Goal: Task Accomplishment & Management: Use online tool/utility

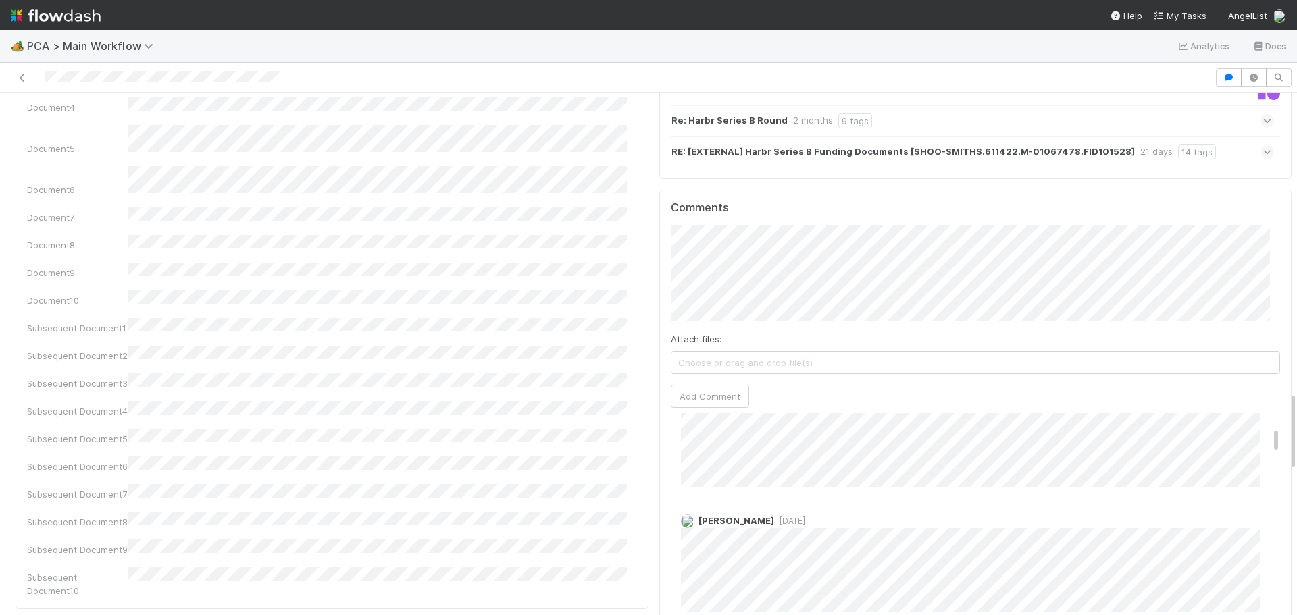
scroll to position [135, 0]
click at [18, 22] on img at bounding box center [56, 15] width 90 height 23
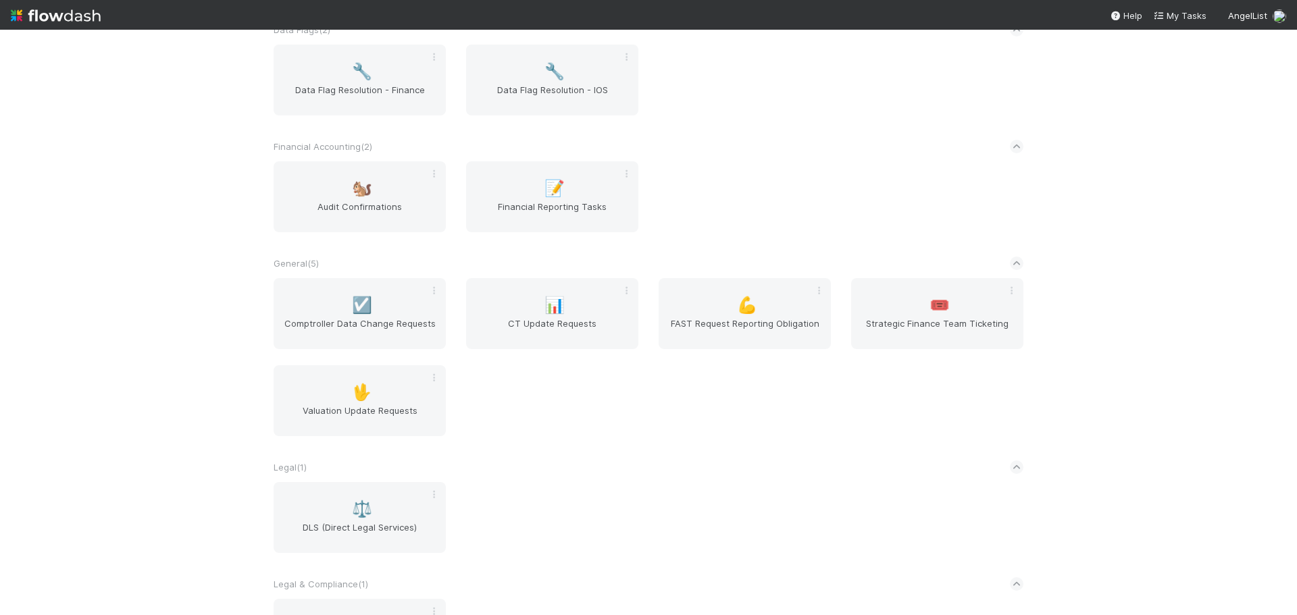
scroll to position [386, 0]
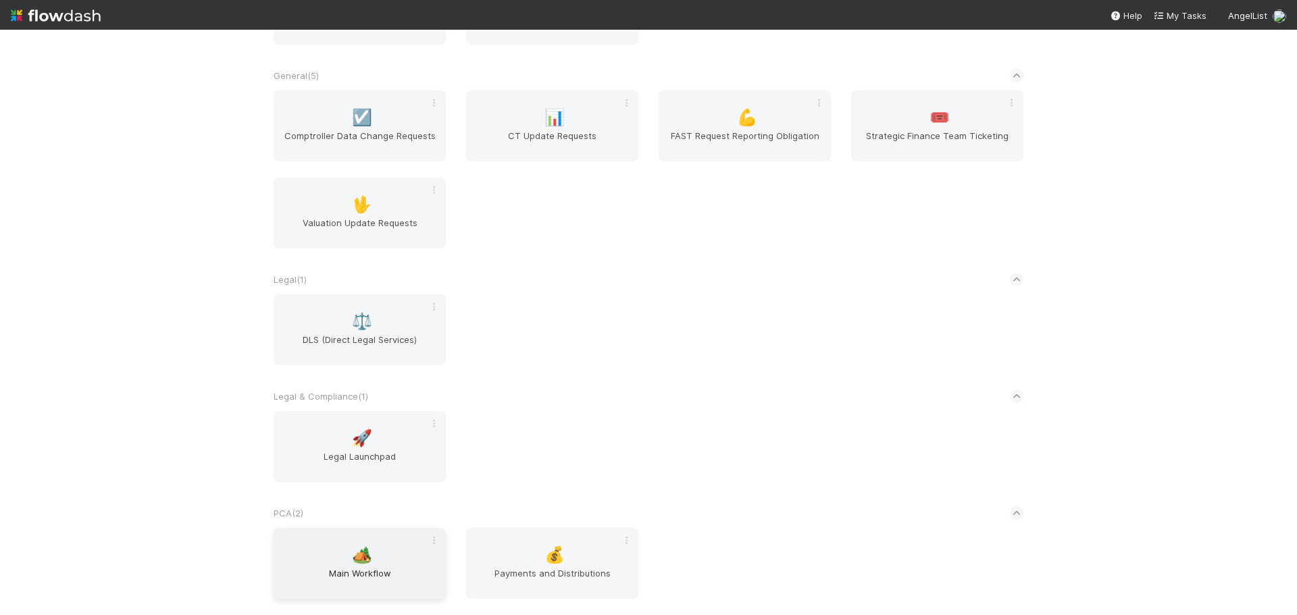
click at [354, 559] on span "🏕️" at bounding box center [362, 556] width 20 height 18
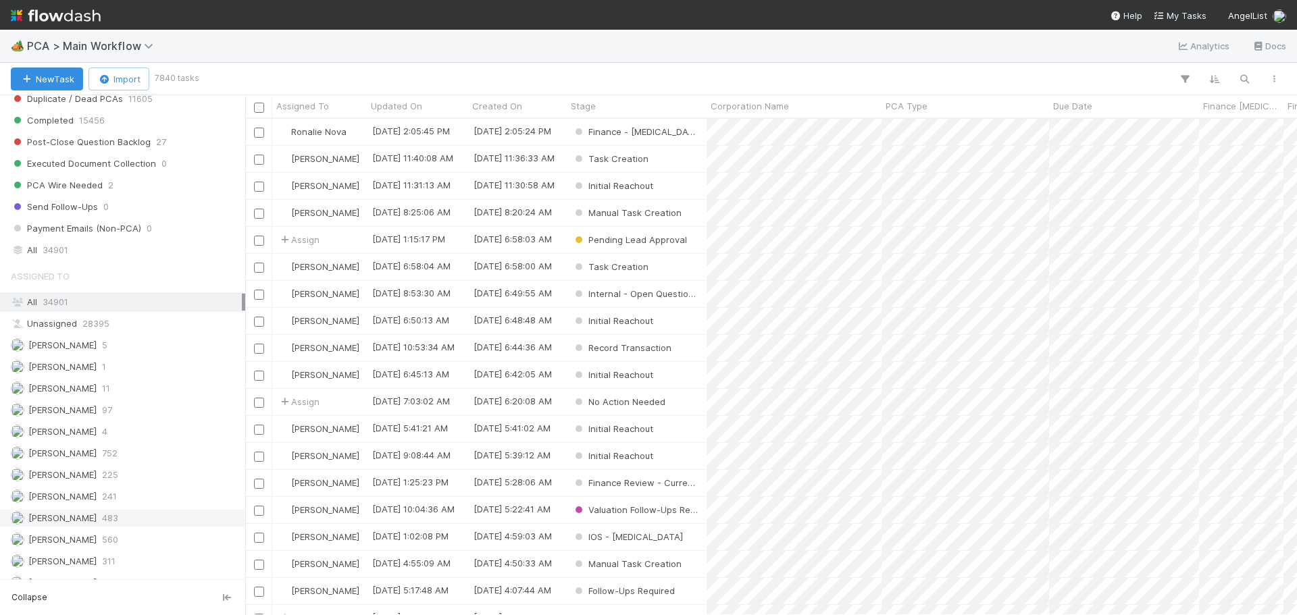
scroll to position [1419, 0]
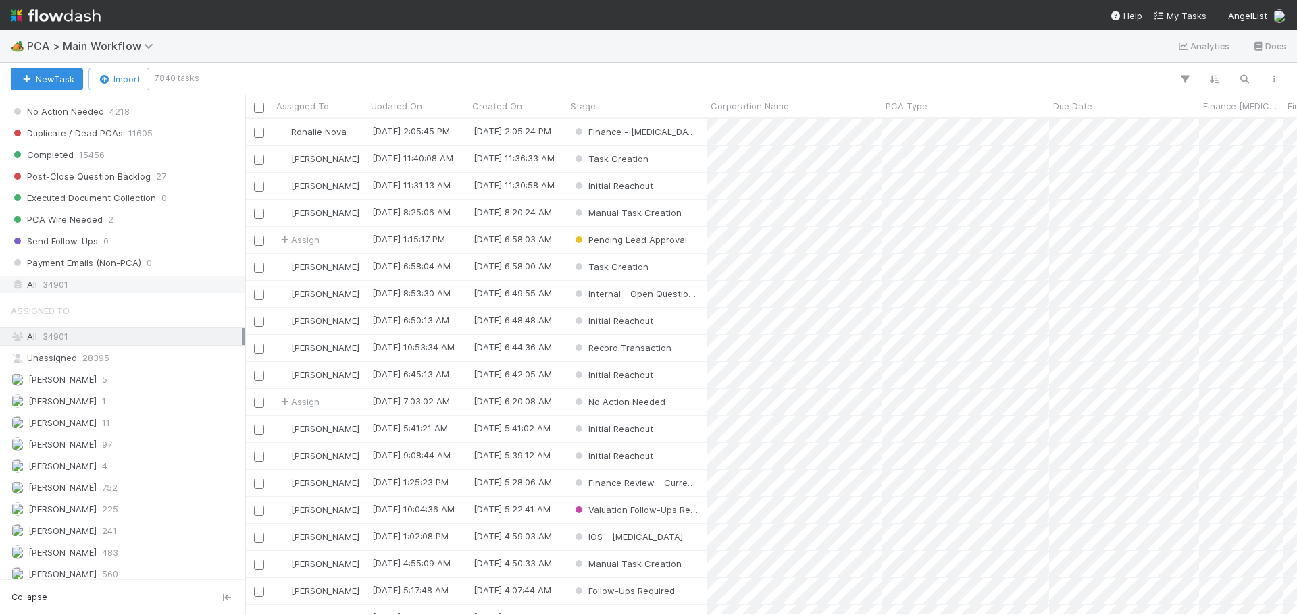
click at [93, 280] on div "All 34901" at bounding box center [126, 284] width 231 height 17
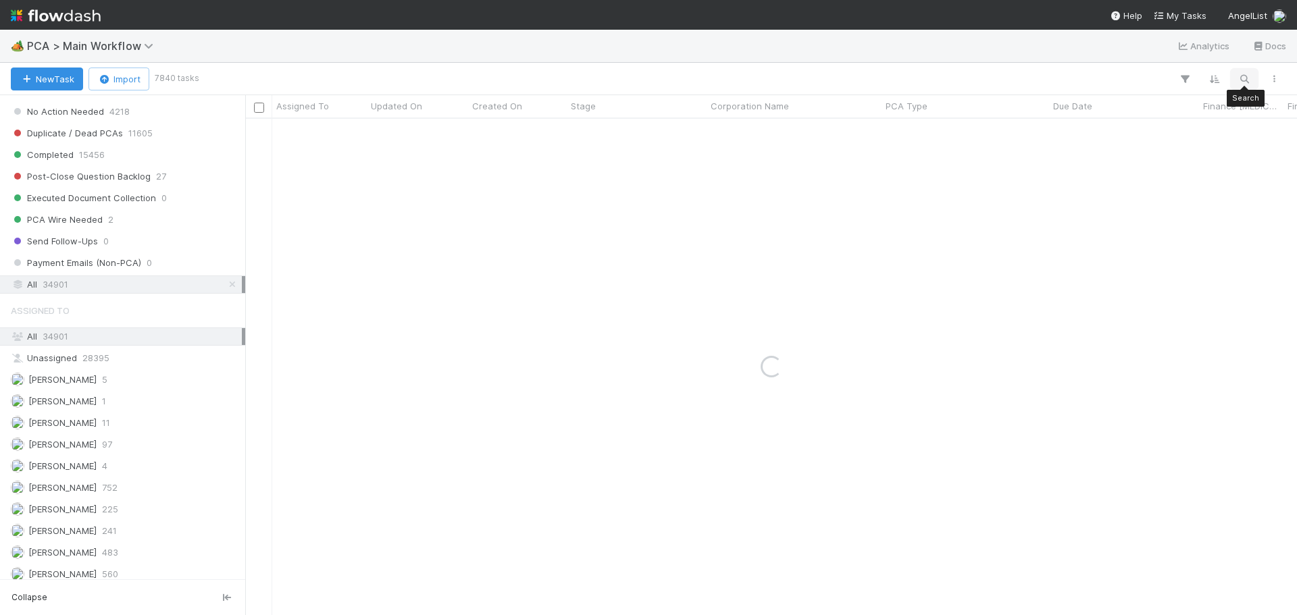
click at [1242, 76] on icon "button" at bounding box center [1245, 79] width 14 height 12
type input "corrily"
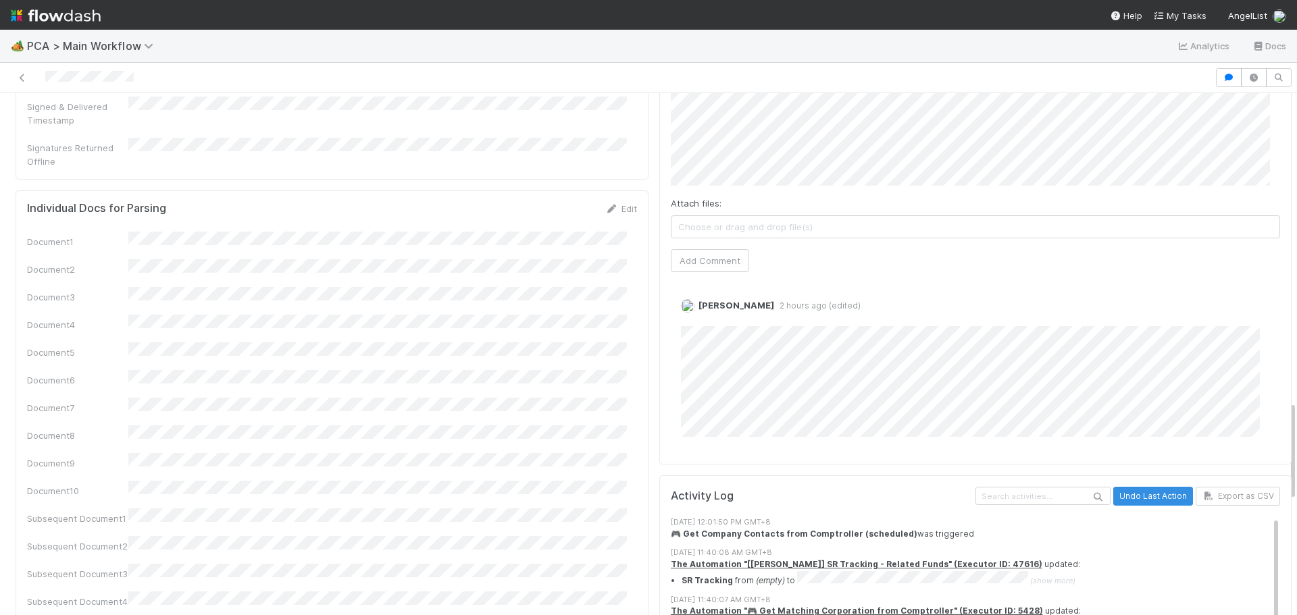
scroll to position [1621, 0]
click at [692, 316] on link "Edit" at bounding box center [700, 321] width 16 height 11
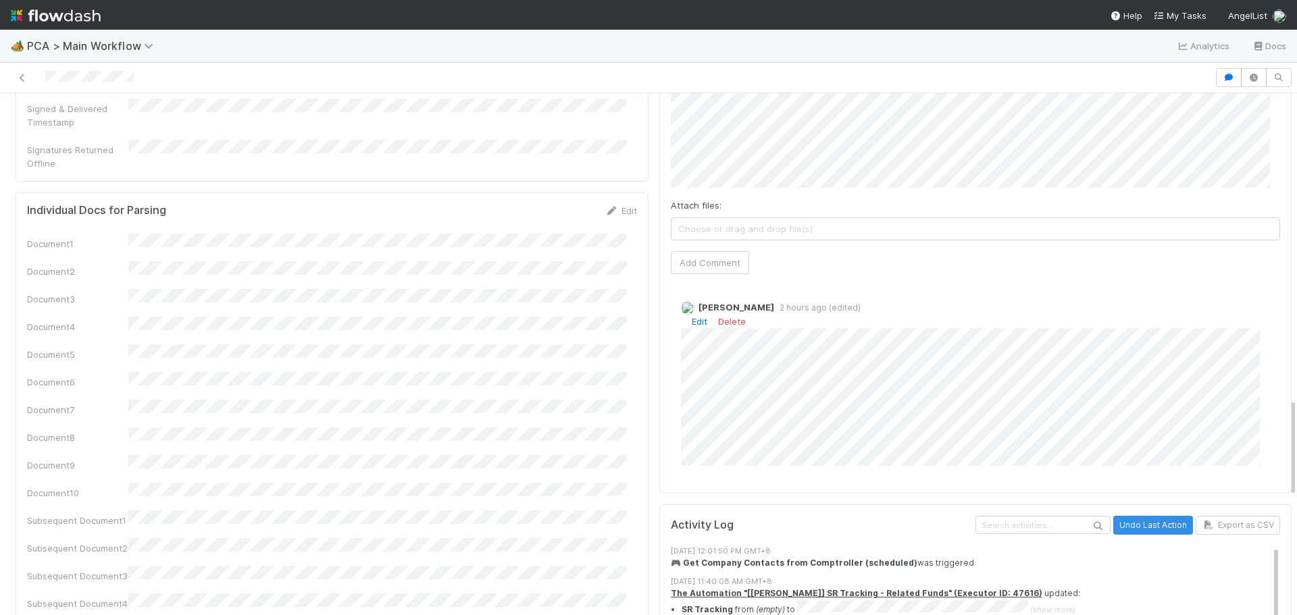
click at [692, 316] on link "Edit" at bounding box center [700, 321] width 16 height 11
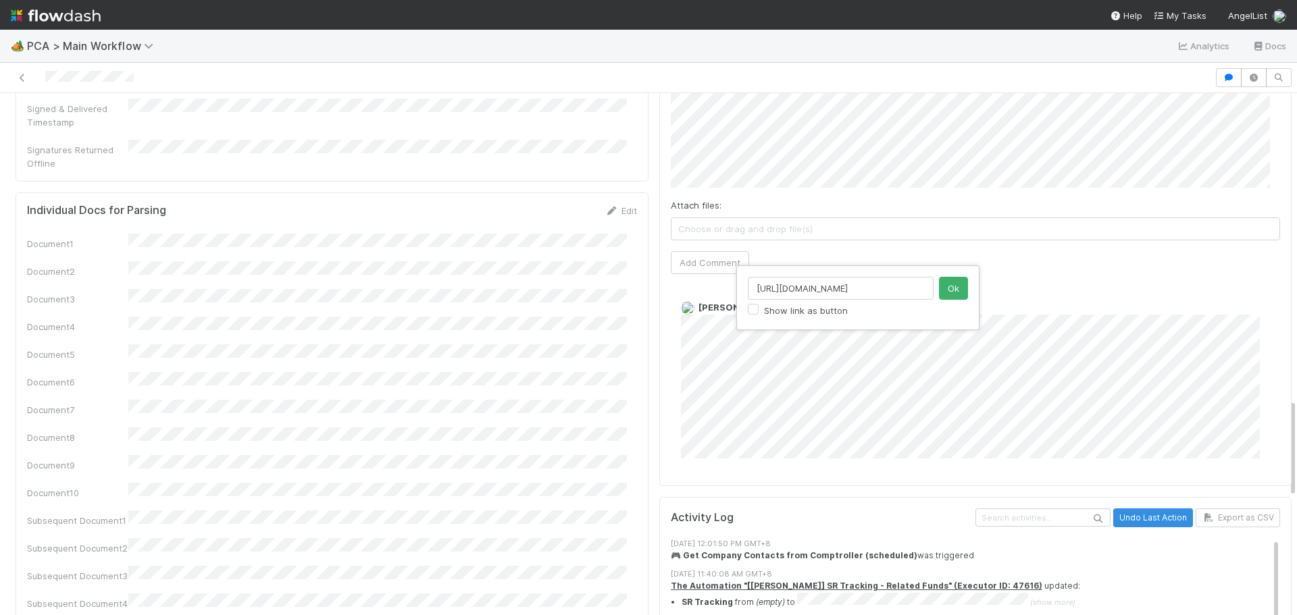
scroll to position [0, 151]
type input "https://comptroller.internal.angellist.com/v/valuation_update_requests/59208"
click at [951, 288] on button "Ok" at bounding box center [953, 288] width 29 height 23
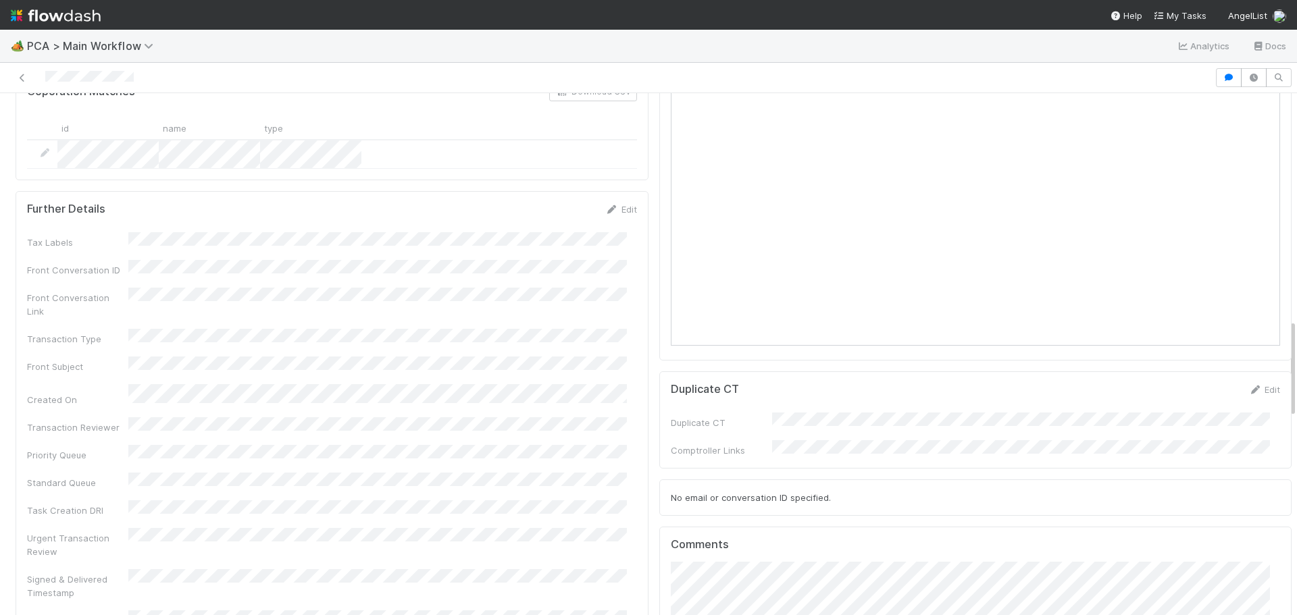
scroll to position [1149, 0]
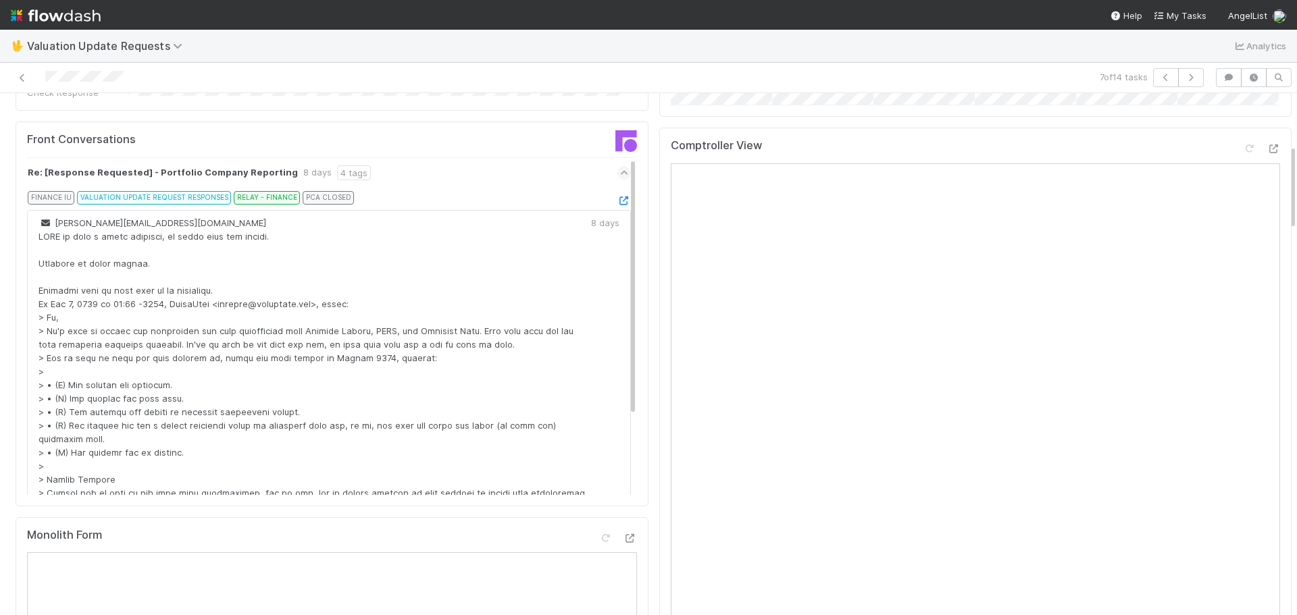
scroll to position [277, 0]
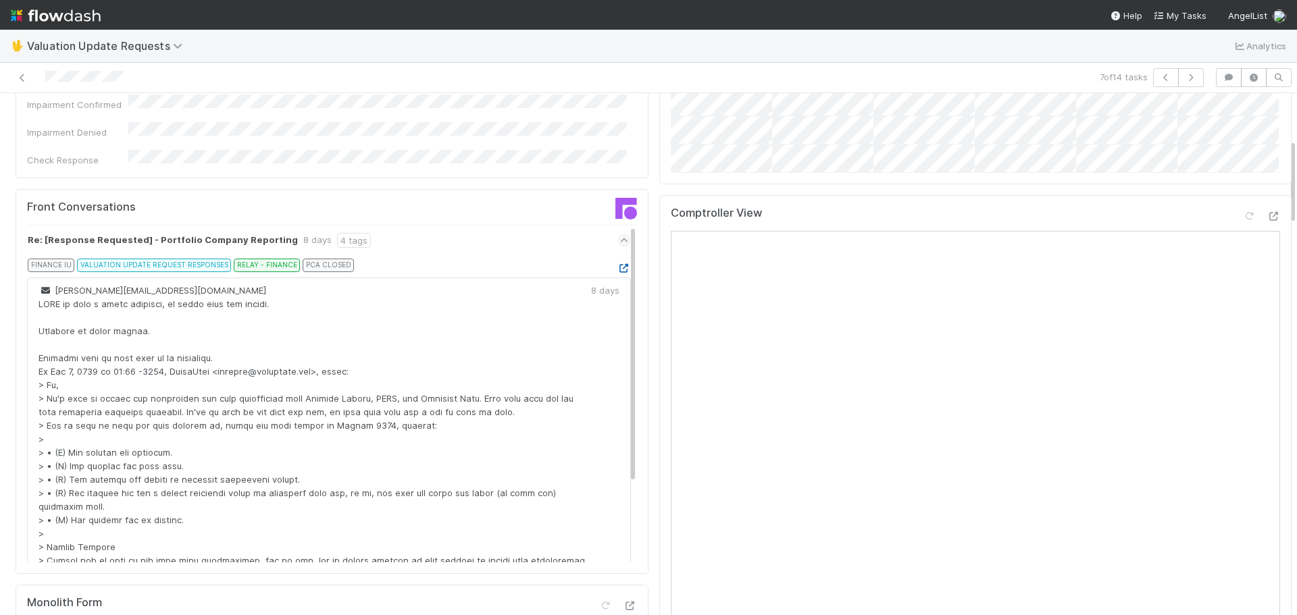
click at [617, 264] on icon at bounding box center [624, 268] width 14 height 9
click at [620, 234] on icon at bounding box center [624, 241] width 9 height 14
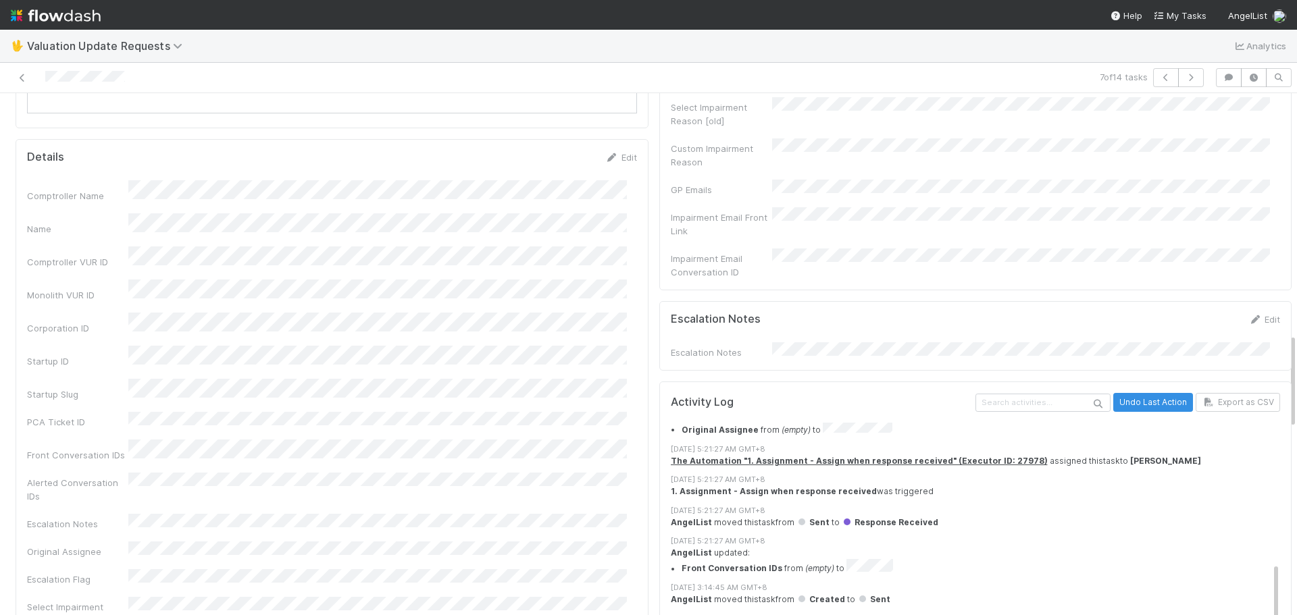
scroll to position [1757, 0]
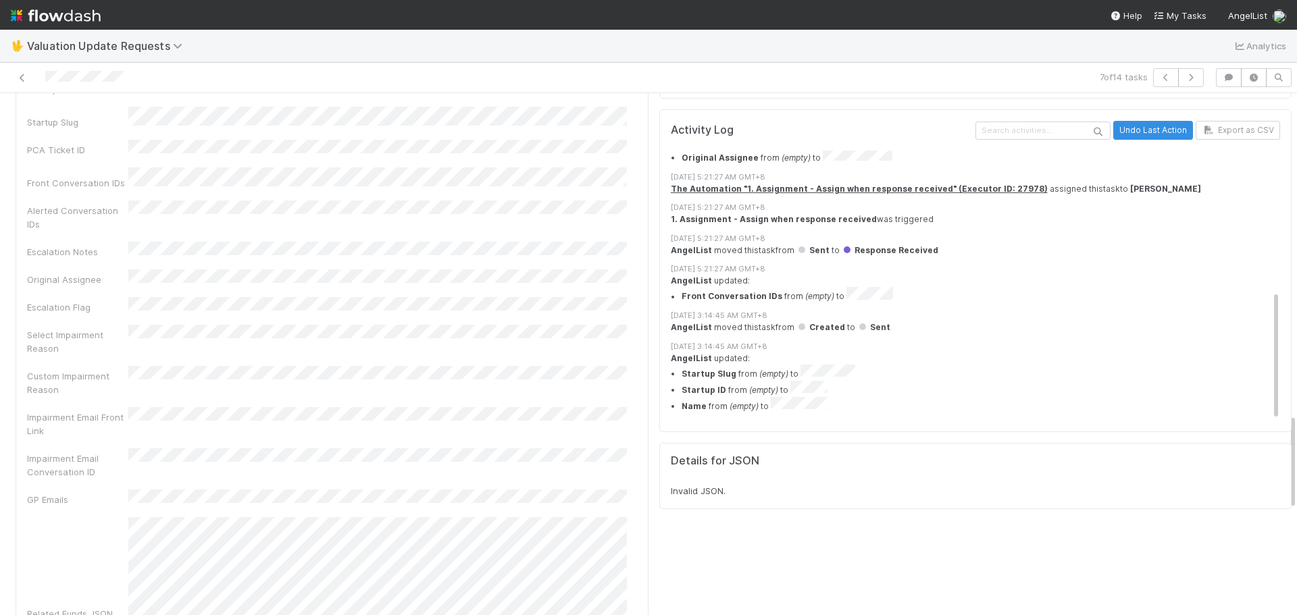
click at [826, 287] on li "Front Conversation IDs from (empty) to" at bounding box center [986, 295] width 609 height 16
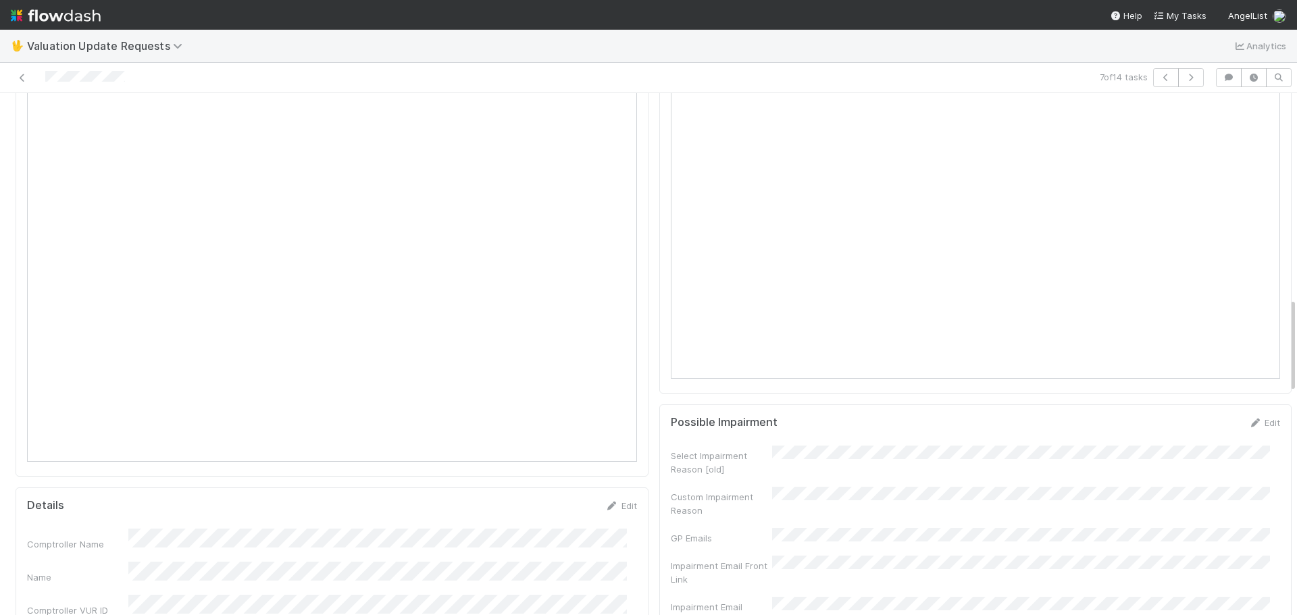
scroll to position [1186, 0]
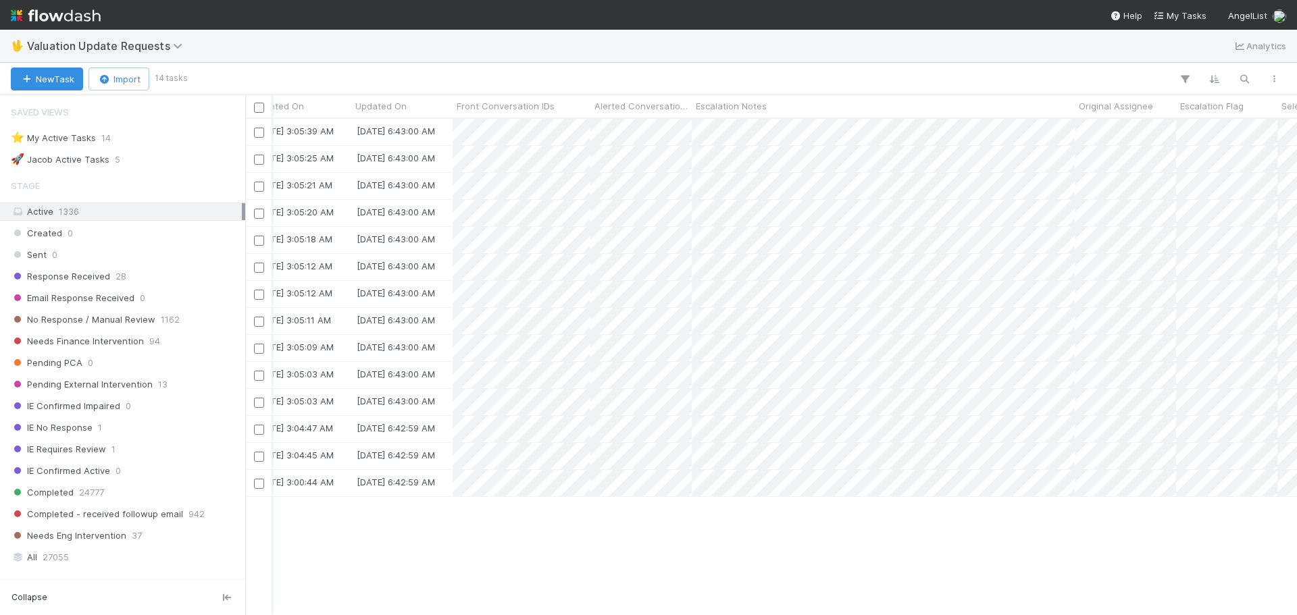
scroll to position [0, 1430]
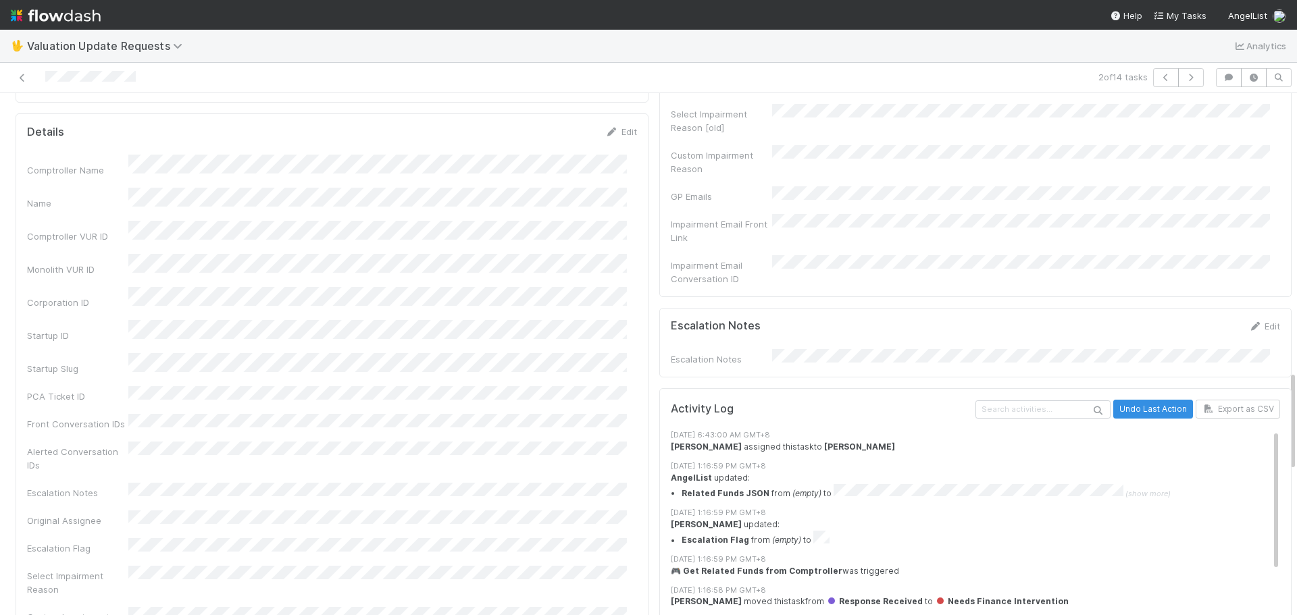
scroll to position [1486, 0]
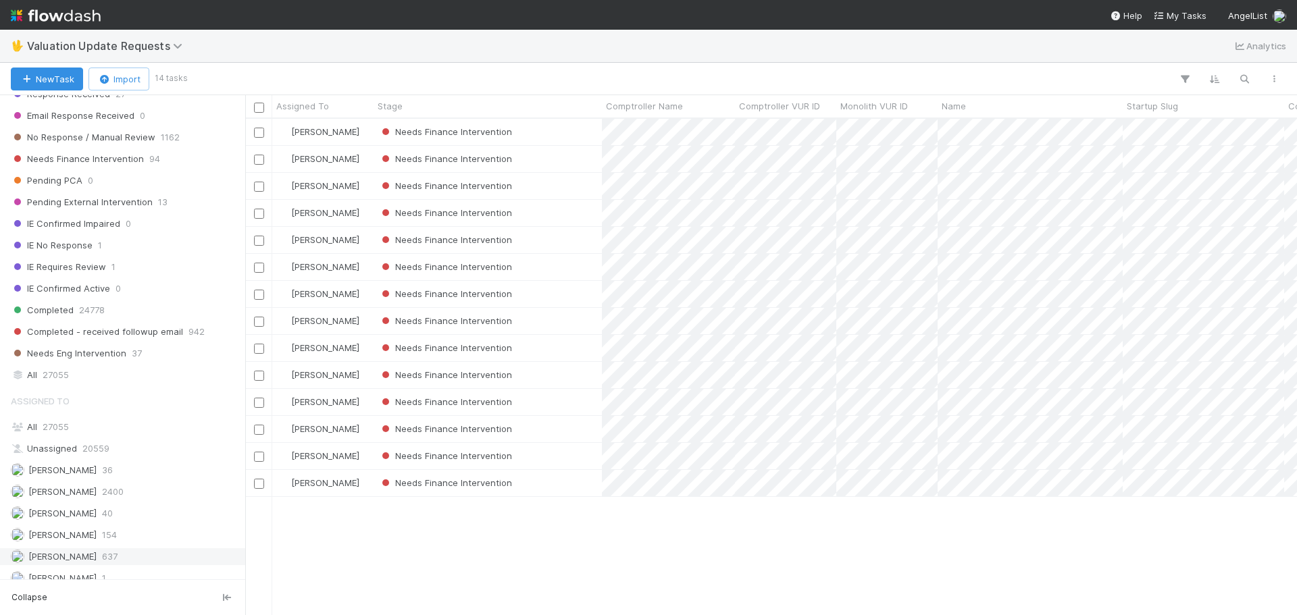
scroll to position [324, 0]
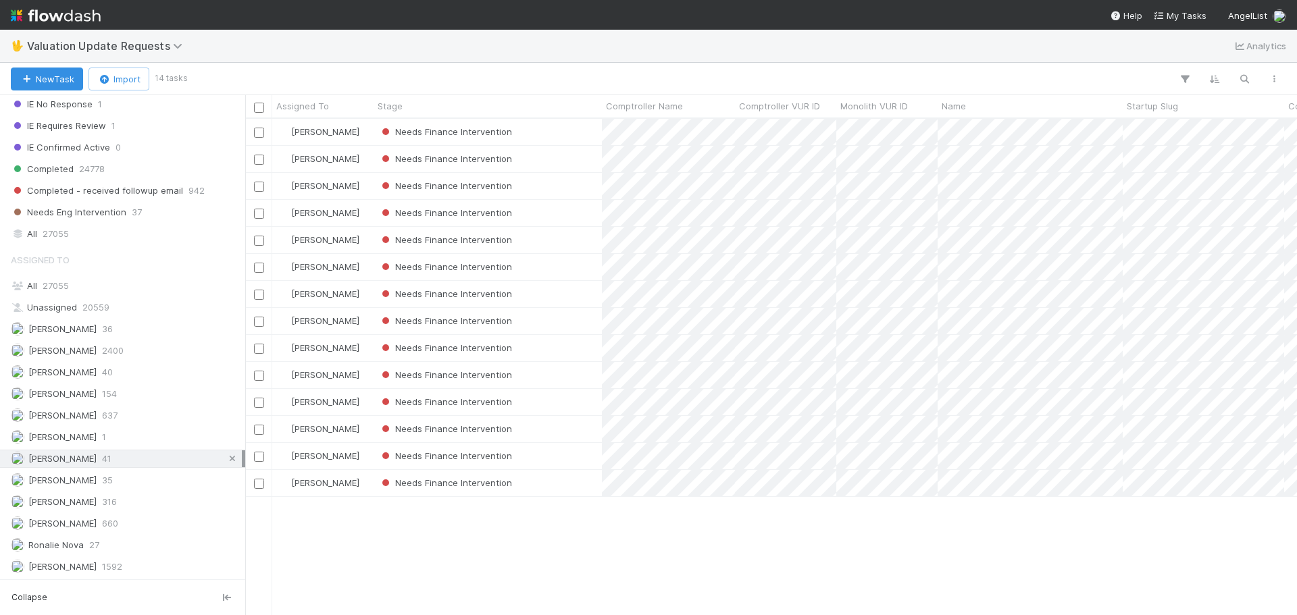
click at [226, 459] on icon at bounding box center [233, 459] width 14 height 9
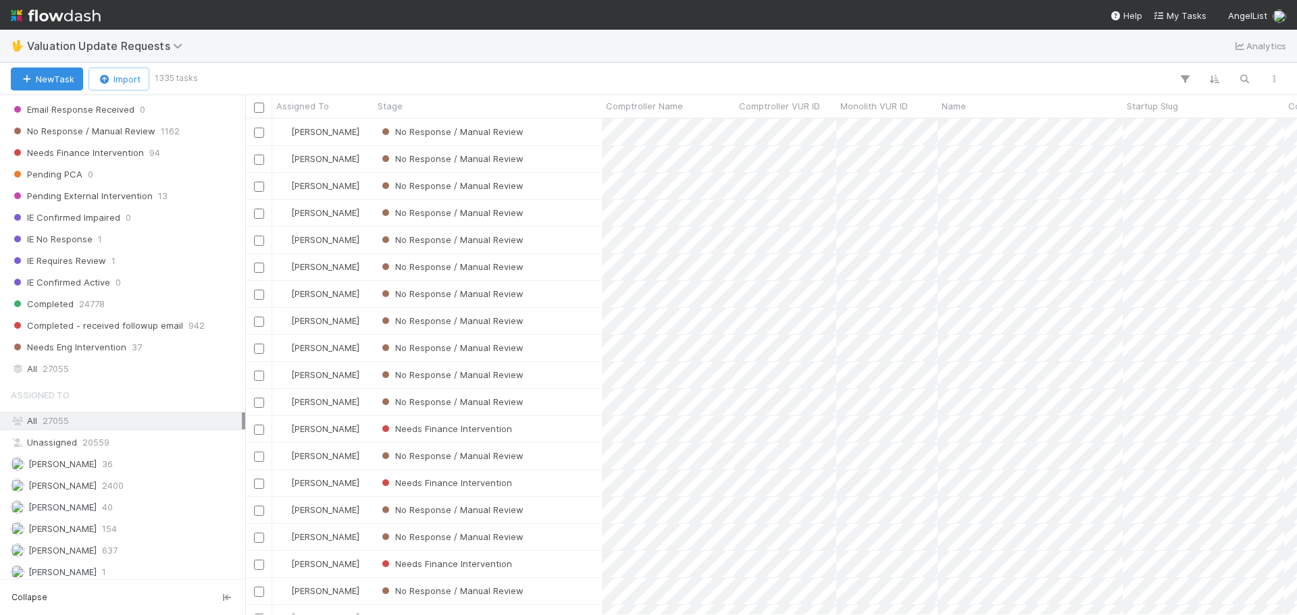
scroll to position [486, 1042]
click at [123, 199] on span "Pending External Intervention" at bounding box center [82, 196] width 142 height 17
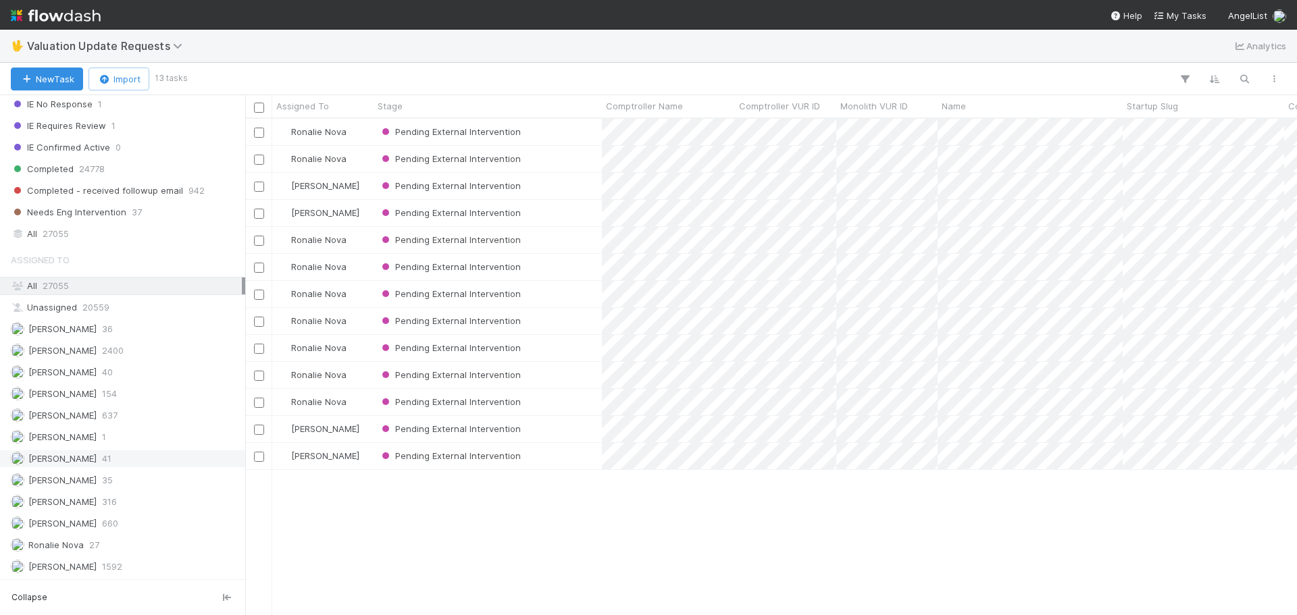
click at [112, 456] on div "Marenz Trajano 41" at bounding box center [126, 459] width 231 height 17
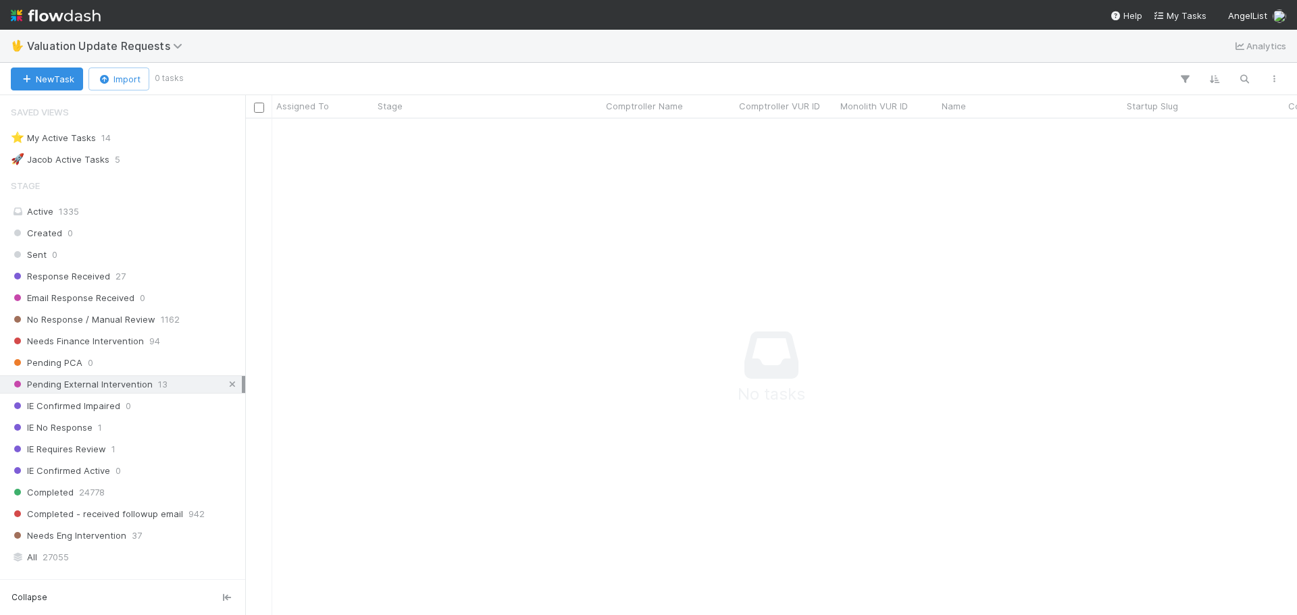
click at [226, 387] on icon at bounding box center [233, 384] width 14 height 9
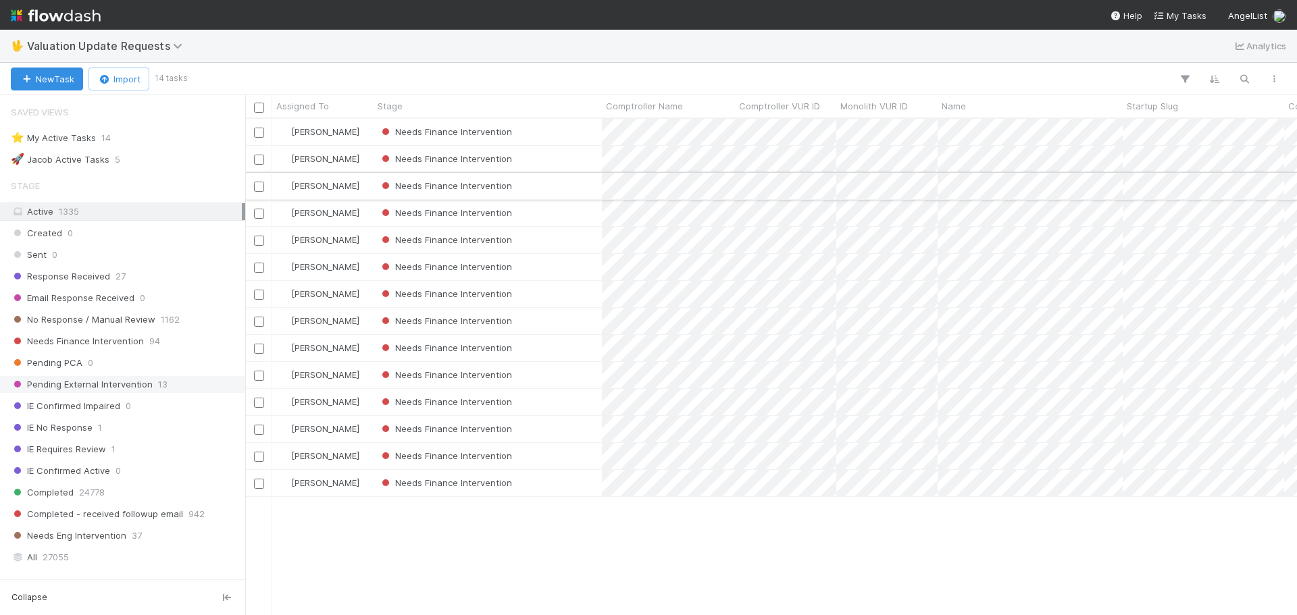
click at [583, 186] on div "Needs Finance Intervention" at bounding box center [488, 186] width 228 height 26
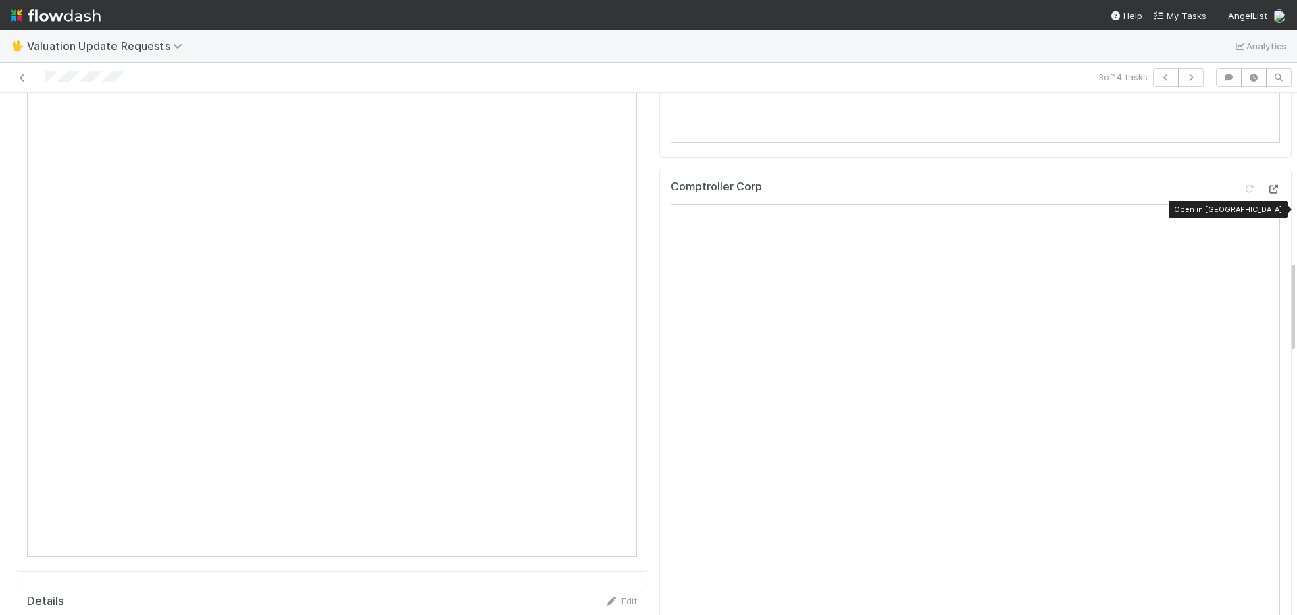
click at [1267, 194] on icon at bounding box center [1274, 189] width 14 height 9
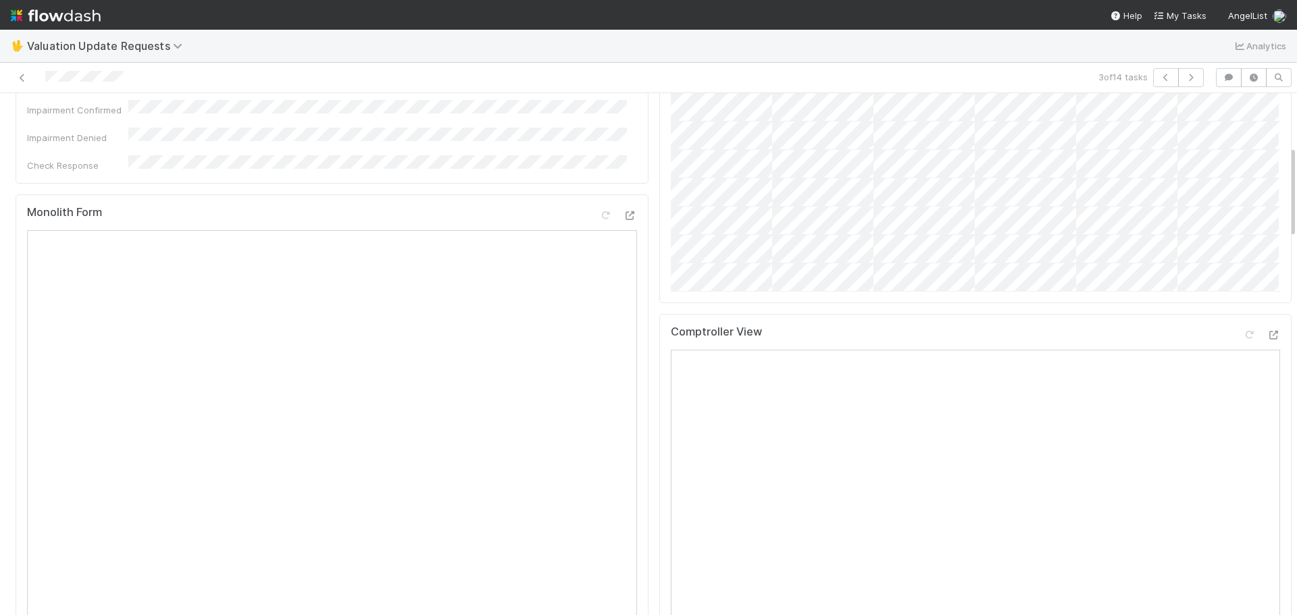
scroll to position [270, 0]
click at [1267, 341] on icon at bounding box center [1274, 336] width 14 height 9
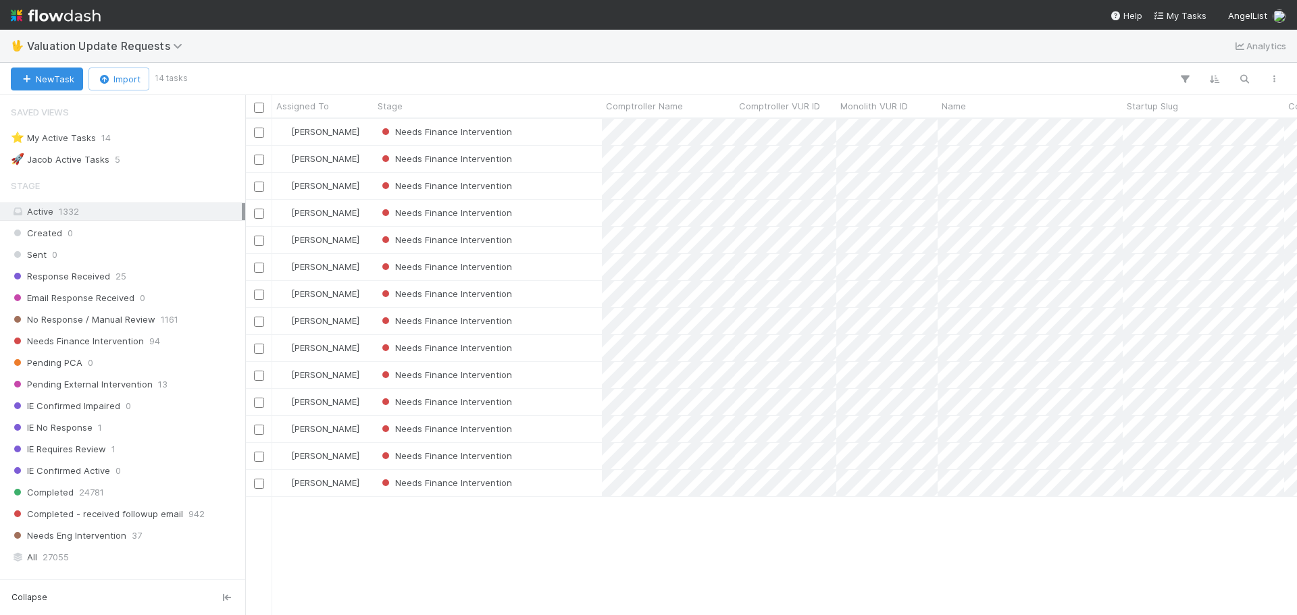
scroll to position [11, 11]
click at [588, 292] on div "Needs Finance Intervention" at bounding box center [488, 294] width 228 height 26
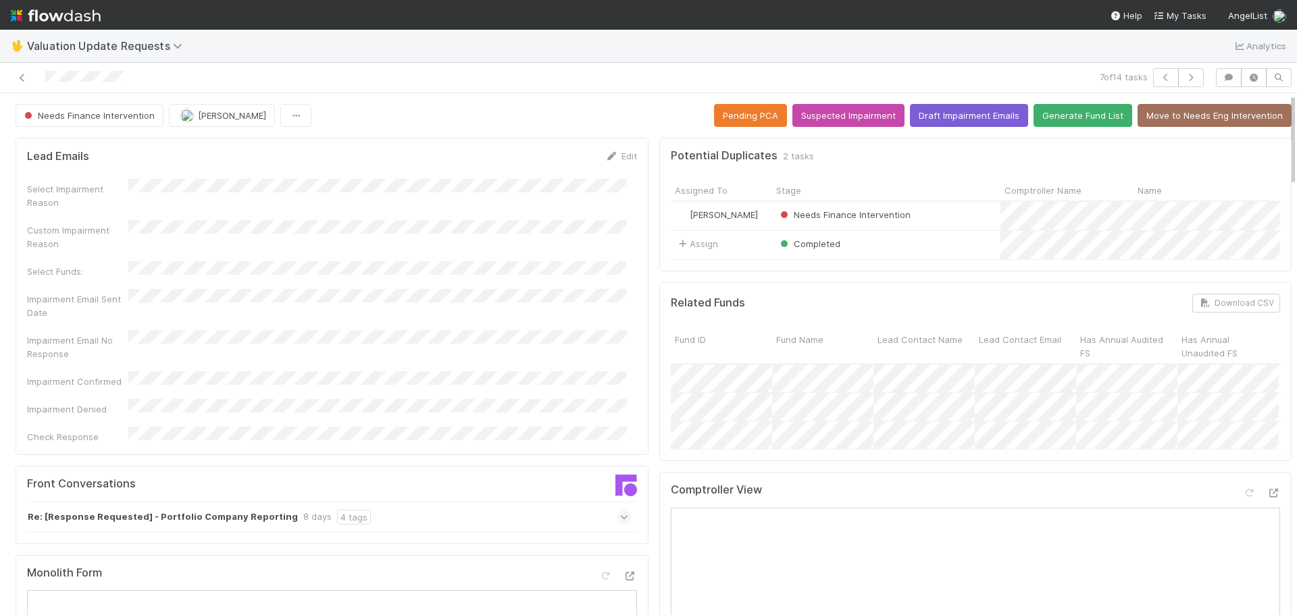
drag, startPoint x: 136, startPoint y: 78, endPoint x: 44, endPoint y: 78, distance: 91.9
click at [44, 78] on div at bounding box center [307, 77] width 605 height 19
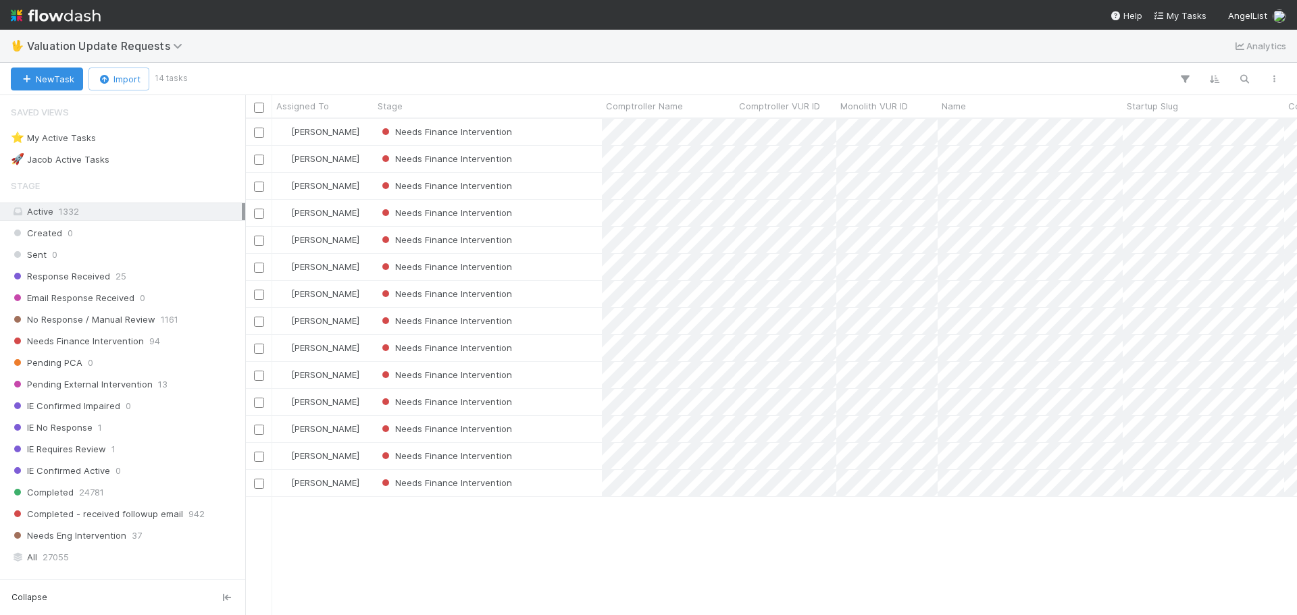
scroll to position [486, 1042]
click at [816, 536] on div "Marenz Trajano Needs Finance Intervention 8/2/25, 3:05:39 AM 8/11/25, 6:43:00 A…" at bounding box center [771, 367] width 1052 height 496
click at [579, 134] on div "Needs Finance Intervention" at bounding box center [488, 132] width 228 height 26
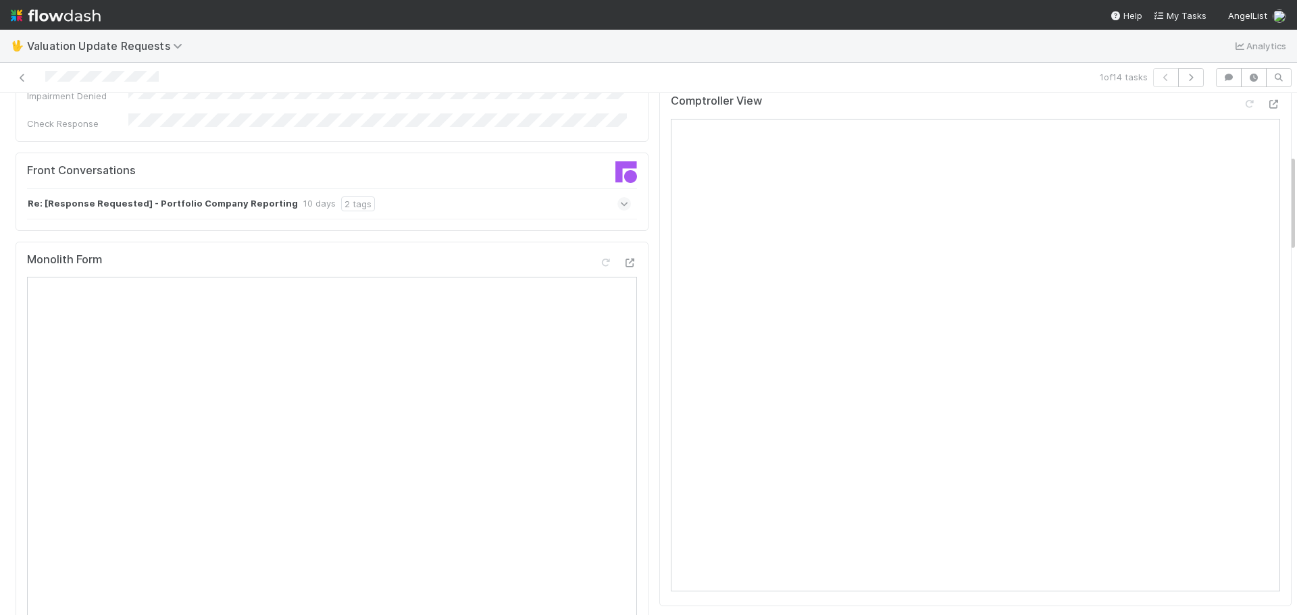
scroll to position [62, 0]
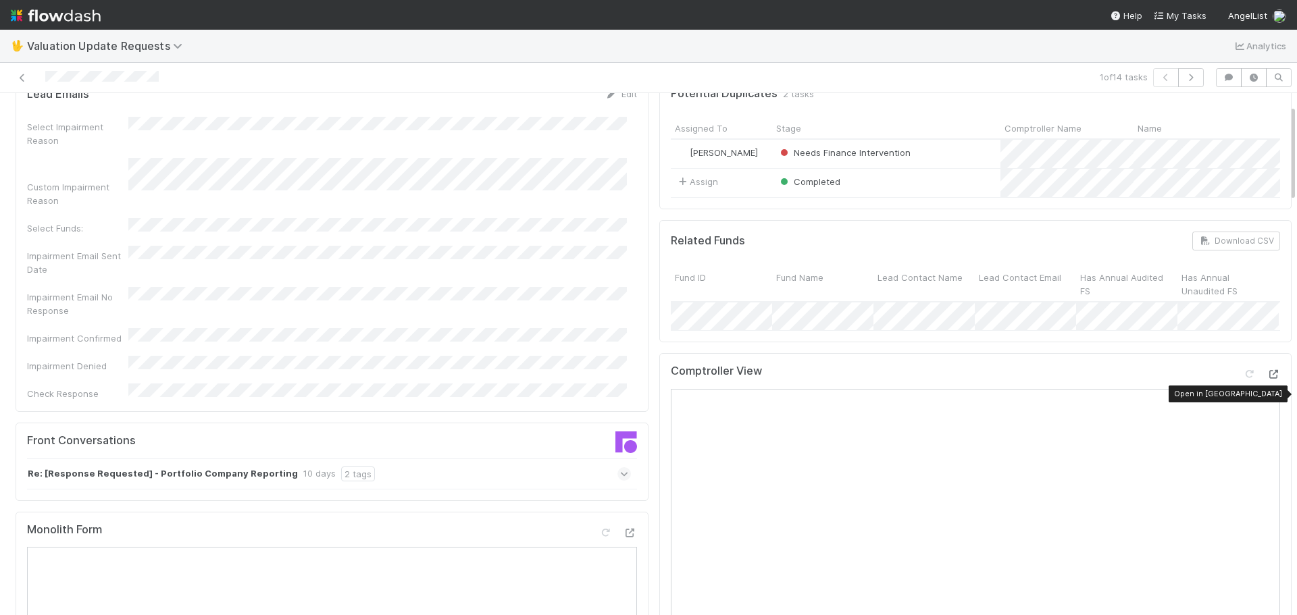
click at [1267, 379] on icon at bounding box center [1274, 374] width 14 height 9
click at [620, 468] on icon at bounding box center [624, 475] width 9 height 14
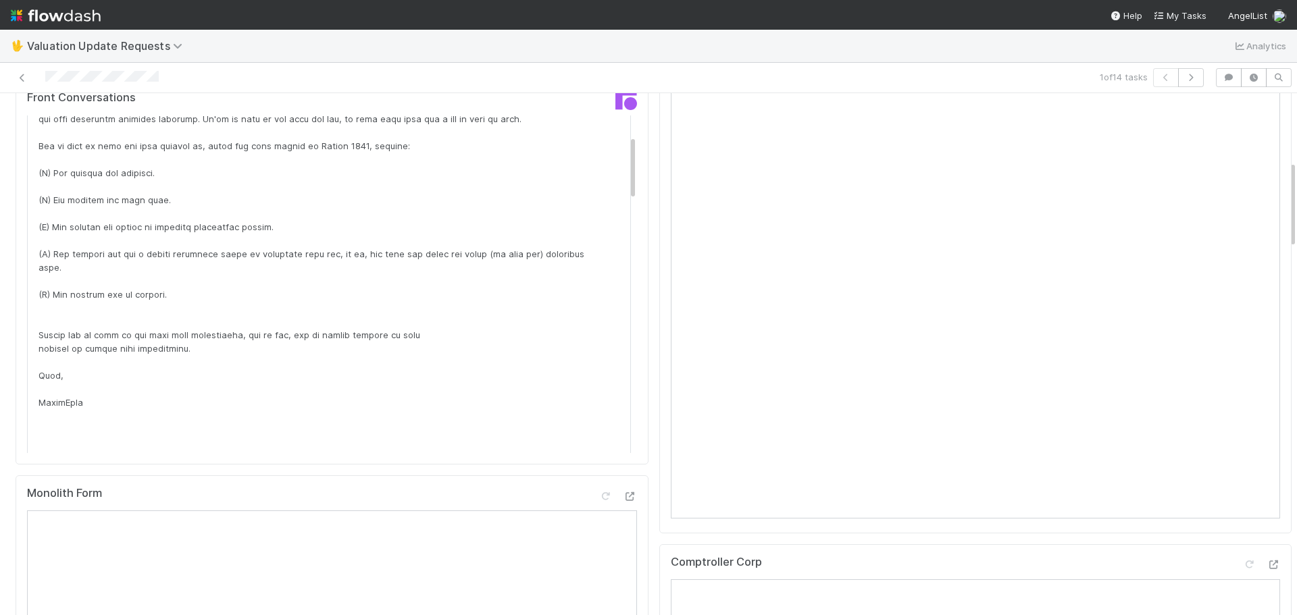
scroll to position [0, 0]
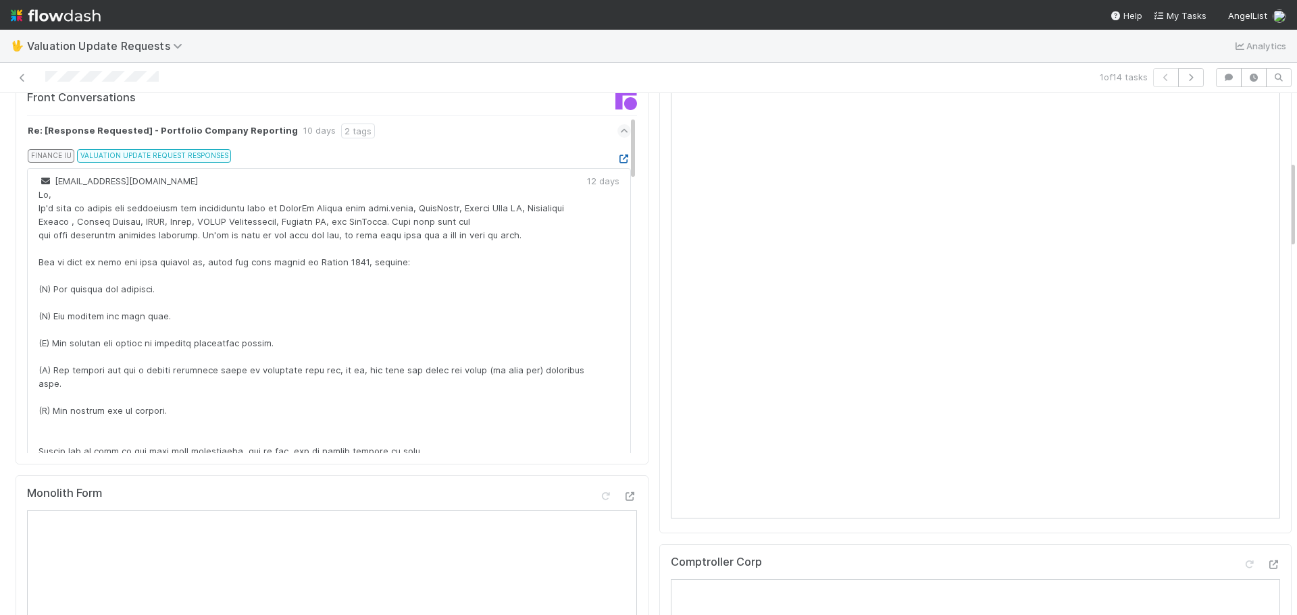
click at [617, 155] on icon at bounding box center [624, 159] width 14 height 9
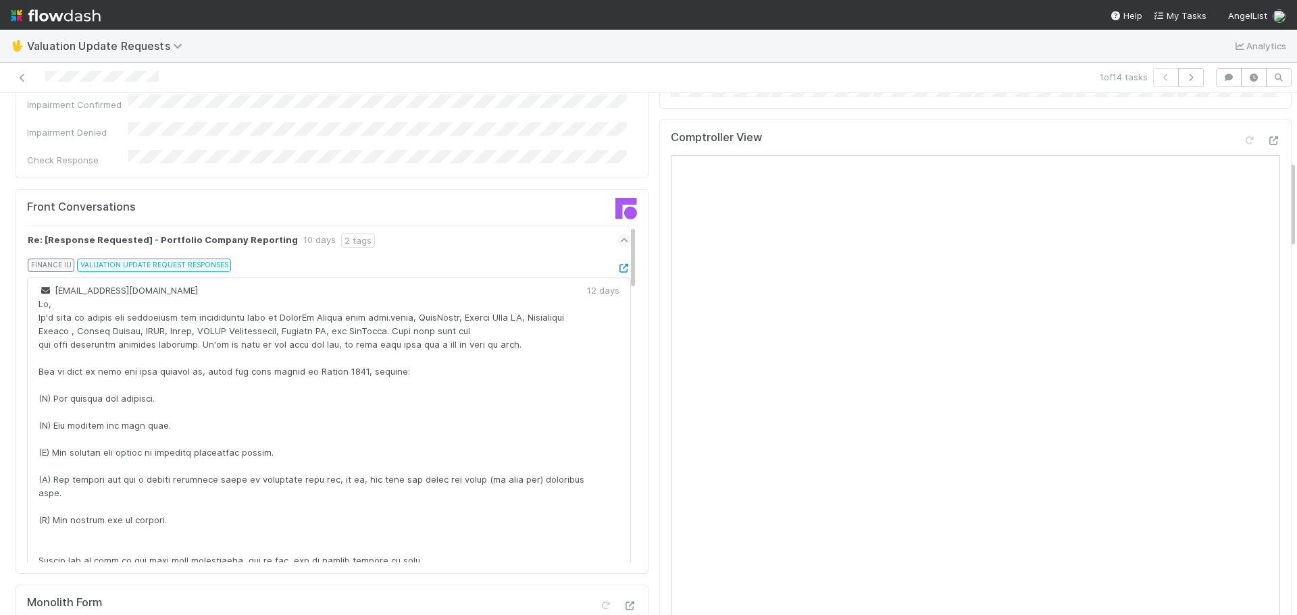
scroll to position [405, 0]
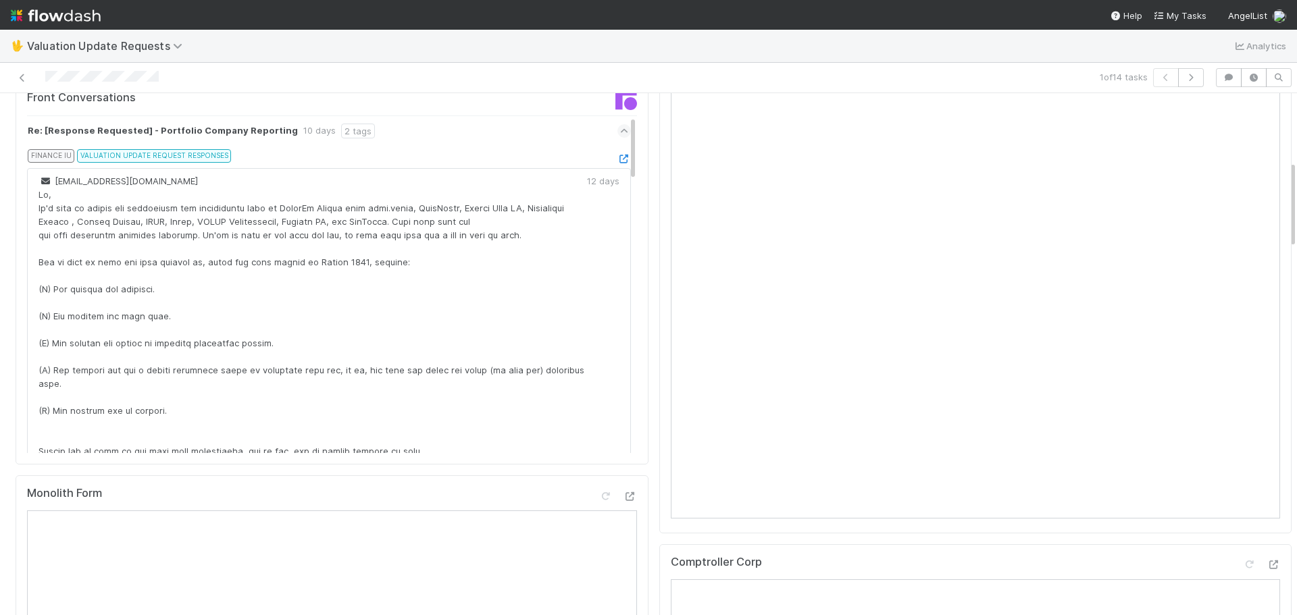
drag, startPoint x: 164, startPoint y: 78, endPoint x: 44, endPoint y: 77, distance: 120.3
click at [44, 77] on div at bounding box center [307, 77] width 605 height 19
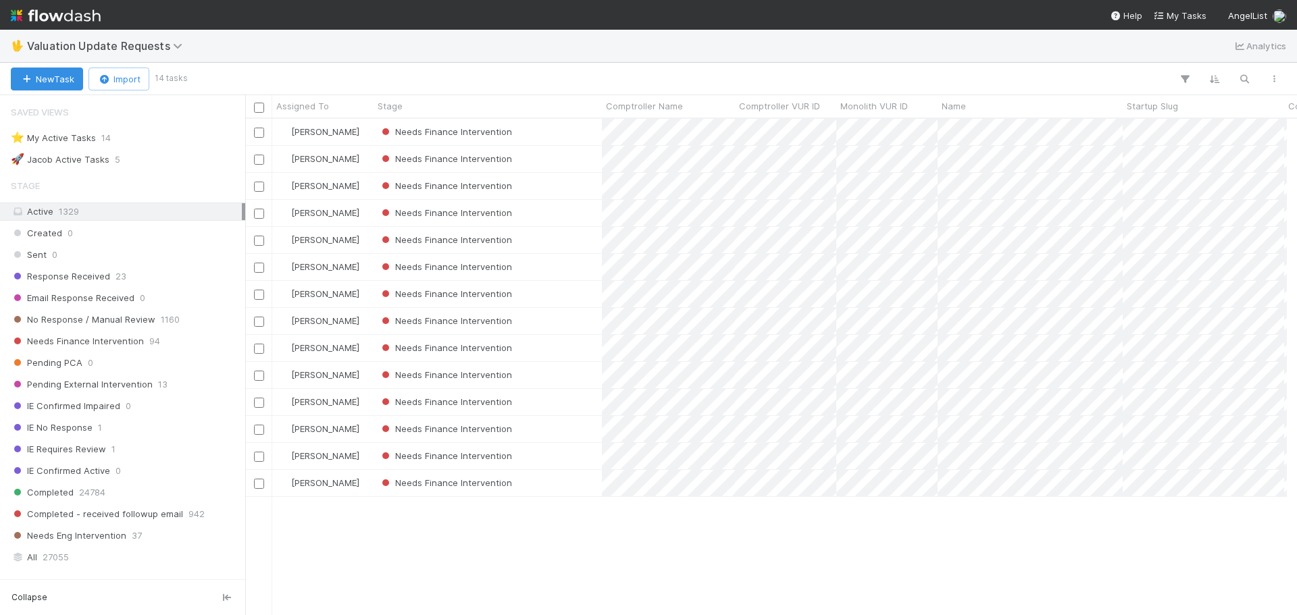
scroll to position [11, 11]
click at [585, 161] on div "Needs Finance Intervention" at bounding box center [488, 159] width 228 height 26
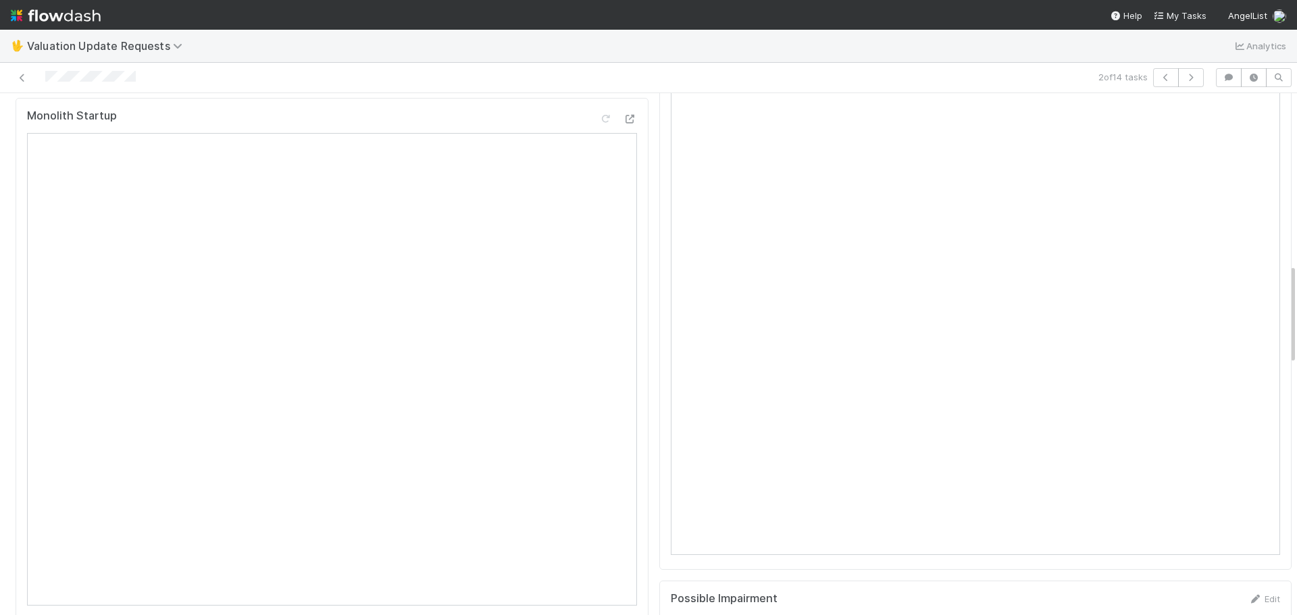
scroll to position [835, 0]
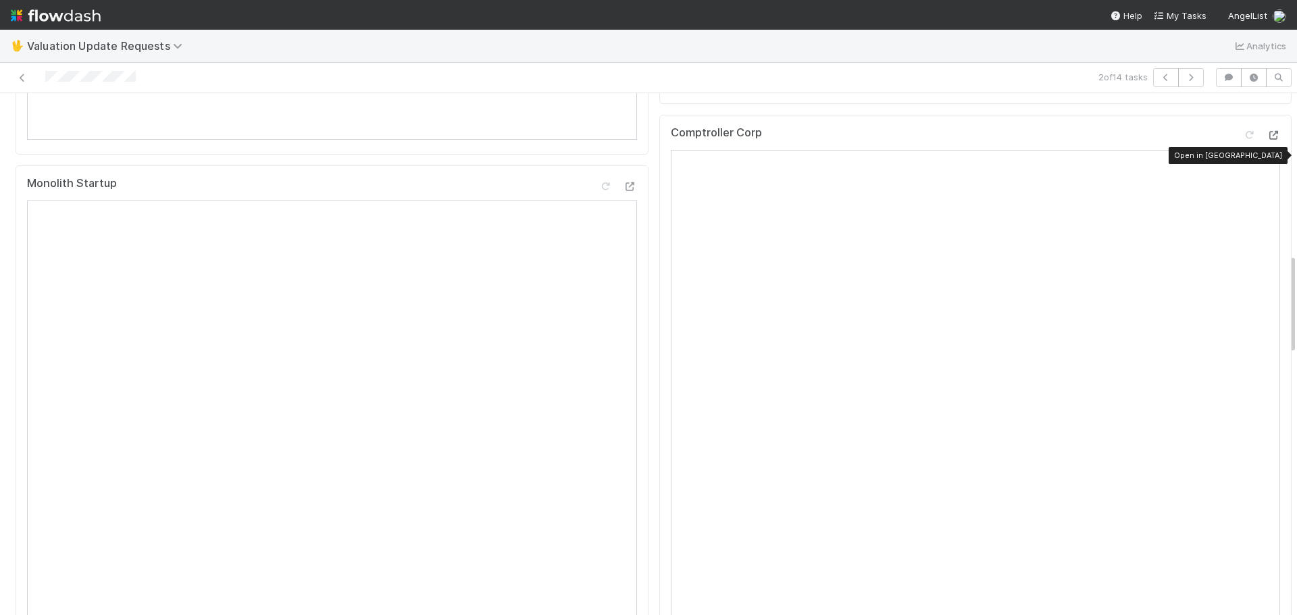
click at [1267, 140] on icon at bounding box center [1274, 135] width 14 height 9
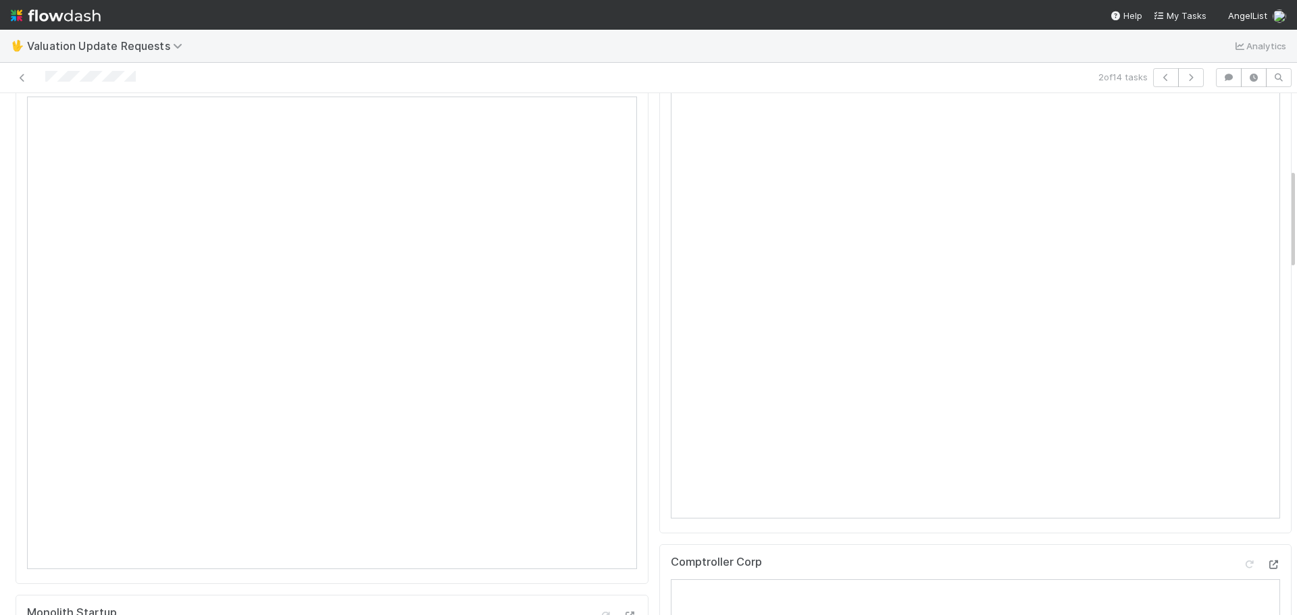
scroll to position [270, 0]
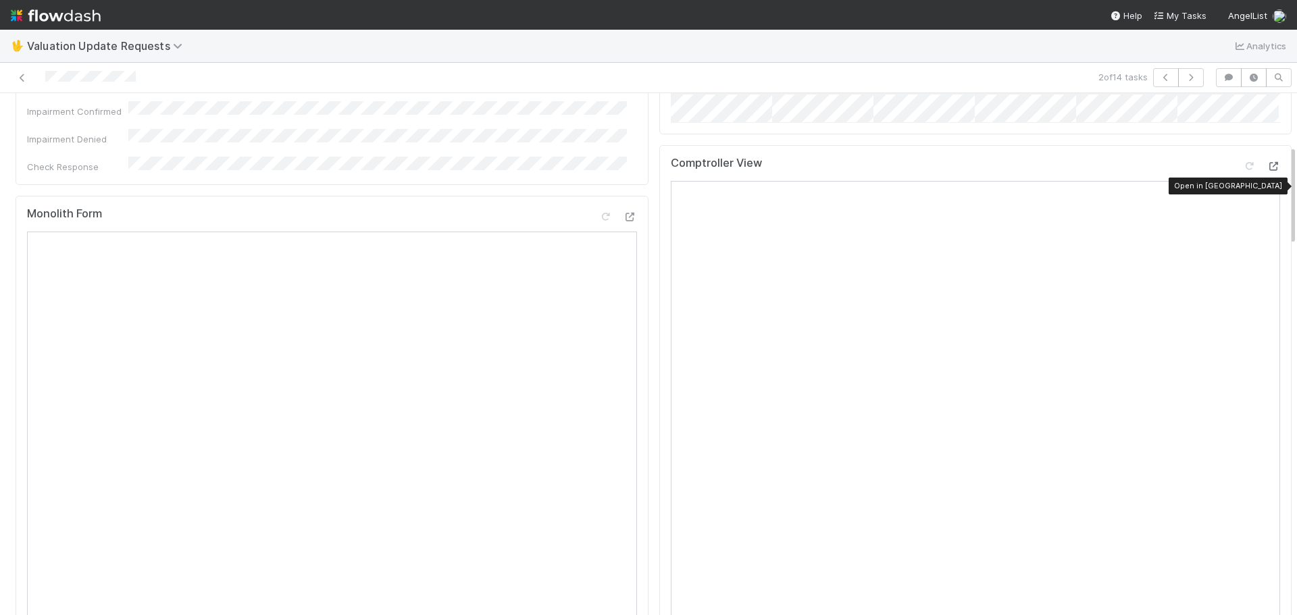
click at [1267, 171] on icon at bounding box center [1274, 166] width 14 height 9
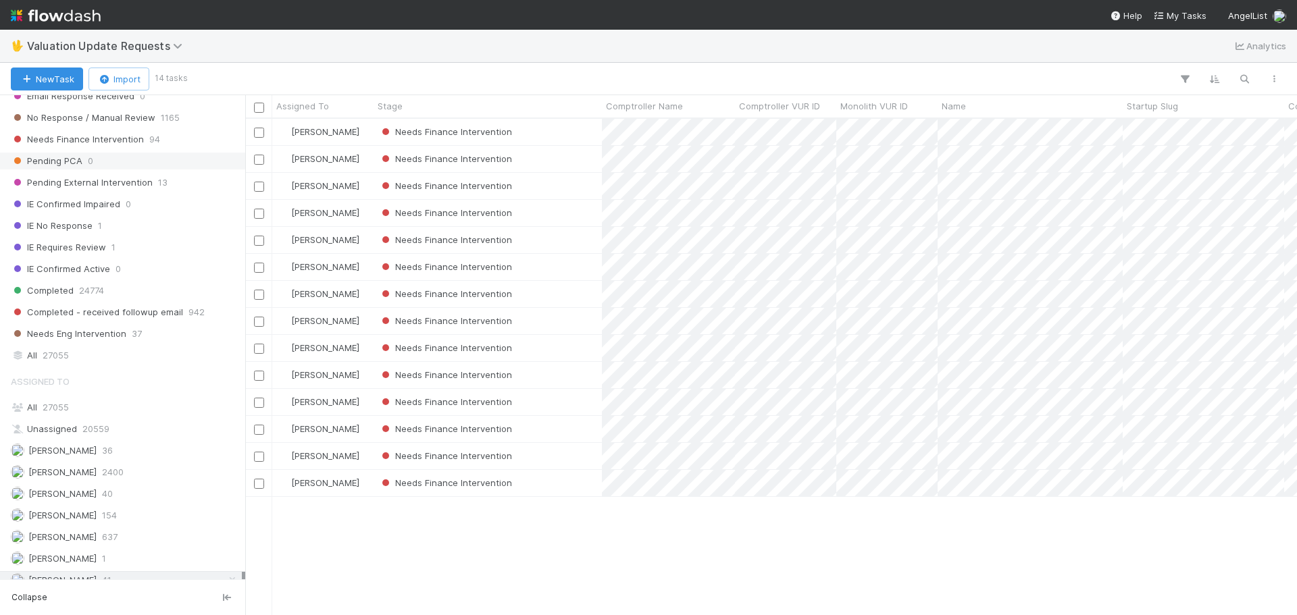
scroll to position [203, 0]
click at [76, 288] on div "Completed 24774" at bounding box center [126, 290] width 231 height 17
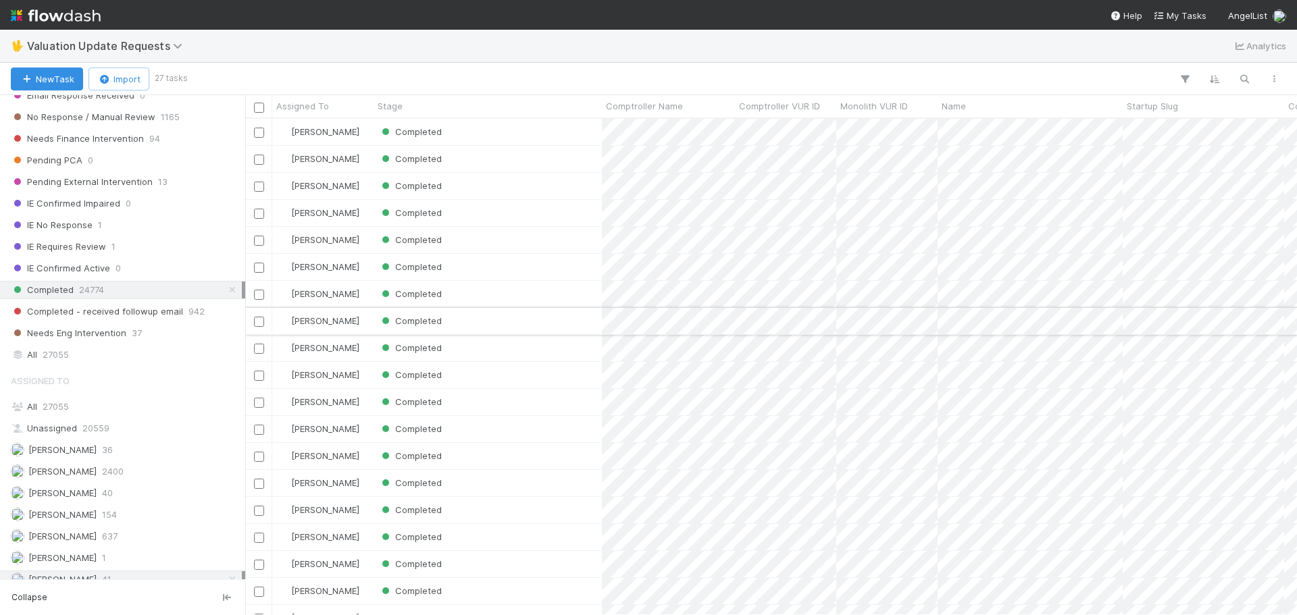
scroll to position [486, 1042]
click at [590, 291] on div "Completed" at bounding box center [488, 294] width 228 height 26
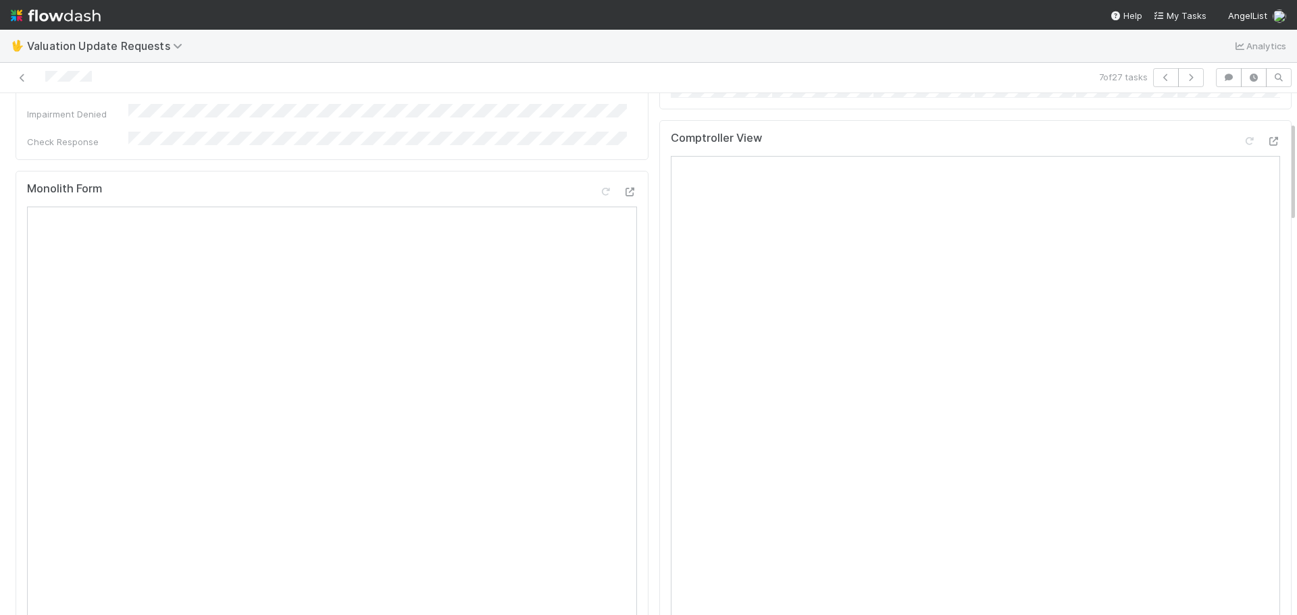
scroll to position [135, 0]
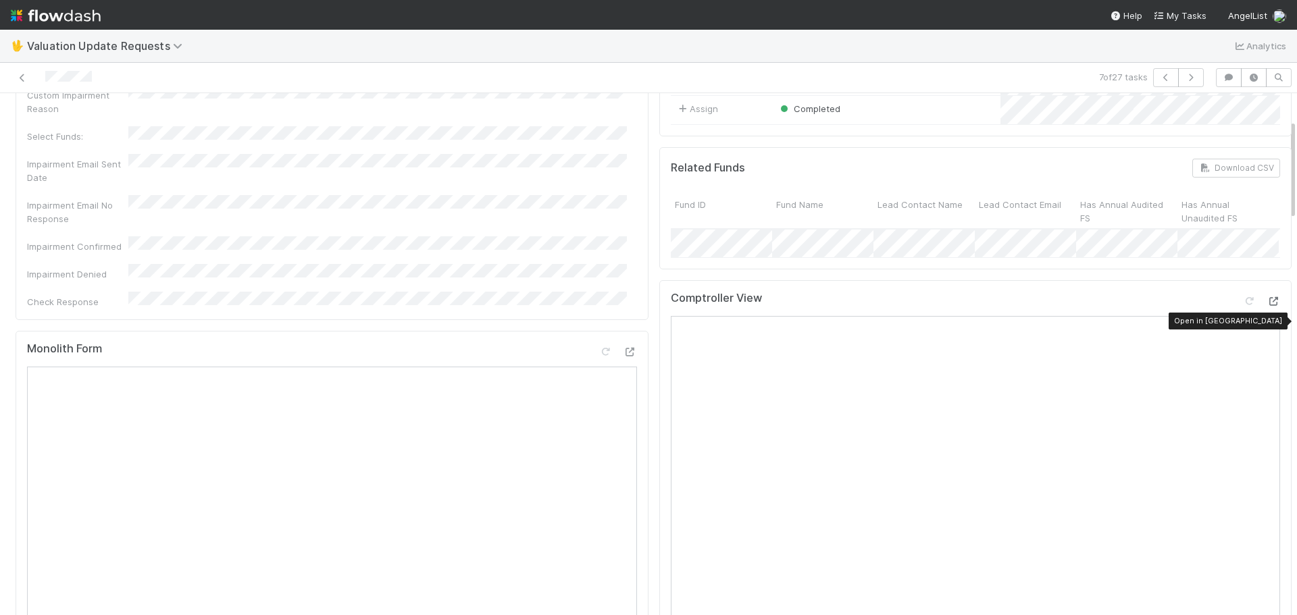
click at [1267, 306] on icon at bounding box center [1274, 301] width 14 height 9
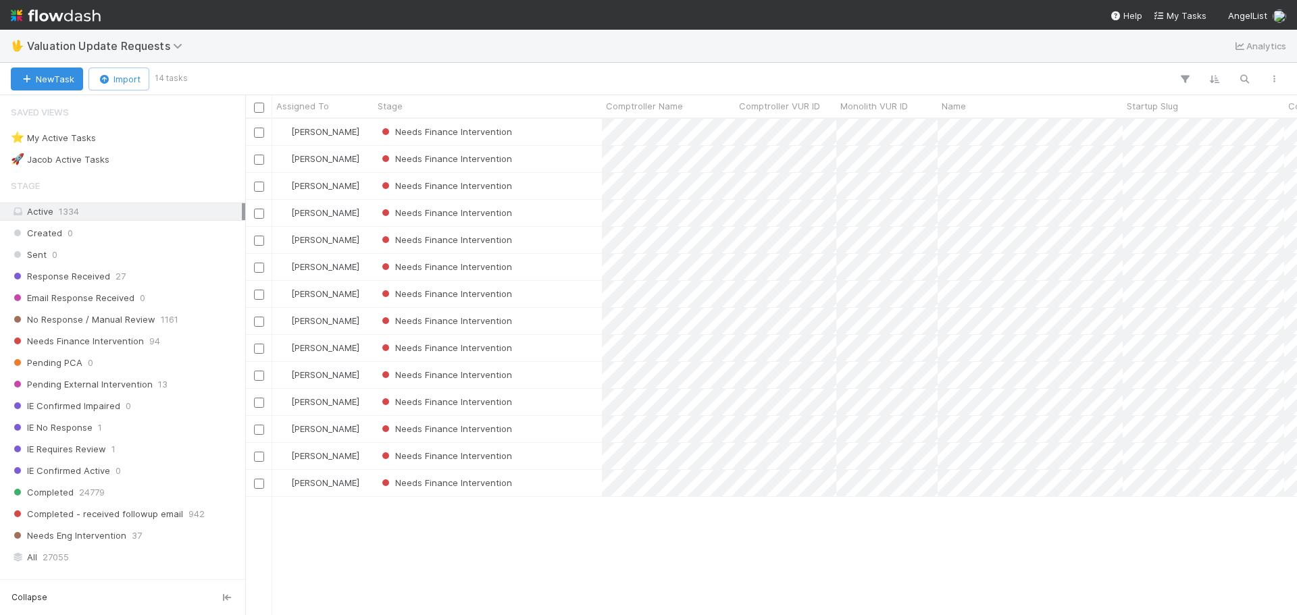
scroll to position [486, 1042]
click at [582, 291] on div "Needs Finance Intervention" at bounding box center [488, 294] width 228 height 26
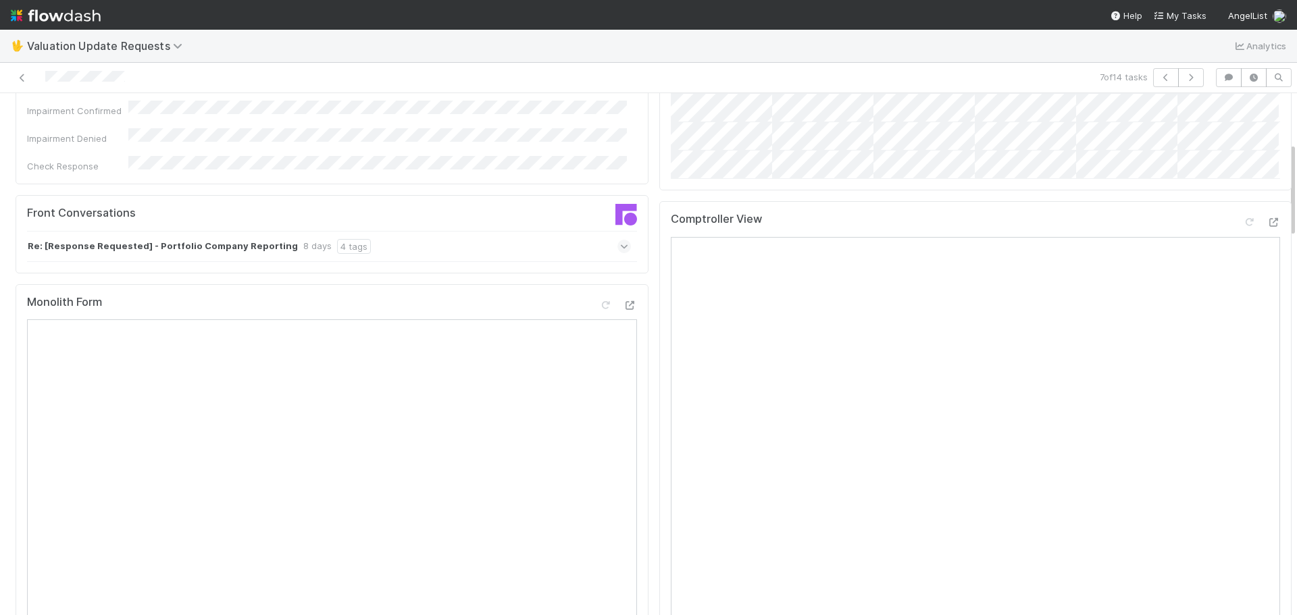
scroll to position [270, 0]
click at [1267, 228] on icon at bounding box center [1274, 223] width 14 height 9
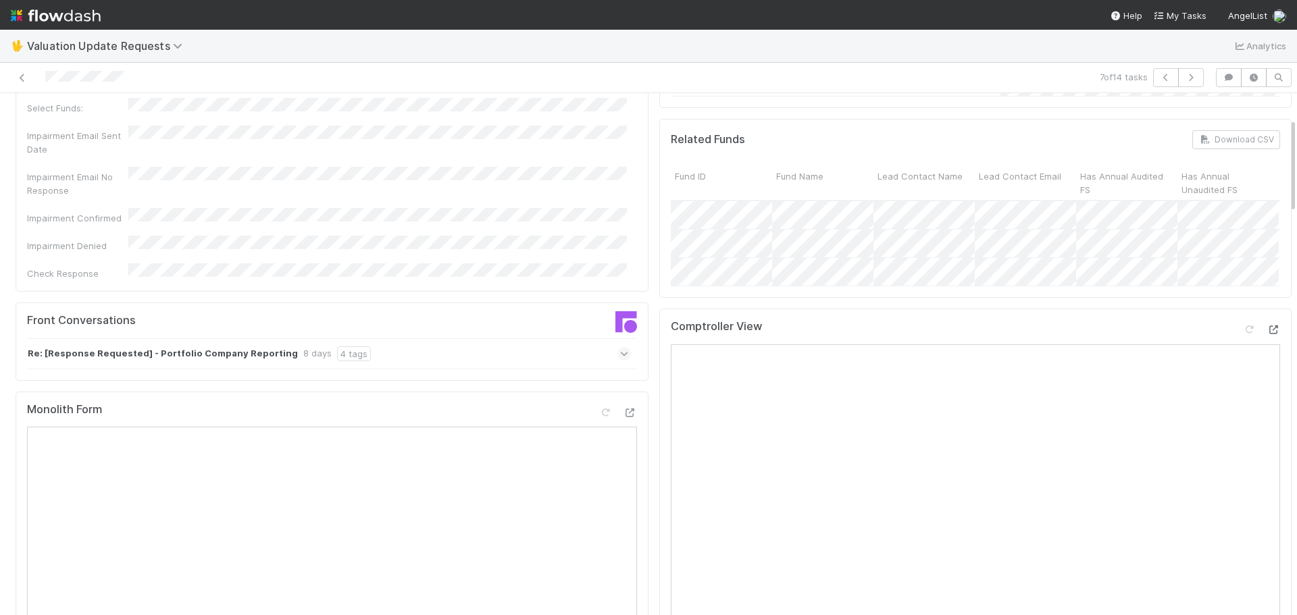
scroll to position [135, 0]
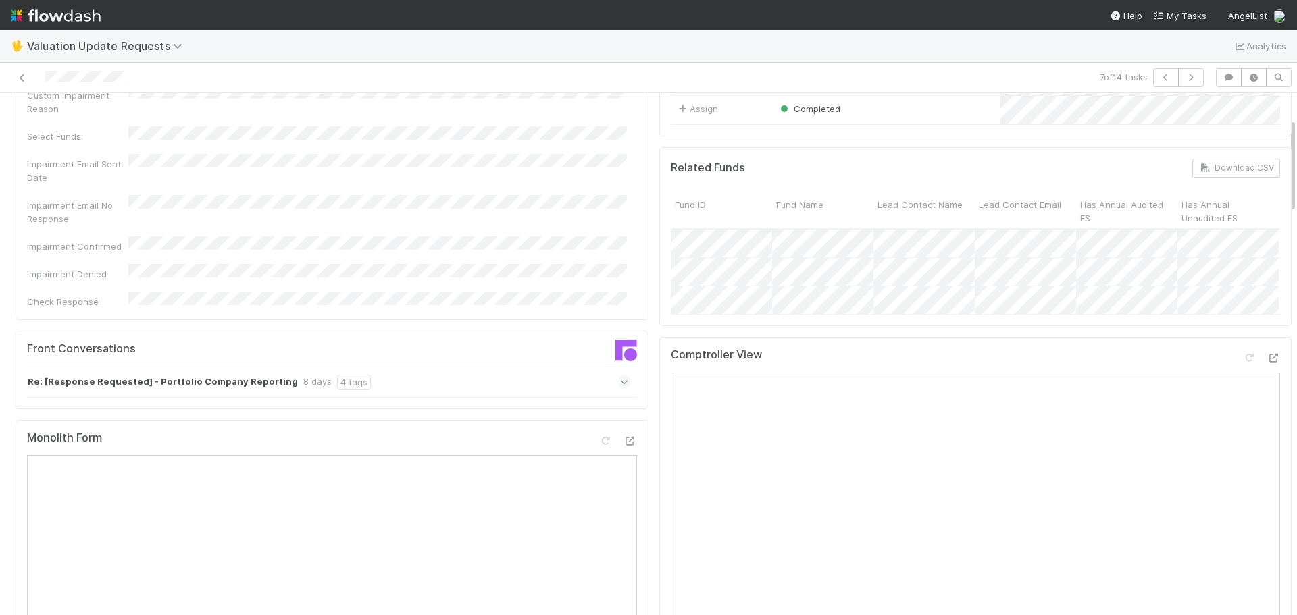
click at [601, 367] on div "Re: [Response Requested] - Portfolio Company Reporting 8 days 4 tags" at bounding box center [329, 382] width 604 height 31
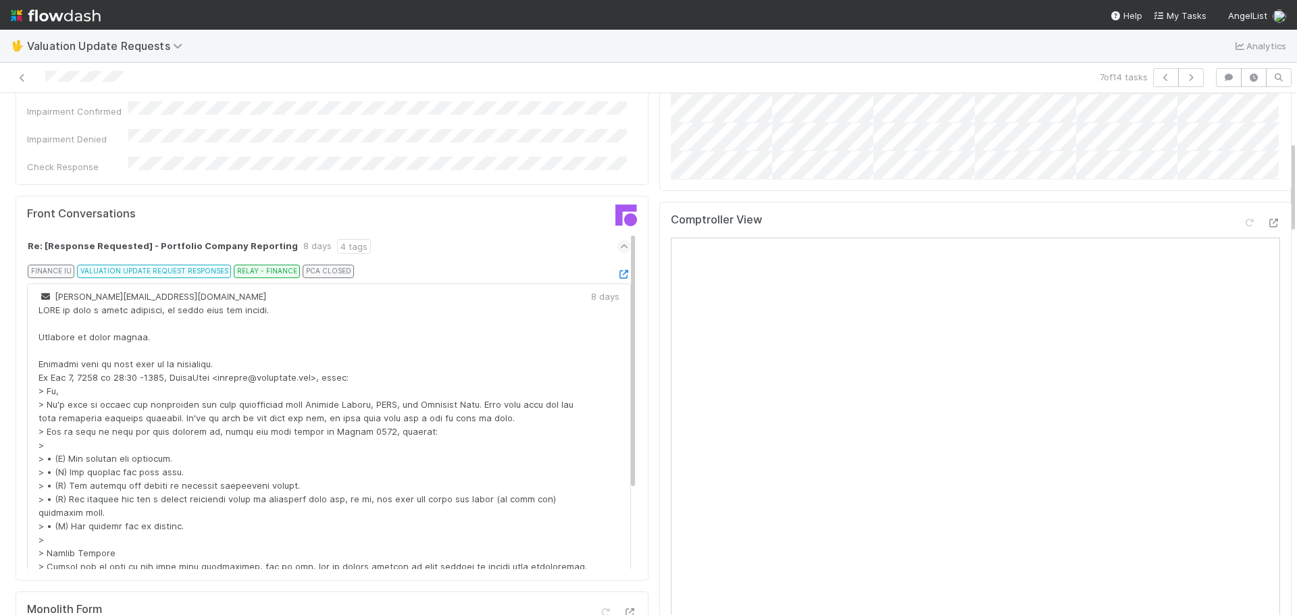
scroll to position [0, 0]
click at [305, 266] on div "PCA CLOSED" at bounding box center [328, 273] width 51 height 14
drag, startPoint x: 295, startPoint y: 378, endPoint x: 355, endPoint y: 378, distance: 60.8
click at [355, 378] on div at bounding box center [315, 479] width 553 height 351
copy div "Satoshi Energy"
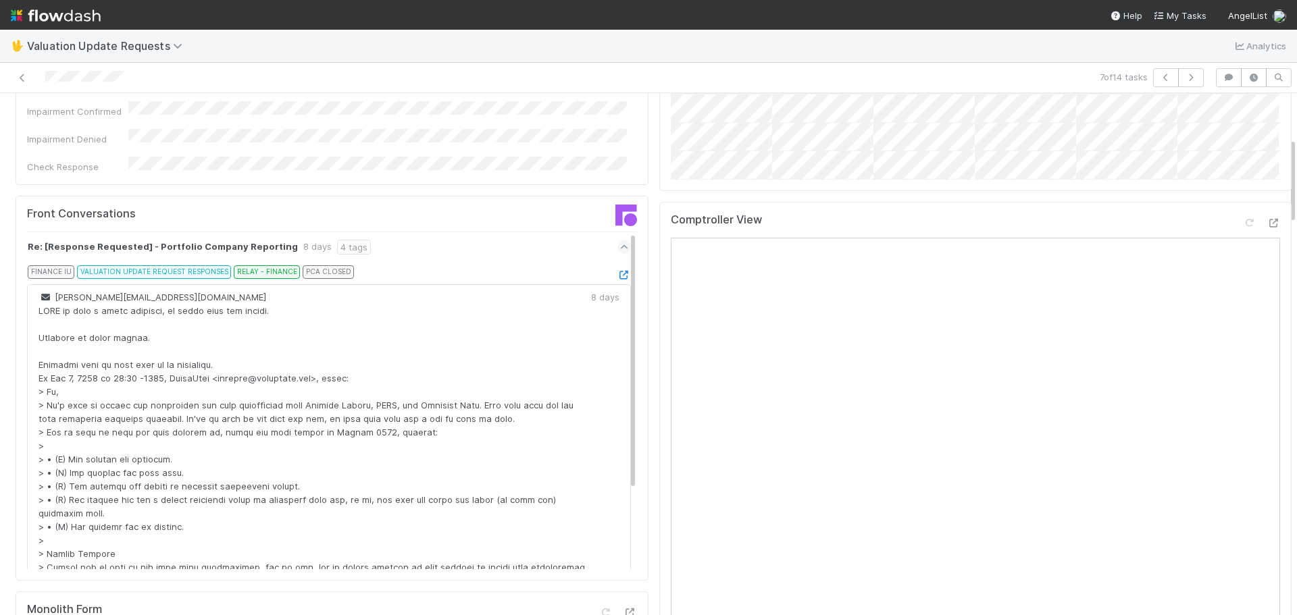
click at [303, 240] on div "8 days" at bounding box center [317, 247] width 28 height 15
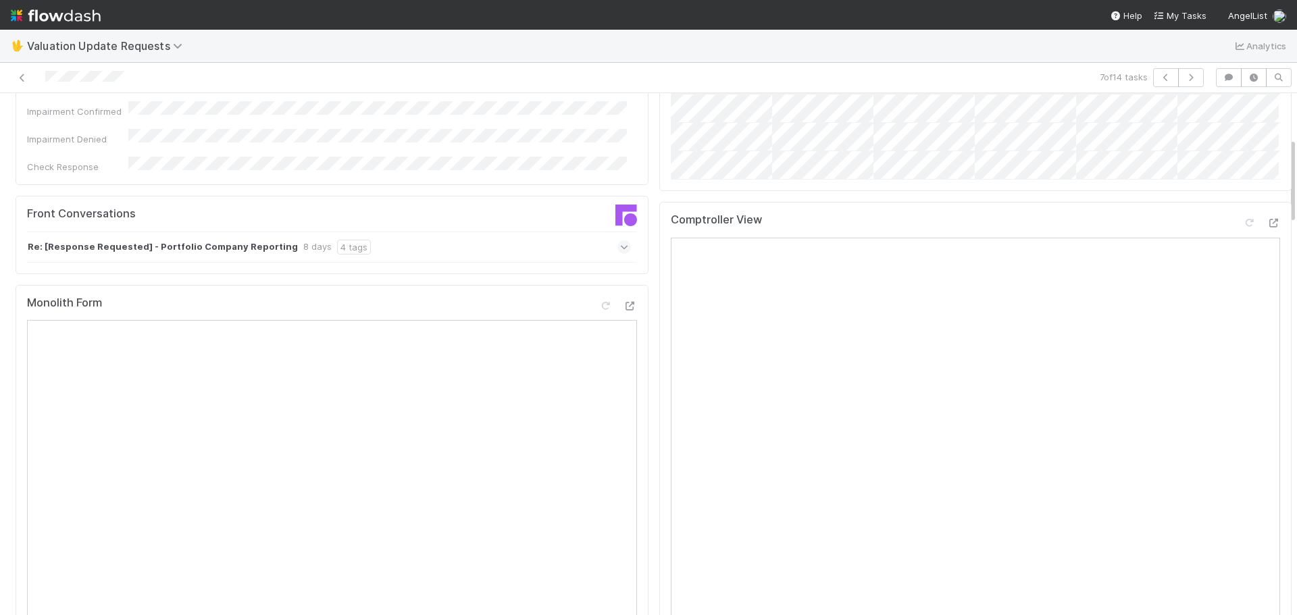
click at [303, 240] on div "8 days" at bounding box center [317, 247] width 28 height 15
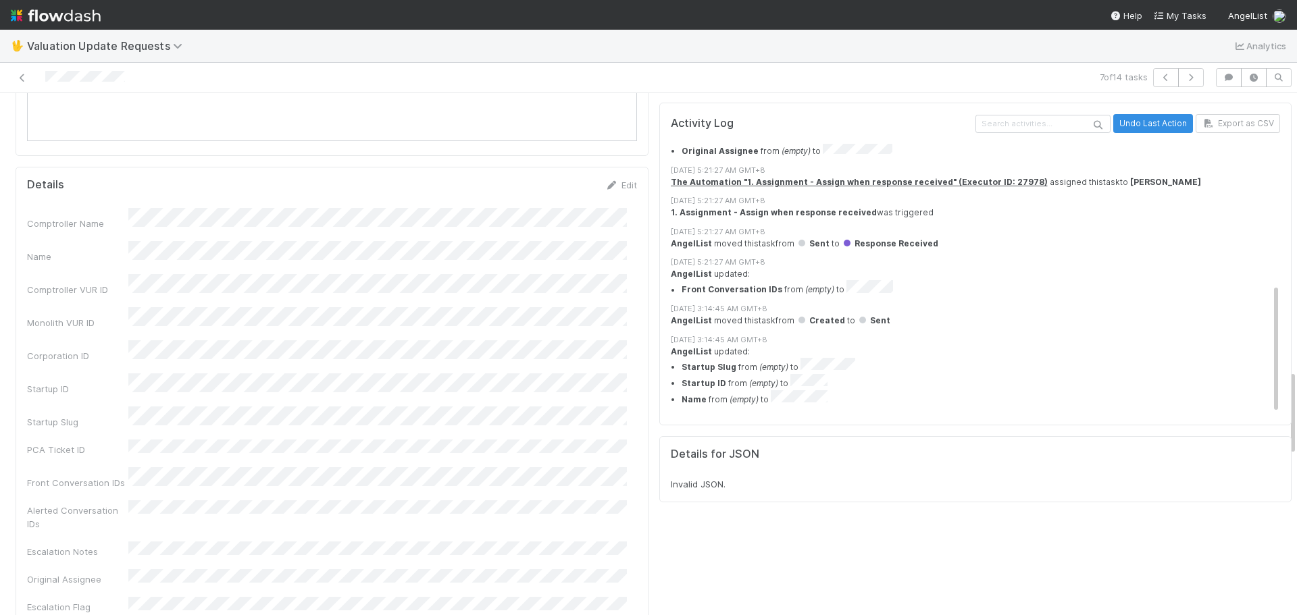
scroll to position [1561, 0]
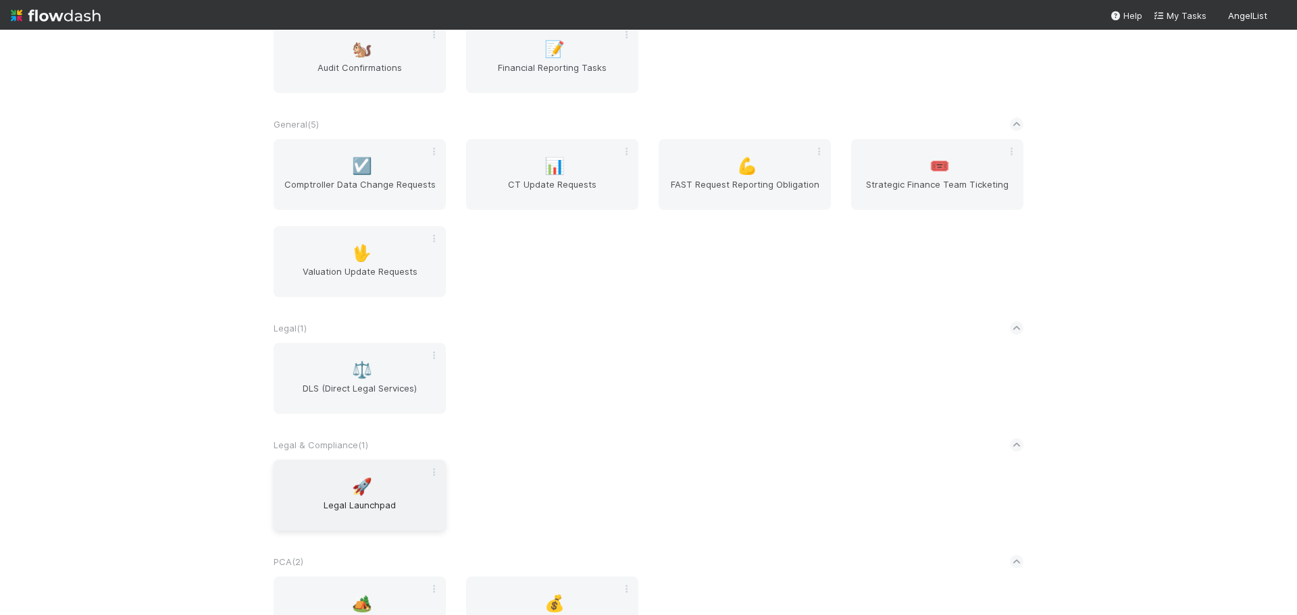
scroll to position [386, 0]
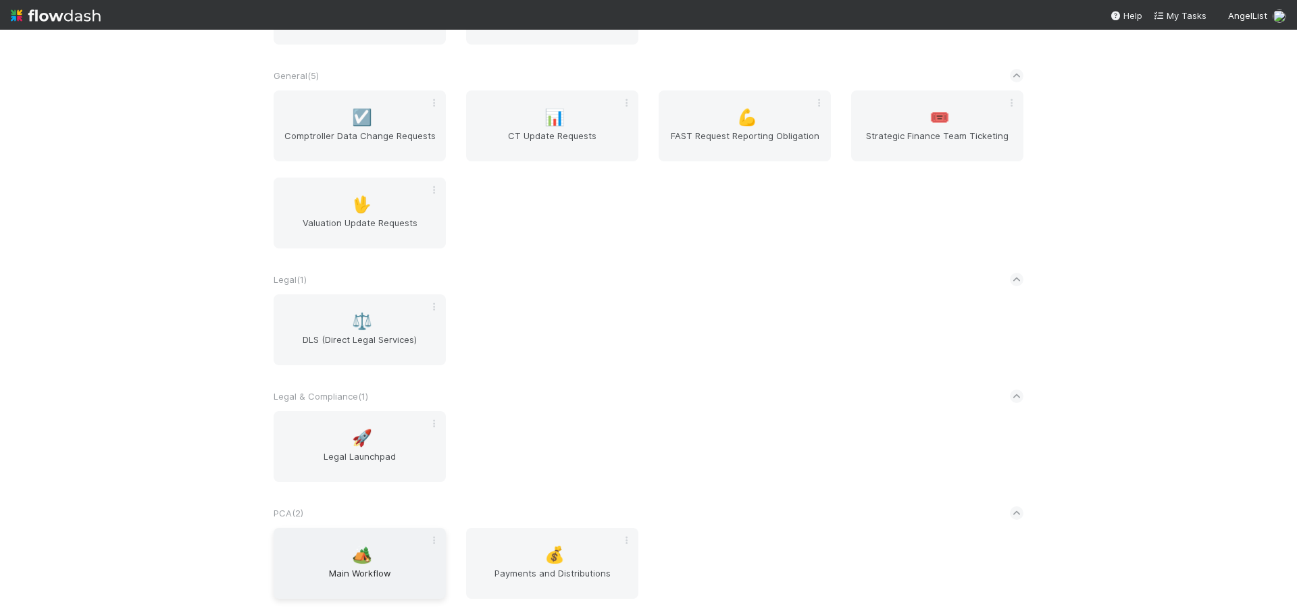
click at [345, 560] on div "🏕️ Main Workflow" at bounding box center [360, 563] width 172 height 71
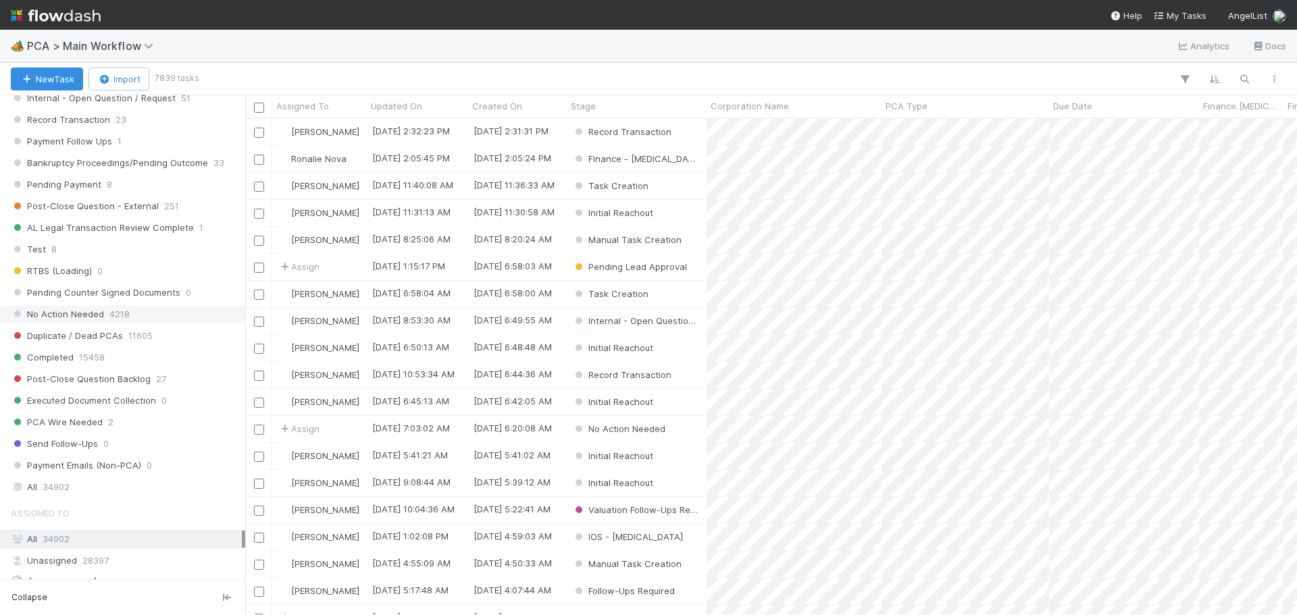
scroll to position [1554, 0]
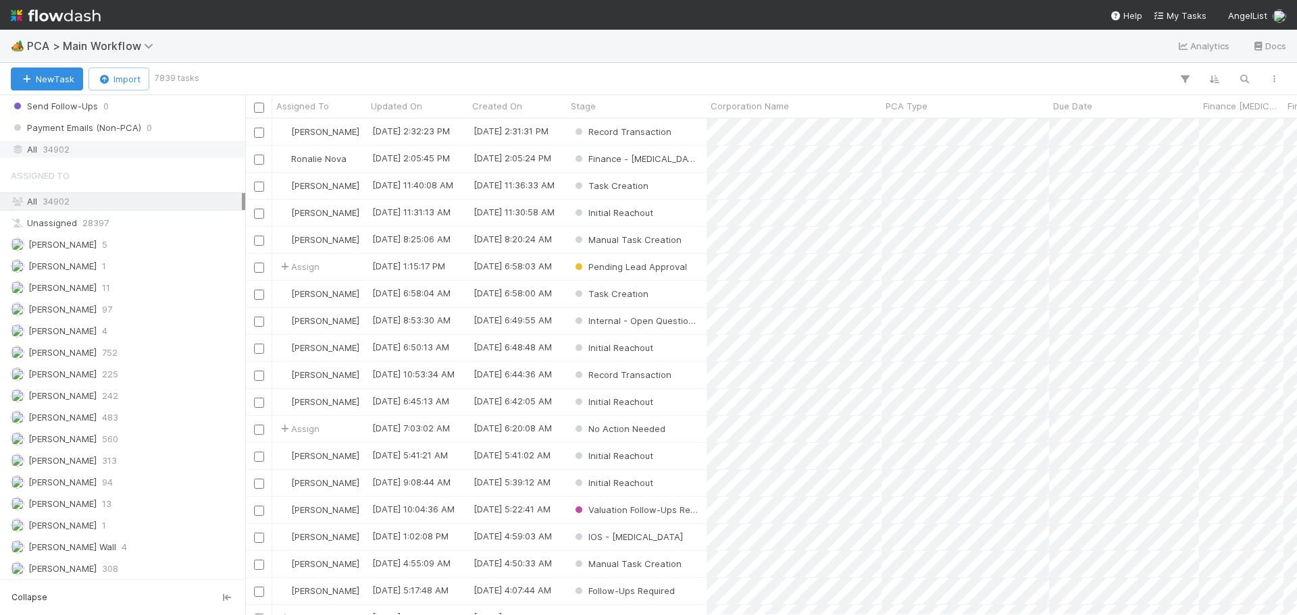
click at [66, 153] on span "34902" at bounding box center [56, 149] width 27 height 17
click at [1246, 79] on icon "button" at bounding box center [1245, 79] width 14 height 12
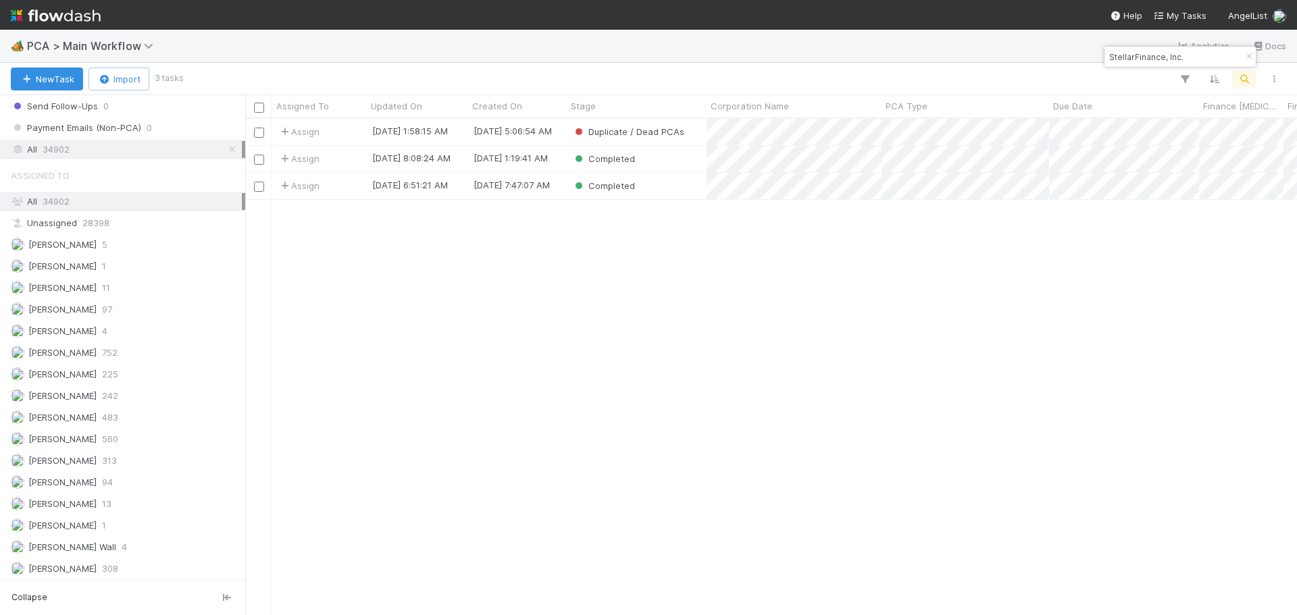
type input "StellarFinance, Inc."
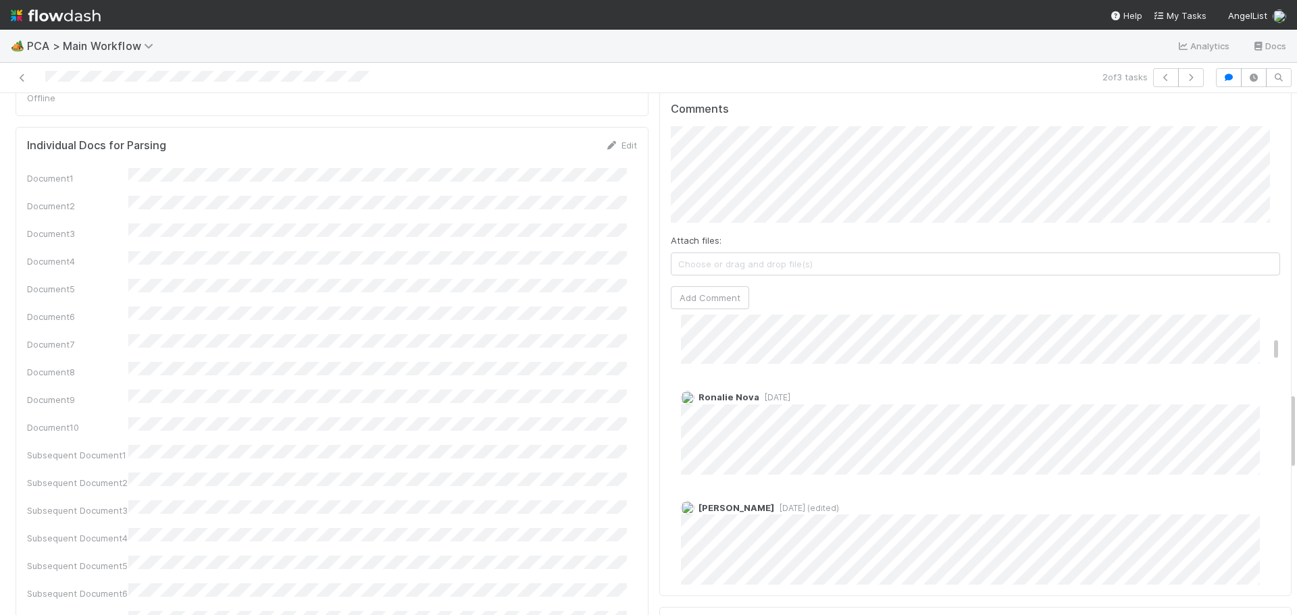
scroll to position [338, 0]
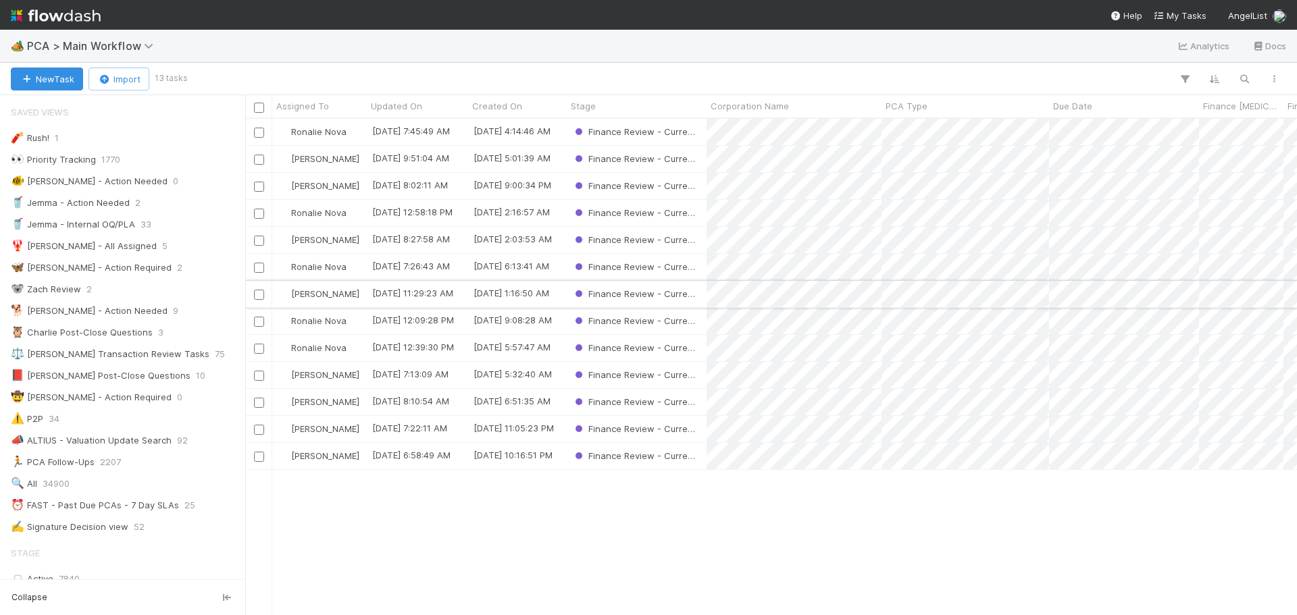
scroll to position [486, 1042]
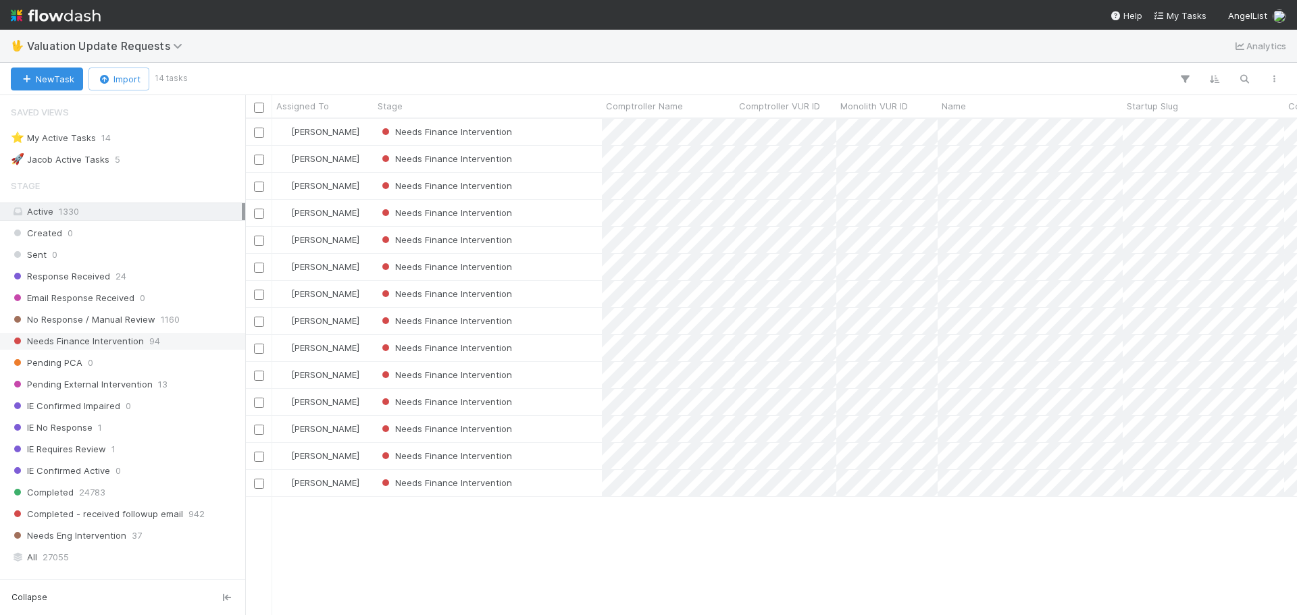
scroll to position [324, 0]
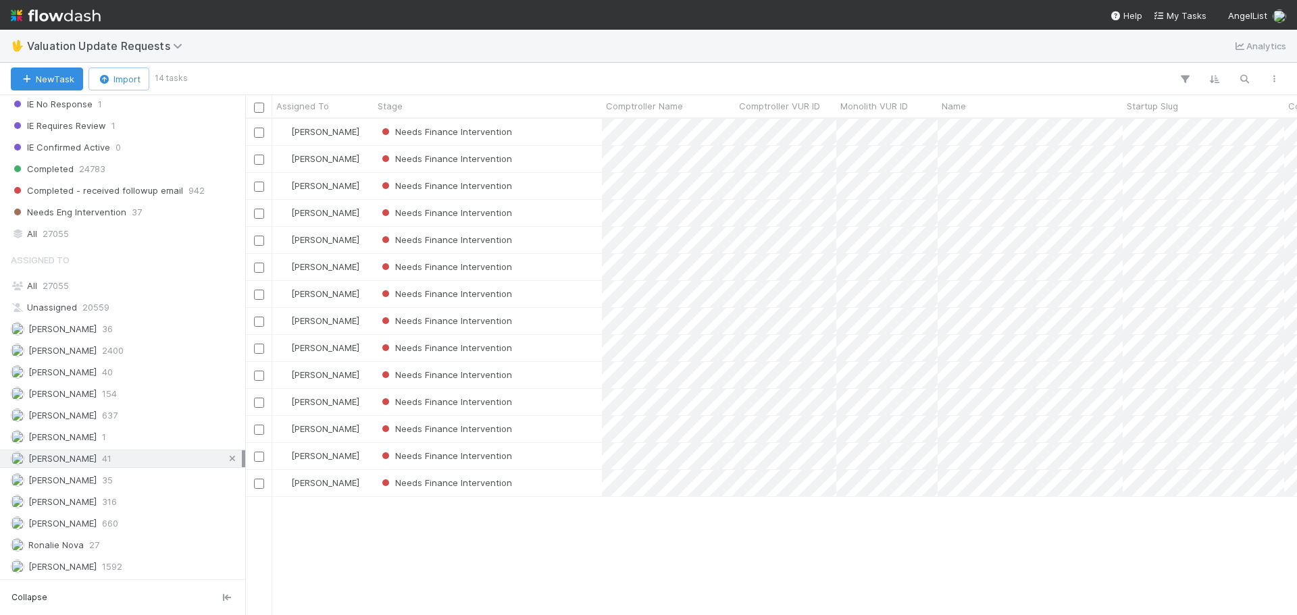
click at [226, 458] on icon at bounding box center [233, 459] width 14 height 9
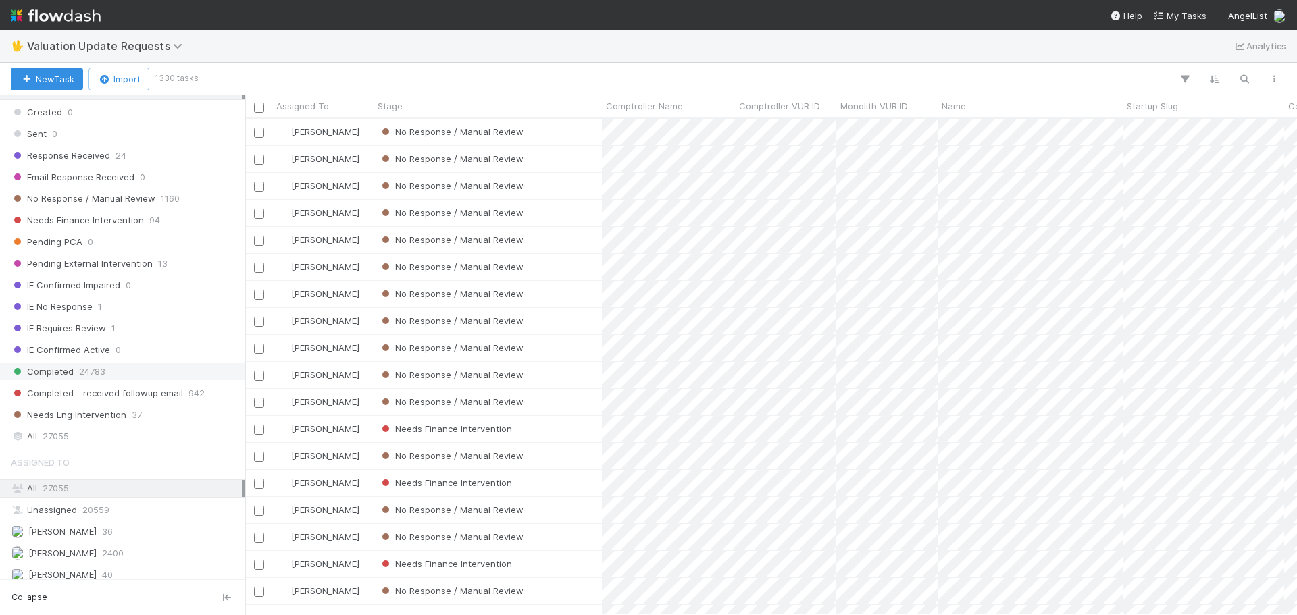
scroll to position [486, 1042]
click at [128, 222] on span "Needs Finance Intervention" at bounding box center [77, 220] width 133 height 17
click at [1245, 77] on icon "button" at bounding box center [1245, 79] width 14 height 12
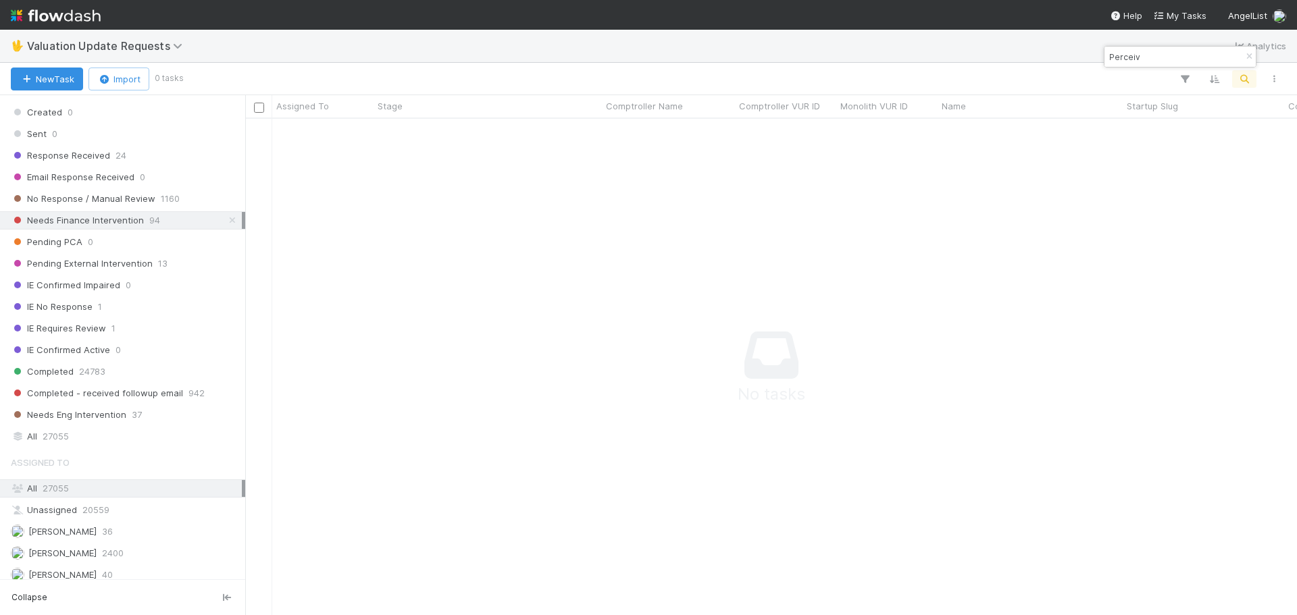
scroll to position [476, 1042]
drag, startPoint x: 1151, startPoint y: 55, endPoint x: 1076, endPoint y: 55, distance: 74.3
click at [1076, 55] on body "🖖 Valuation Update Requests Analytics New Task Import 0 tasks Assigned To Stage…" at bounding box center [648, 307] width 1297 height 615
drag, startPoint x: 1117, startPoint y: 59, endPoint x: 1108, endPoint y: 57, distance: 8.9
click at [1108, 57] on input "Perceiv" at bounding box center [1174, 57] width 135 height 16
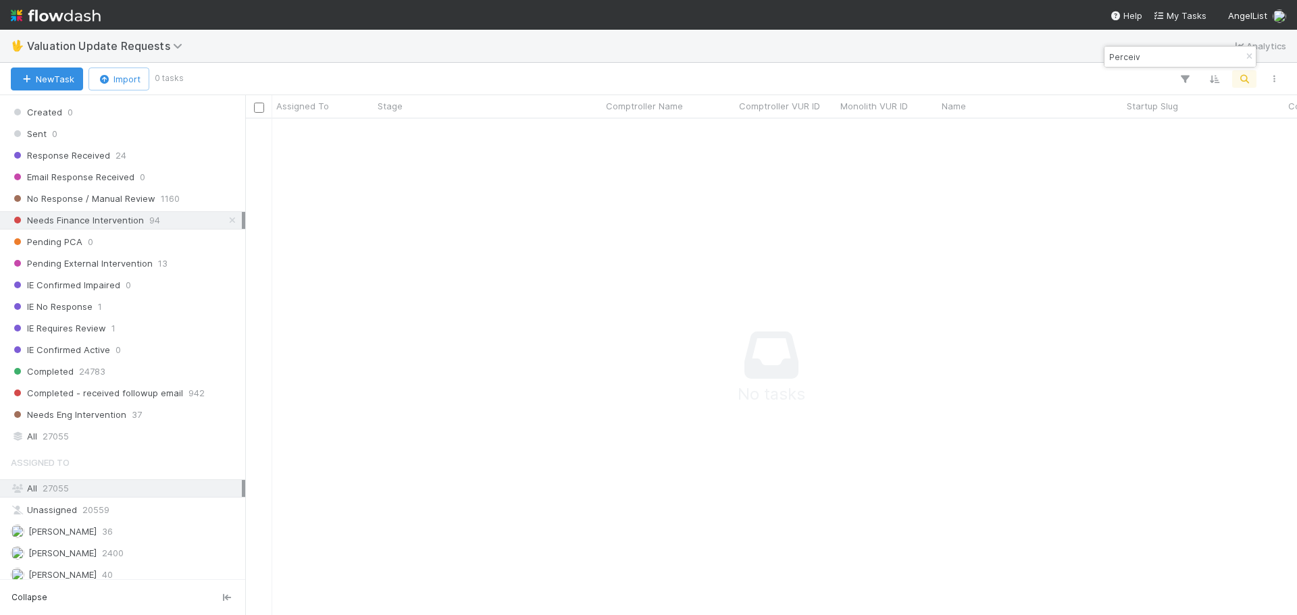
paste input "FormScore"
type input "FormScore"
click at [561, 138] on div "Needs Finance Intervention" at bounding box center [488, 132] width 228 height 26
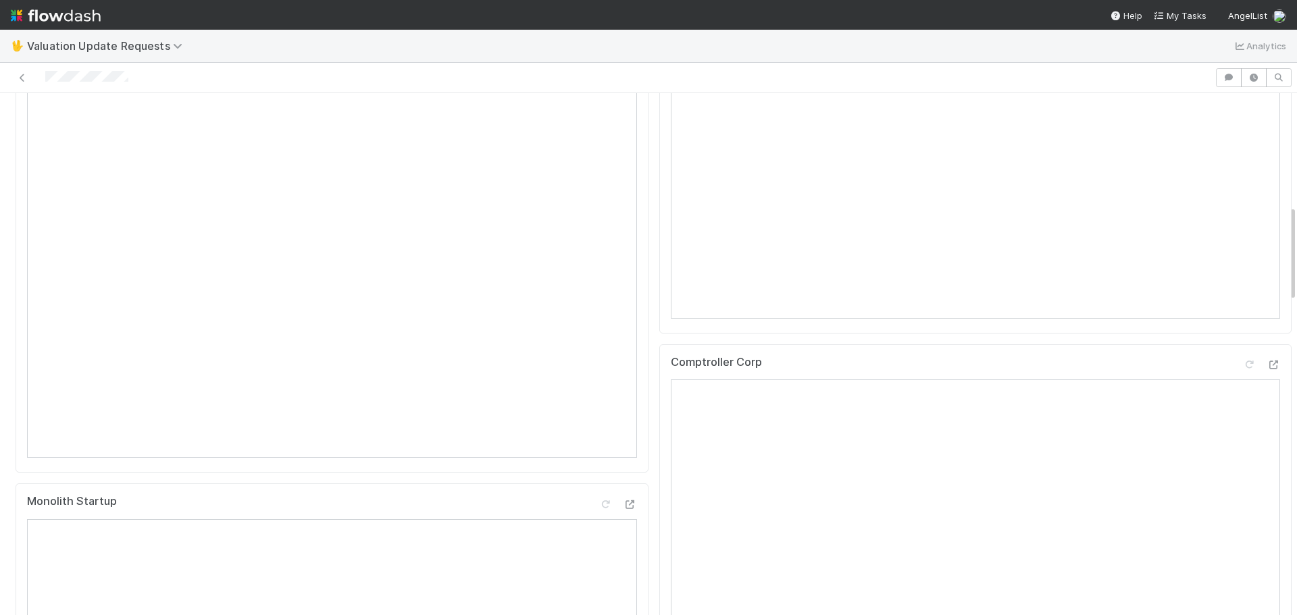
scroll to position [132, 0]
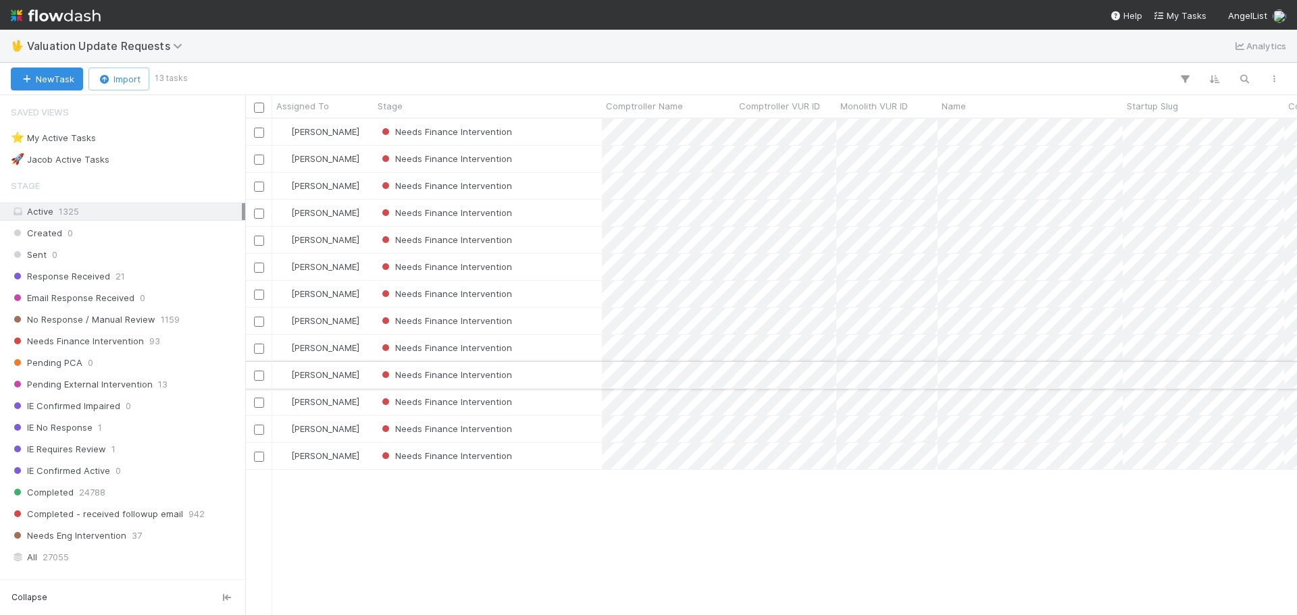
scroll to position [486, 1042]
click at [583, 186] on div "Needs Finance Intervention" at bounding box center [488, 186] width 228 height 26
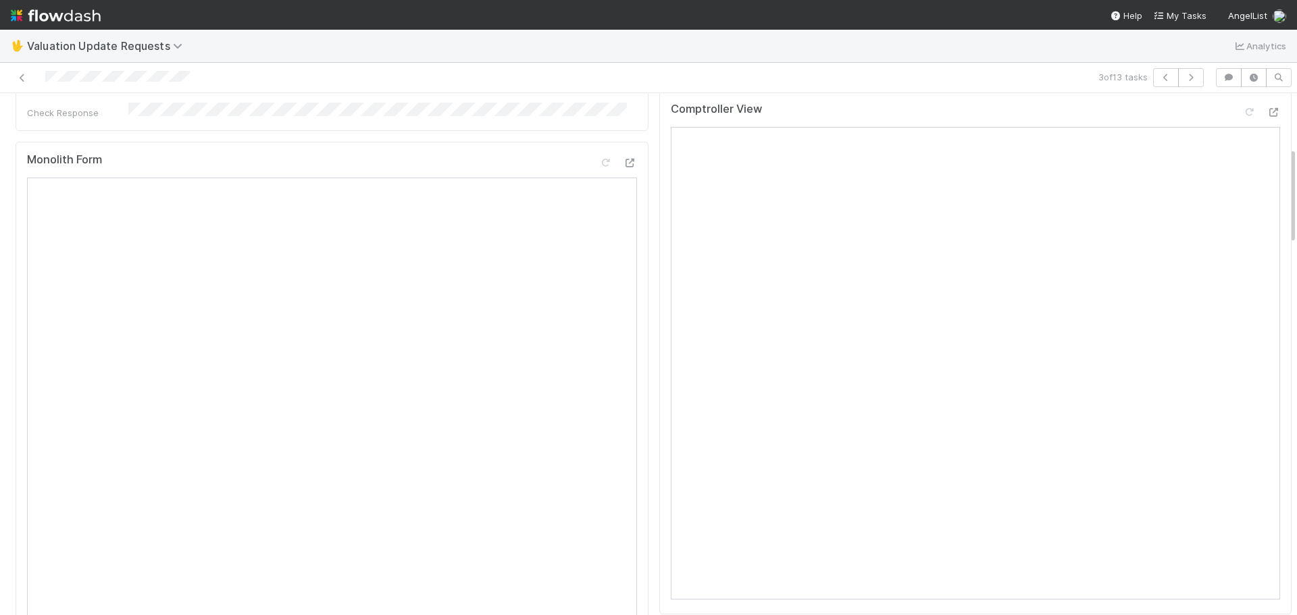
scroll to position [257, 0]
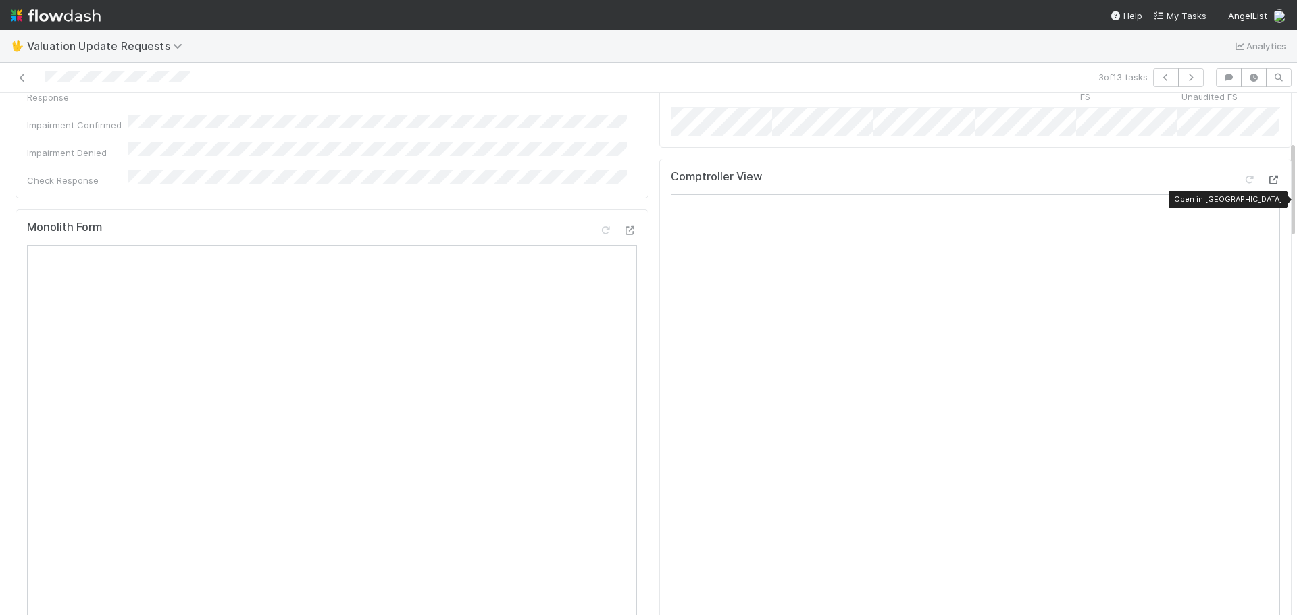
click at [1267, 184] on icon at bounding box center [1274, 180] width 14 height 9
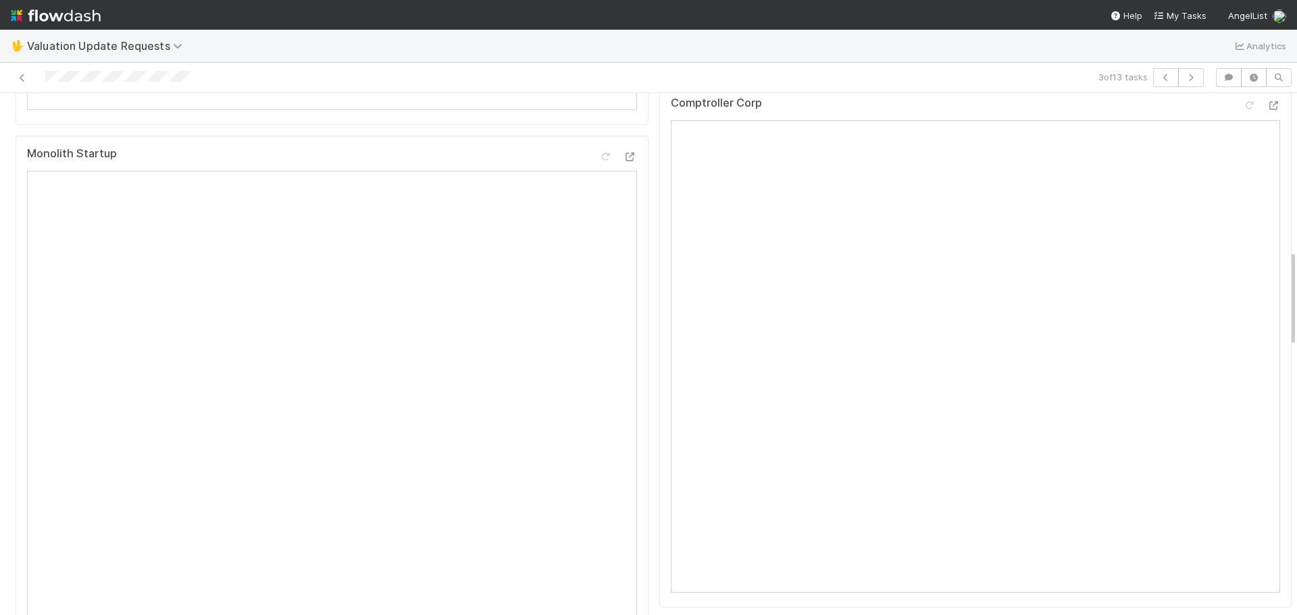
scroll to position [662, 0]
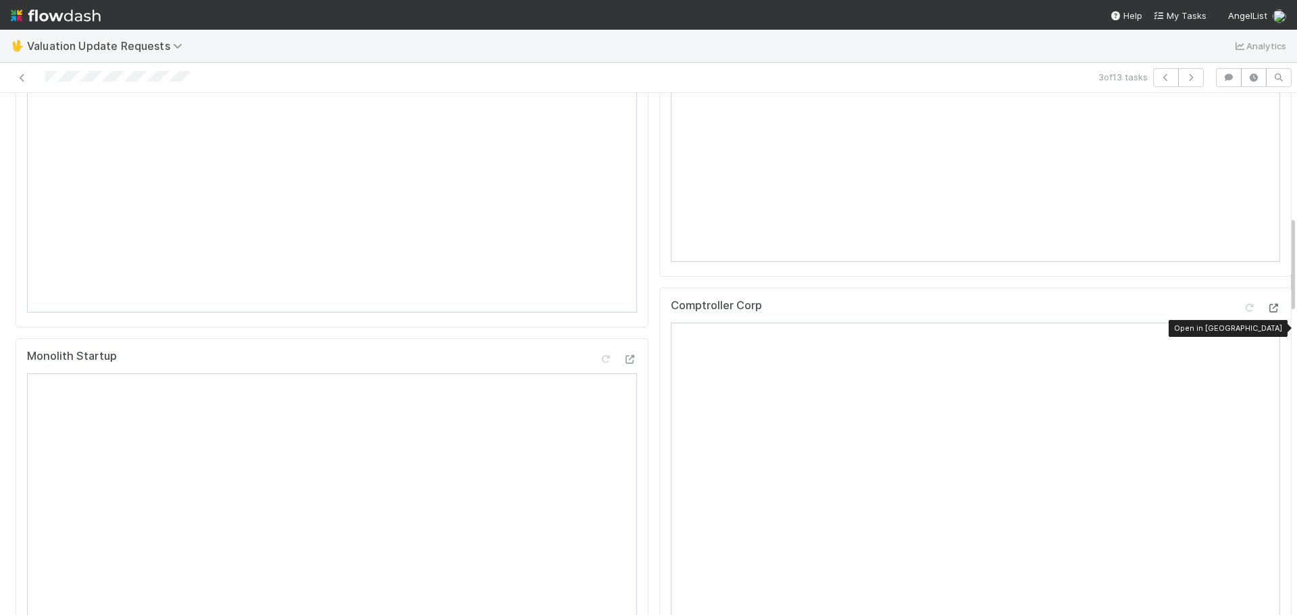
click at [1267, 313] on icon at bounding box center [1274, 308] width 14 height 9
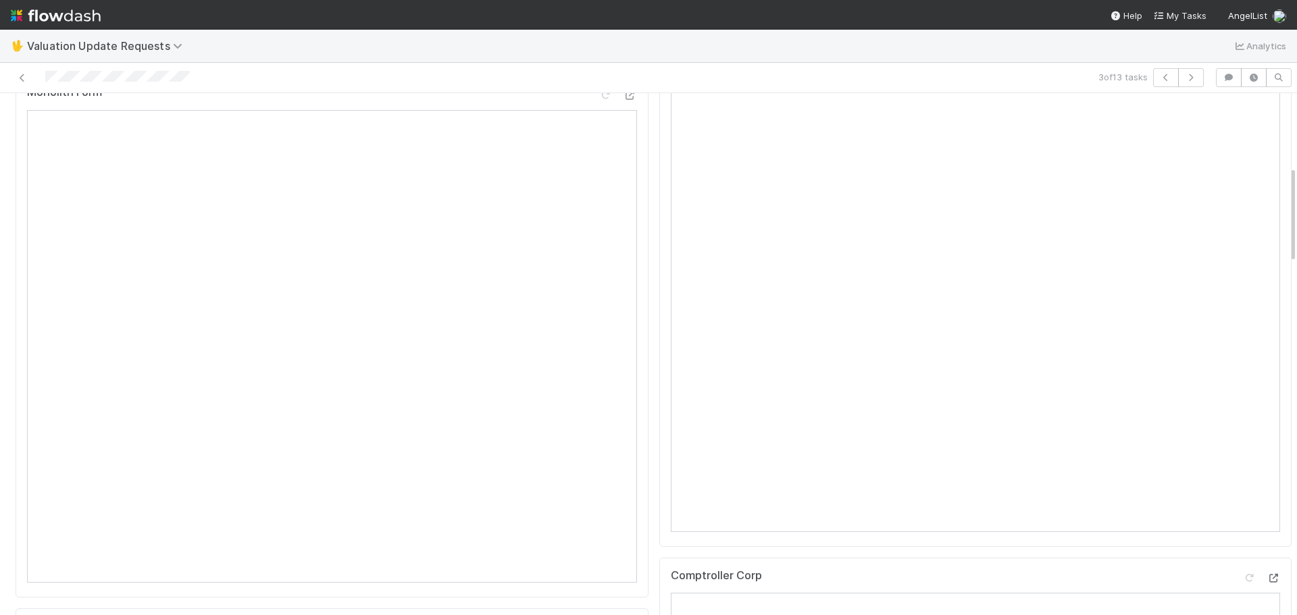
scroll to position [324, 0]
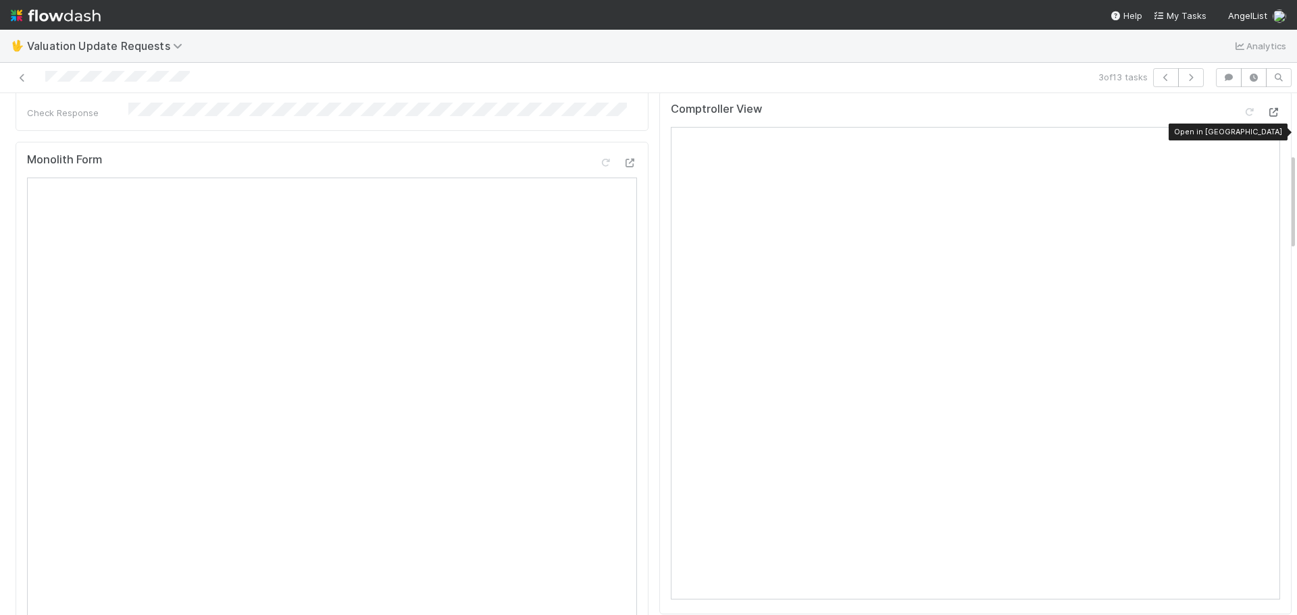
click at [1267, 119] on div at bounding box center [1274, 112] width 14 height 14
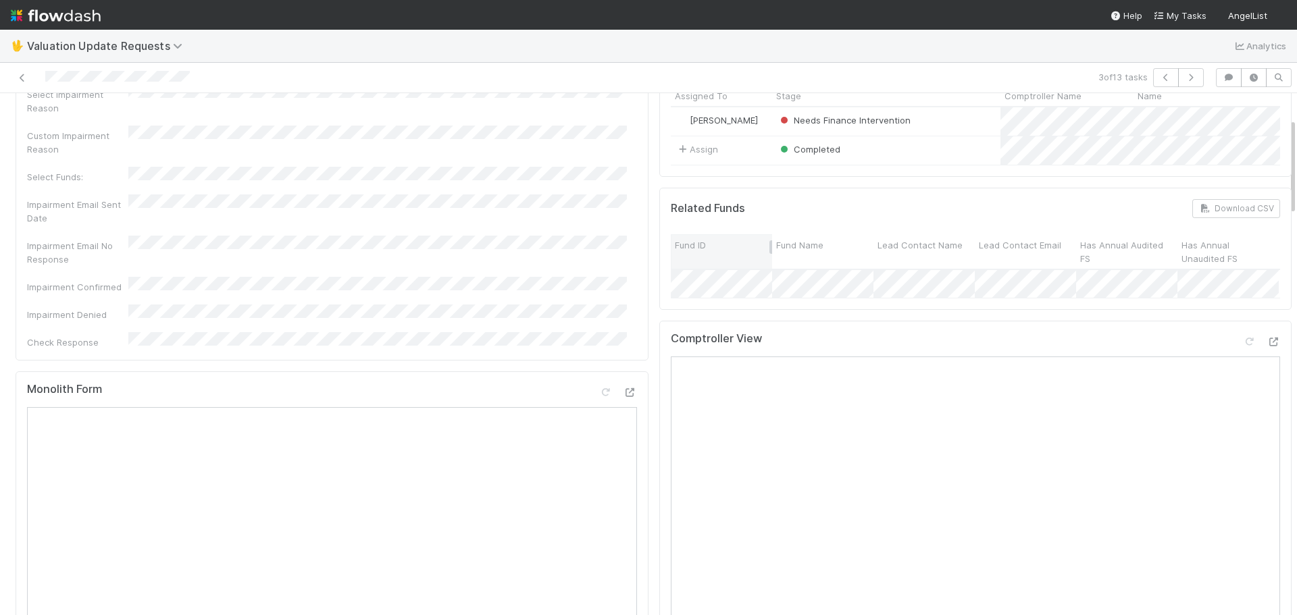
scroll to position [135, 0]
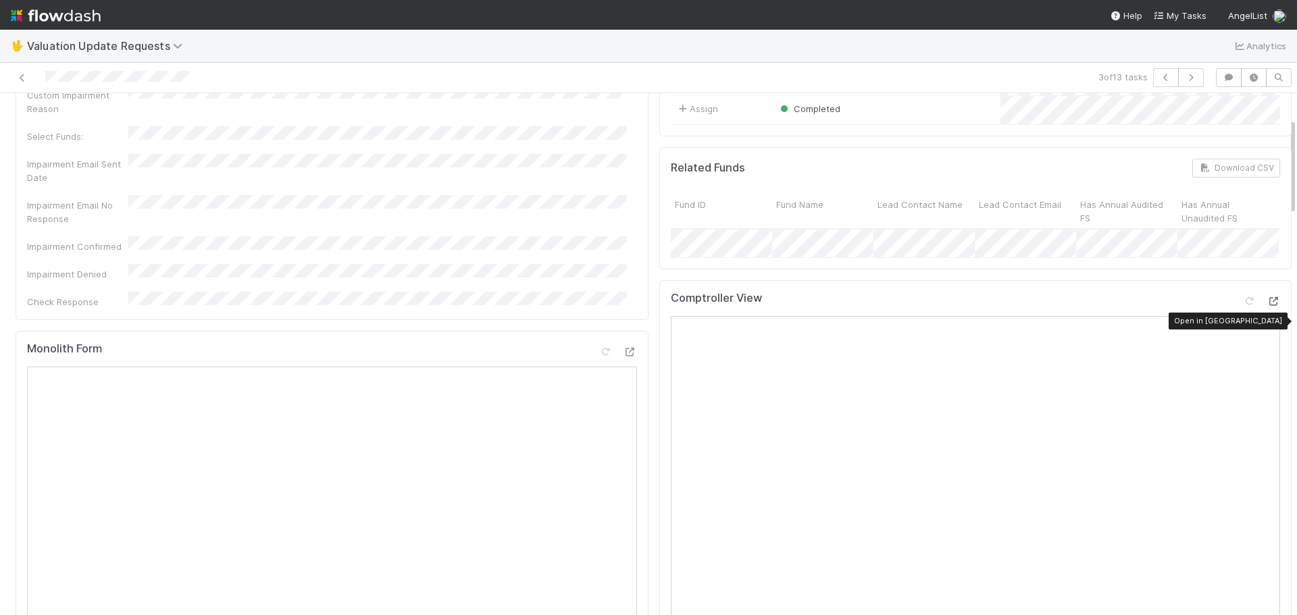
click at [1267, 306] on icon at bounding box center [1274, 301] width 14 height 9
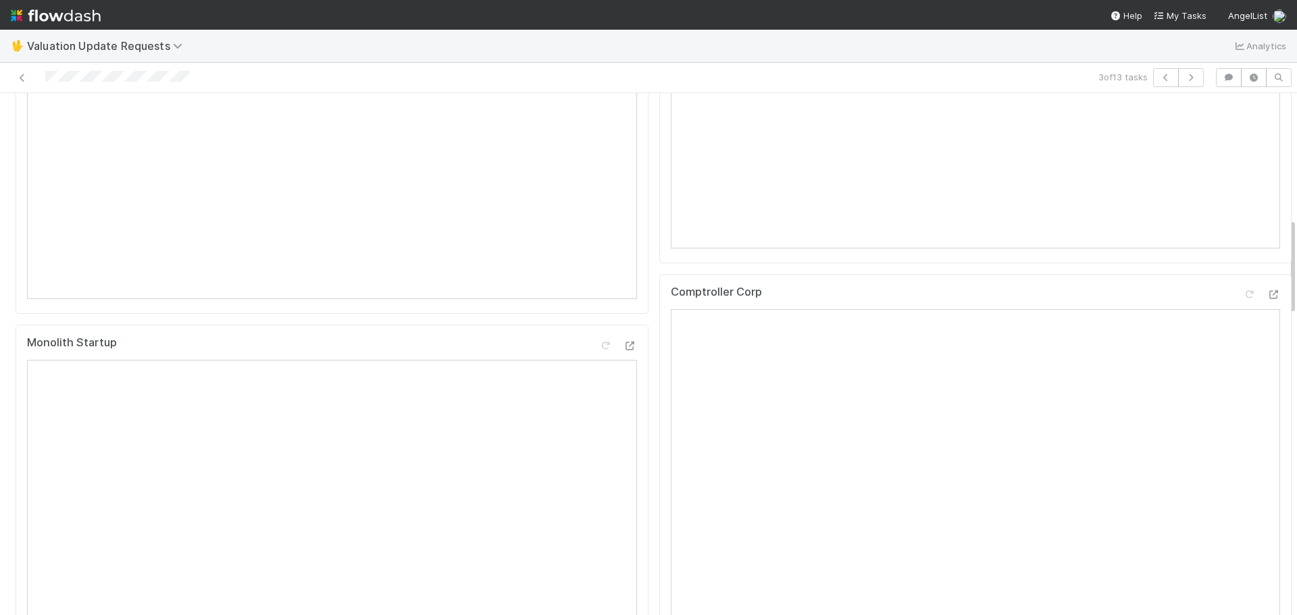
scroll to position [0, 0]
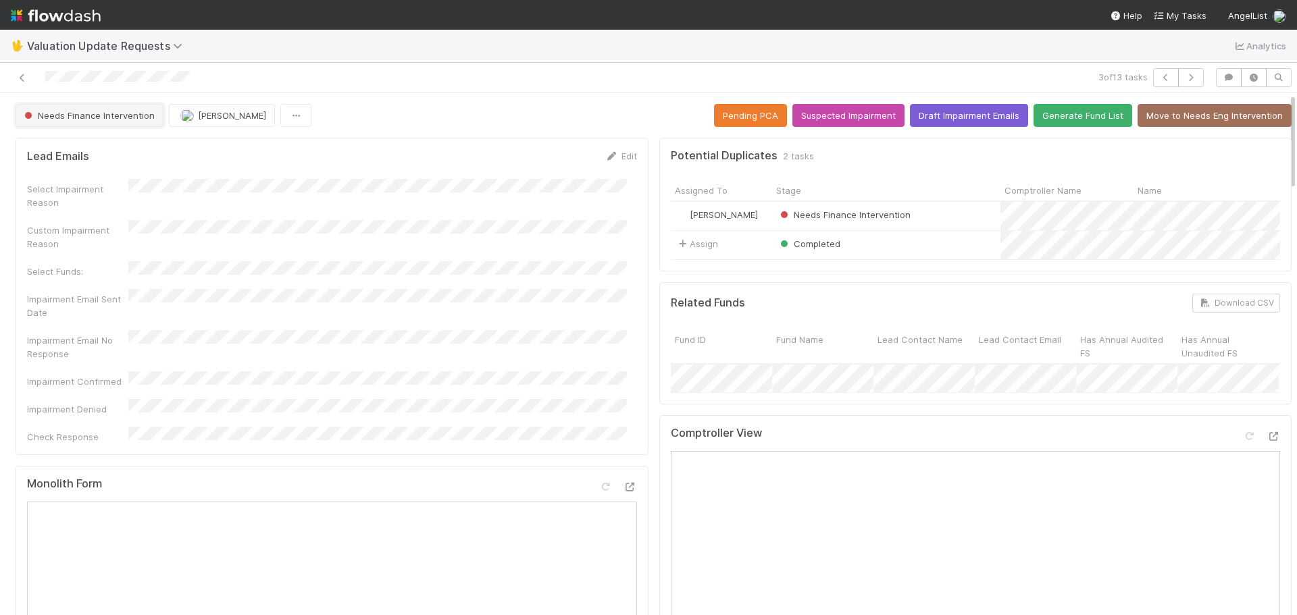
click at [122, 120] on span "Needs Finance Intervention" at bounding box center [88, 115] width 133 height 11
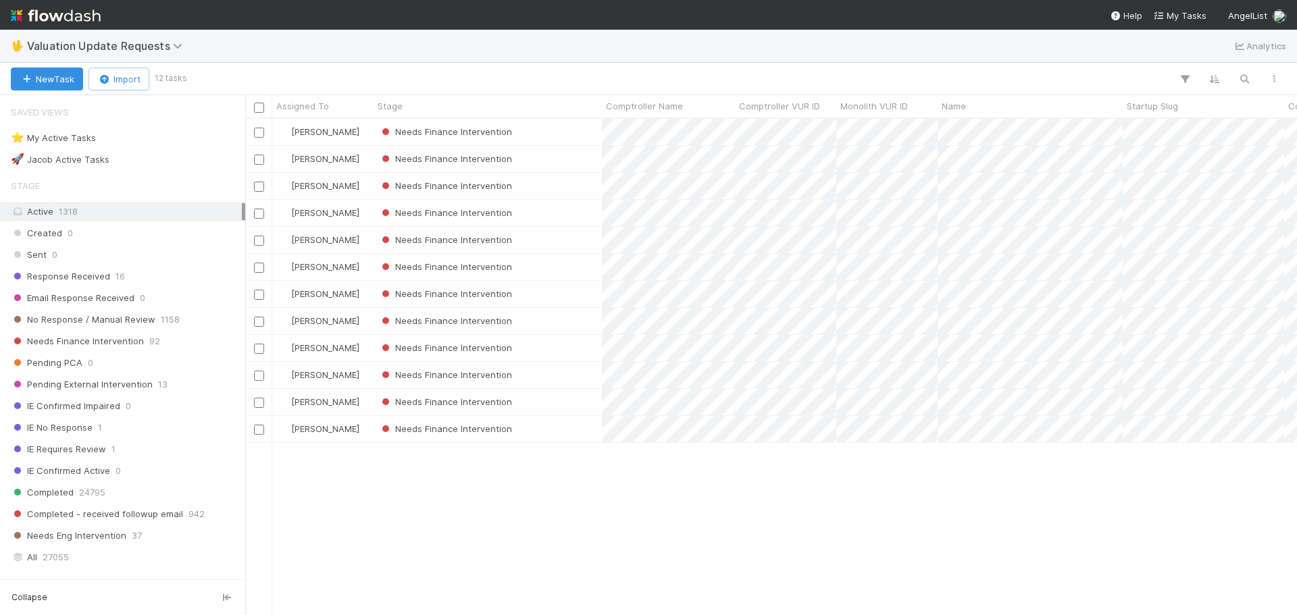
scroll to position [486, 1042]
click at [586, 193] on div "Needs Finance Intervention" at bounding box center [488, 186] width 228 height 26
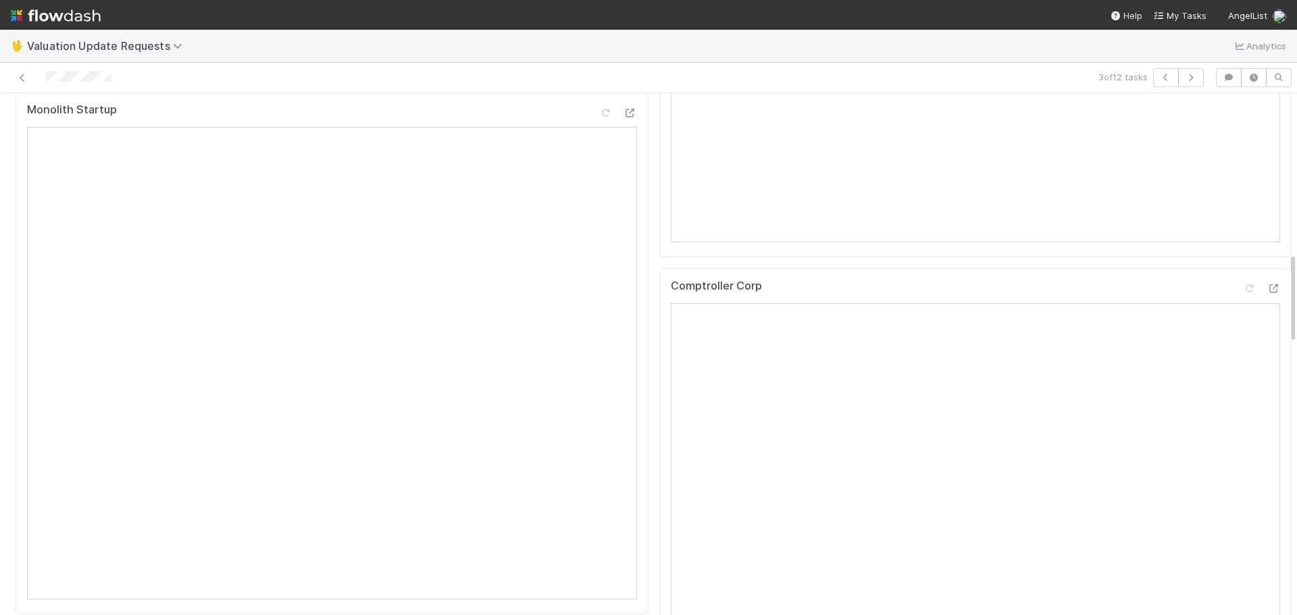
scroll to position [913, 0]
click at [1267, 288] on icon at bounding box center [1274, 284] width 14 height 9
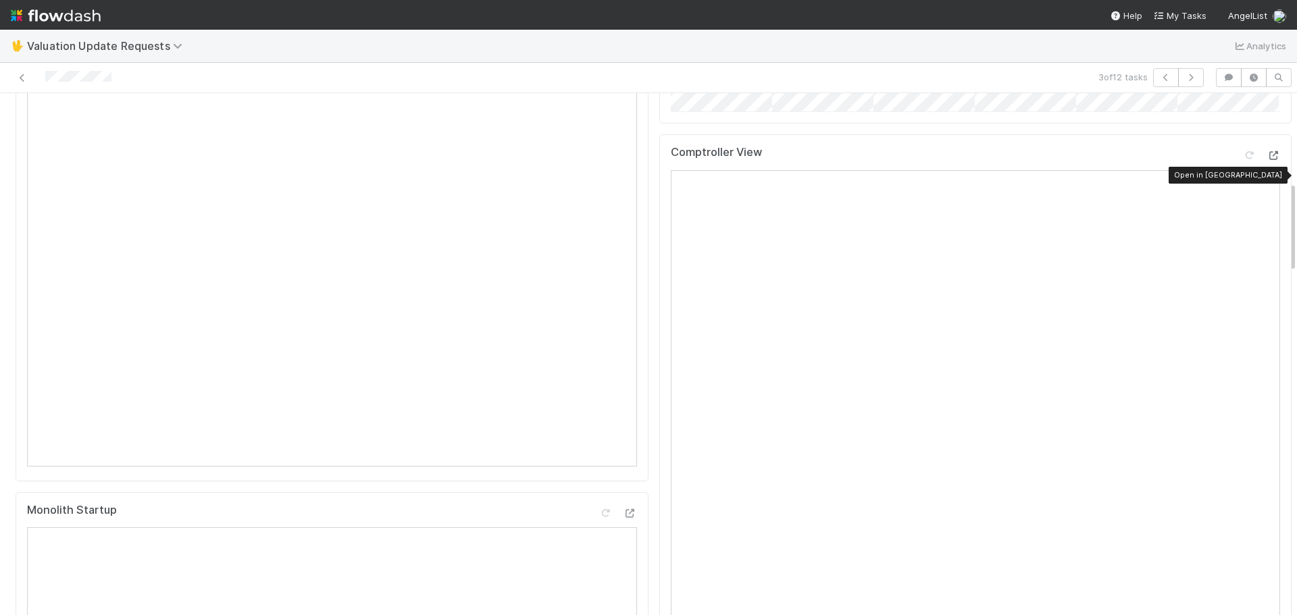
click at [1267, 160] on icon at bounding box center [1274, 155] width 14 height 9
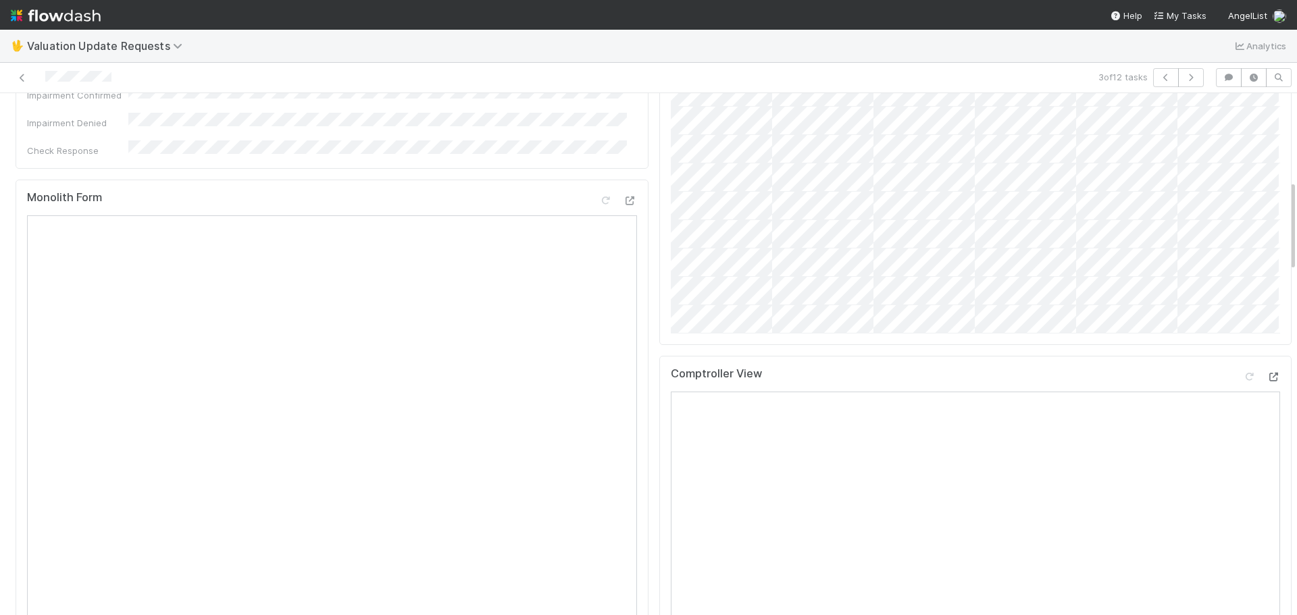
scroll to position [35, 0]
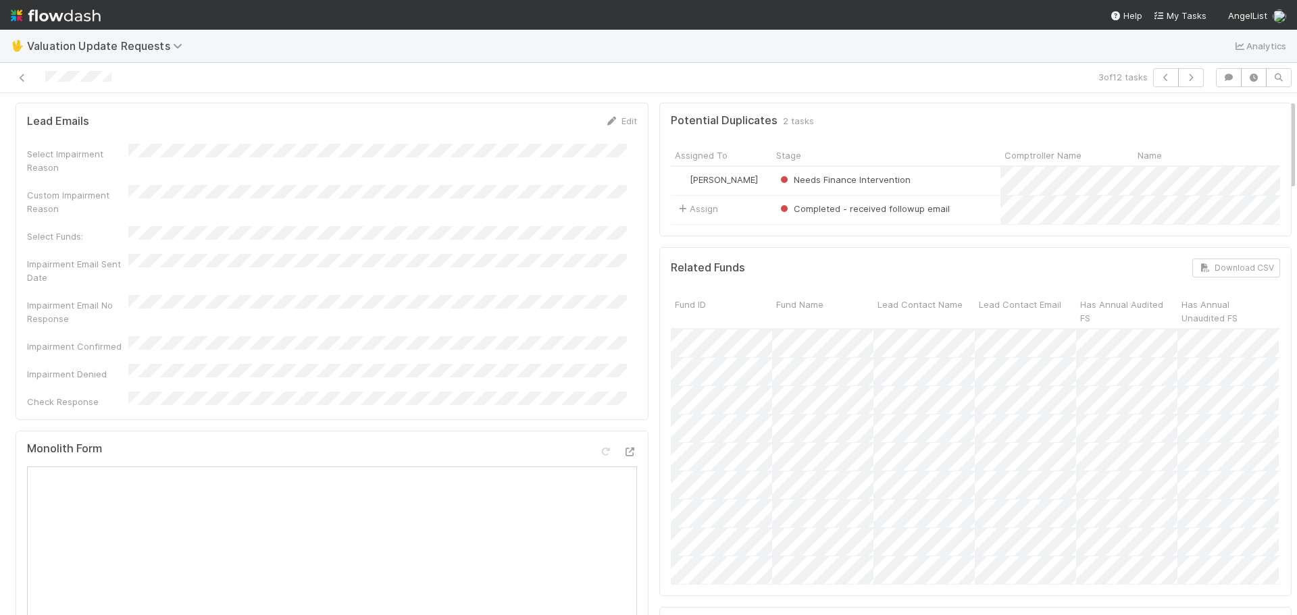
drag, startPoint x: 119, startPoint y: 78, endPoint x: 43, endPoint y: 76, distance: 75.7
click at [43, 76] on div at bounding box center [307, 77] width 605 height 19
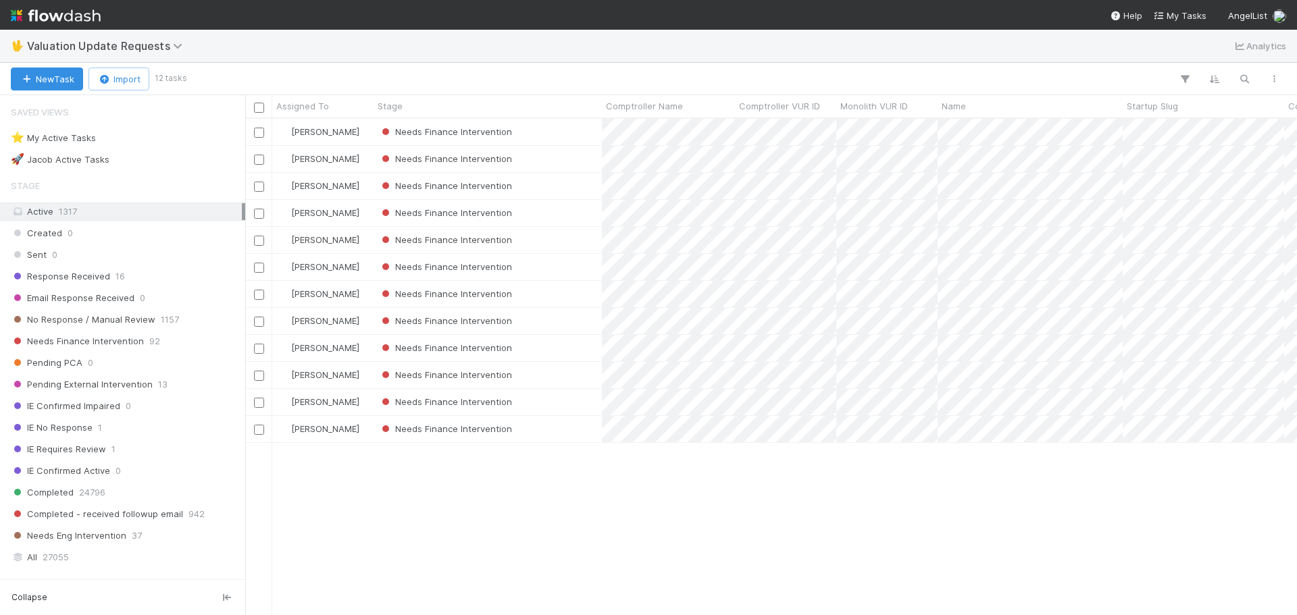
scroll to position [486, 1042]
click at [570, 211] on div "Needs Finance Intervention" at bounding box center [488, 213] width 228 height 26
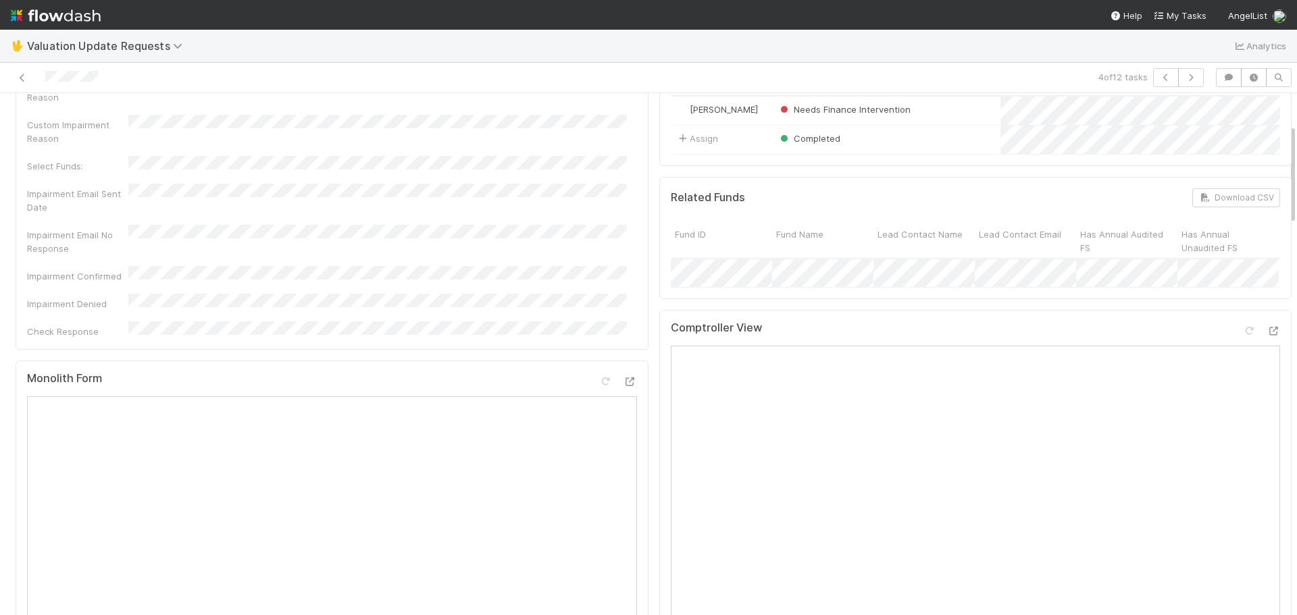
scroll to position [241, 0]
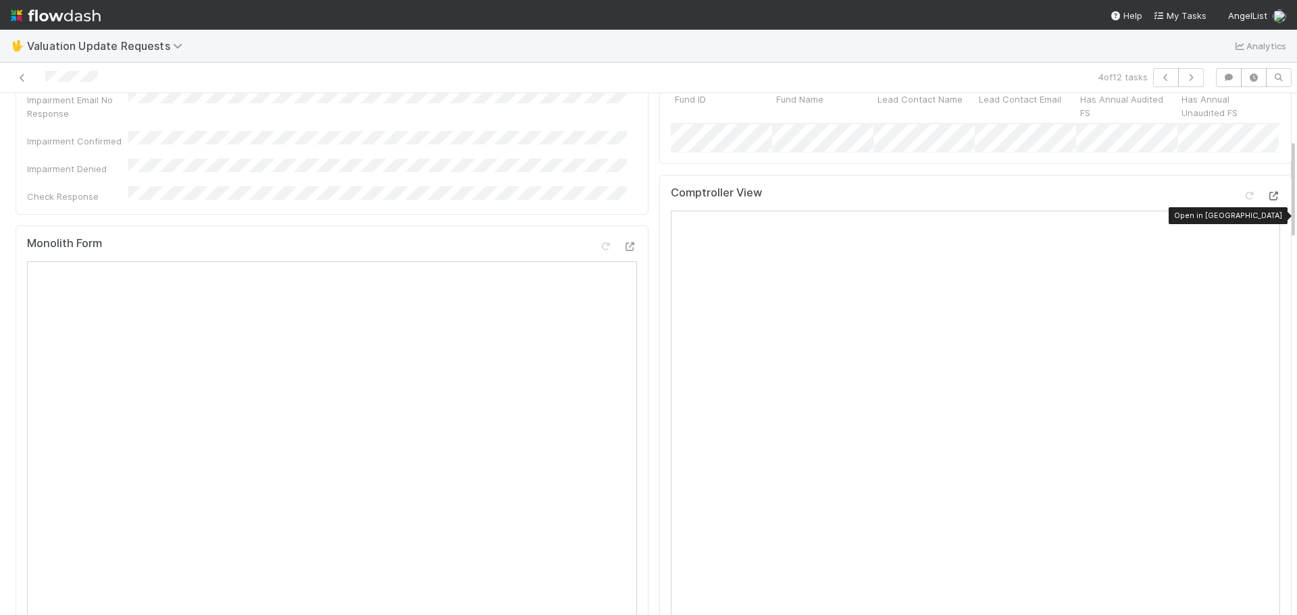
click at [1267, 201] on icon at bounding box center [1274, 196] width 14 height 9
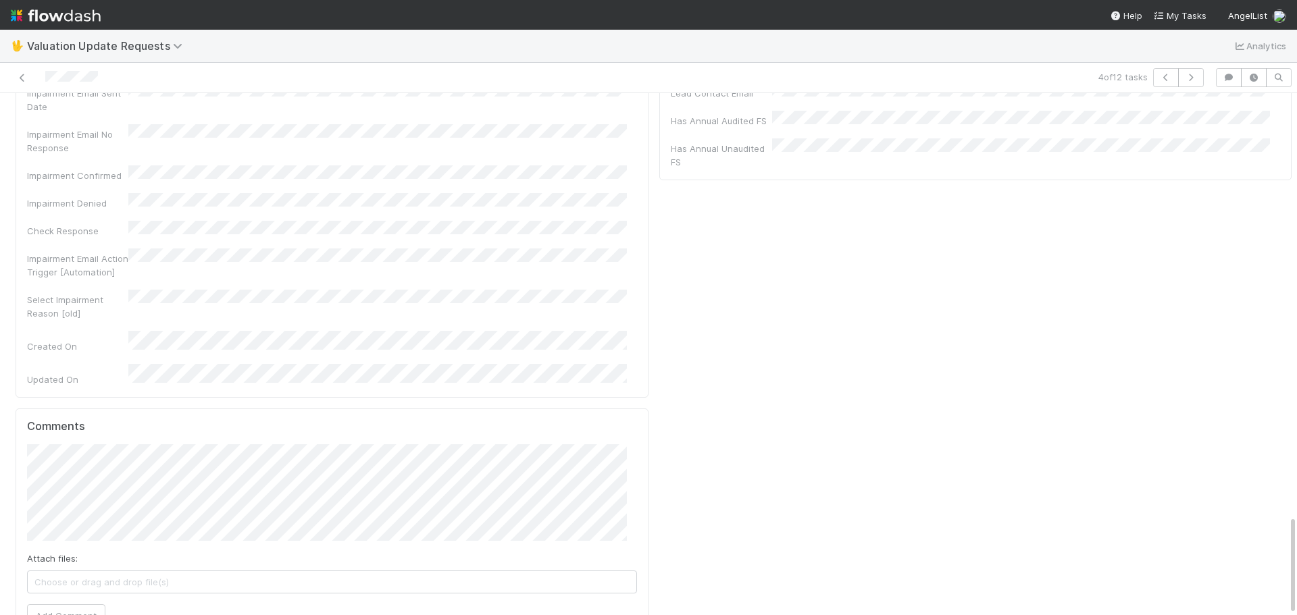
scroll to position [2200, 0]
click at [70, 603] on button "Add Comment" at bounding box center [66, 614] width 78 height 23
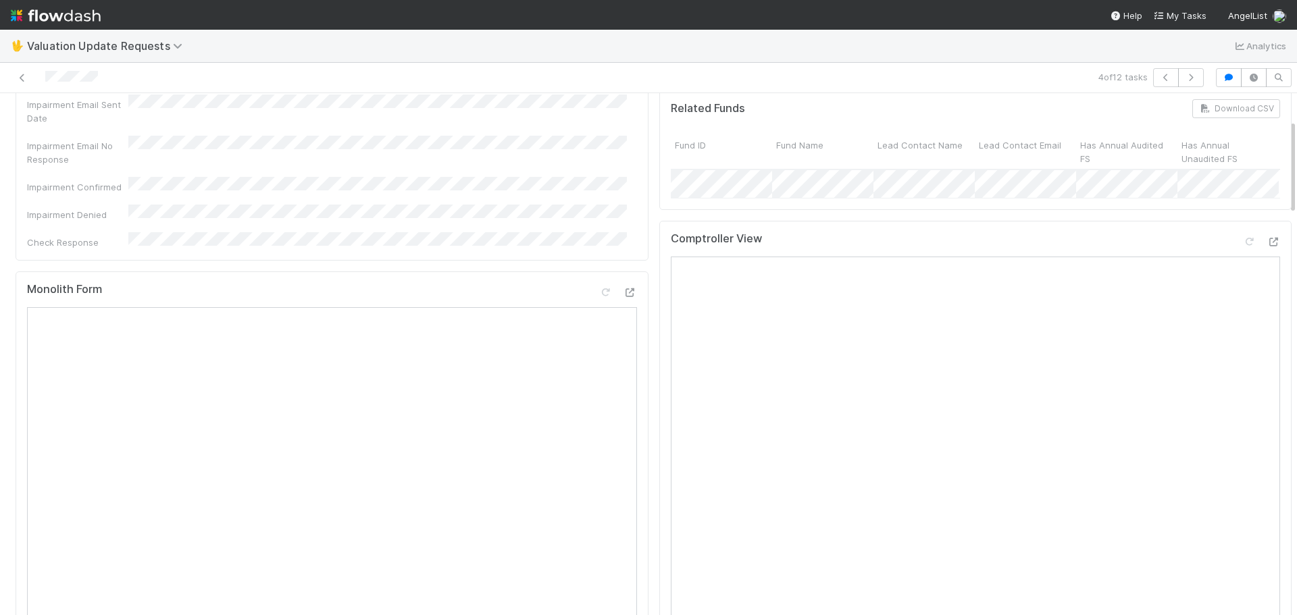
scroll to position [105, 0]
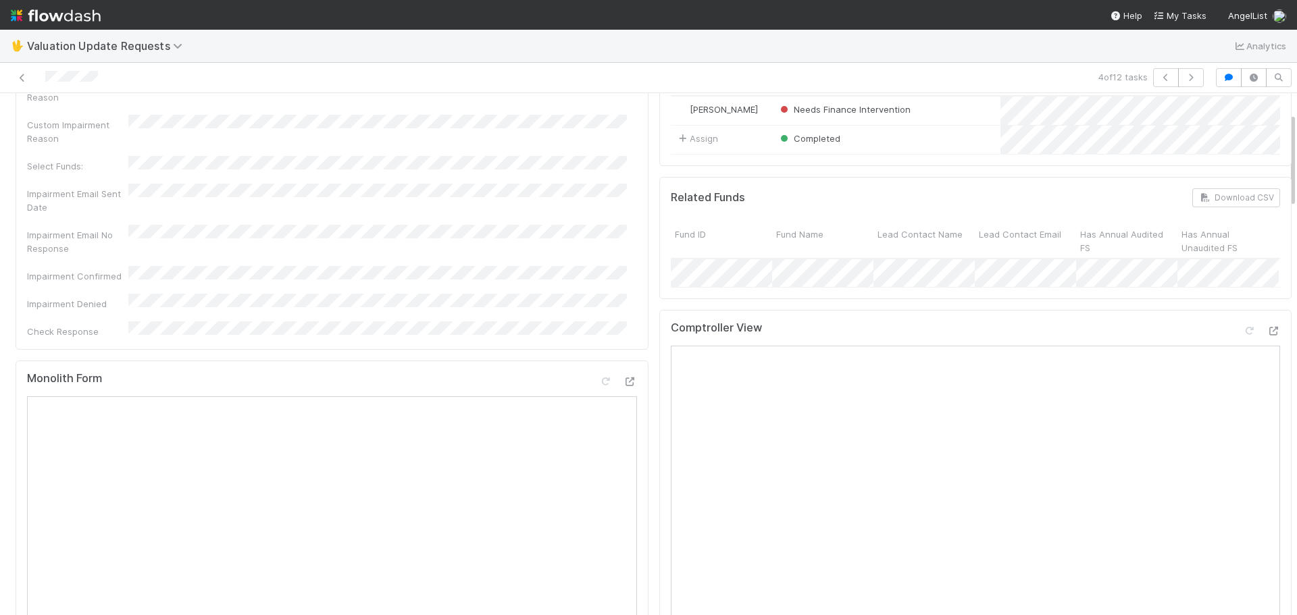
click at [1261, 347] on div "Comptroller View Open in New Tab" at bounding box center [975, 572] width 633 height 524
click at [1267, 336] on icon at bounding box center [1274, 331] width 14 height 9
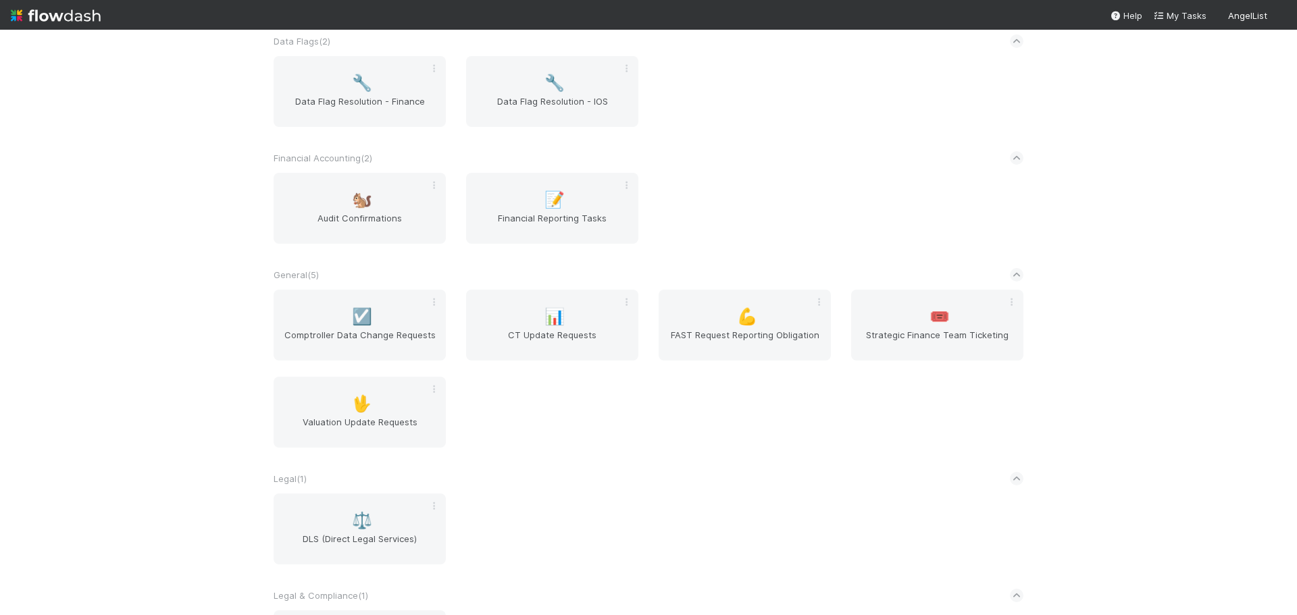
scroll to position [386, 0]
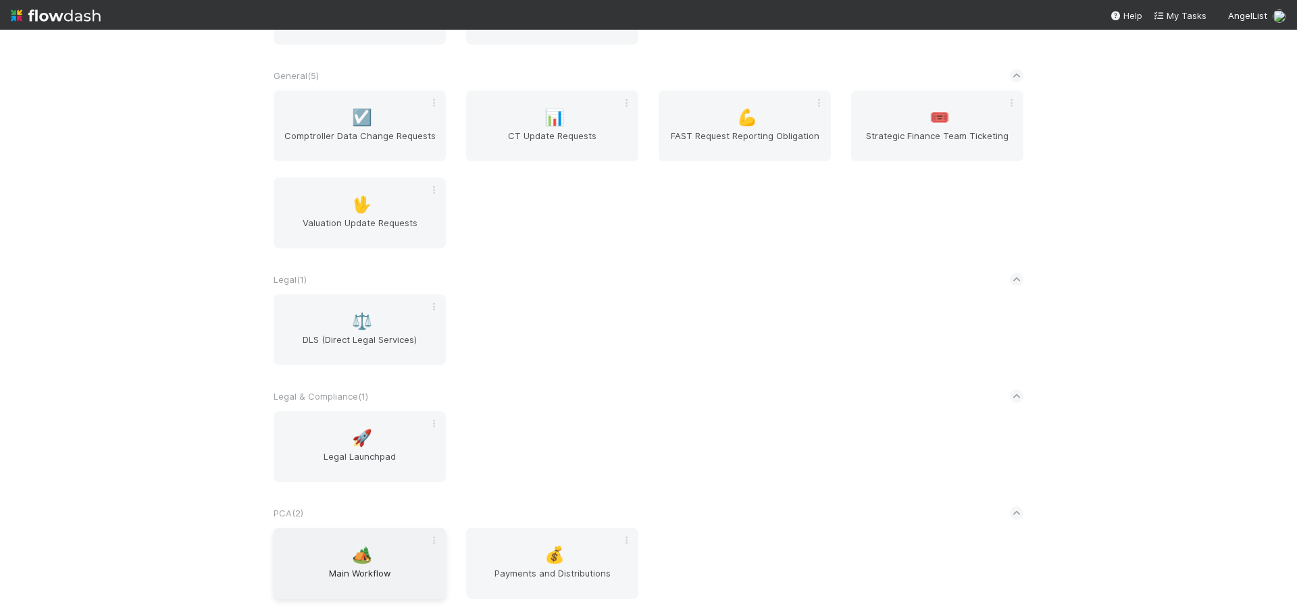
click at [359, 557] on span "🏕️" at bounding box center [362, 556] width 20 height 18
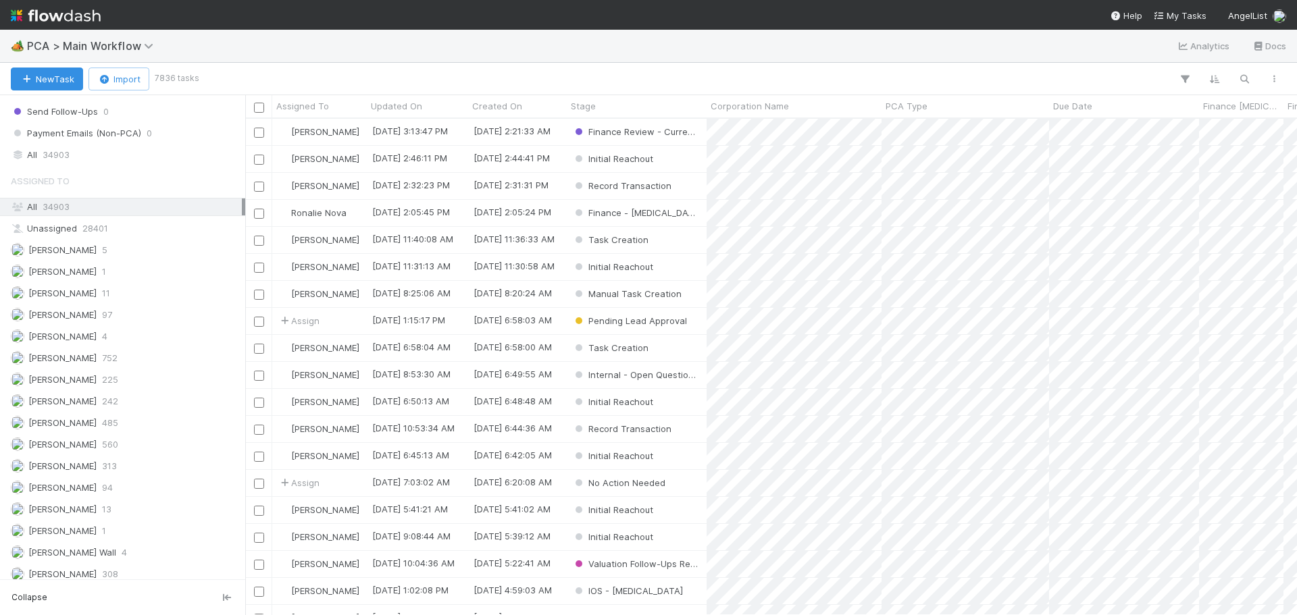
scroll to position [1554, 0]
click at [99, 157] on div "All 34903" at bounding box center [126, 149] width 231 height 17
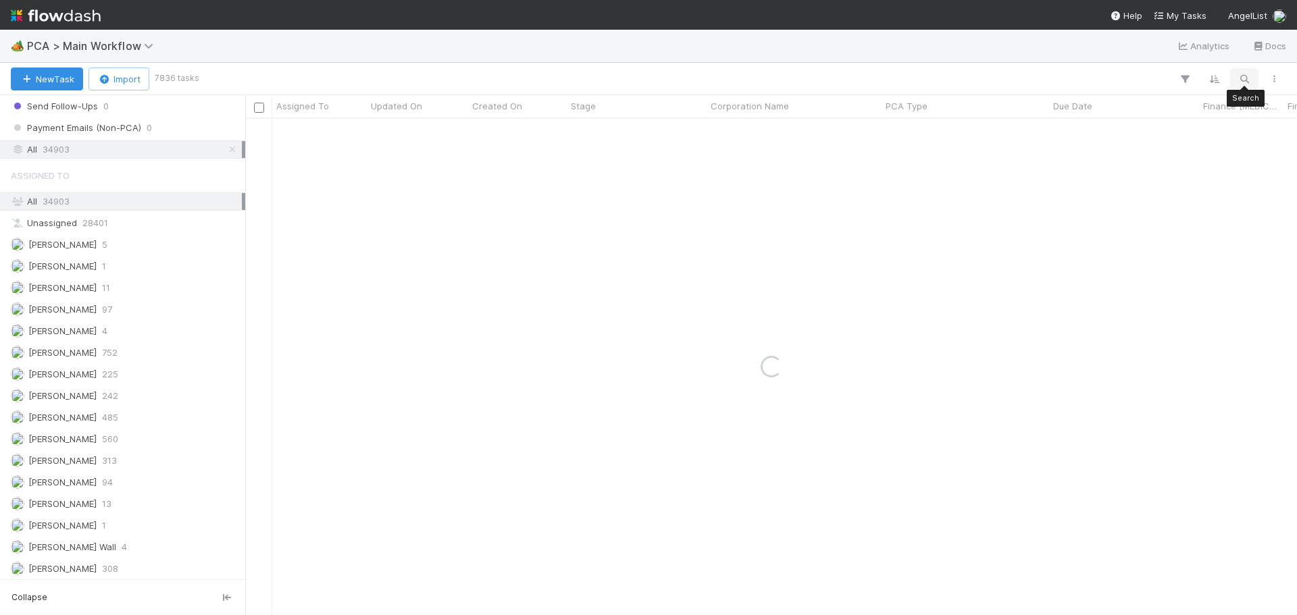
click at [1242, 76] on icon "button" at bounding box center [1245, 79] width 14 height 12
type input "VStream Inc."
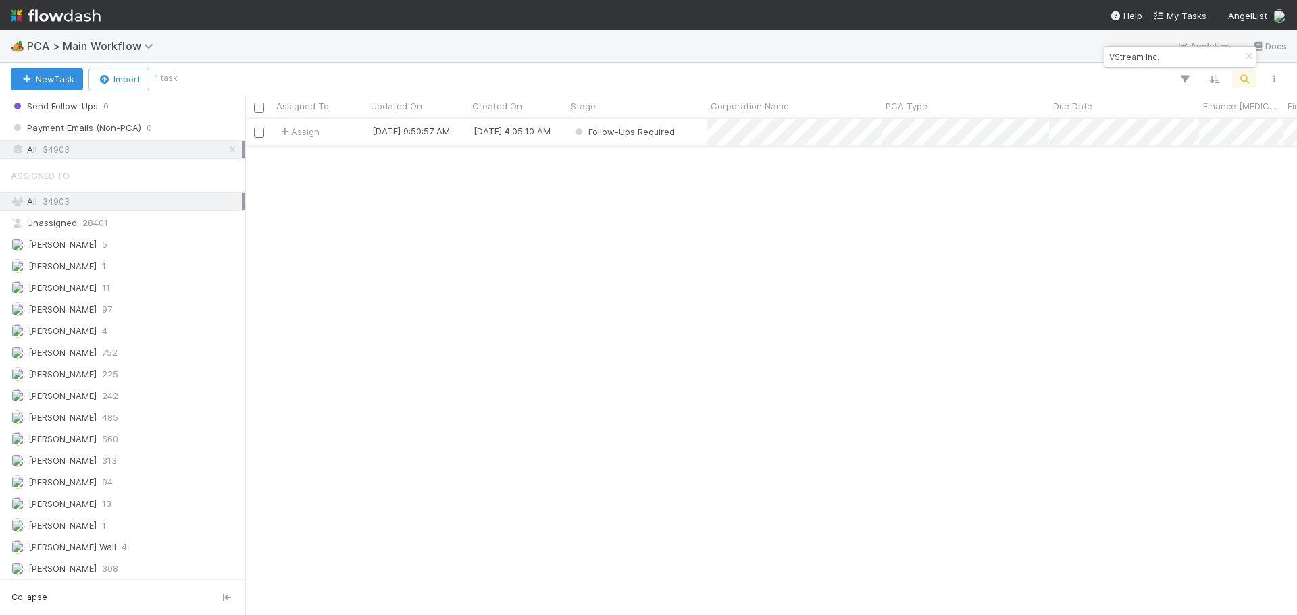
click at [690, 138] on div "Follow-Ups Required" at bounding box center [637, 132] width 140 height 26
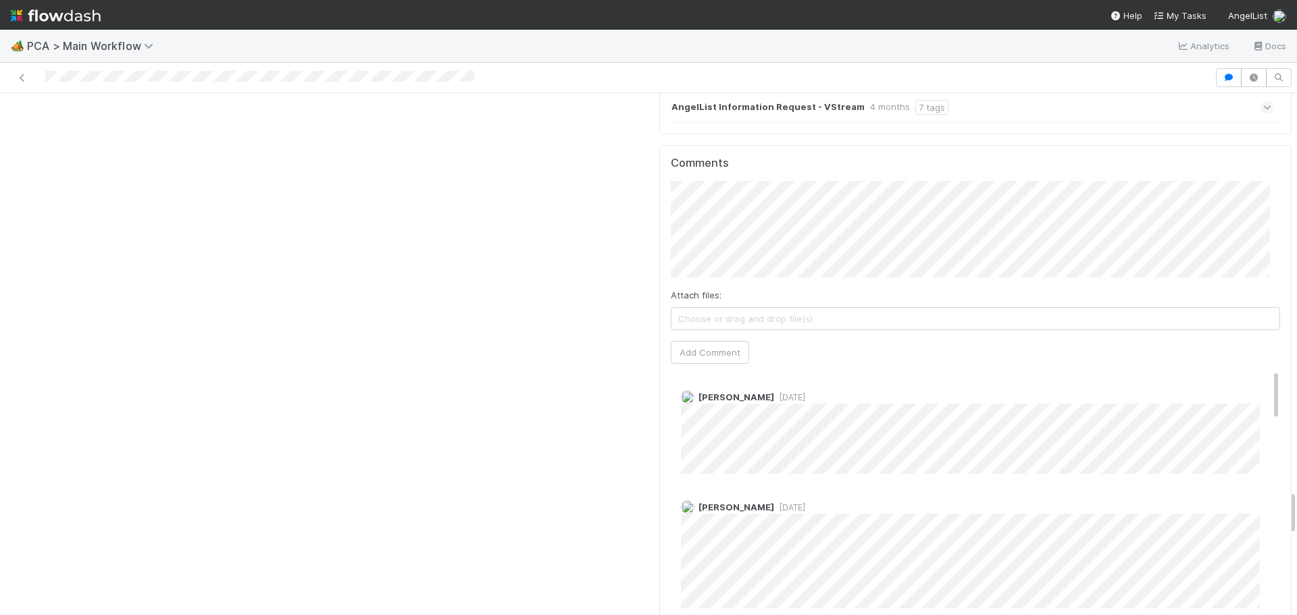
scroll to position [4527, 0]
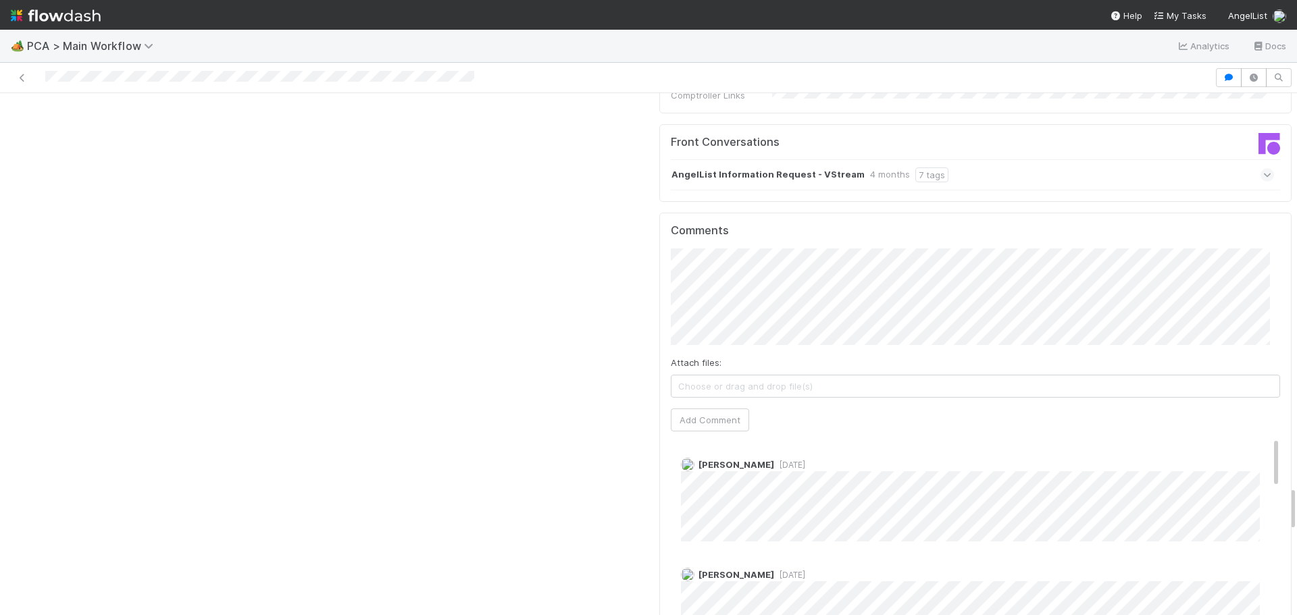
click at [775, 460] on span "1 week ago" at bounding box center [789, 465] width 31 height 10
click at [774, 460] on span "1 week ago" at bounding box center [789, 465] width 31 height 10
click at [976, 558] on div "Zachary Conley 4 months ago" at bounding box center [981, 617] width 620 height 118
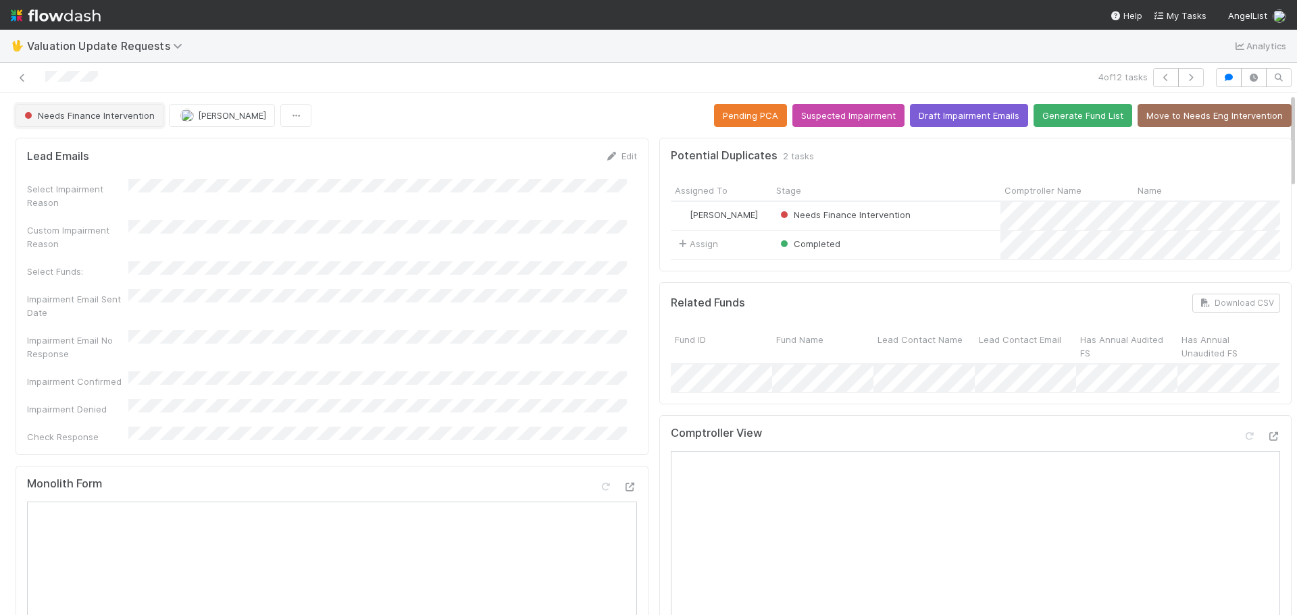
click at [106, 122] on button "Needs Finance Intervention" at bounding box center [90, 115] width 148 height 23
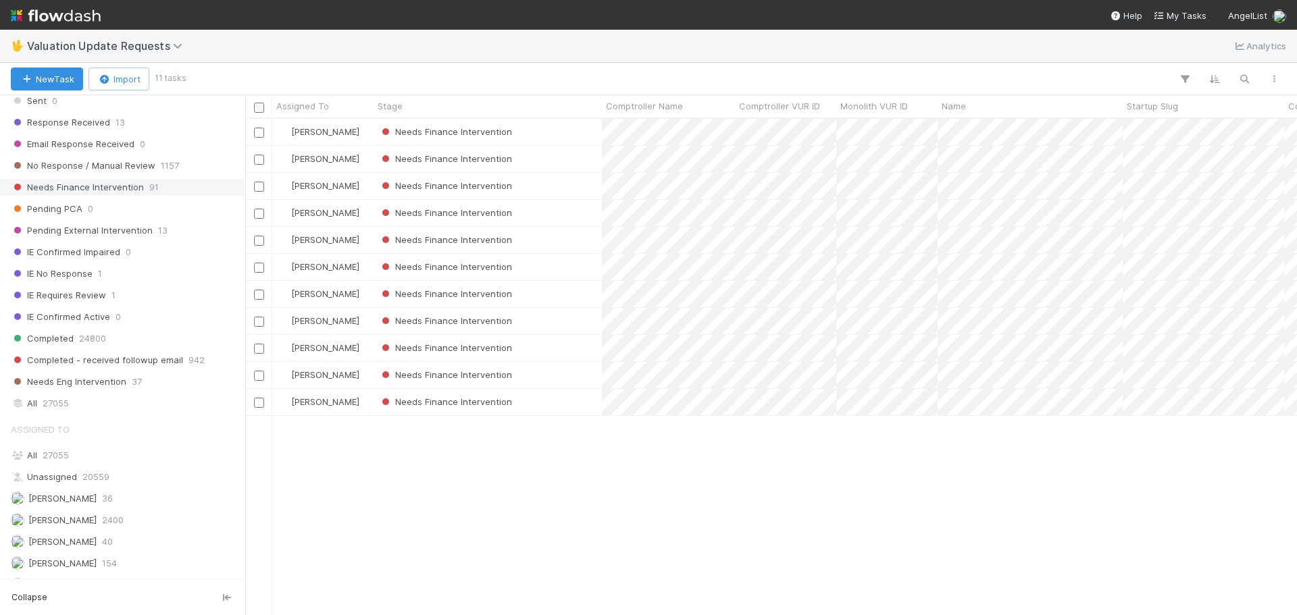
scroll to position [270, 0]
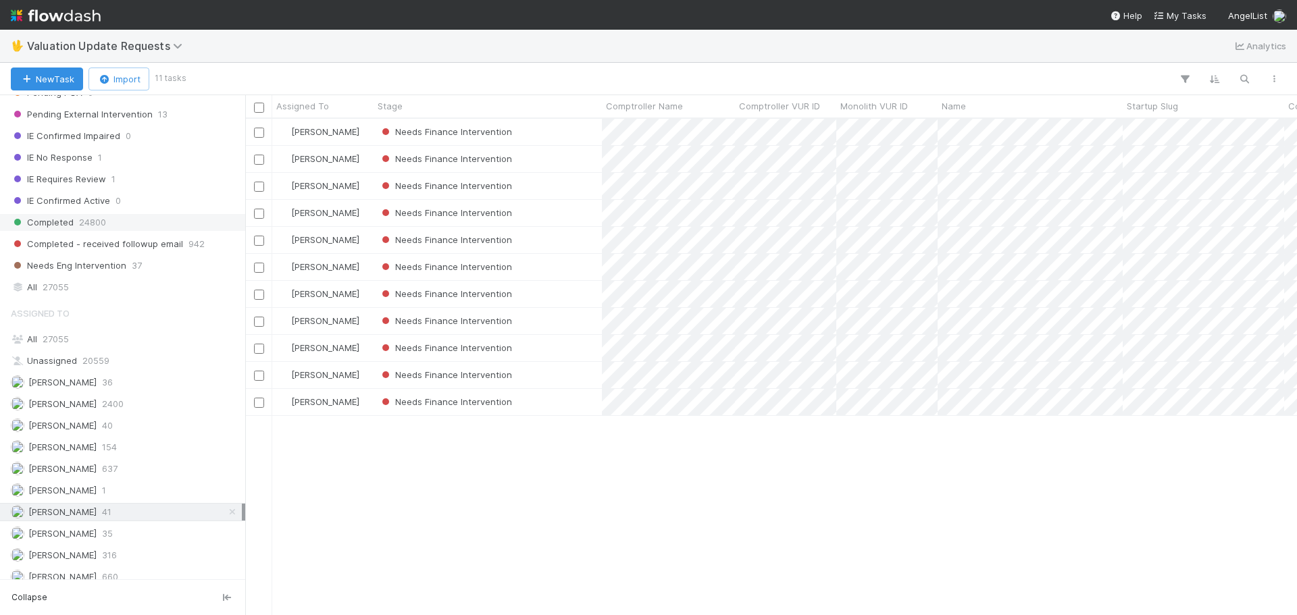
click at [109, 220] on div "Completed 24800" at bounding box center [126, 222] width 231 height 17
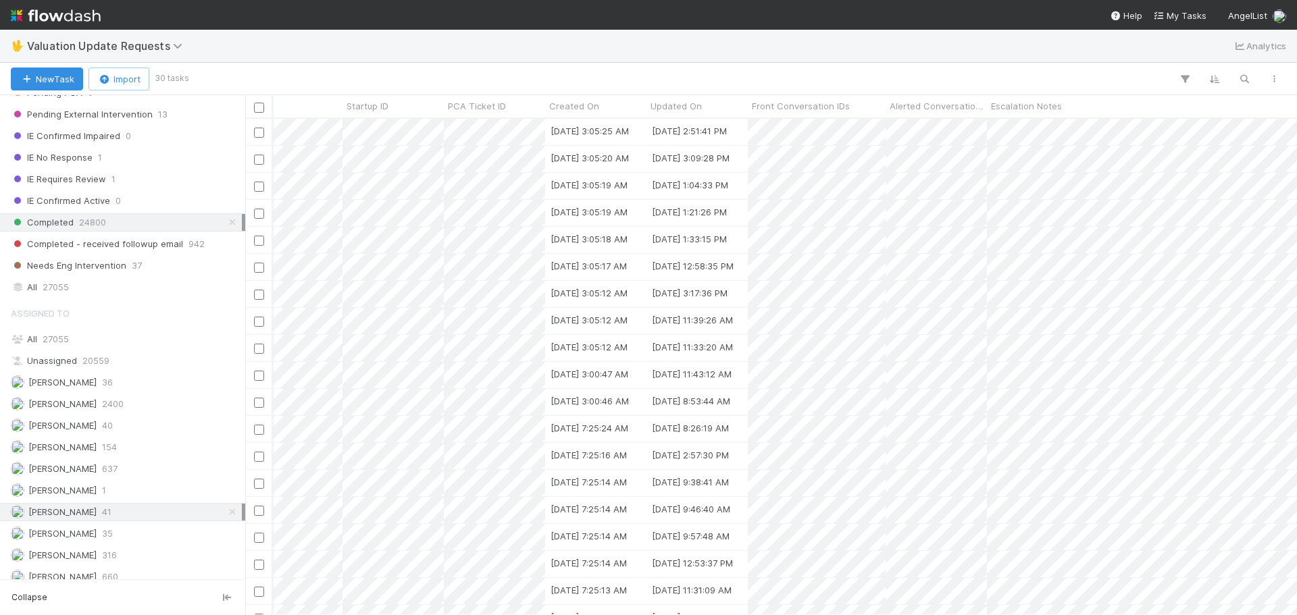
scroll to position [0, 1182]
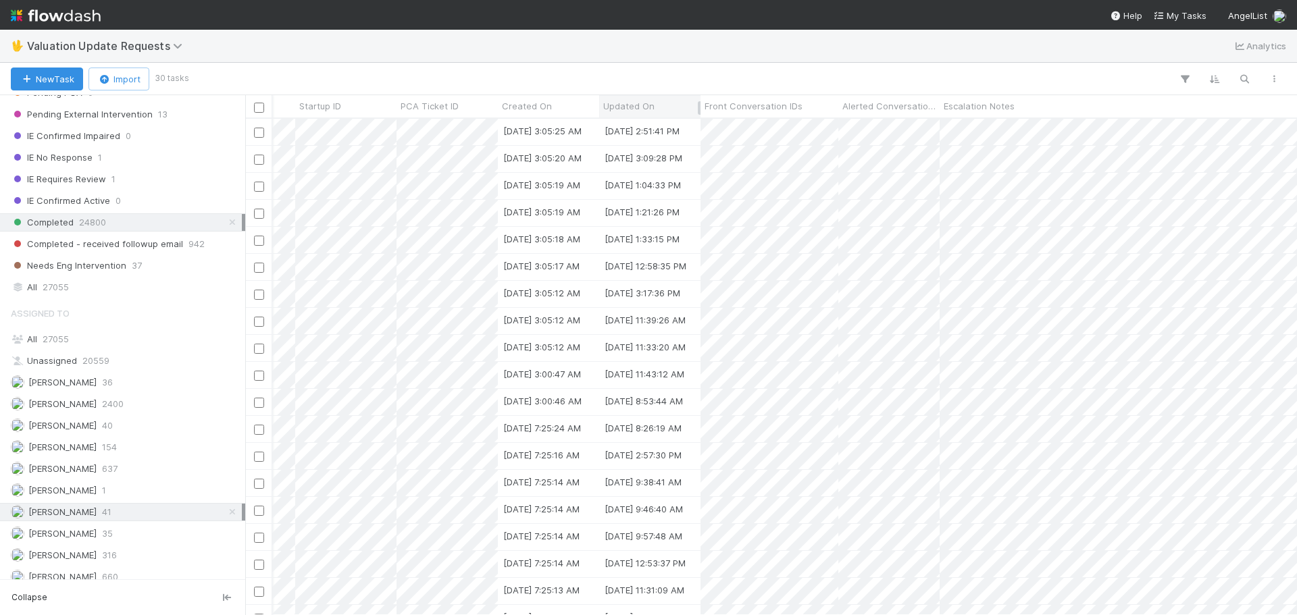
click at [649, 103] on span "Updated On" at bounding box center [628, 106] width 51 height 14
click at [660, 148] on div "Sort Newest → Oldest" at bounding box center [681, 152] width 154 height 20
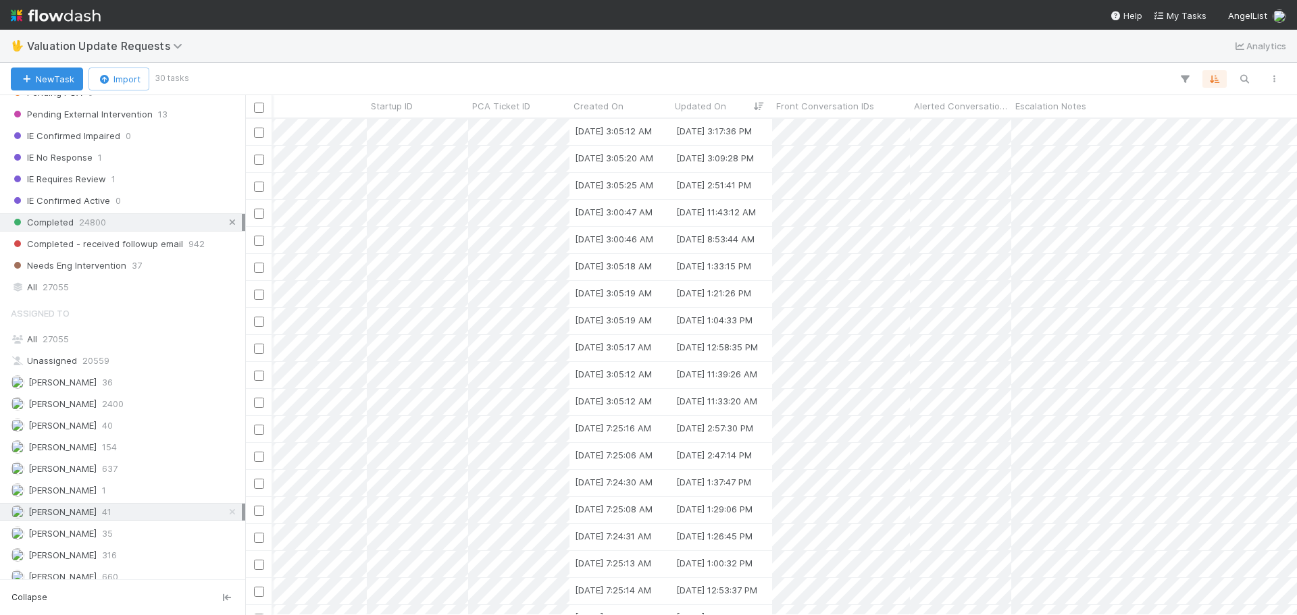
click at [226, 223] on icon at bounding box center [233, 222] width 14 height 9
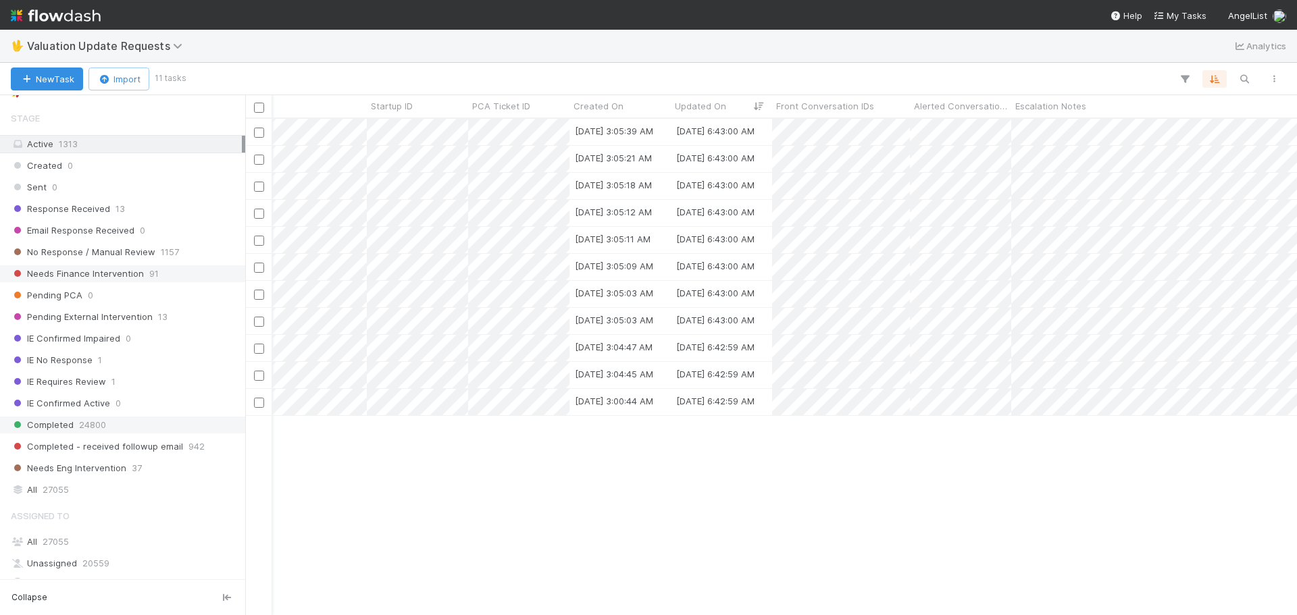
click at [111, 272] on span "Needs Finance Intervention" at bounding box center [77, 274] width 133 height 17
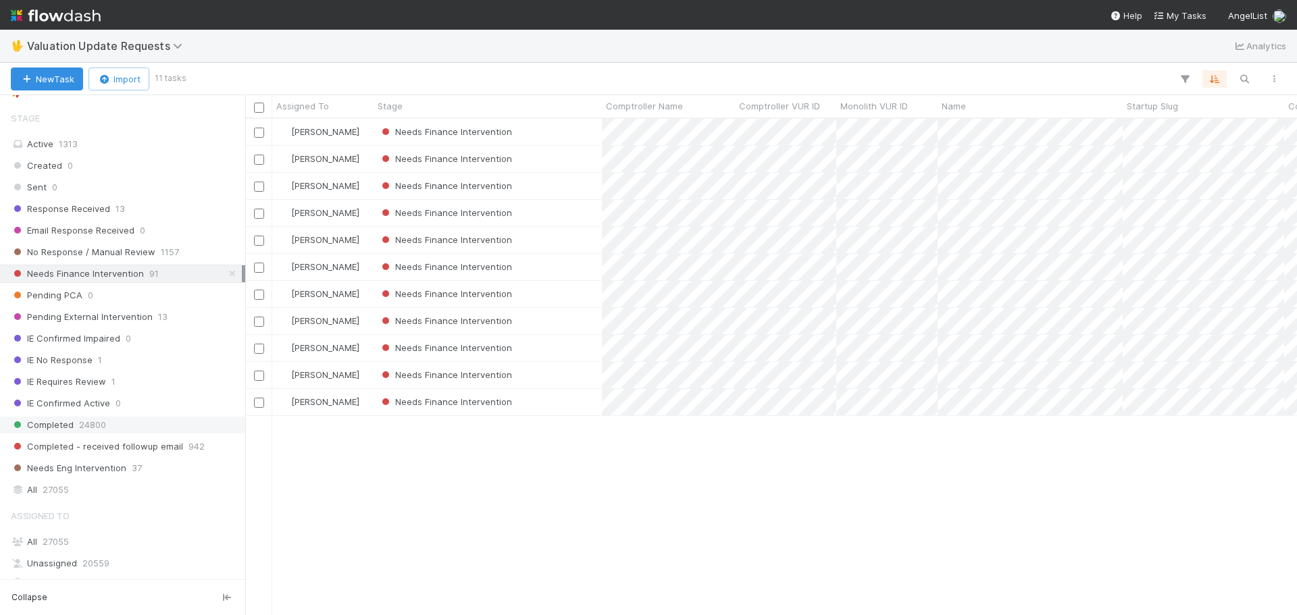
click at [95, 427] on span "24800" at bounding box center [92, 425] width 27 height 17
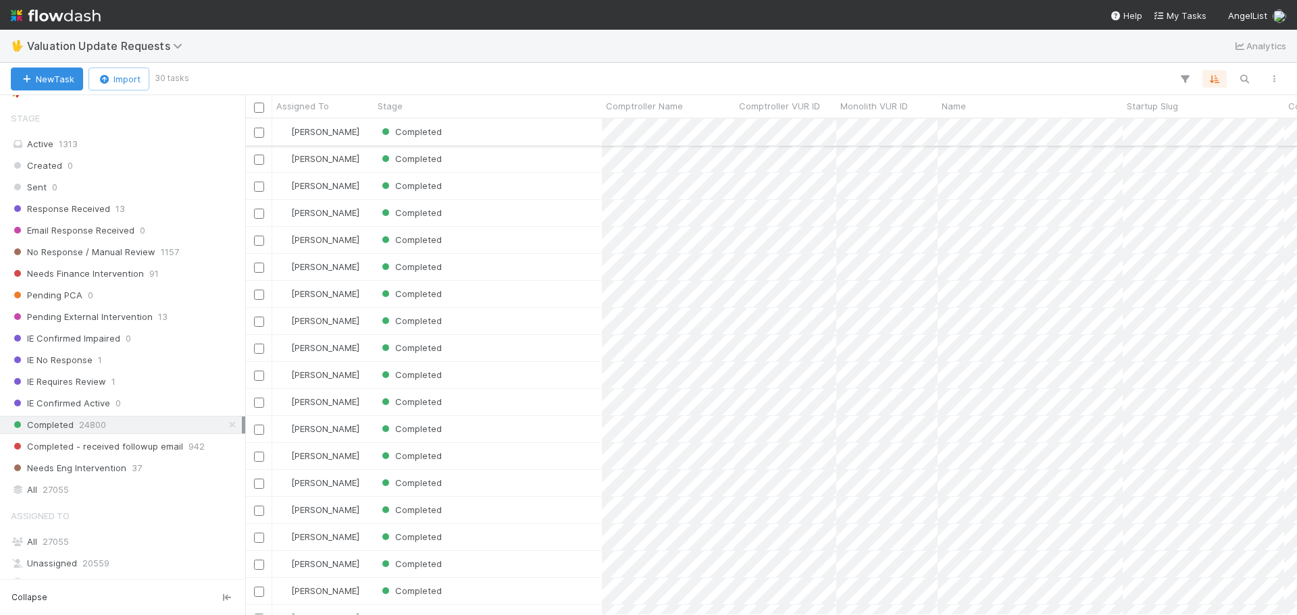
click at [580, 131] on div "Completed" at bounding box center [488, 132] width 228 height 26
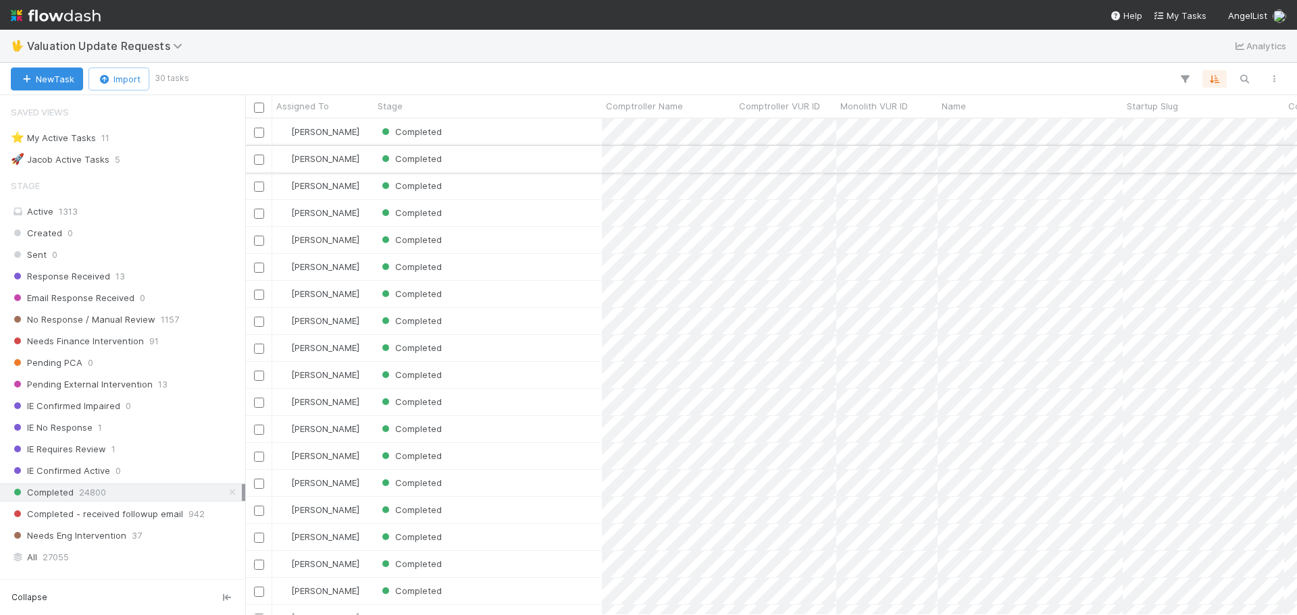
click at [581, 161] on div "Completed" at bounding box center [488, 159] width 228 height 26
click at [587, 189] on div "Completed" at bounding box center [488, 186] width 228 height 26
click at [580, 210] on div "Completed" at bounding box center [488, 213] width 228 height 26
click at [550, 184] on div at bounding box center [648, 307] width 1297 height 615
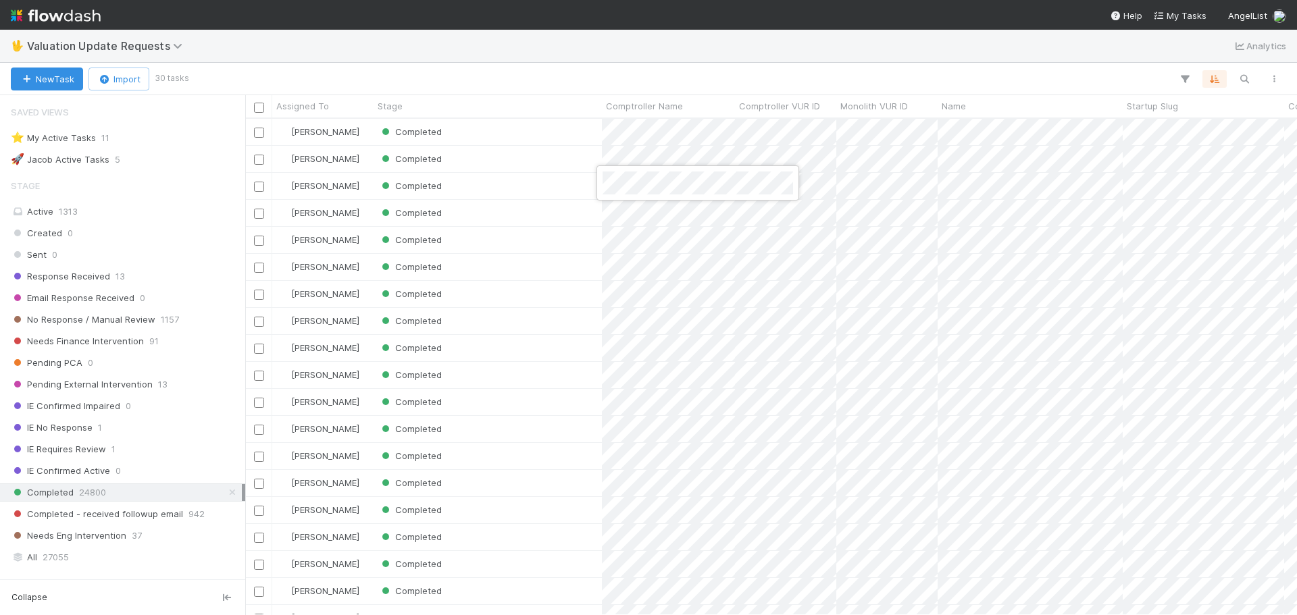
click at [663, 159] on div at bounding box center [648, 307] width 1297 height 615
click at [617, 130] on div at bounding box center [648, 307] width 1297 height 615
click at [430, 49] on div at bounding box center [648, 307] width 1297 height 615
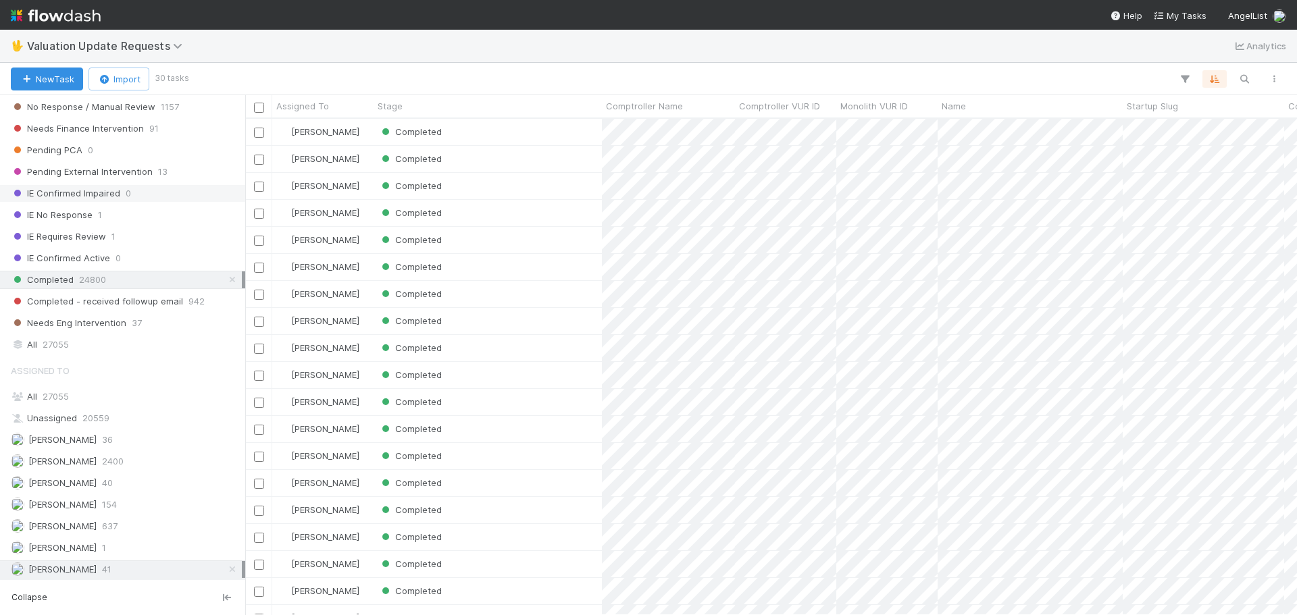
scroll to position [324, 0]
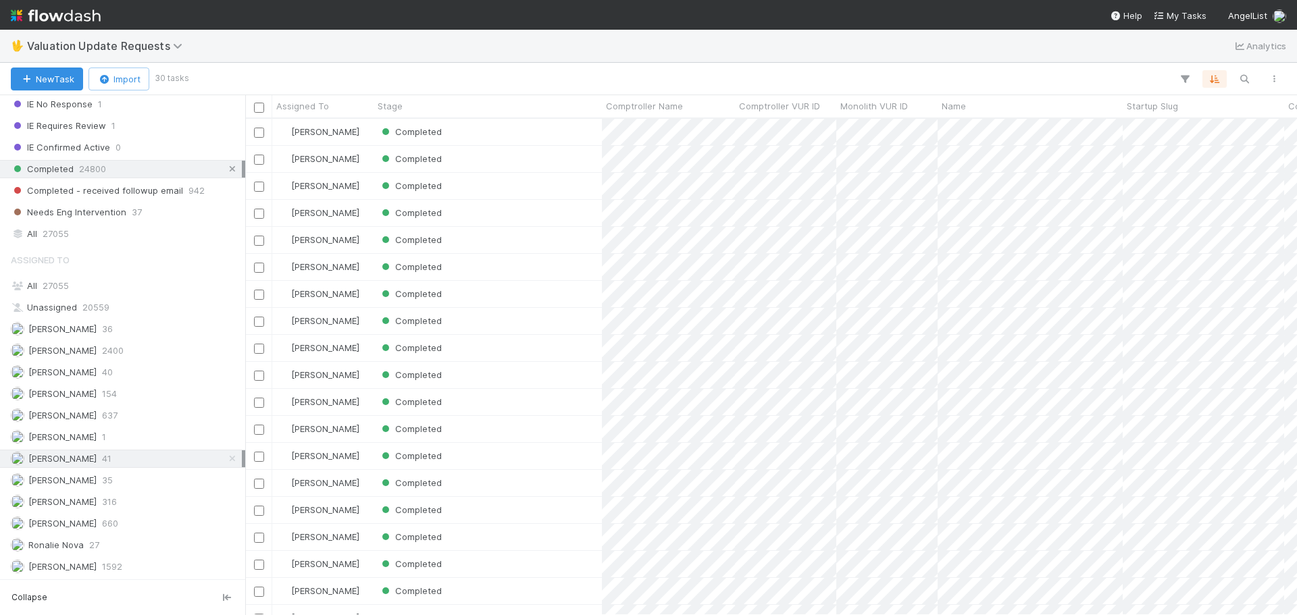
click at [226, 171] on icon at bounding box center [233, 169] width 14 height 9
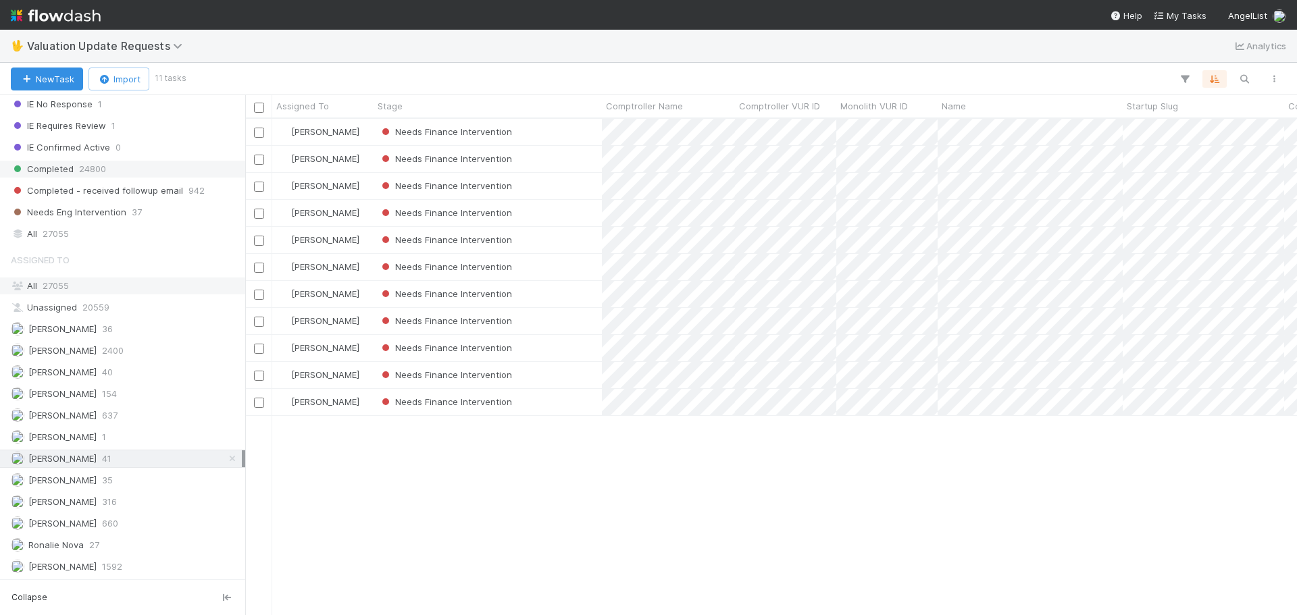
scroll to position [486, 1042]
click at [588, 239] on div "Needs Finance Intervention" at bounding box center [488, 240] width 228 height 26
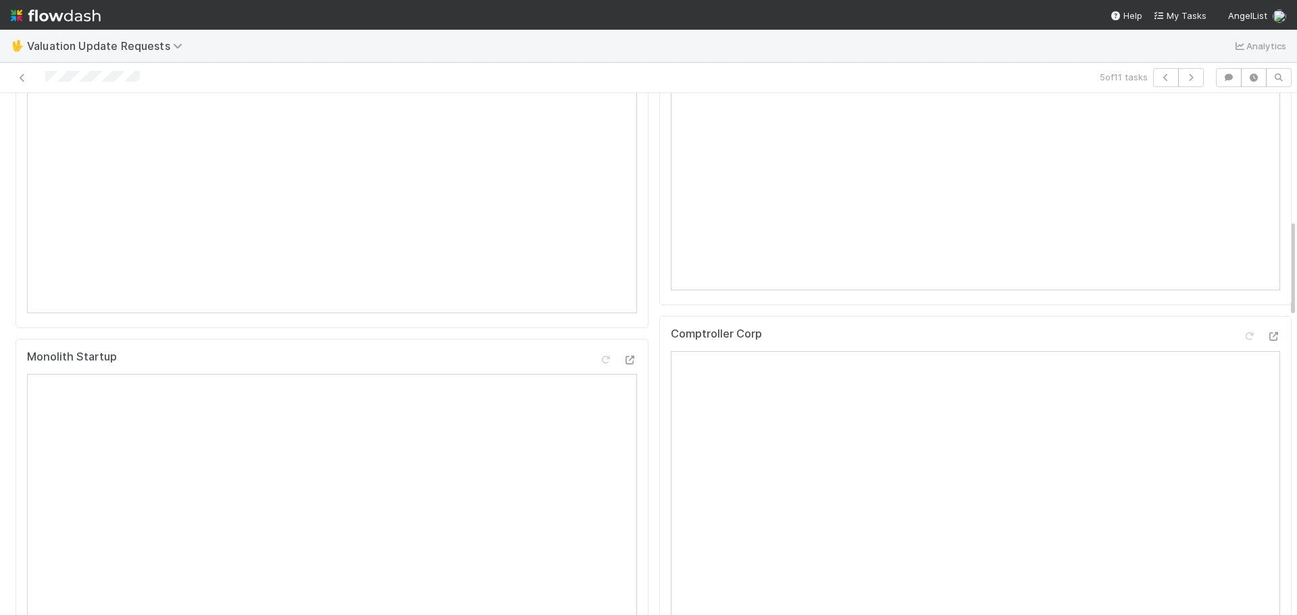
scroll to position [646, 0]
click at [1267, 357] on icon at bounding box center [1274, 352] width 14 height 9
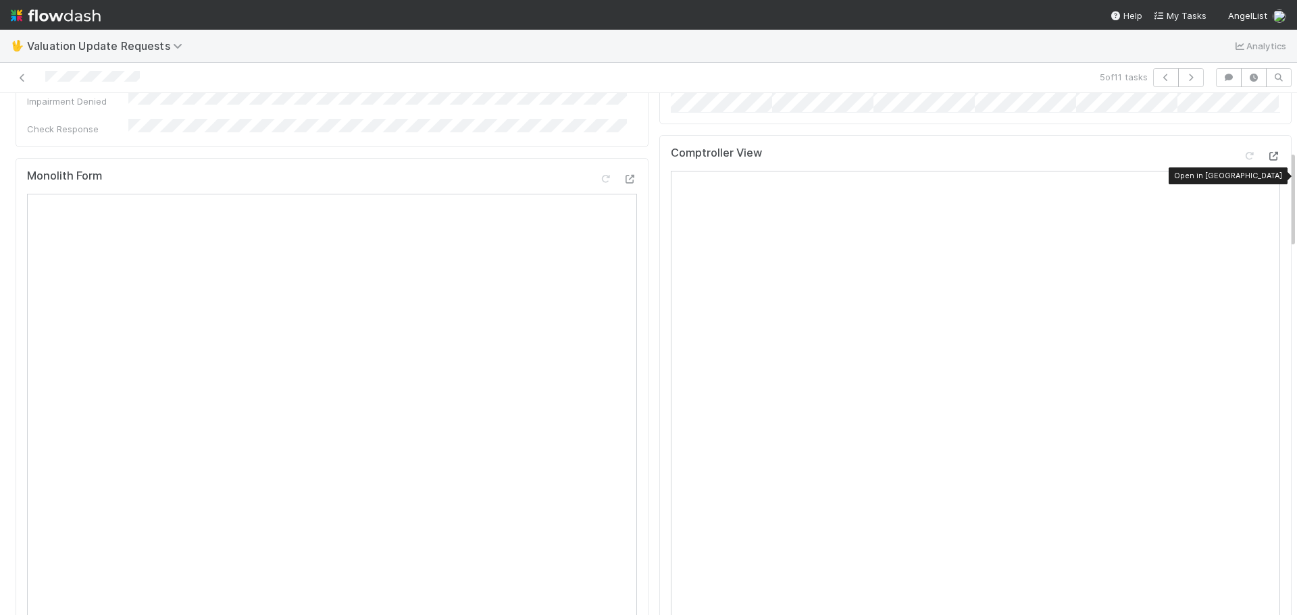
click at [1267, 161] on icon at bounding box center [1274, 156] width 14 height 9
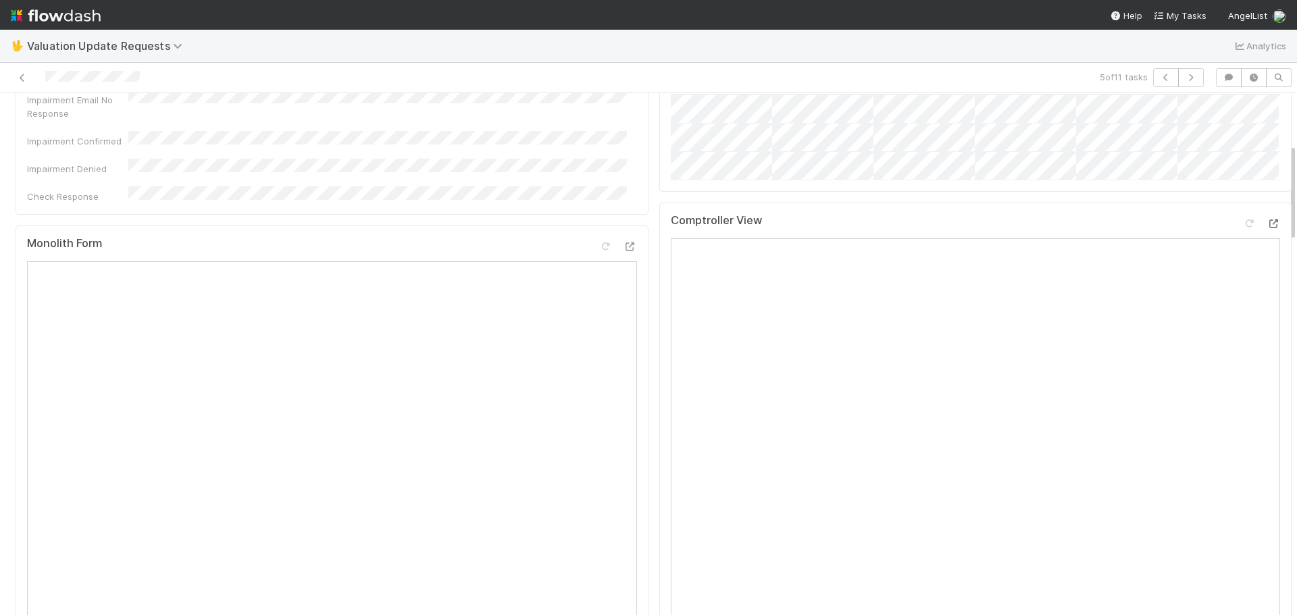
scroll to position [578, 0]
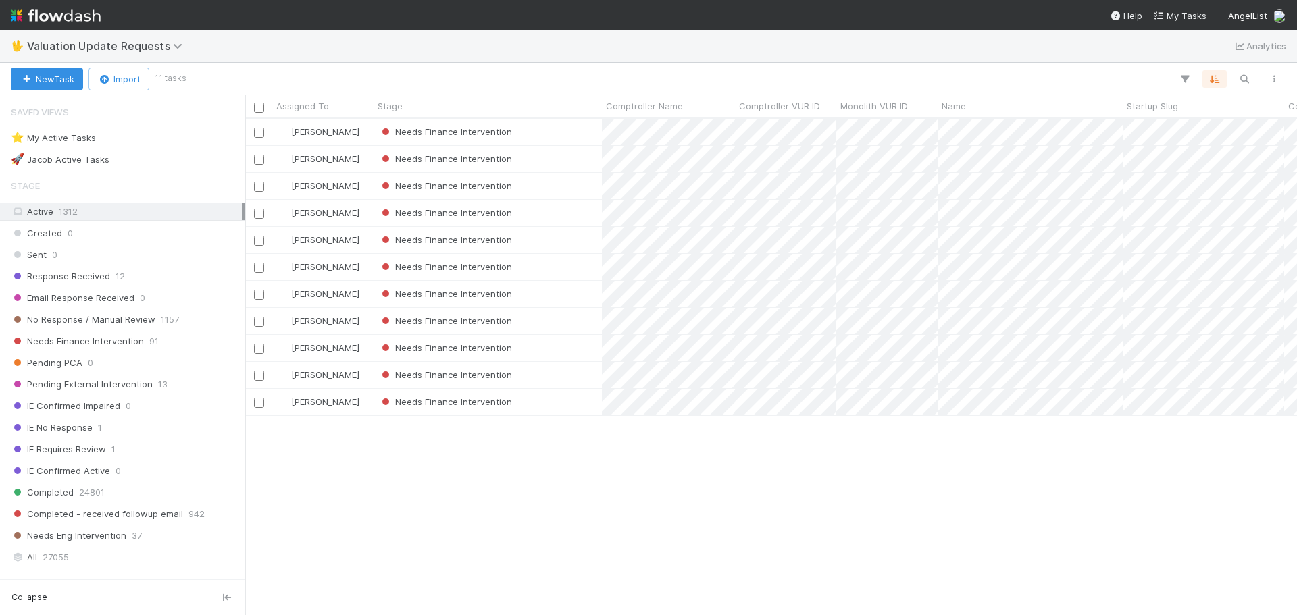
scroll to position [486, 1042]
click at [545, 241] on div at bounding box center [648, 307] width 1297 height 615
click at [549, 241] on div "Needs Finance Intervention" at bounding box center [488, 240] width 228 height 26
click at [573, 264] on div at bounding box center [648, 307] width 1297 height 615
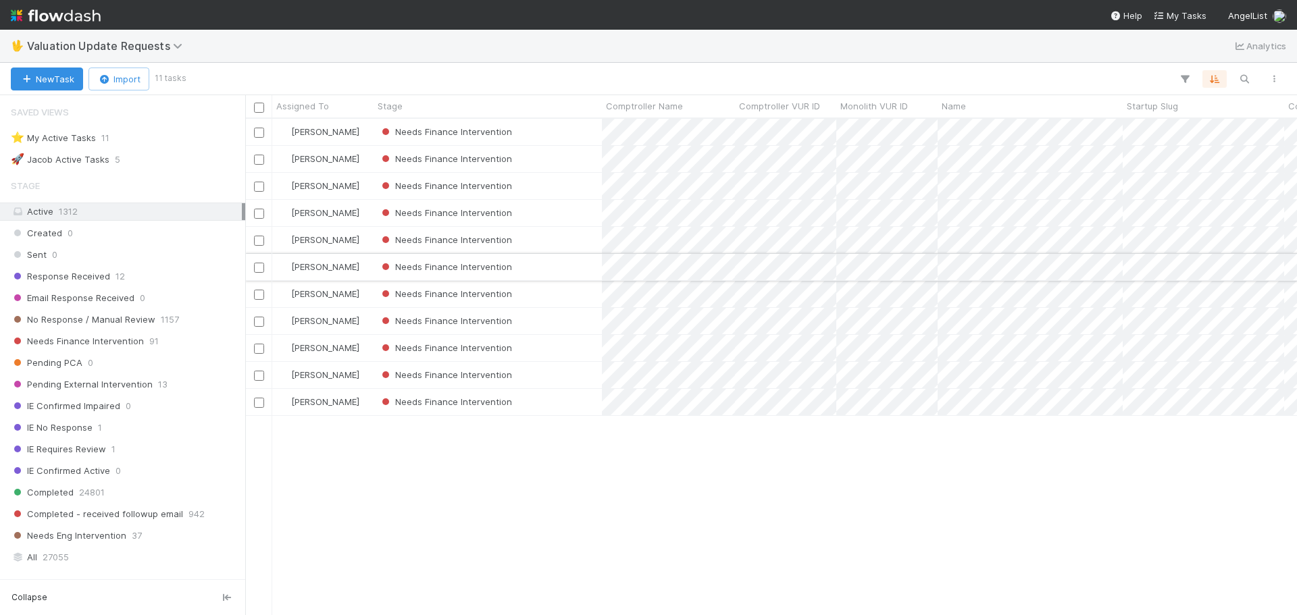
click at [580, 268] on div "Needs Finance Intervention" at bounding box center [488, 267] width 228 height 26
click at [569, 290] on div at bounding box center [648, 307] width 1297 height 615
click at [587, 295] on div "Needs Finance Intervention" at bounding box center [488, 294] width 228 height 26
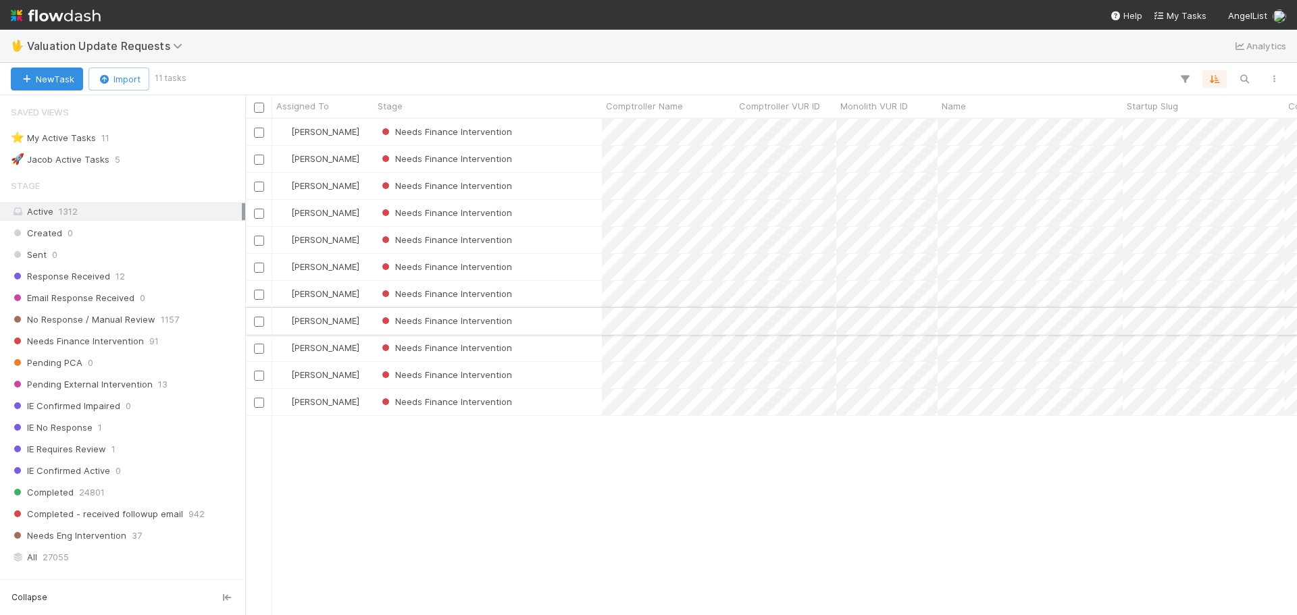
click at [578, 324] on div "Needs Finance Intervention" at bounding box center [488, 321] width 228 height 26
click at [688, 357] on div at bounding box center [648, 307] width 1297 height 615
click at [653, 380] on div at bounding box center [648, 307] width 1297 height 615
click at [645, 408] on div at bounding box center [648, 307] width 1297 height 615
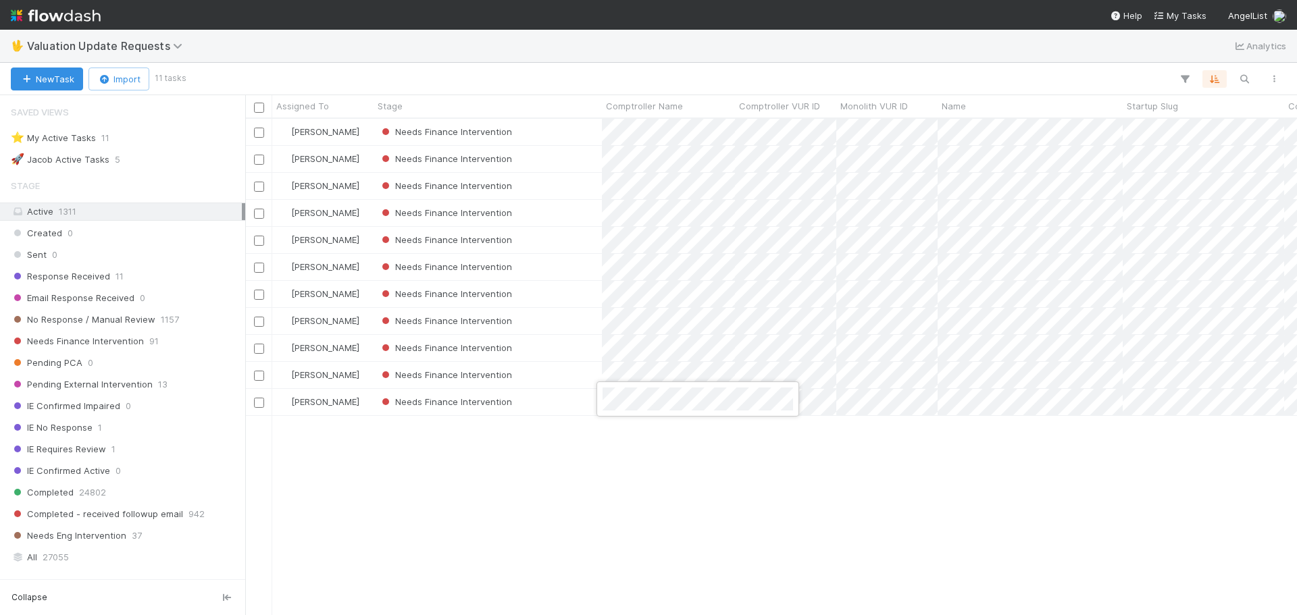
click at [568, 354] on div at bounding box center [648, 307] width 1297 height 615
click at [571, 352] on div "Needs Finance Intervention" at bounding box center [488, 348] width 228 height 26
click at [577, 366] on div "Needs Finance Intervention" at bounding box center [488, 375] width 228 height 26
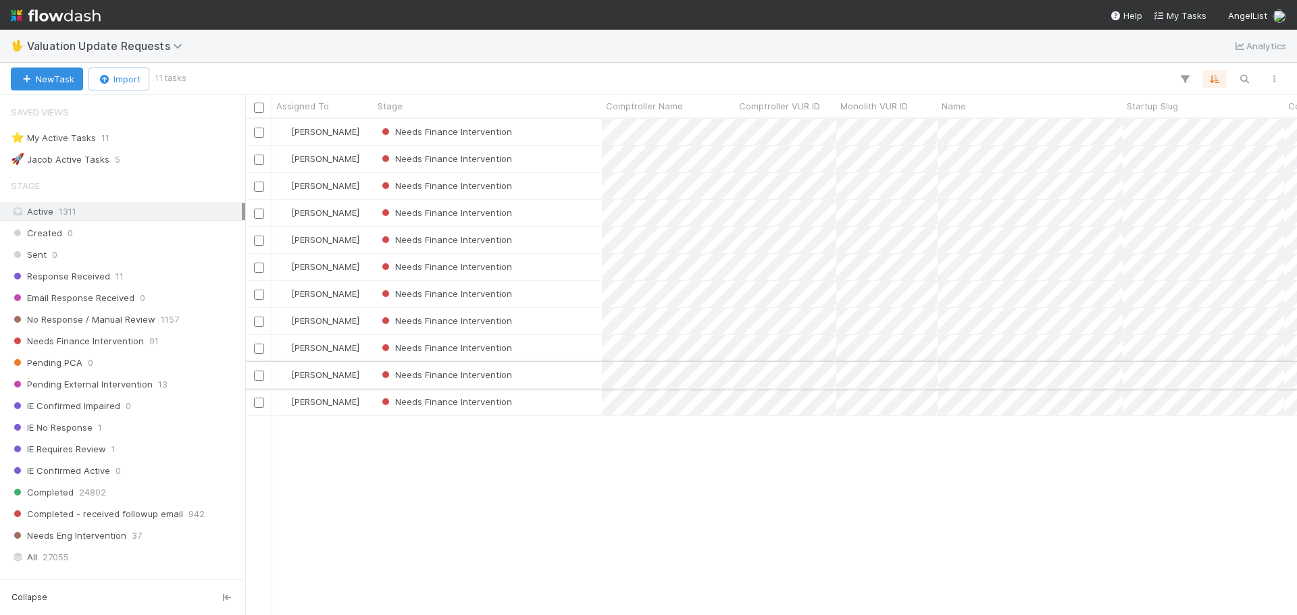
click at [579, 382] on div "Needs Finance Intervention" at bounding box center [488, 375] width 228 height 26
click at [577, 406] on div "Needs Finance Intervention" at bounding box center [488, 402] width 228 height 26
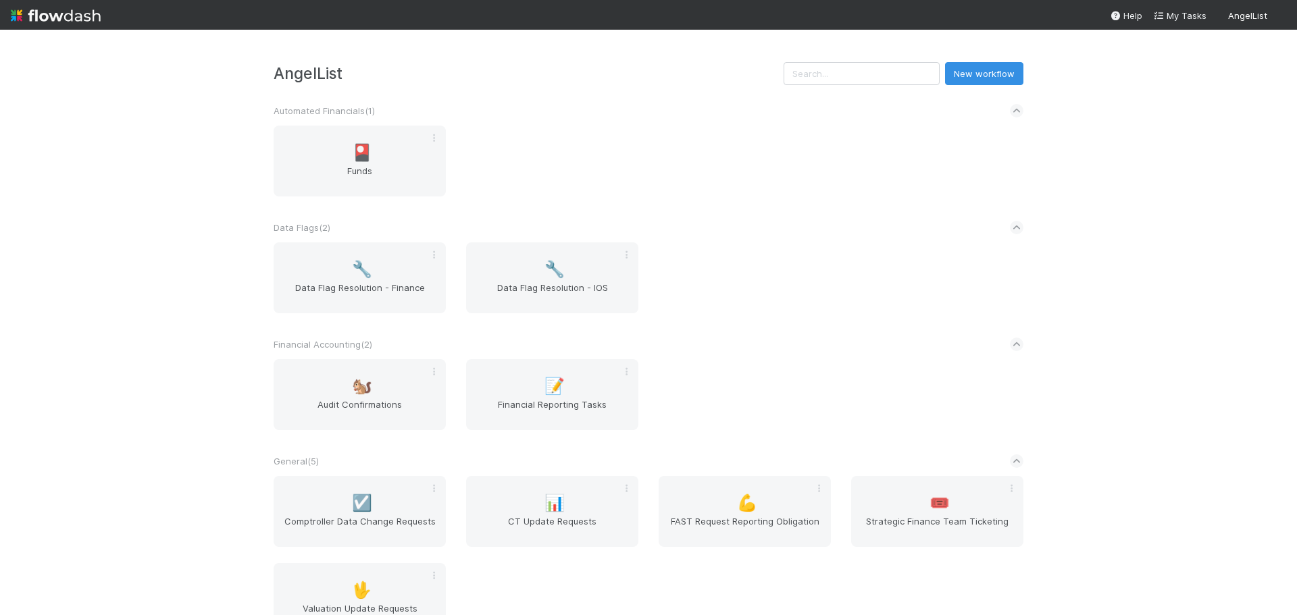
scroll to position [386, 0]
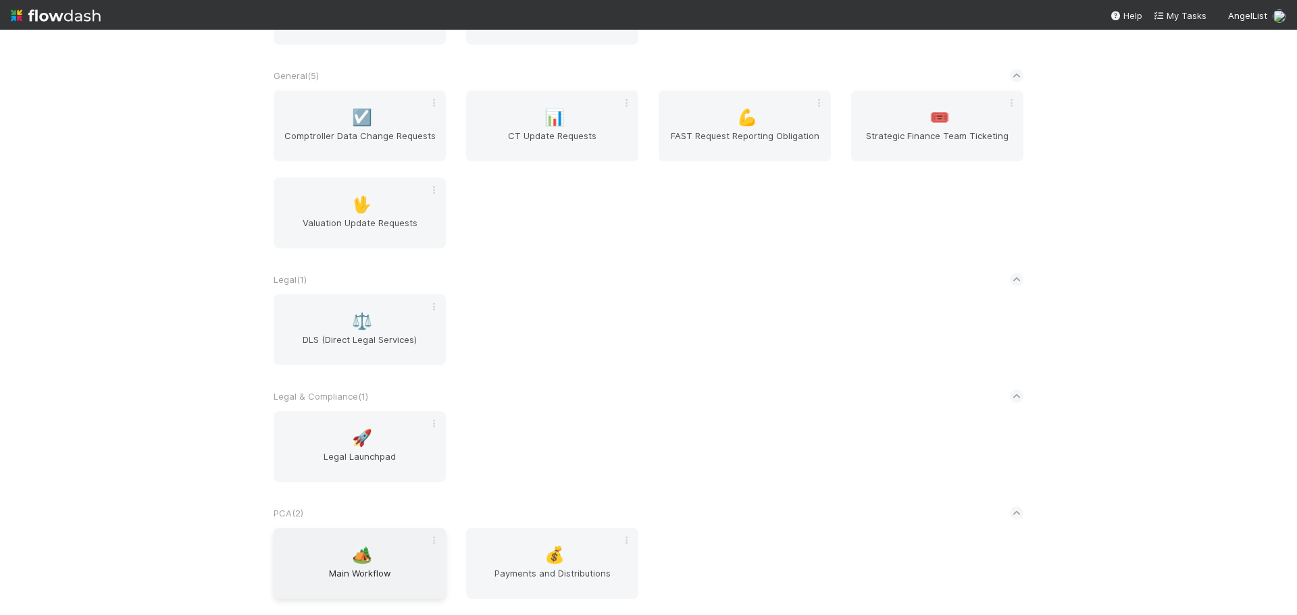
click at [338, 555] on div "🏕️ Main Workflow" at bounding box center [360, 563] width 172 height 71
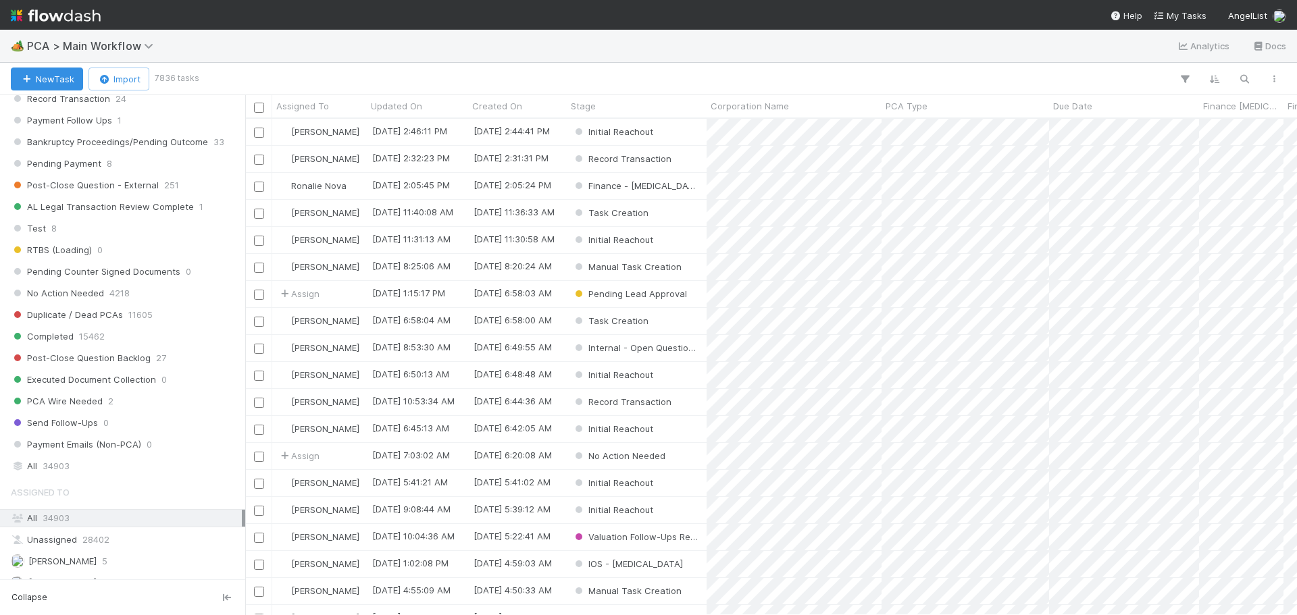
scroll to position [1486, 0]
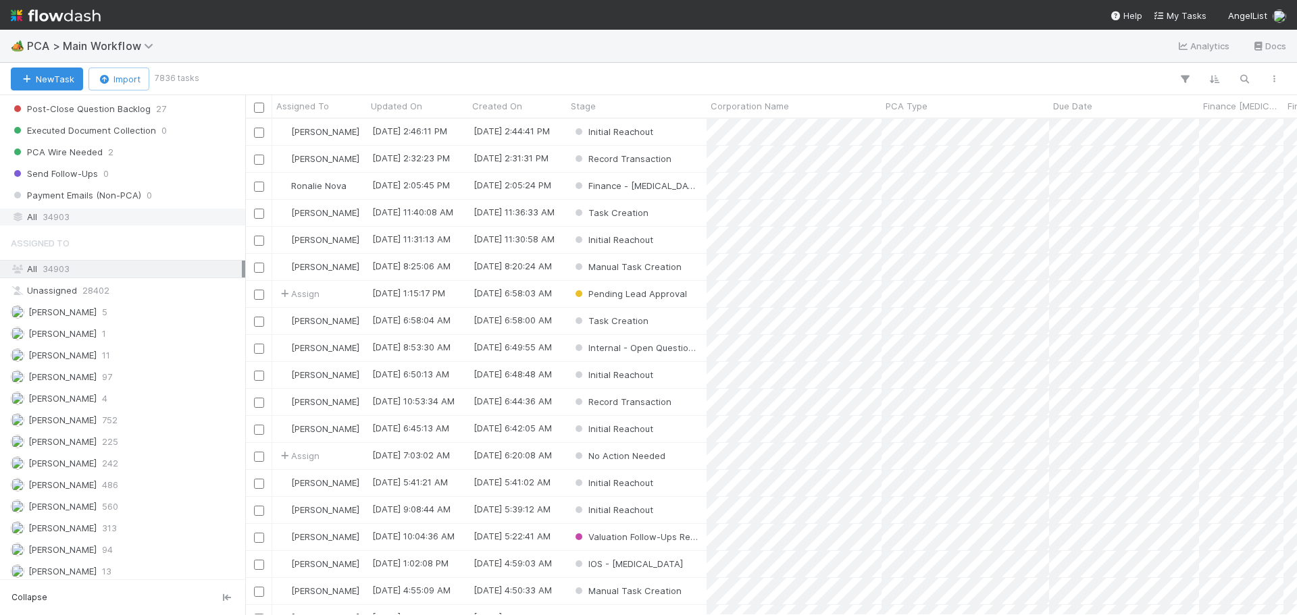
click at [81, 213] on div "All 34903" at bounding box center [126, 217] width 231 height 17
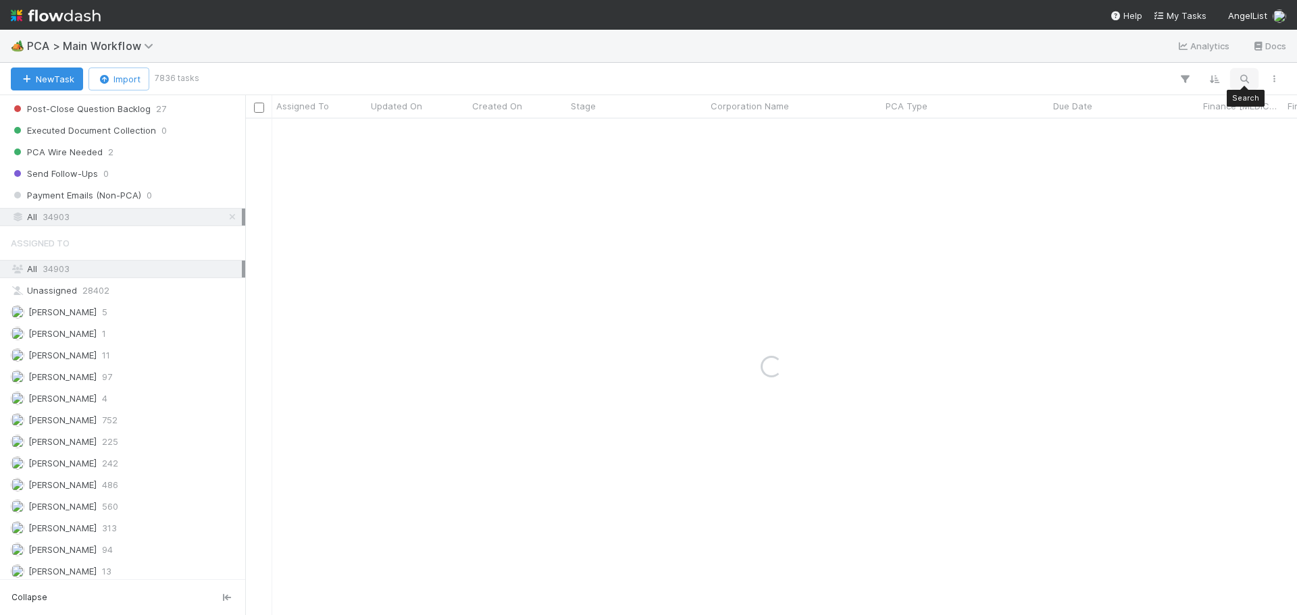
click at [1244, 75] on icon "button" at bounding box center [1245, 79] width 14 height 12
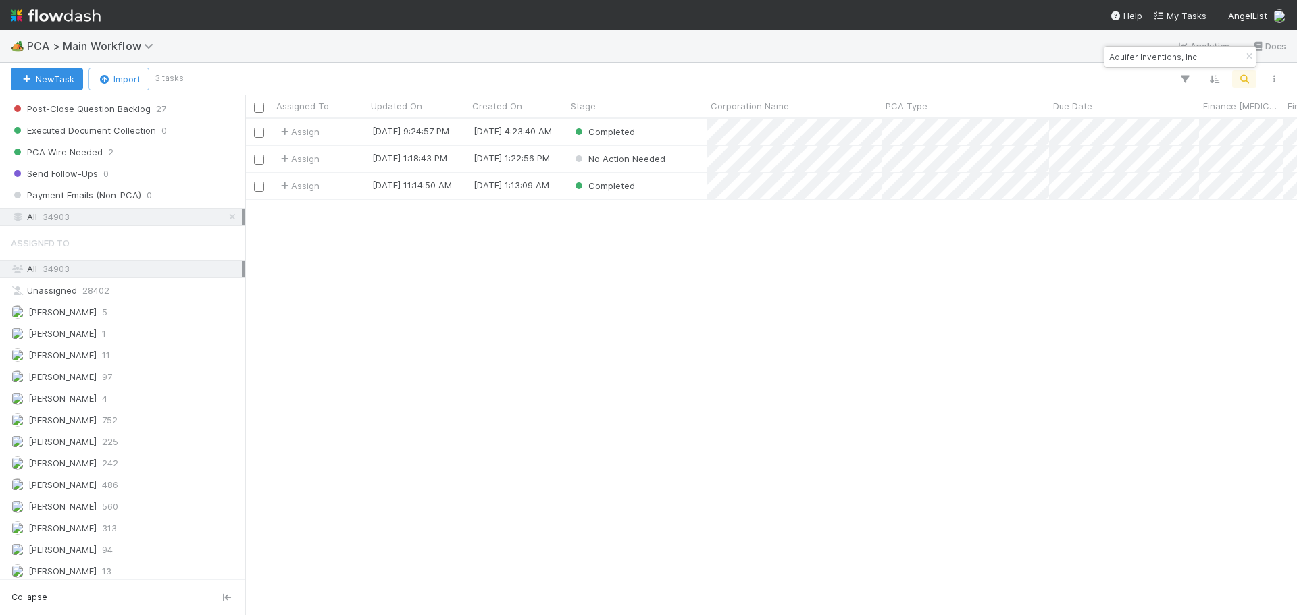
scroll to position [486, 1042]
type input "Aquifer Inventions, Inc."
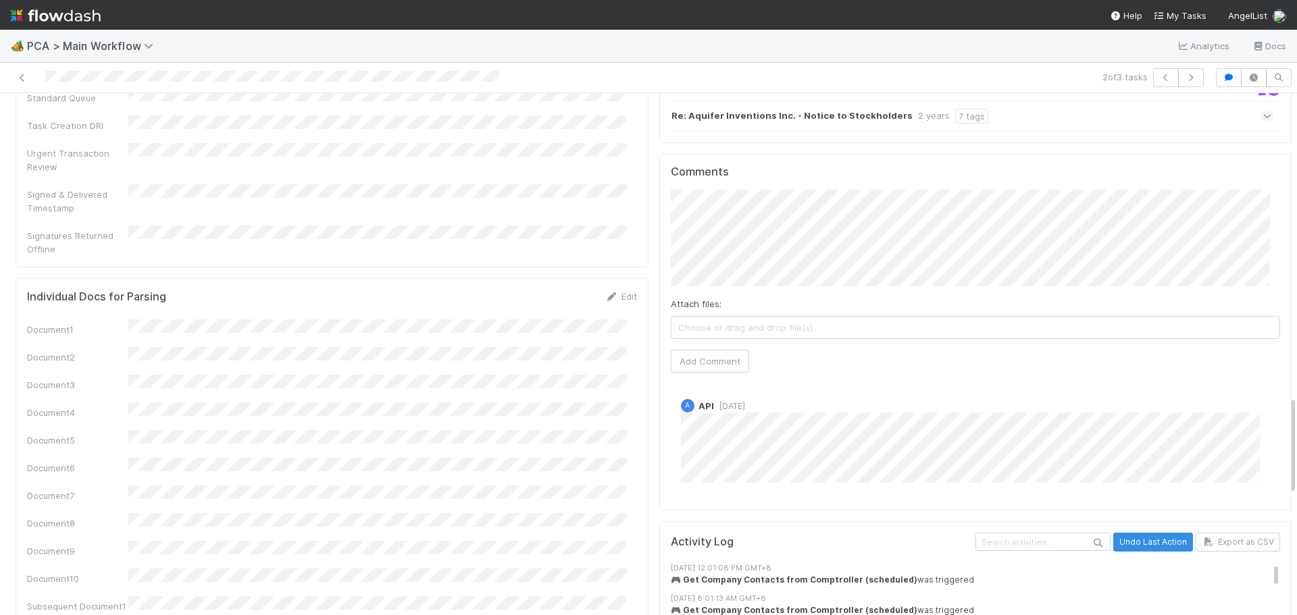
scroll to position [1554, 0]
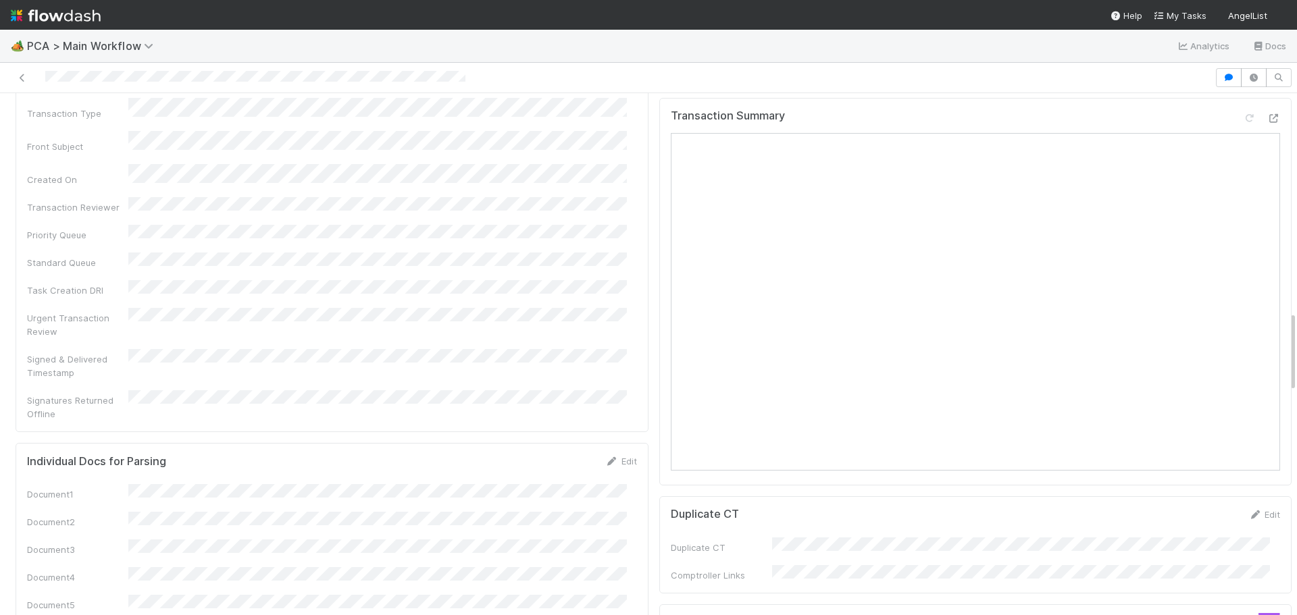
scroll to position [1419, 0]
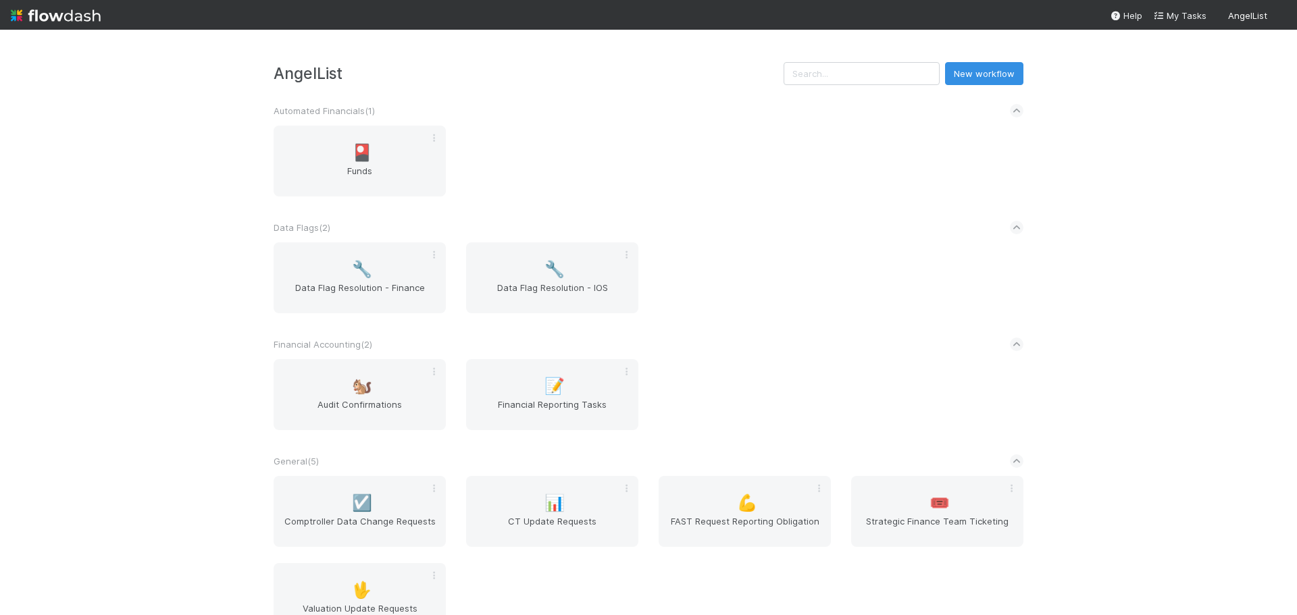
scroll to position [386, 0]
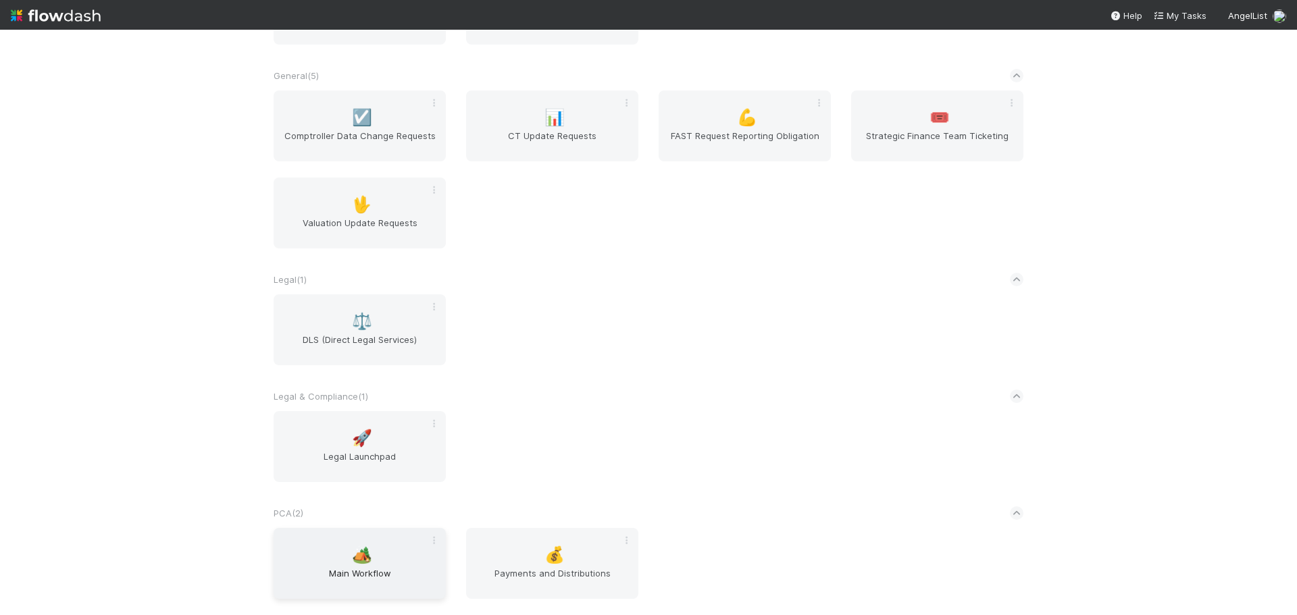
click at [371, 562] on div "🏕️ Main Workflow" at bounding box center [360, 563] width 172 height 71
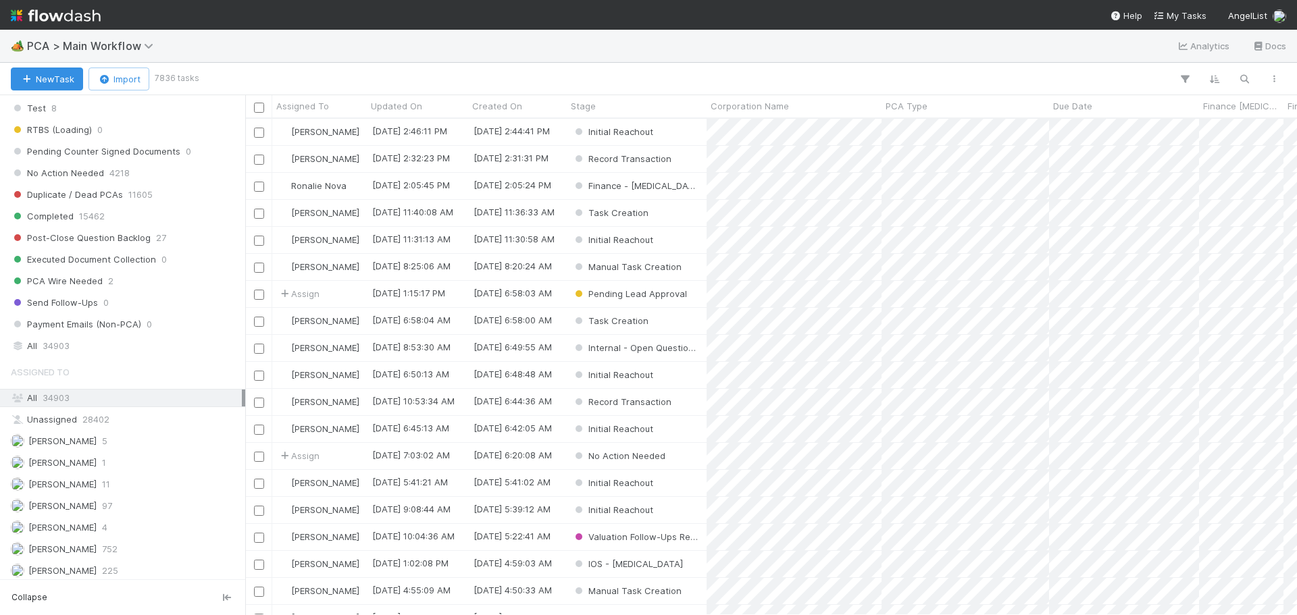
scroll to position [1248, 0]
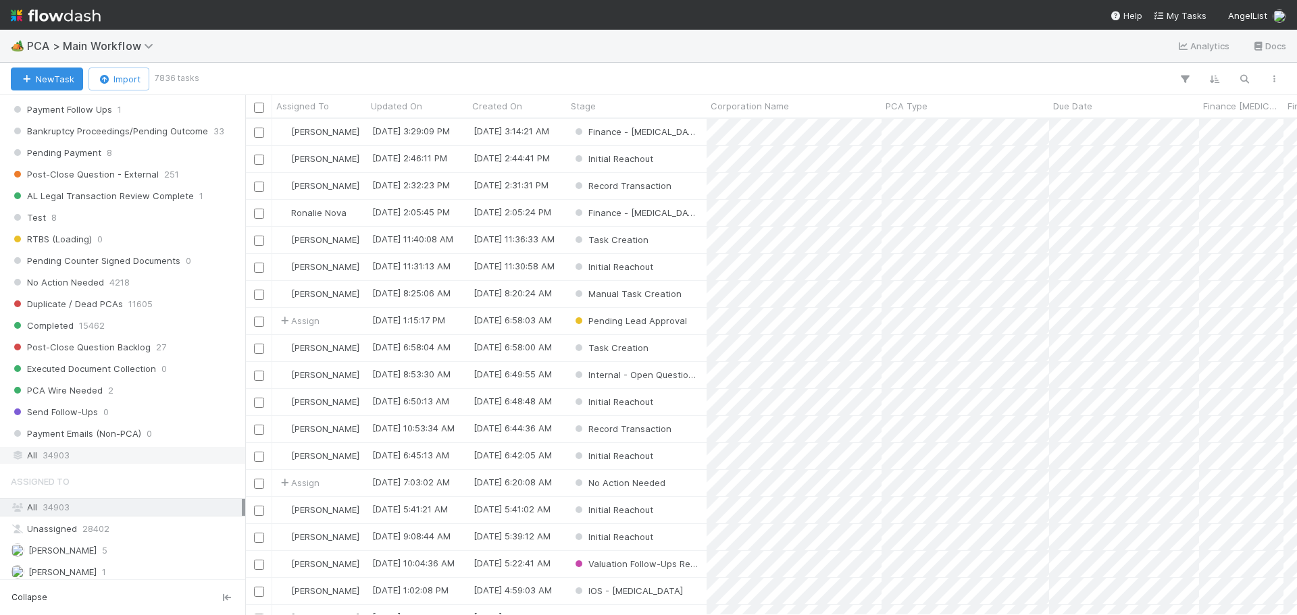
click at [127, 449] on div "All 34903" at bounding box center [126, 455] width 231 height 17
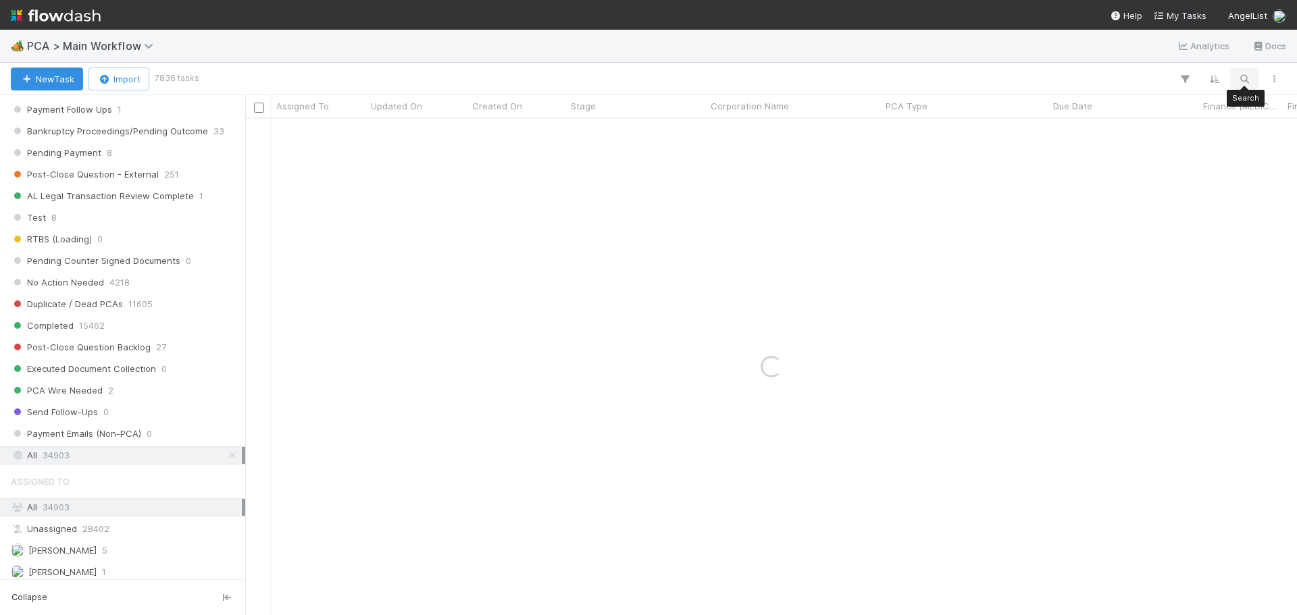
click at [1244, 78] on icon "button" at bounding box center [1245, 79] width 14 height 12
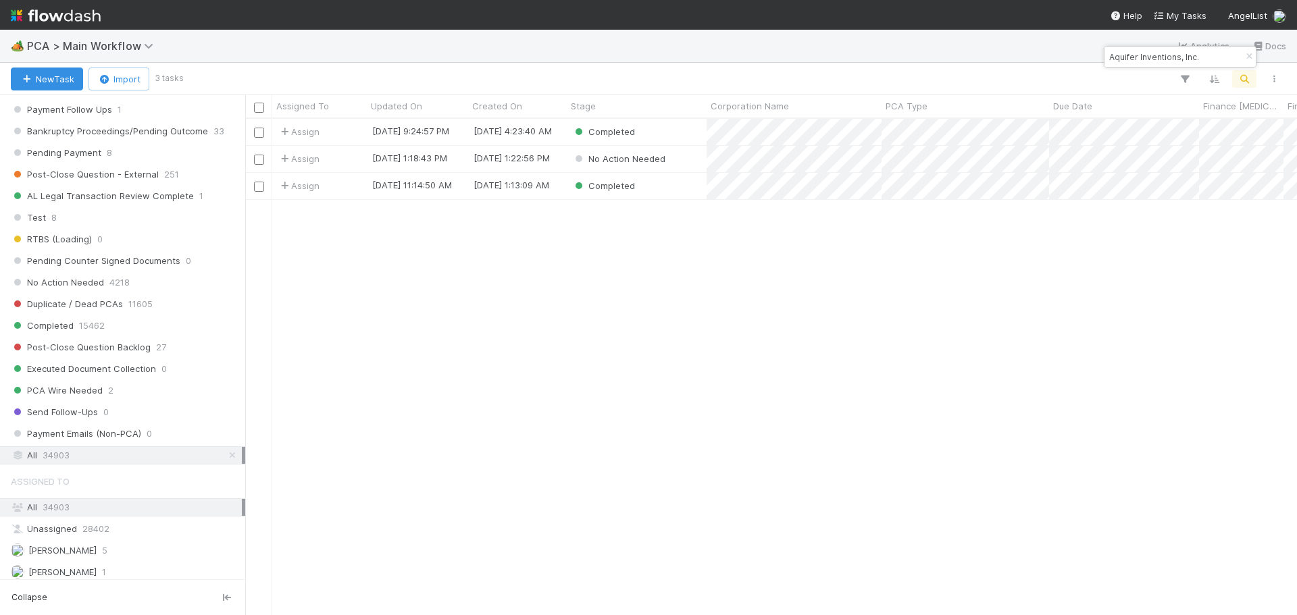
scroll to position [486, 1042]
type input "Aquifer Inventions, Inc."
click at [1251, 58] on icon "button" at bounding box center [1249, 57] width 14 height 8
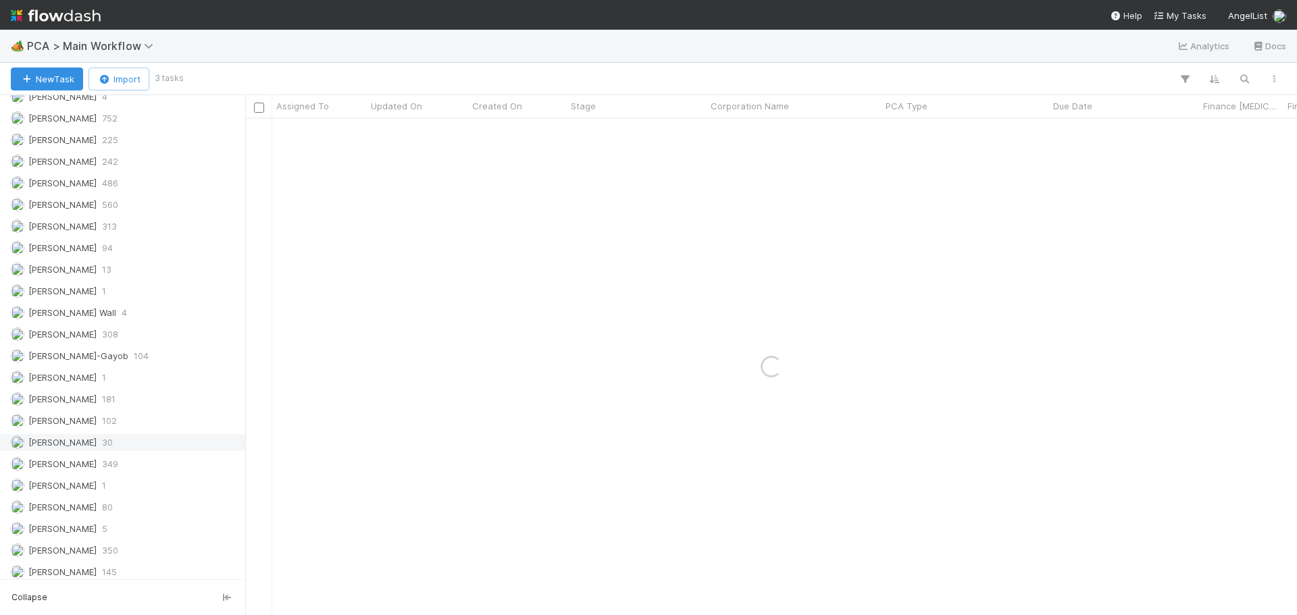
scroll to position [1248, 0]
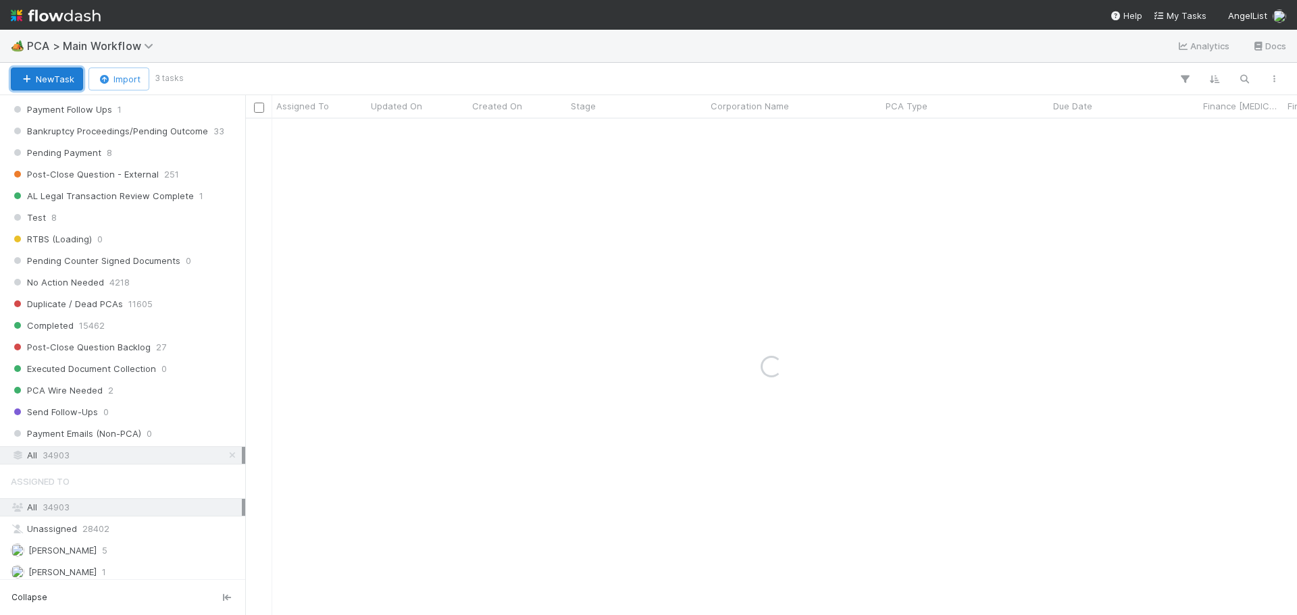
click at [42, 80] on button "New Task" at bounding box center [47, 79] width 72 height 23
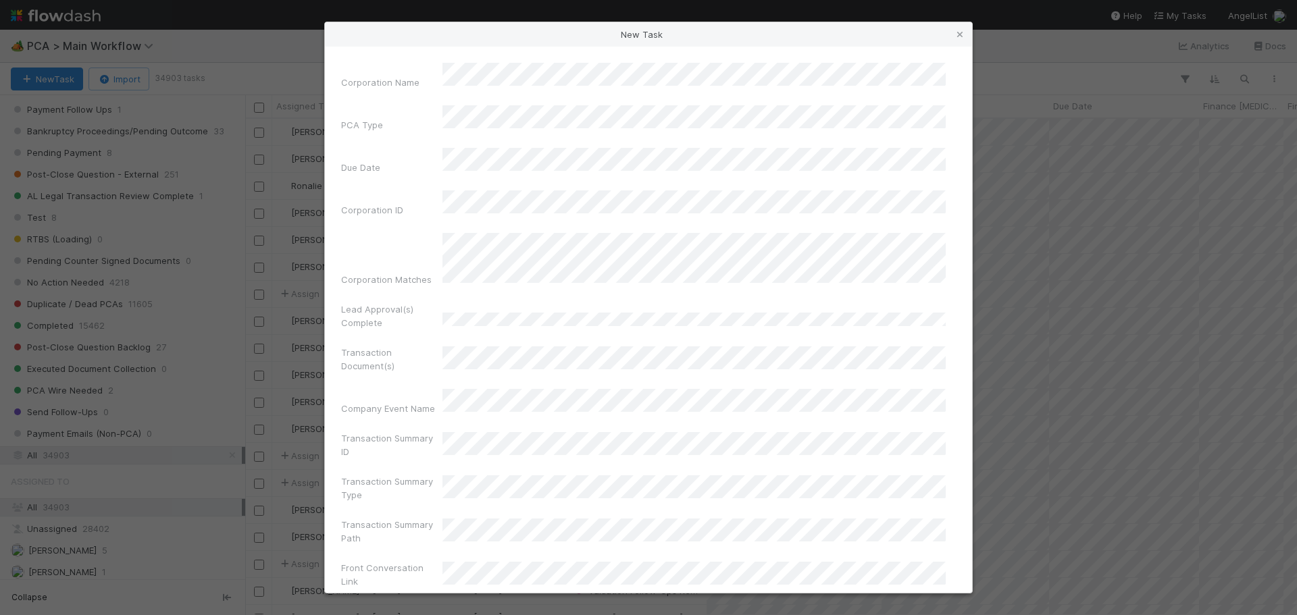
scroll to position [486, 1042]
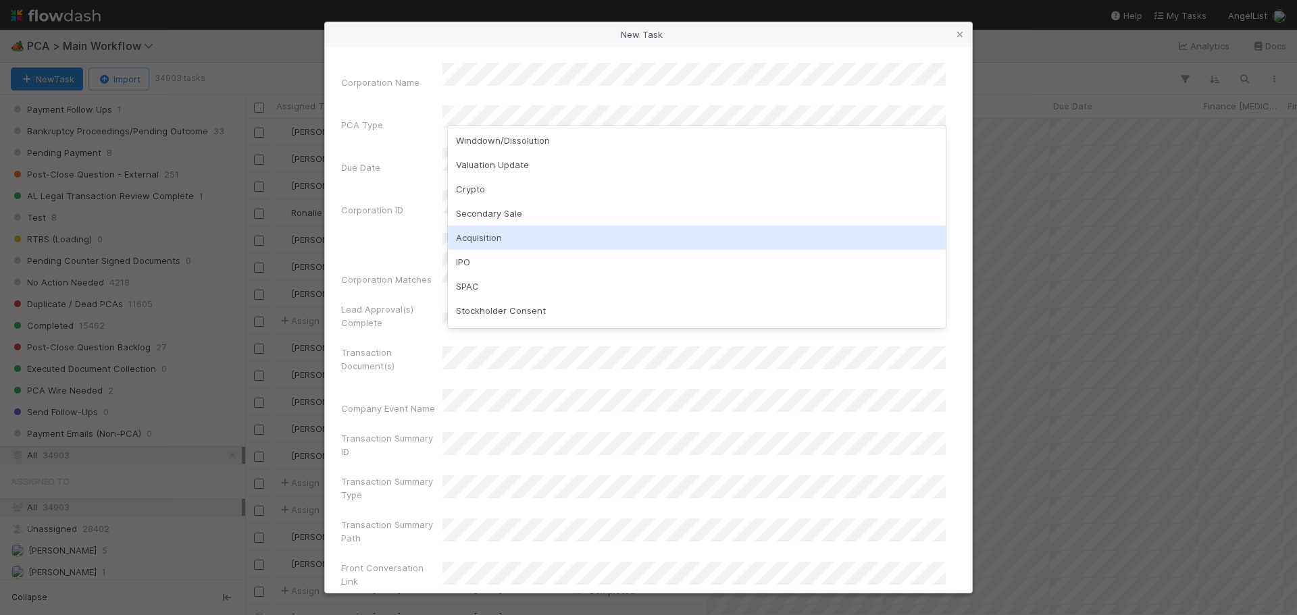
click at [547, 230] on div "Acquisition" at bounding box center [697, 238] width 498 height 24
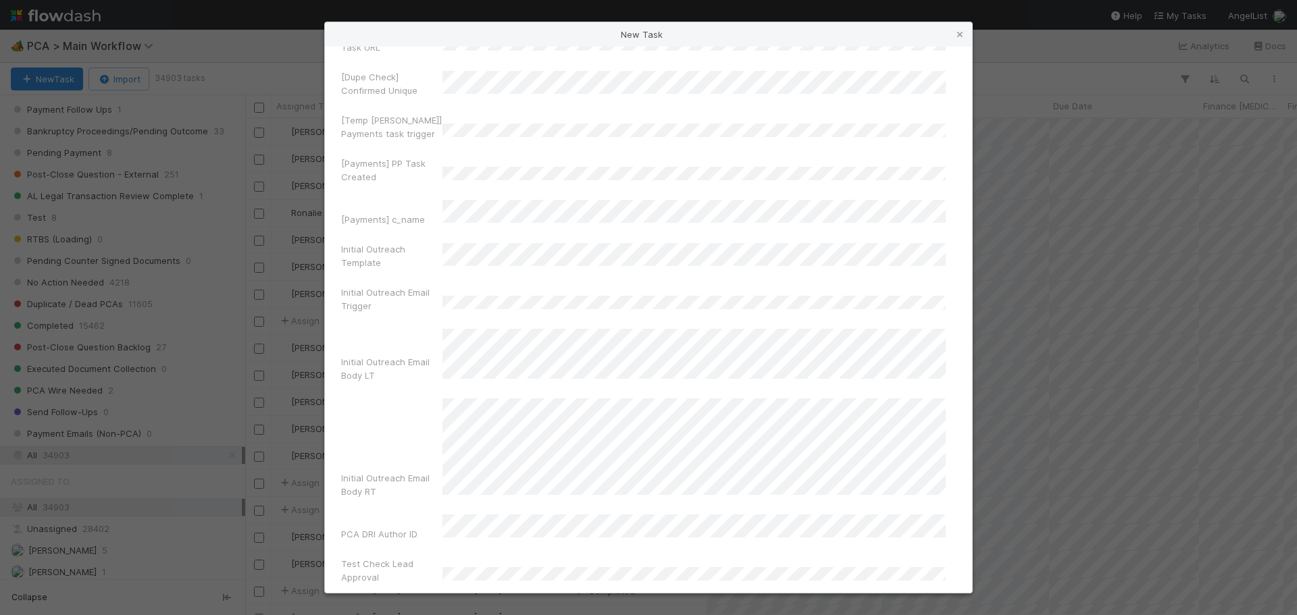
scroll to position [8947, 0]
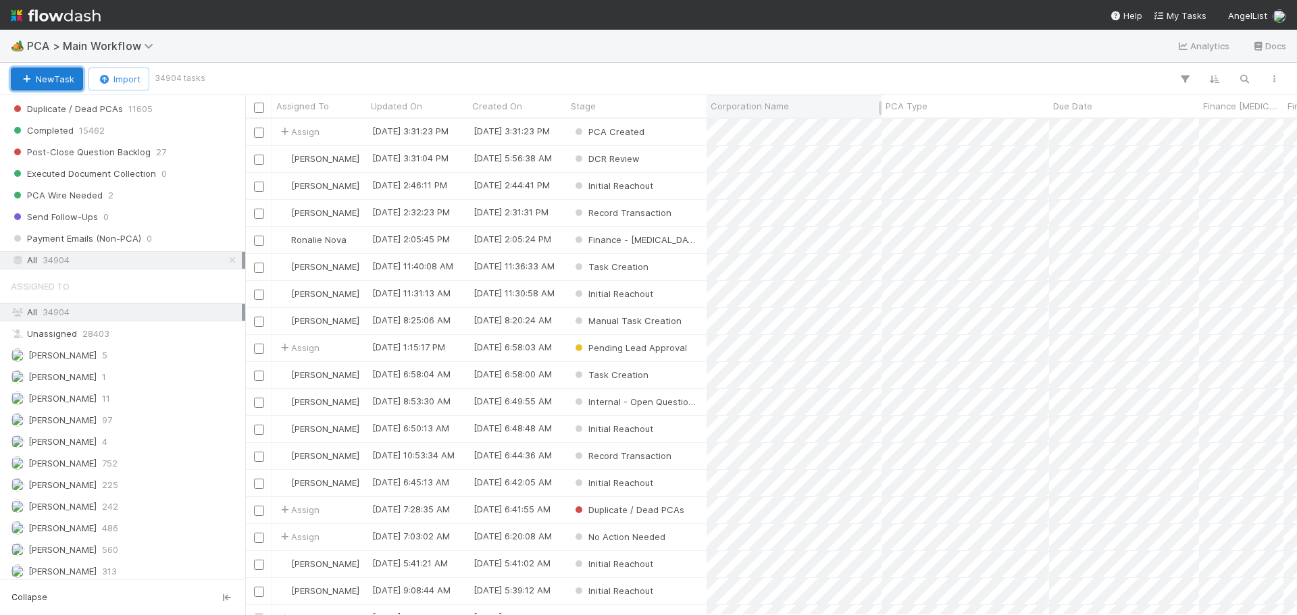
scroll to position [1248, 0]
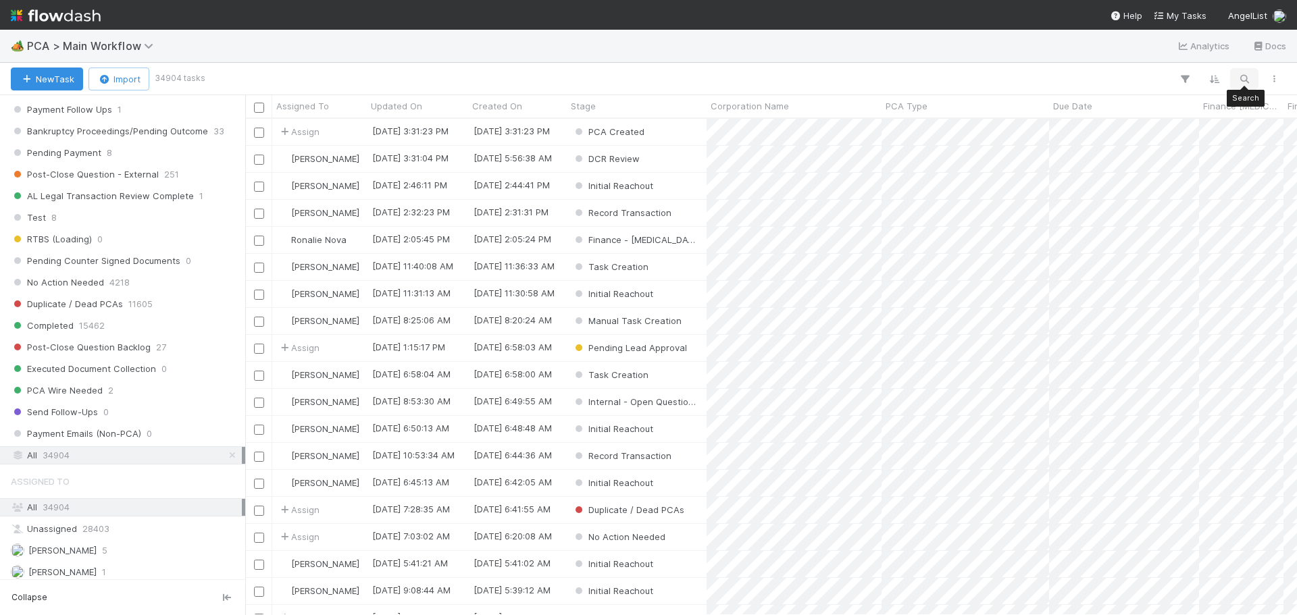
click at [1240, 74] on icon "button" at bounding box center [1245, 79] width 14 height 12
click at [1149, 57] on input at bounding box center [1174, 57] width 135 height 16
paste input "Aquifer Inventions, Inc."
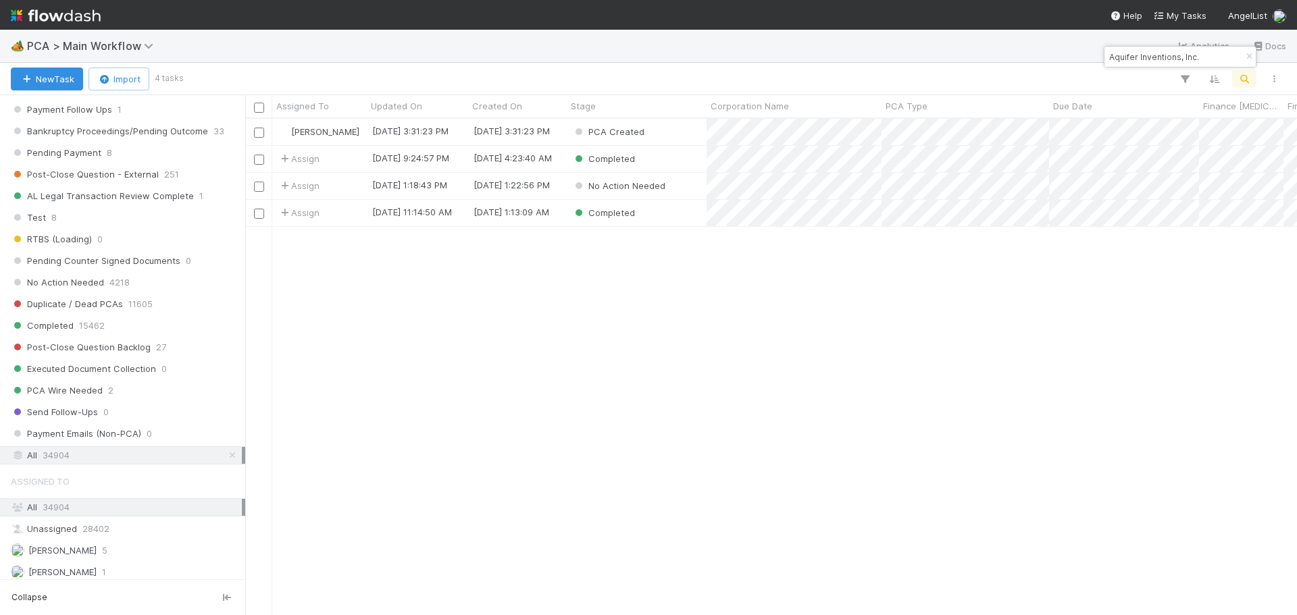
scroll to position [486, 1042]
type input "Aquifer Inventions, Inc."
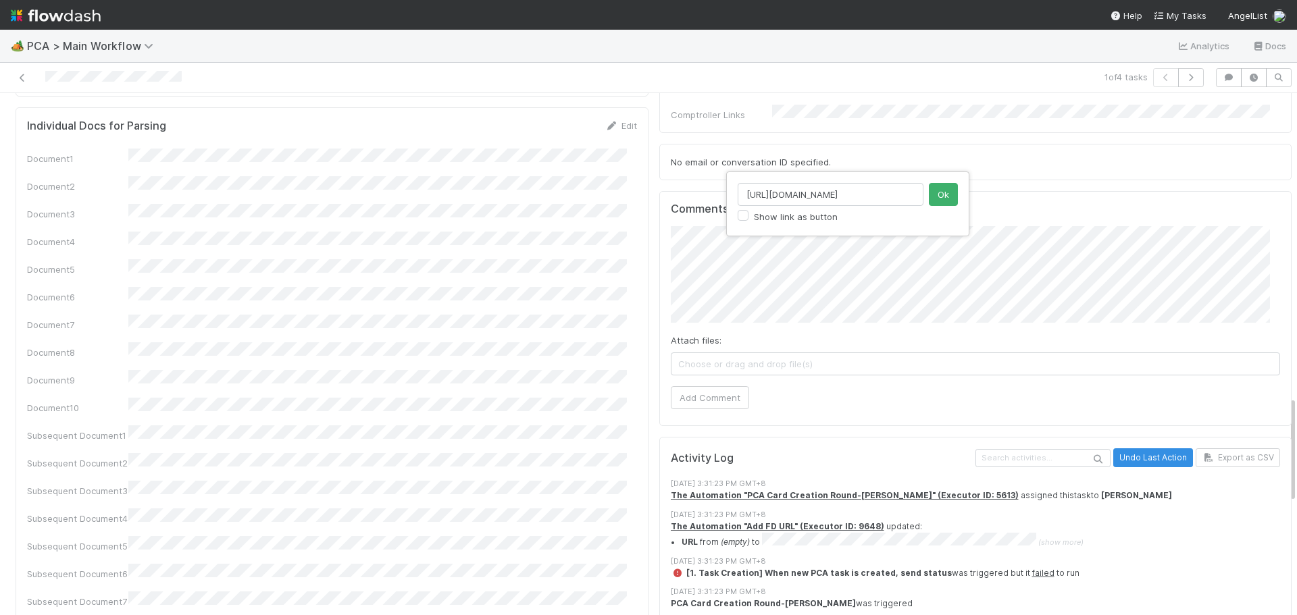
scroll to position [0, 151]
type input "https://comptroller.internal.angellist.com/v/valuation_update_requests/59964"
click at [940, 194] on button "Ok" at bounding box center [943, 194] width 29 height 23
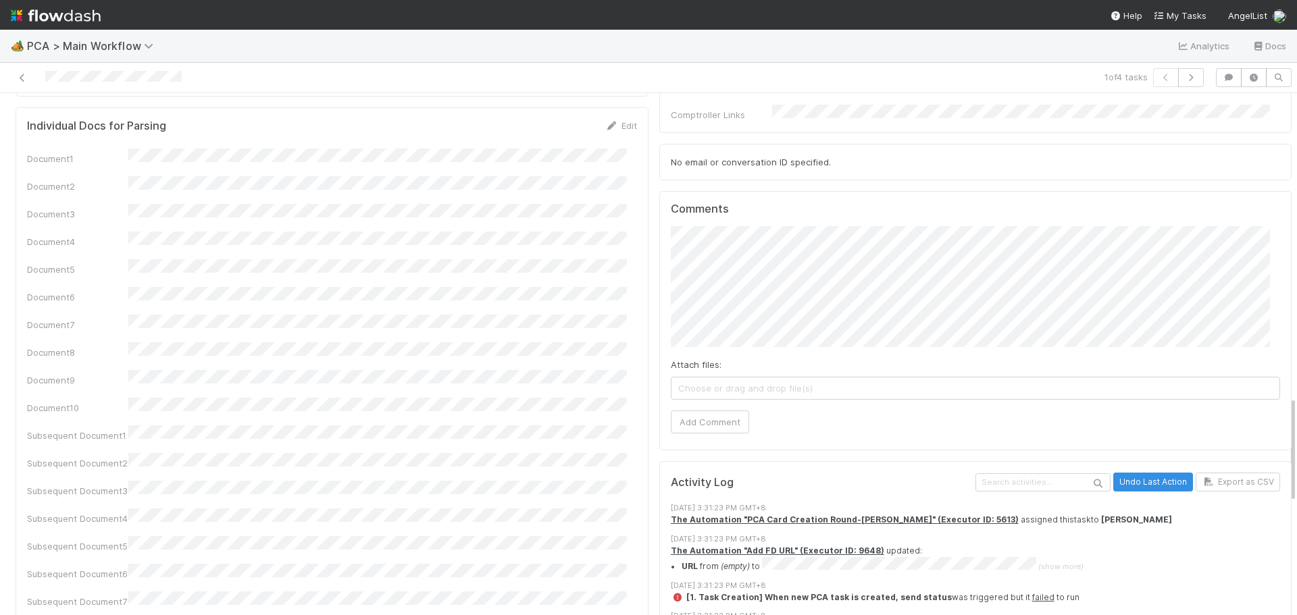
click at [720, 411] on button "Add Comment" at bounding box center [710, 422] width 78 height 23
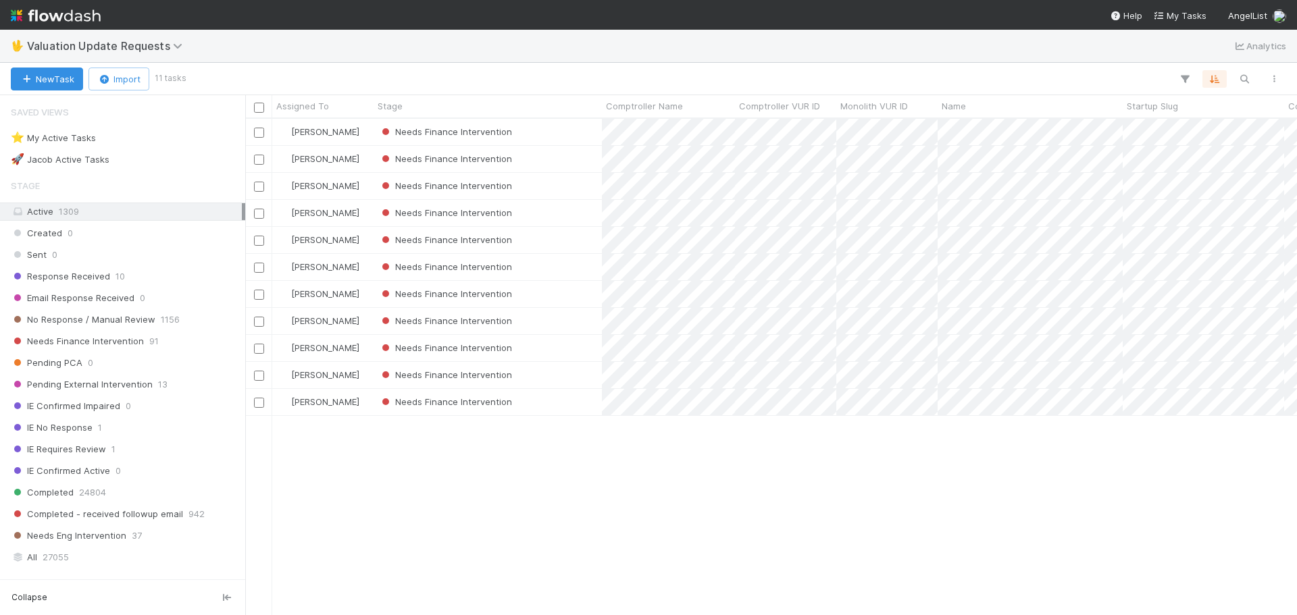
scroll to position [486, 1042]
click at [577, 269] on div "Needs Finance Intervention" at bounding box center [488, 267] width 228 height 26
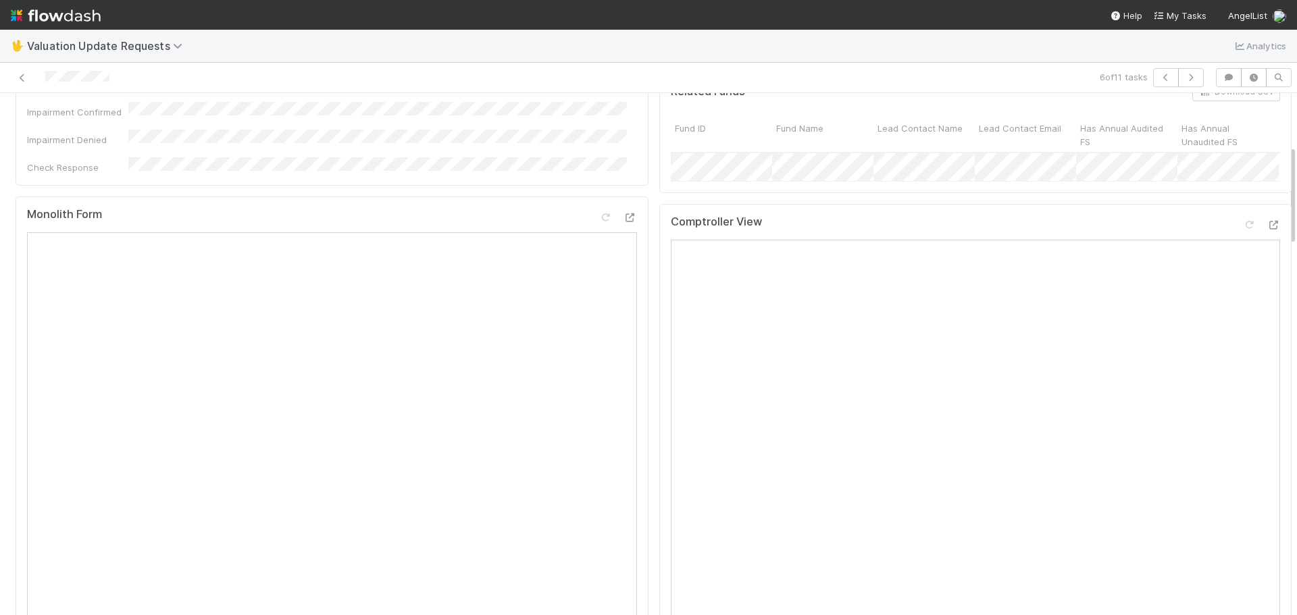
scroll to position [270, 0]
click at [1267, 229] on icon at bounding box center [1274, 224] width 14 height 9
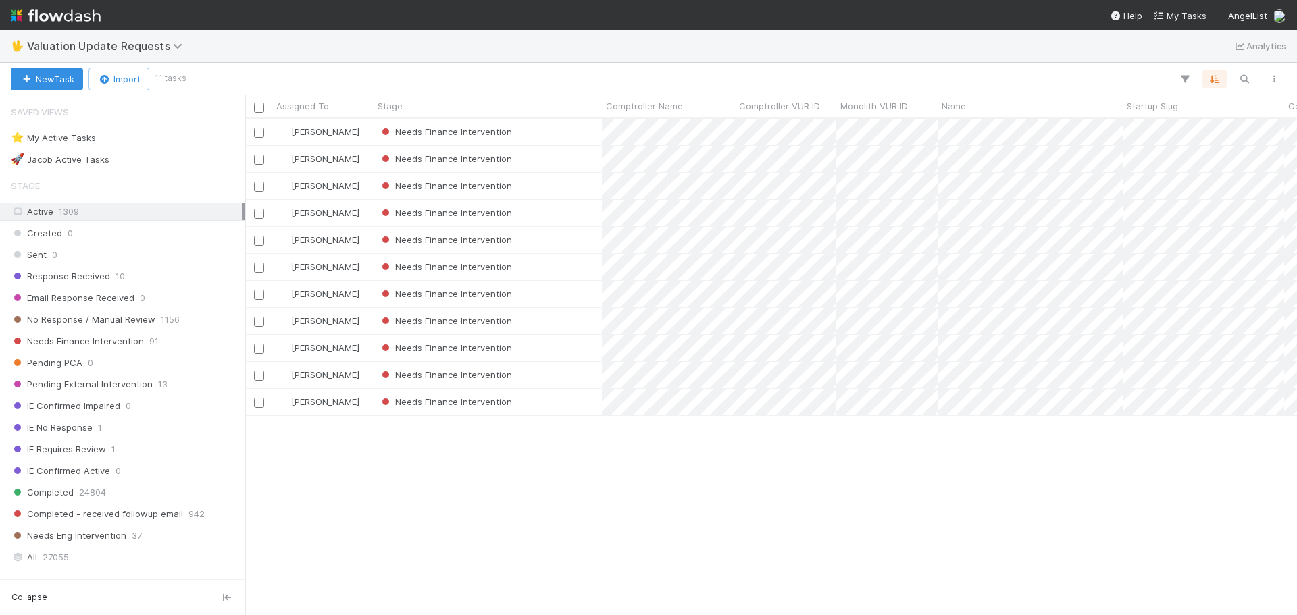
scroll to position [486, 1042]
click at [578, 299] on div "Needs Finance Intervention" at bounding box center [488, 294] width 228 height 26
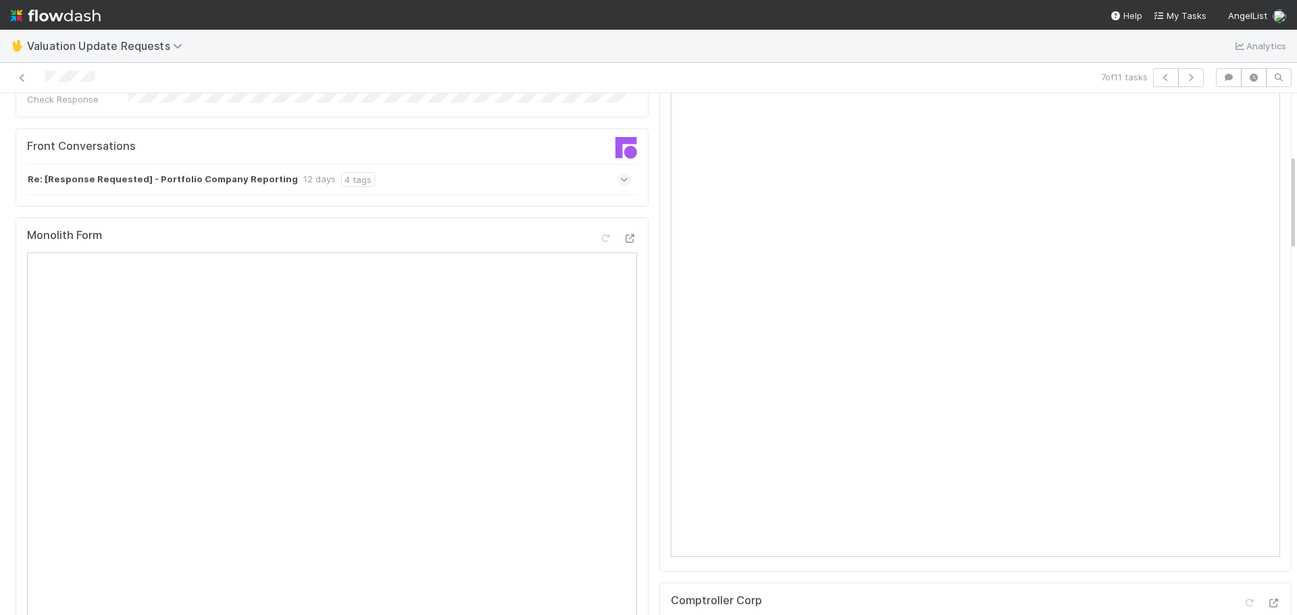
scroll to position [203, 0]
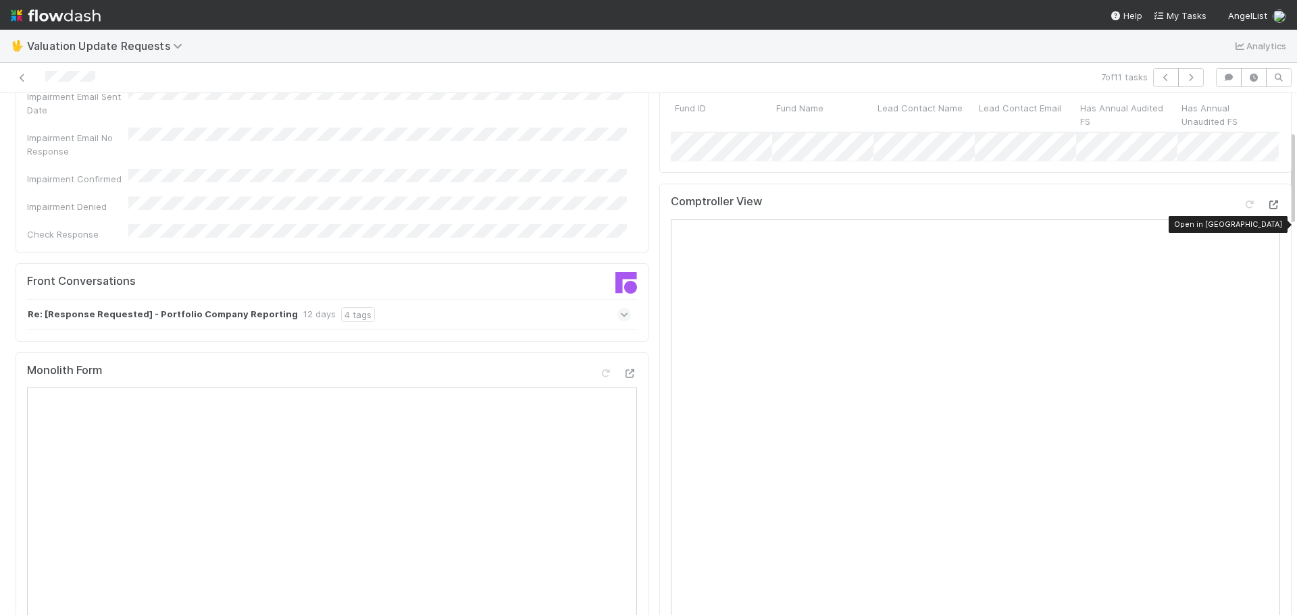
click at [1267, 209] on icon at bounding box center [1274, 205] width 14 height 9
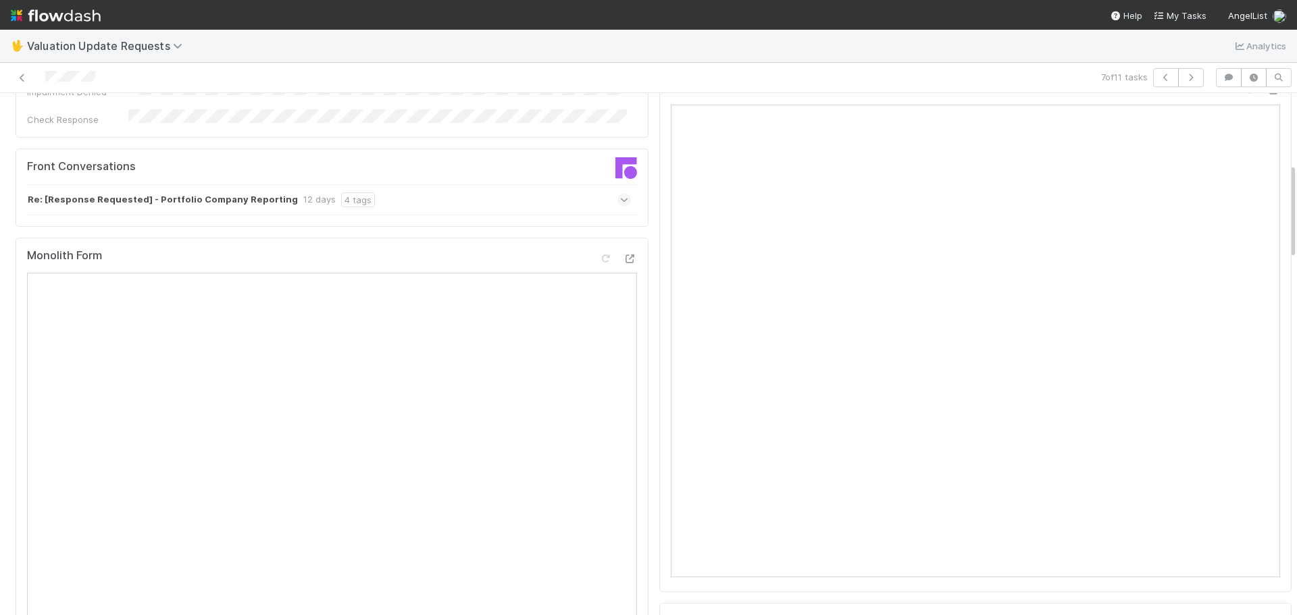
scroll to position [270, 0]
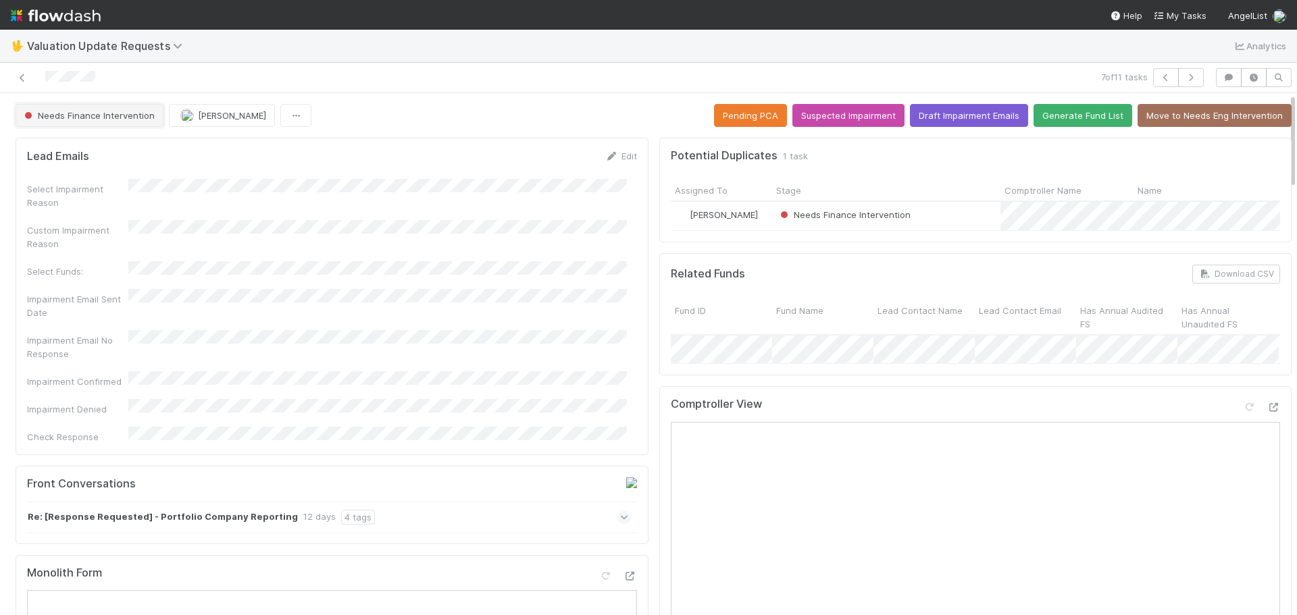
click at [136, 115] on span "Needs Finance Intervention" at bounding box center [88, 115] width 133 height 11
click at [145, 151] on div "Completed" at bounding box center [106, 149] width 191 height 24
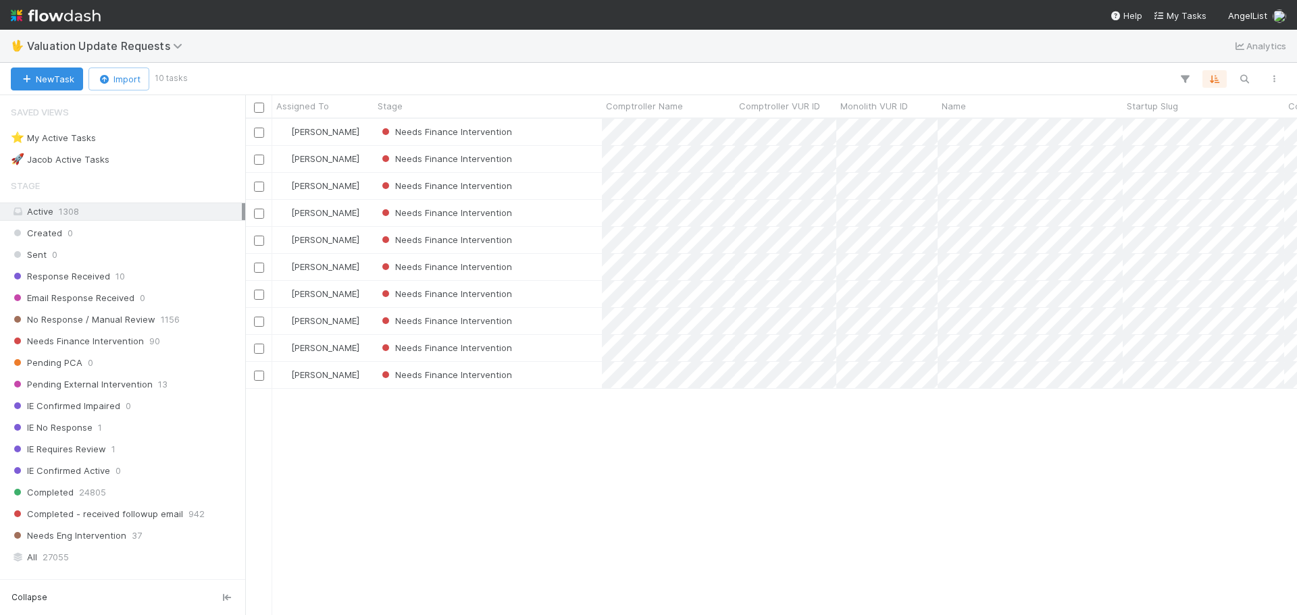
scroll to position [486, 1042]
click at [589, 298] on div "Needs Finance Intervention" at bounding box center [488, 294] width 228 height 26
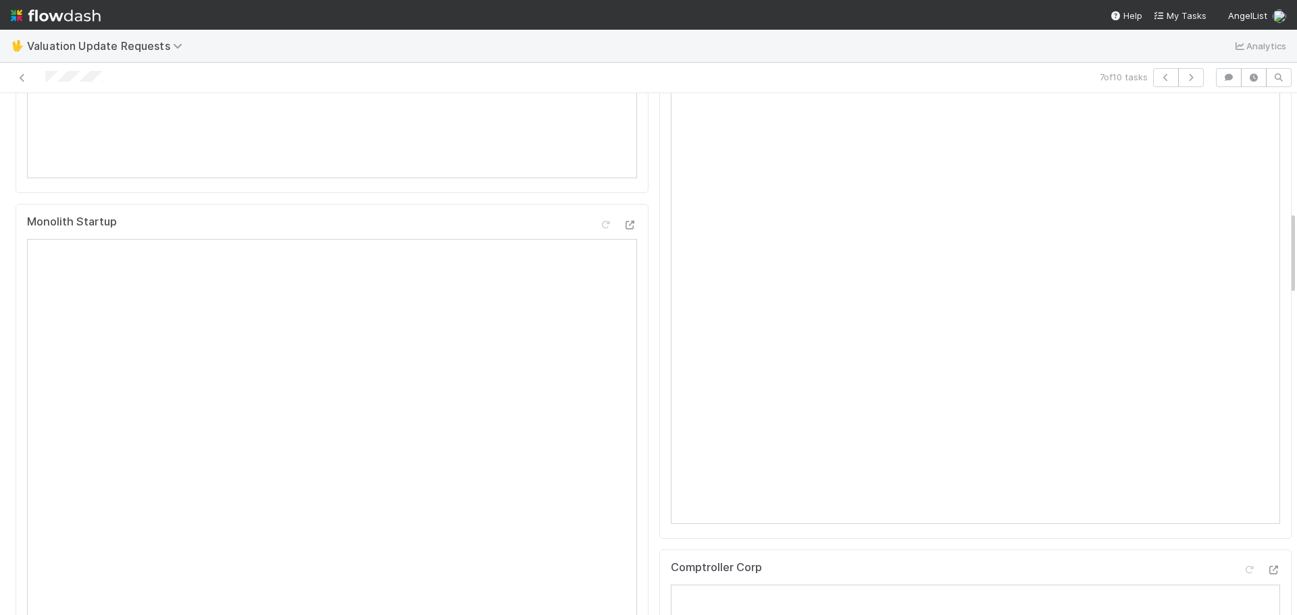
scroll to position [608, 0]
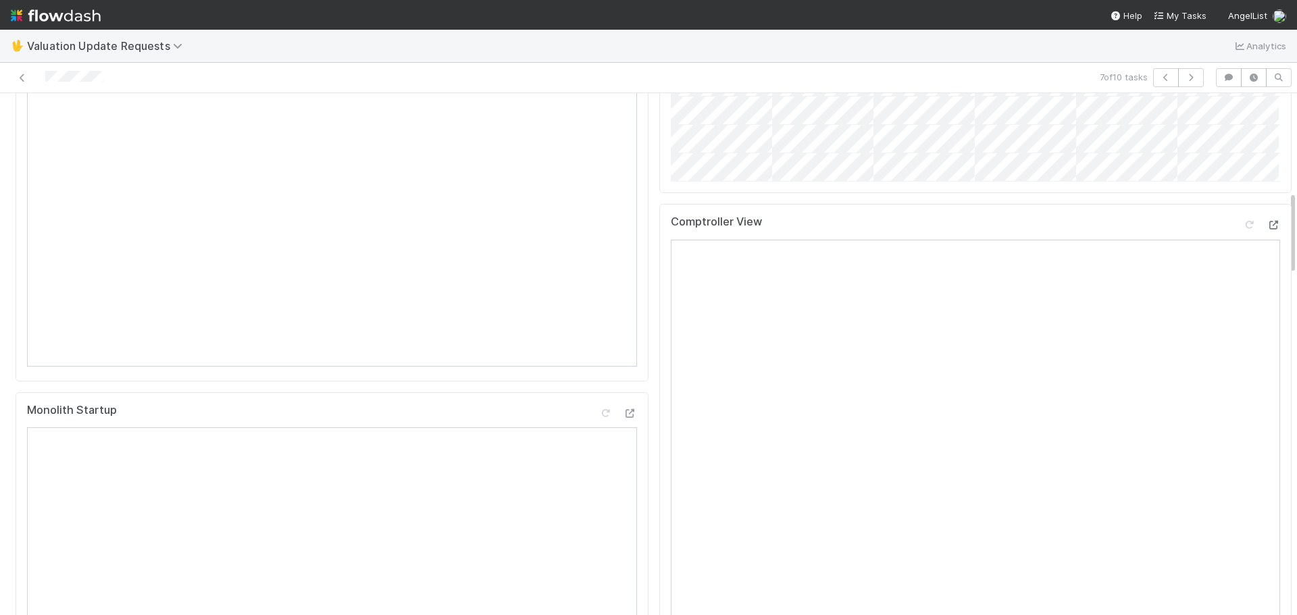
drag, startPoint x: 636, startPoint y: 414, endPoint x: 1255, endPoint y: 249, distance: 640.6
click at [1267, 230] on icon at bounding box center [1274, 225] width 14 height 9
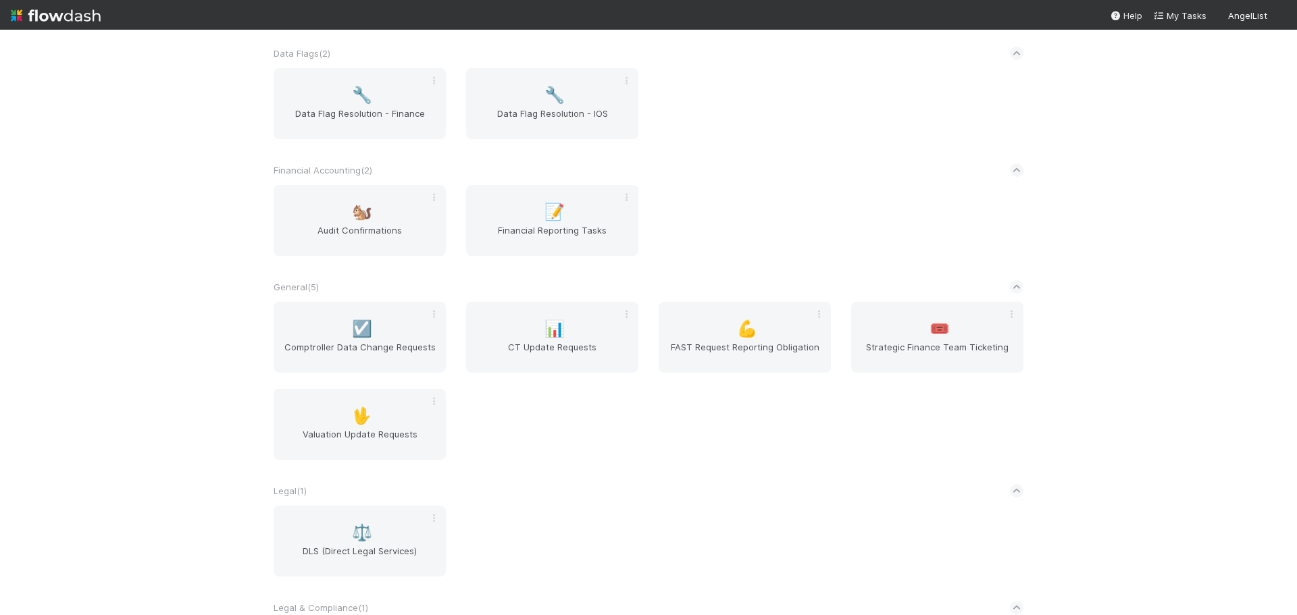
scroll to position [386, 0]
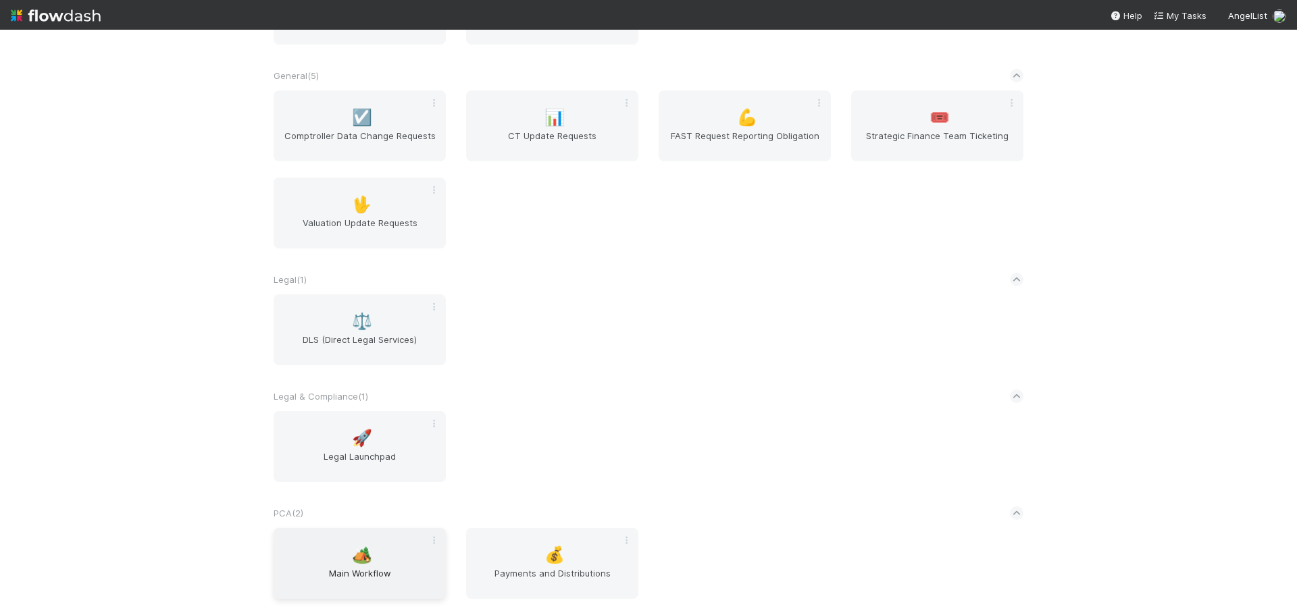
click at [345, 549] on div "🏕️ Main Workflow" at bounding box center [360, 563] width 172 height 71
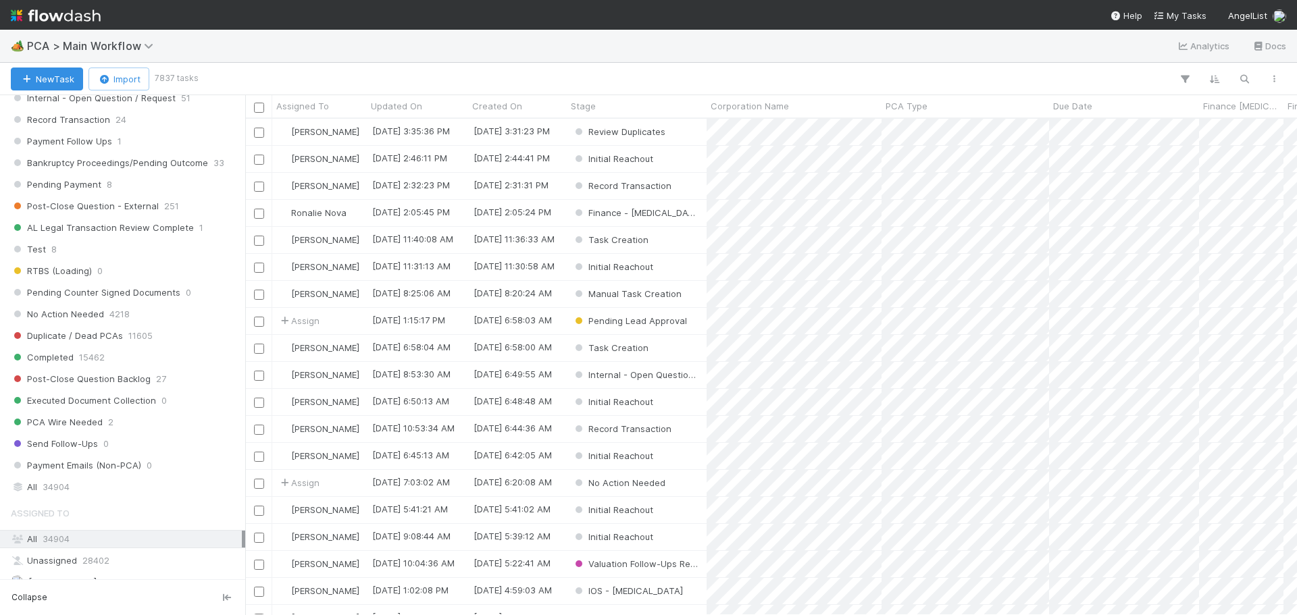
scroll to position [1419, 0]
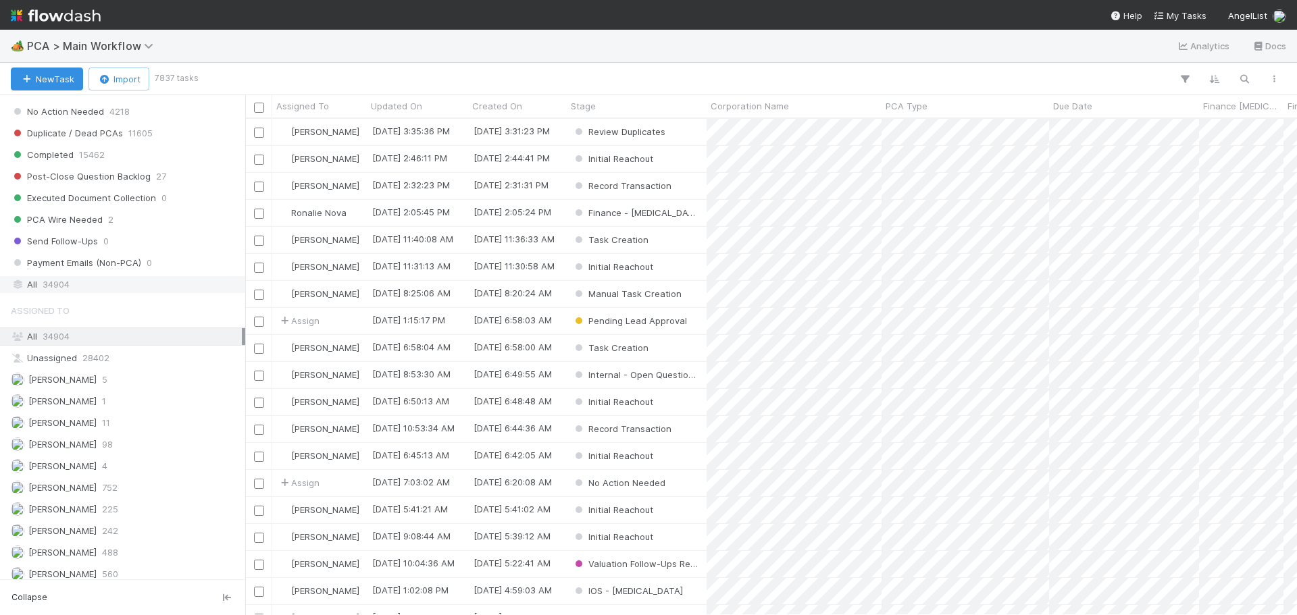
click at [107, 292] on div "All 34904" at bounding box center [126, 284] width 231 height 17
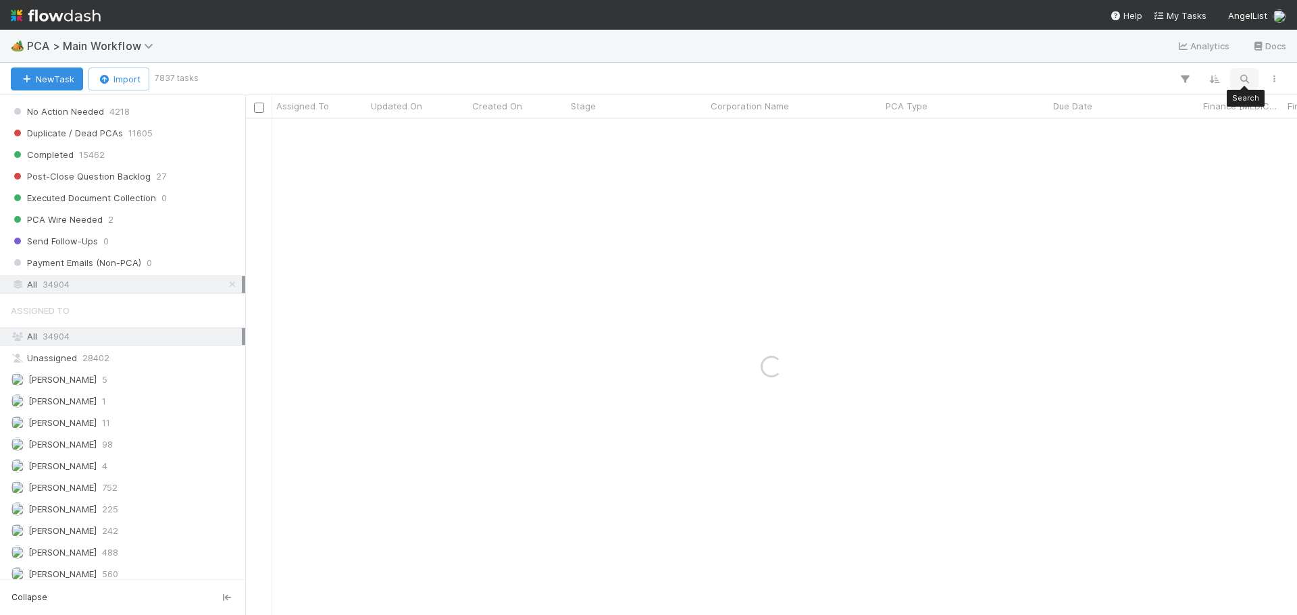
click at [1243, 79] on icon "button" at bounding box center [1245, 79] width 14 height 12
type input "upcodes"
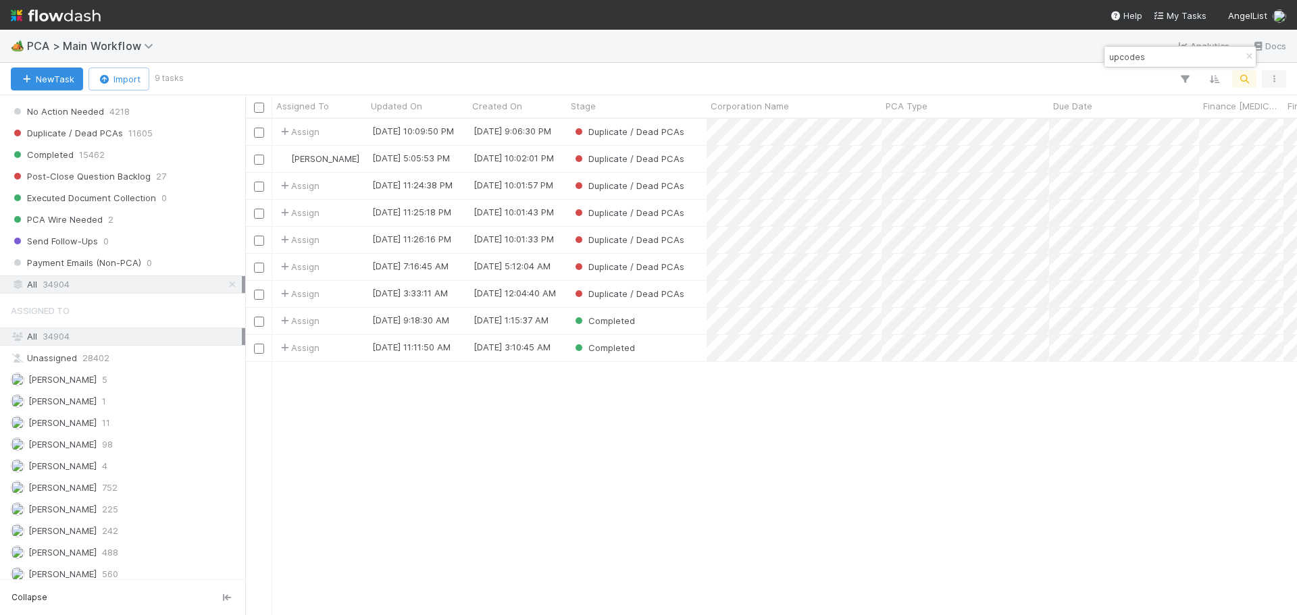
scroll to position [486, 1042]
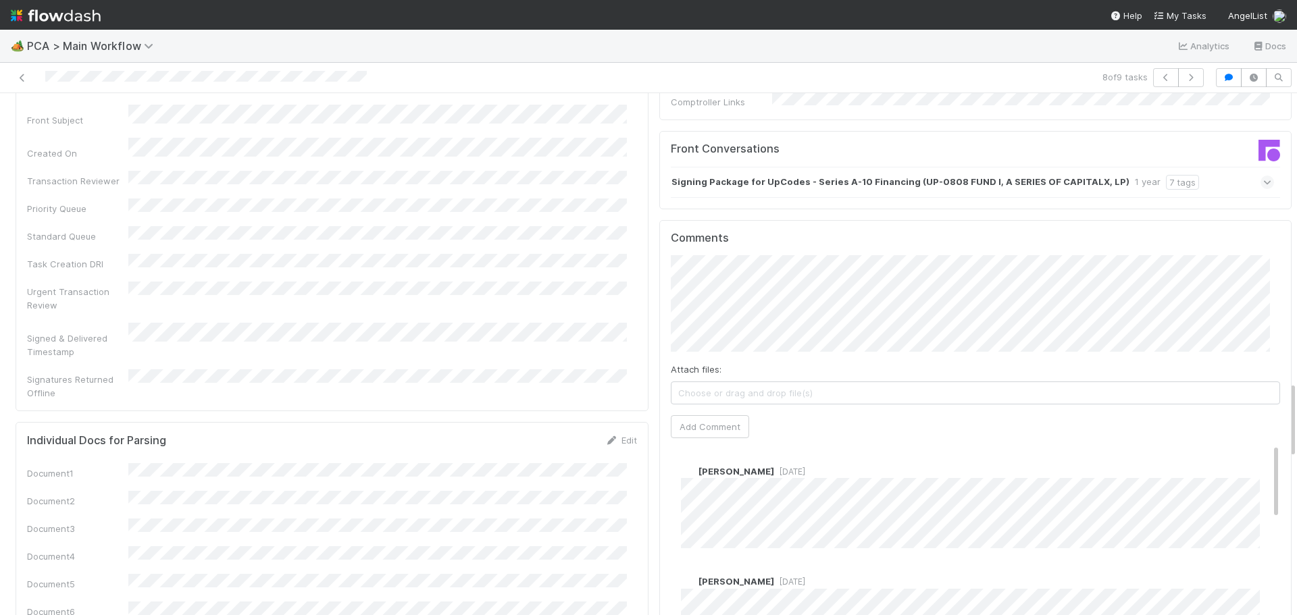
scroll to position [1959, 0]
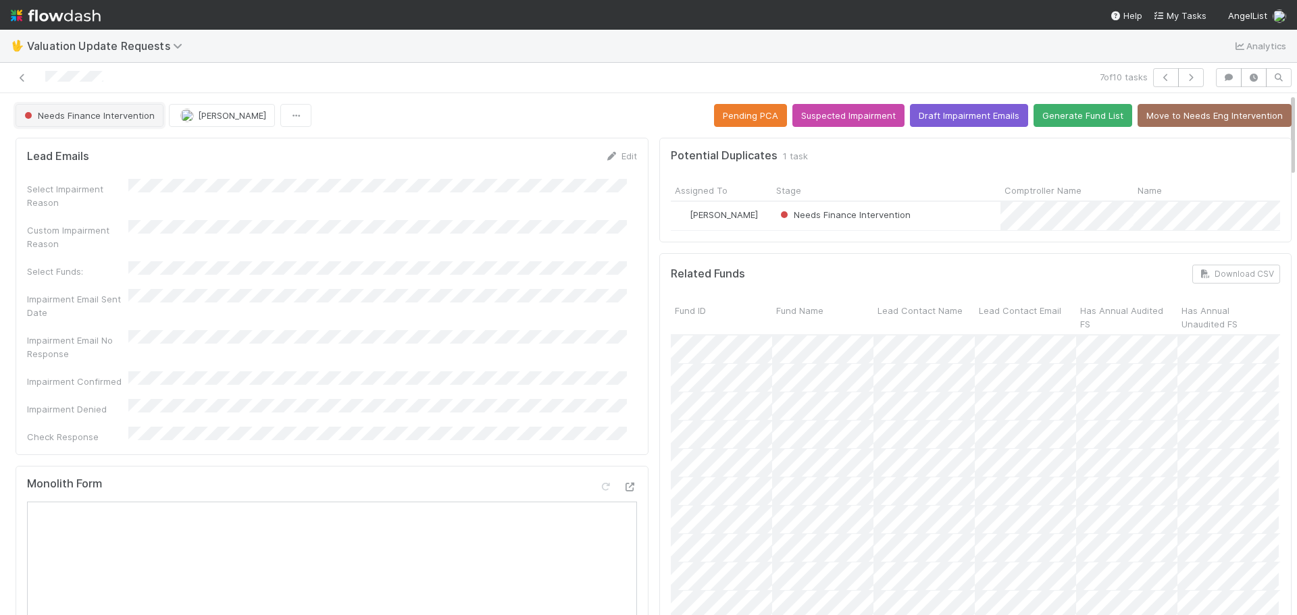
click at [124, 121] on button "Needs Finance Intervention" at bounding box center [90, 115] width 148 height 23
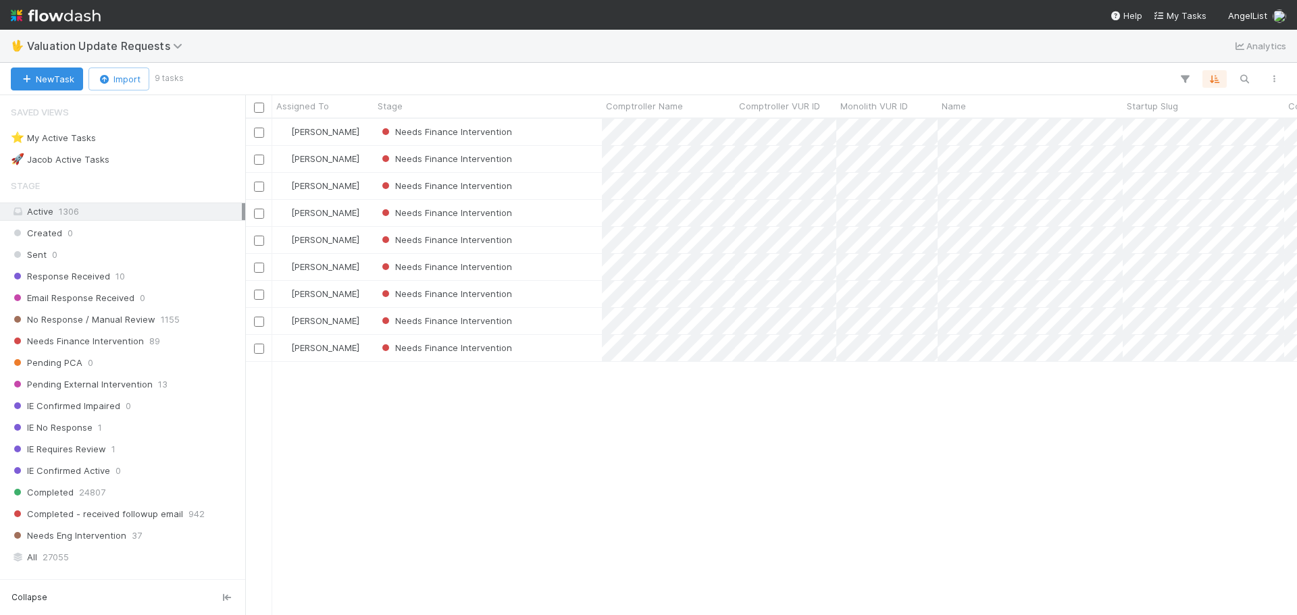
scroll to position [486, 1042]
click at [591, 290] on div "Needs Finance Intervention" at bounding box center [488, 294] width 228 height 26
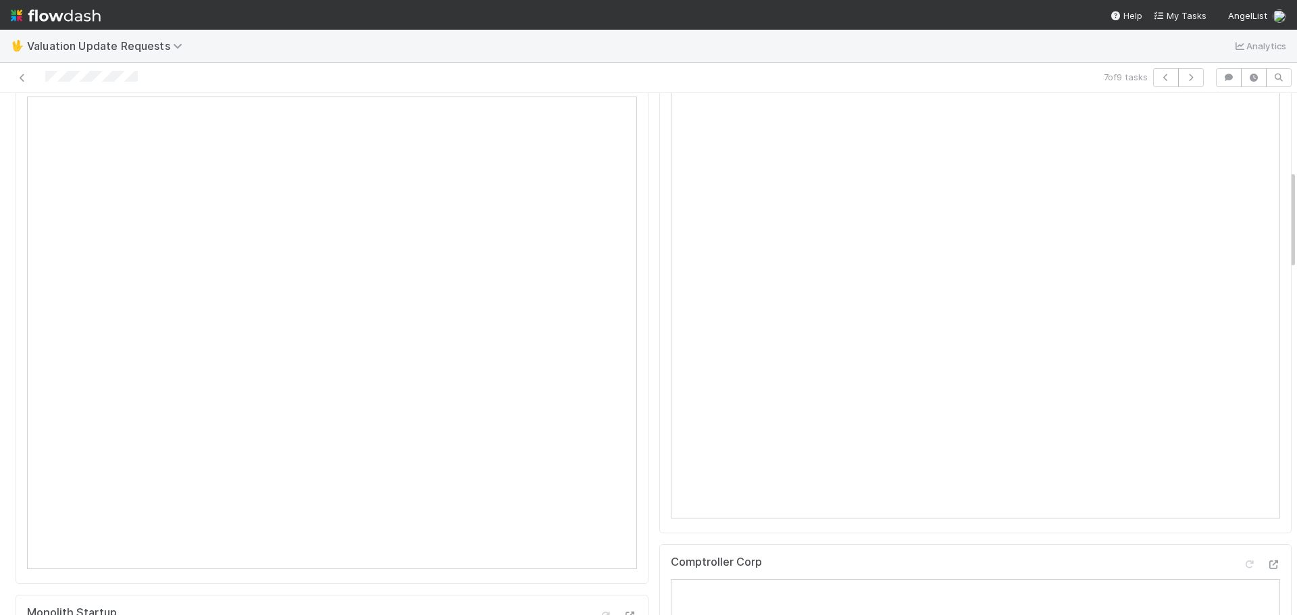
scroll to position [270, 0]
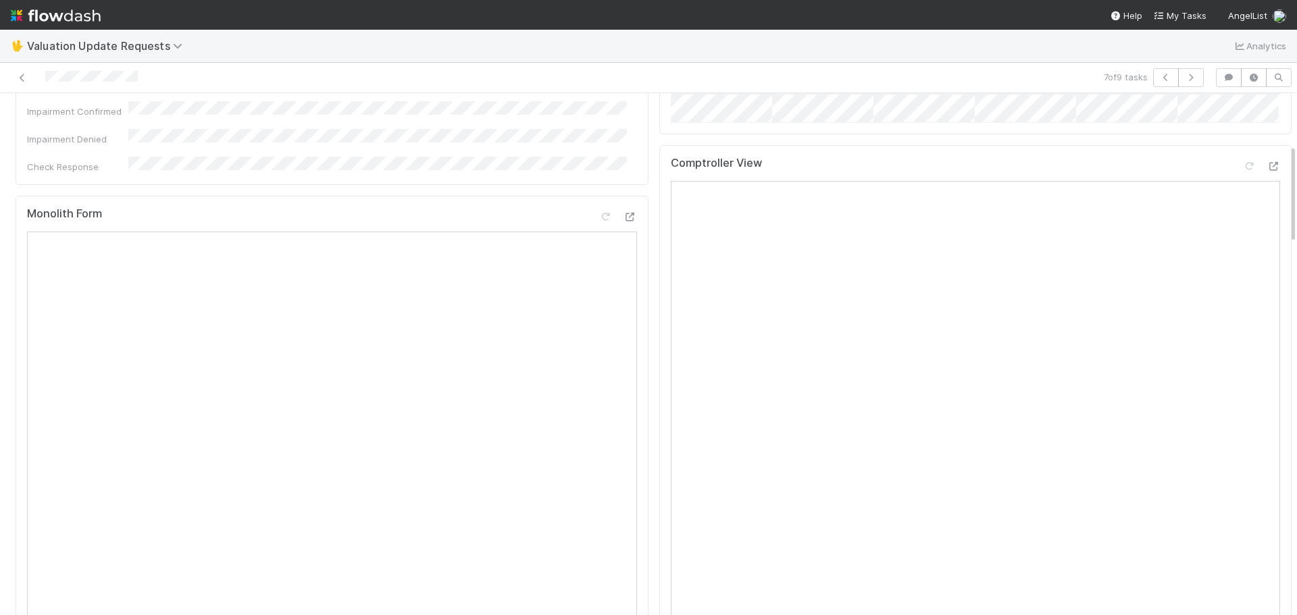
click at [1262, 186] on div "Comptroller View Open in New Tab" at bounding box center [975, 407] width 633 height 524
click at [1267, 171] on icon at bounding box center [1274, 166] width 14 height 9
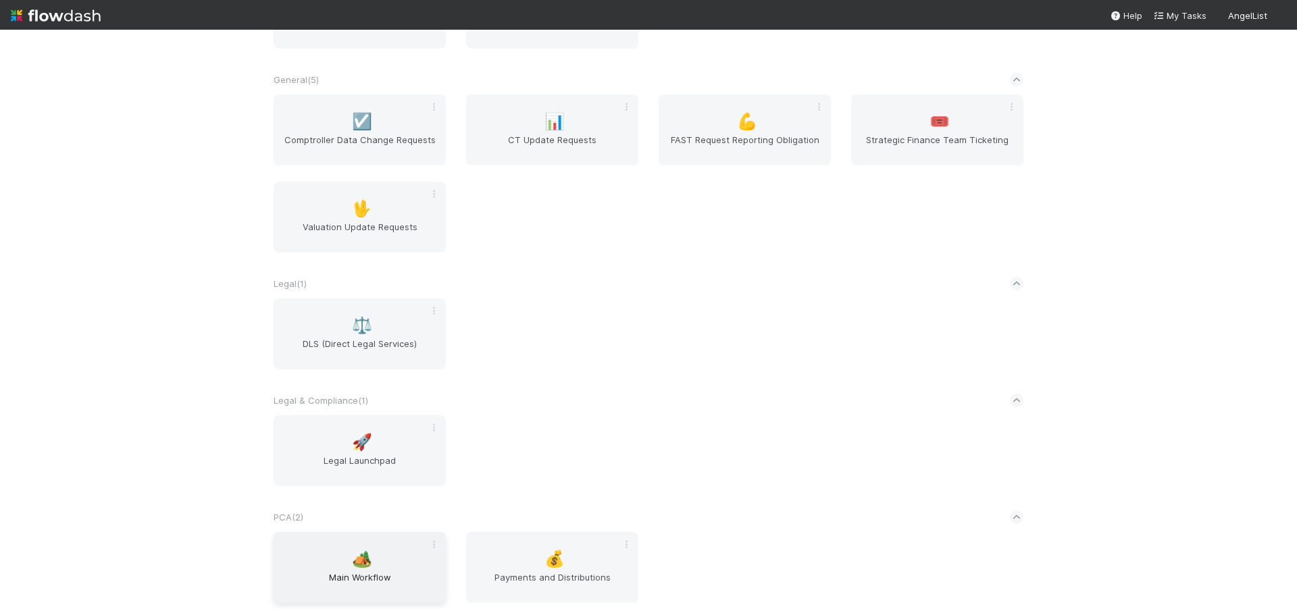
scroll to position [386, 0]
click at [353, 572] on span "Main Workflow" at bounding box center [359, 580] width 161 height 27
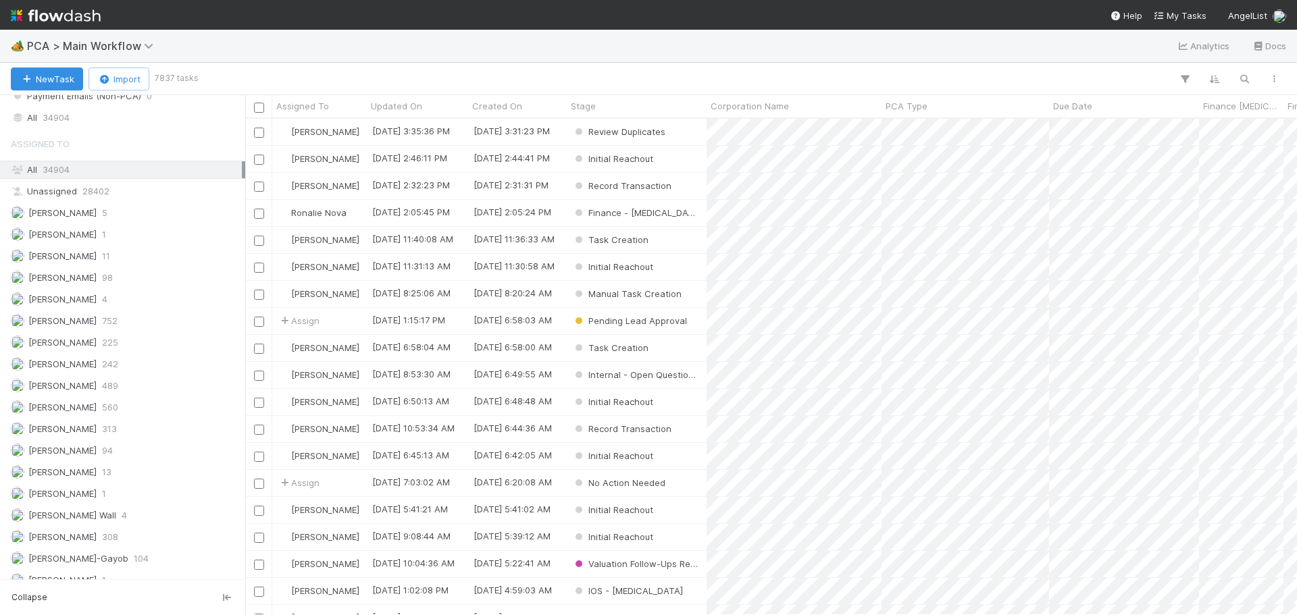
scroll to position [1451, 0]
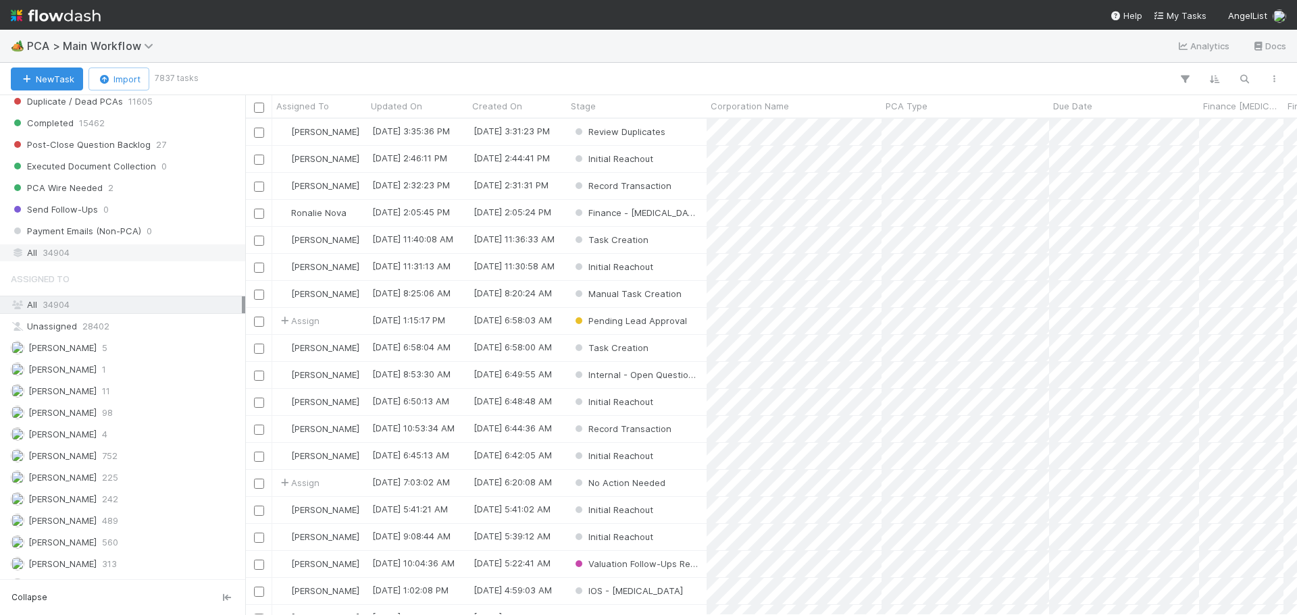
click at [77, 256] on div "All 34904" at bounding box center [126, 253] width 231 height 17
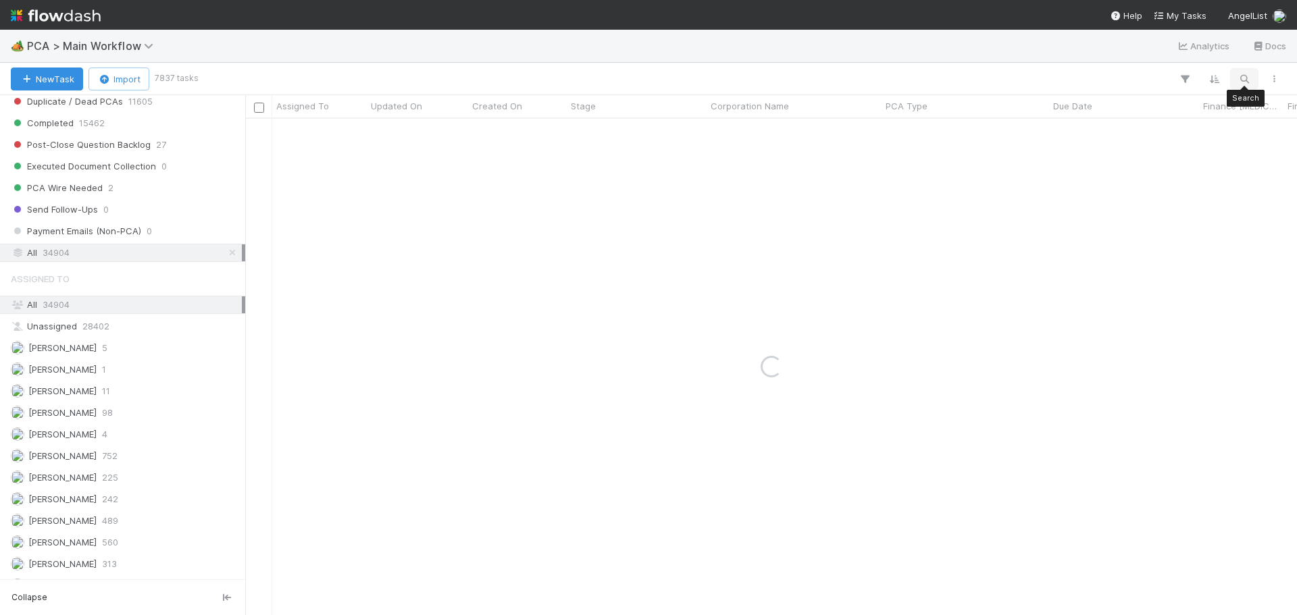
click at [1240, 77] on icon "button" at bounding box center [1245, 79] width 14 height 12
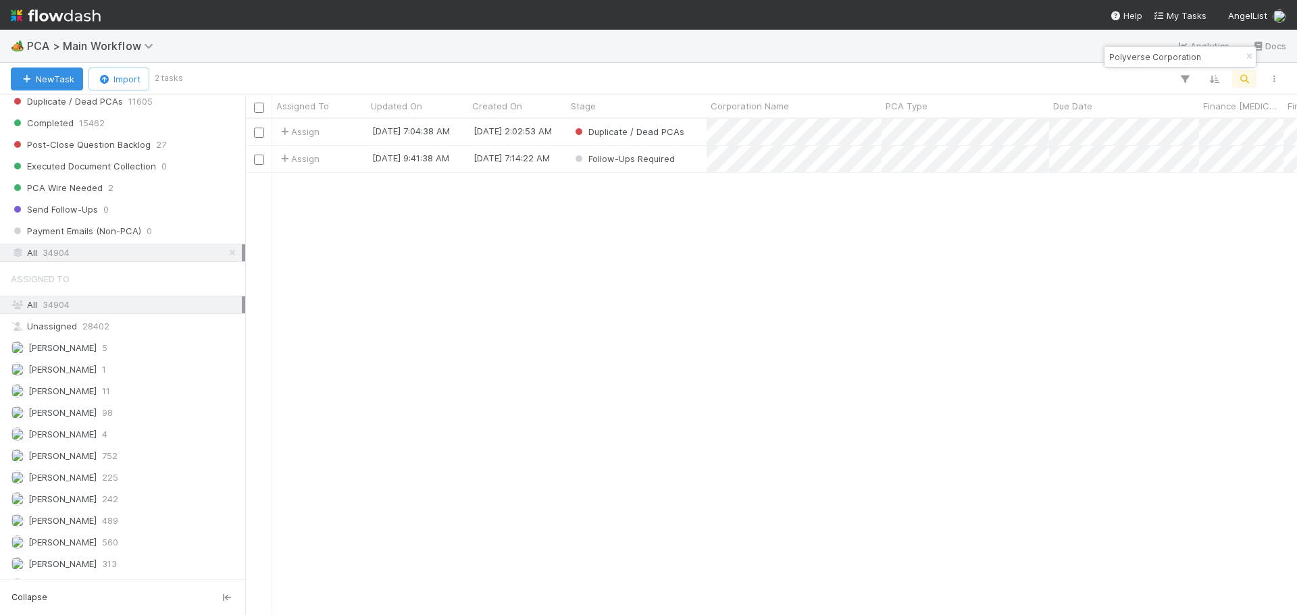
scroll to position [486, 1042]
type input "Polyverse Corporation"
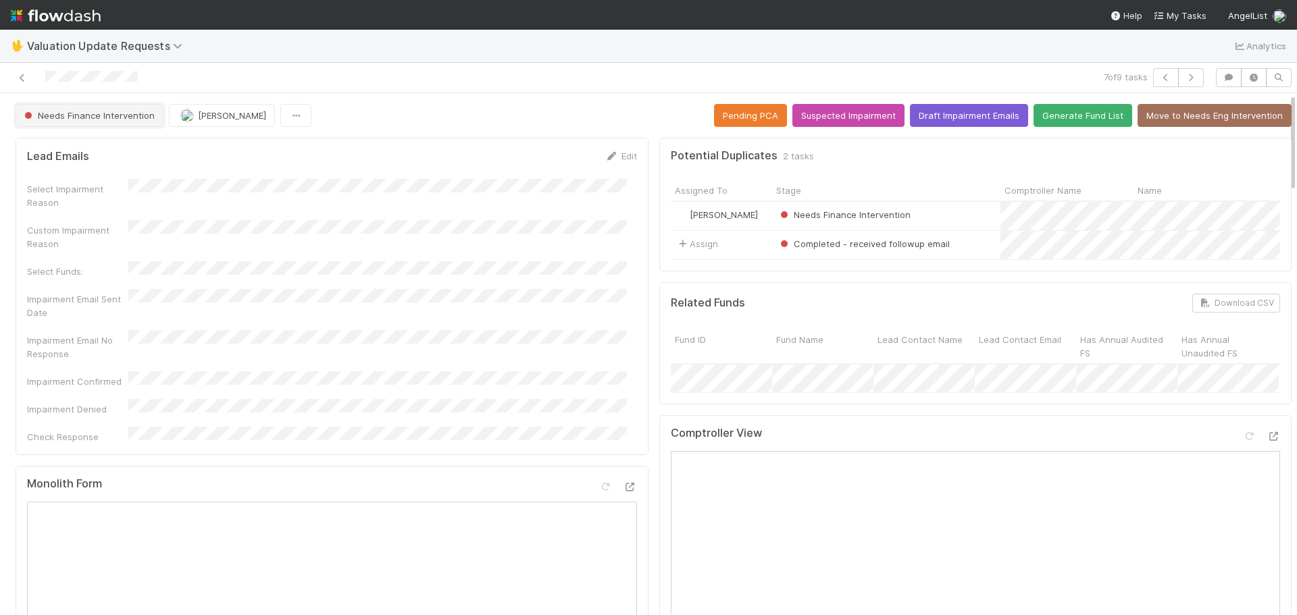
click at [131, 109] on button "Needs Finance Intervention" at bounding box center [90, 115] width 148 height 23
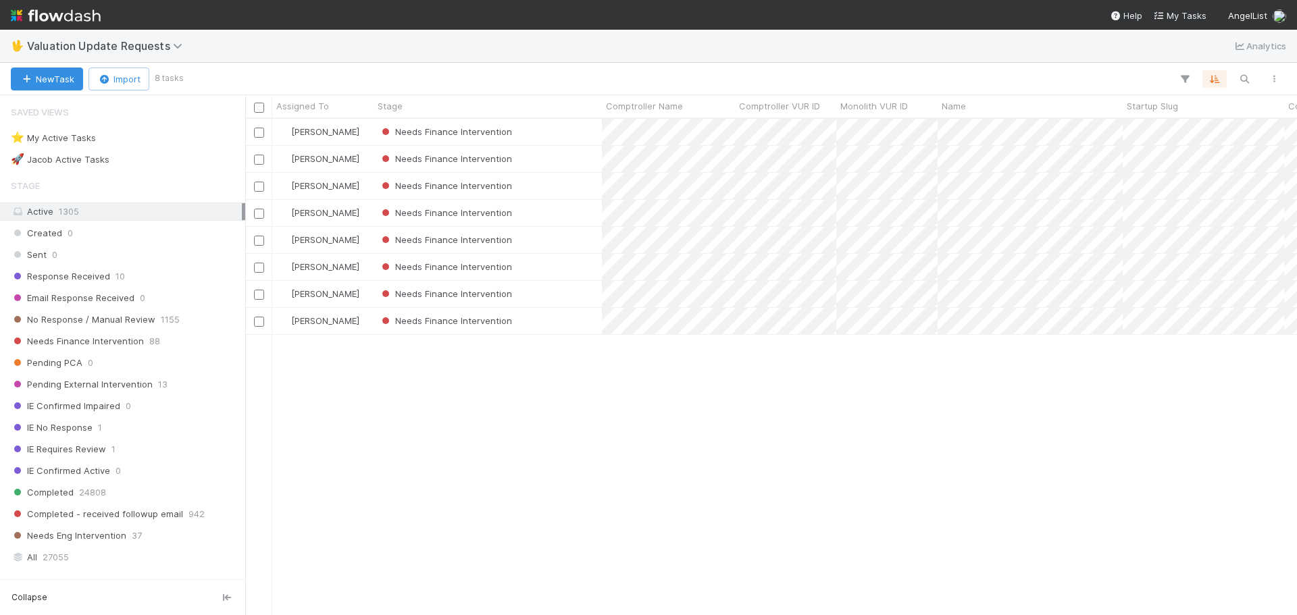
scroll to position [486, 1042]
click at [565, 292] on div "Needs Finance Intervention" at bounding box center [488, 294] width 228 height 26
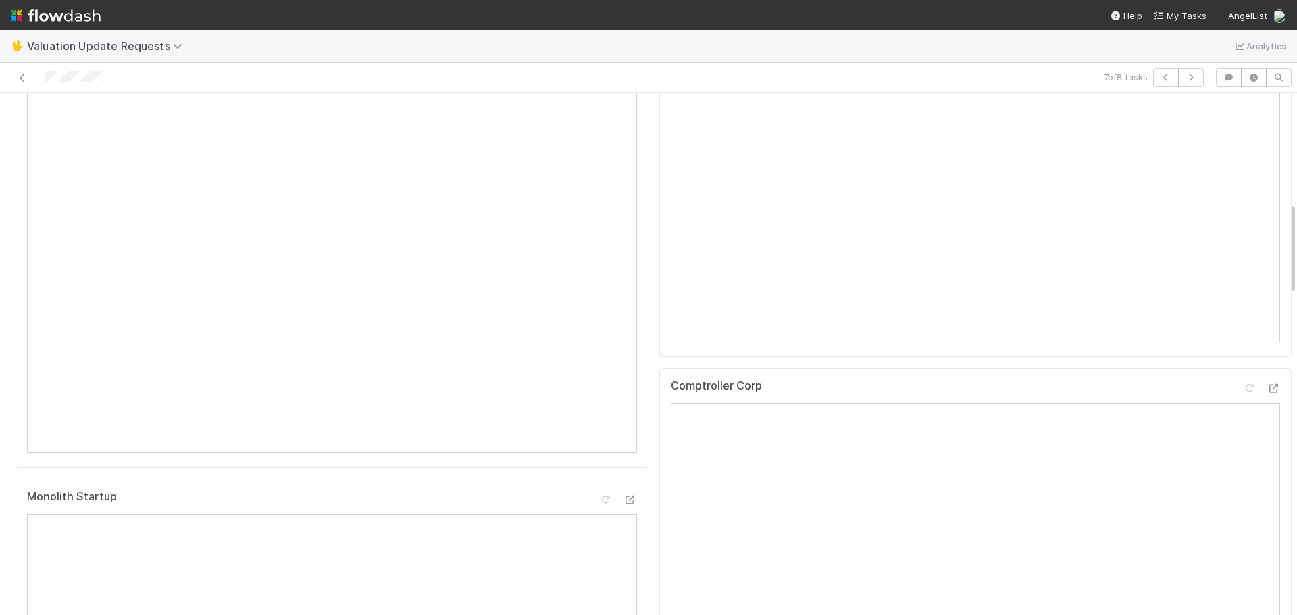
scroll to position [608, 0]
click at [1267, 395] on icon at bounding box center [1274, 390] width 14 height 9
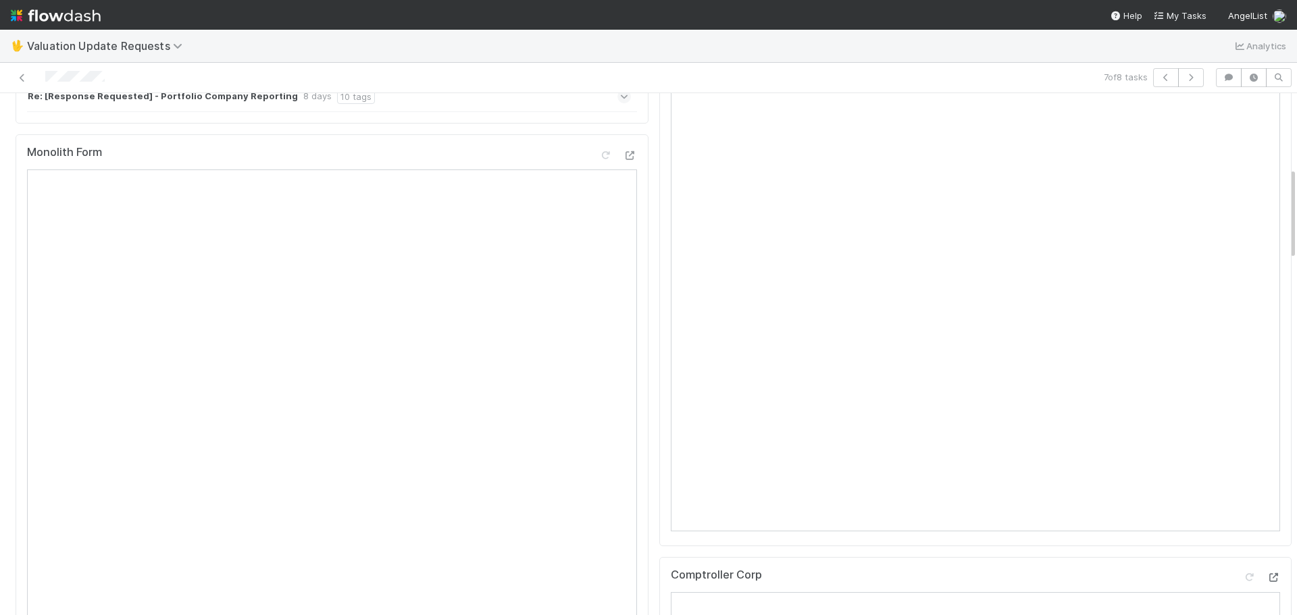
scroll to position [338, 0]
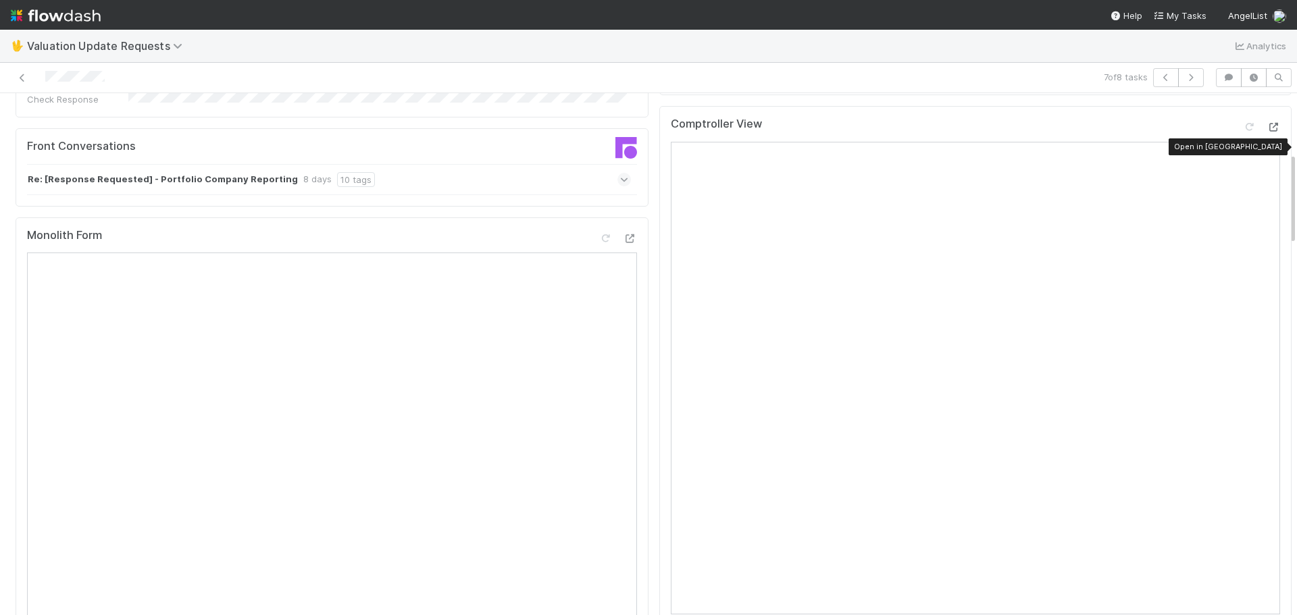
click at [1267, 132] on icon at bounding box center [1274, 127] width 14 height 9
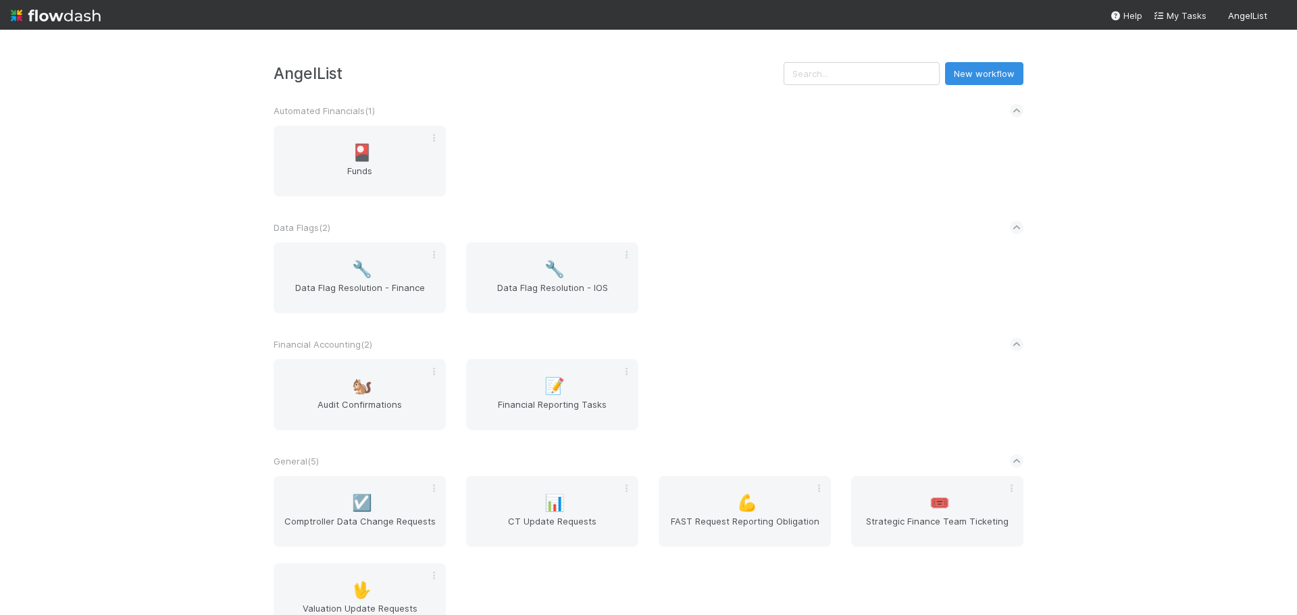
scroll to position [386, 0]
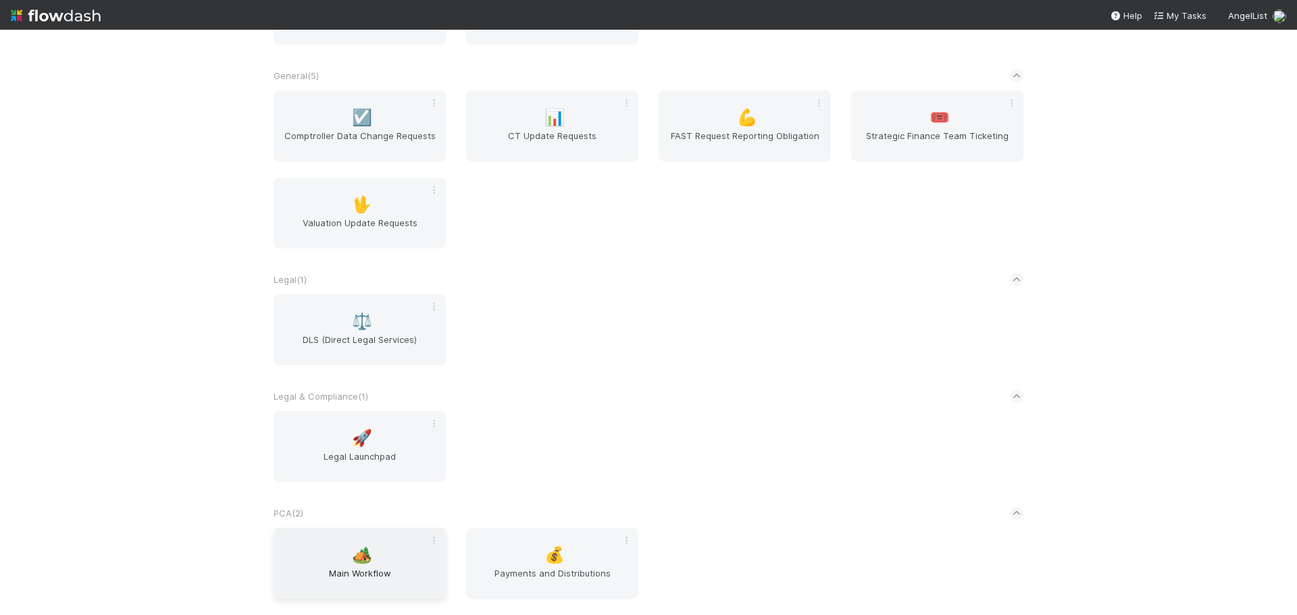
click at [352, 557] on span "🏕️" at bounding box center [362, 556] width 20 height 18
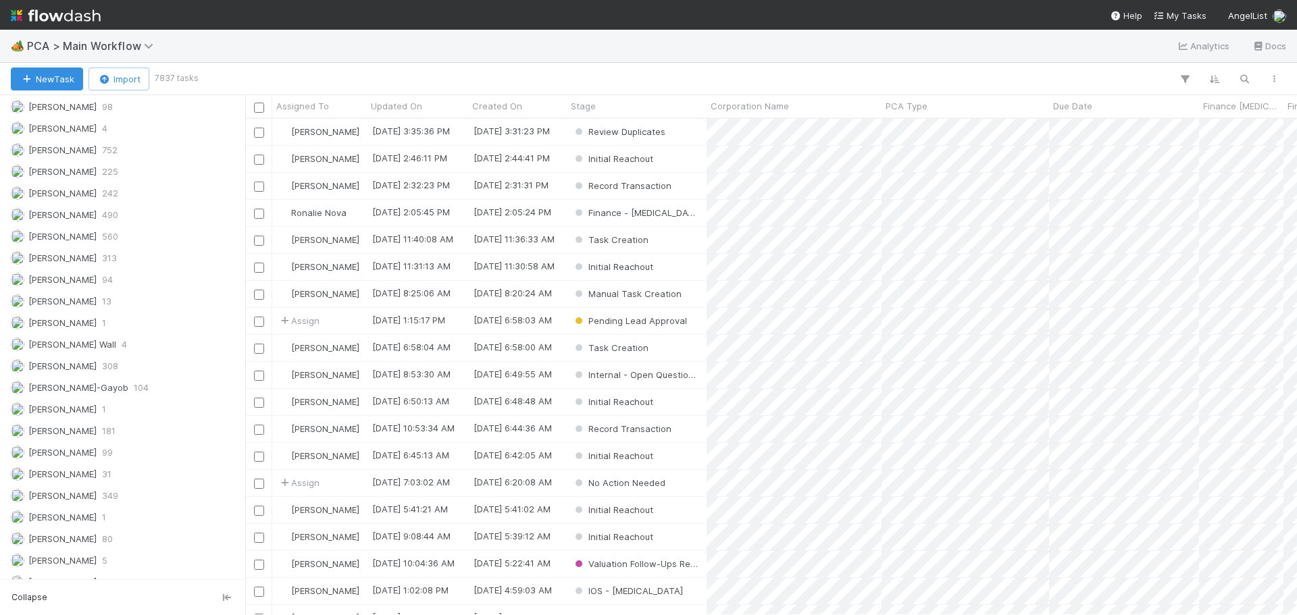
scroll to position [1419, 0]
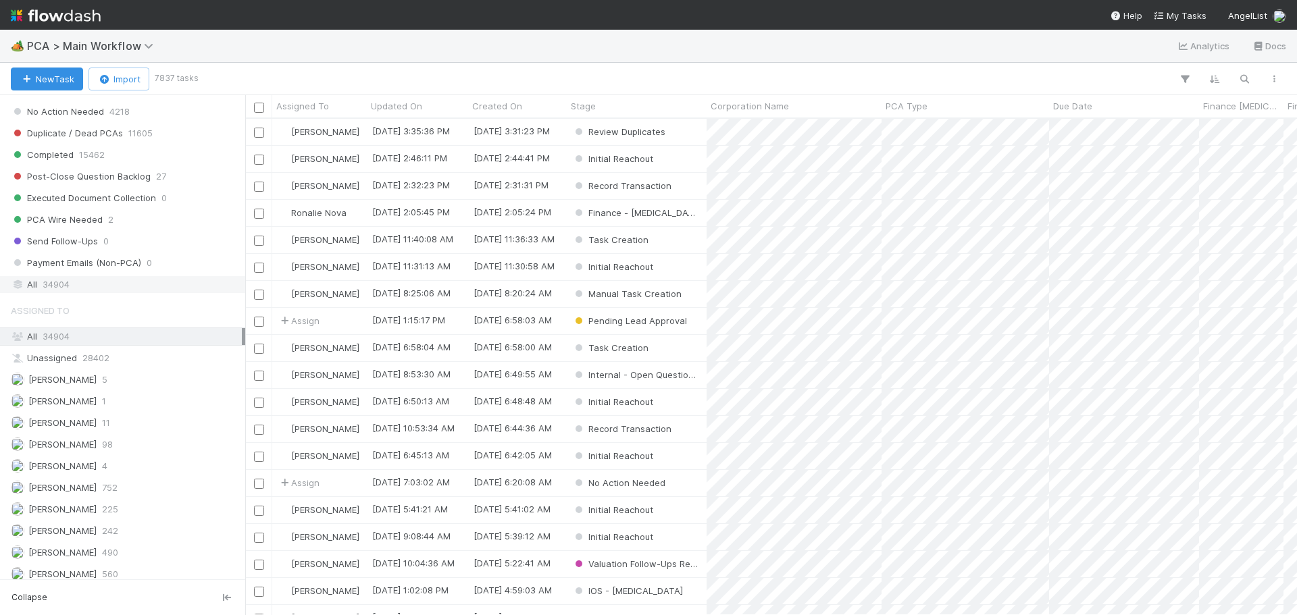
click at [80, 278] on div "All 34904" at bounding box center [126, 284] width 231 height 17
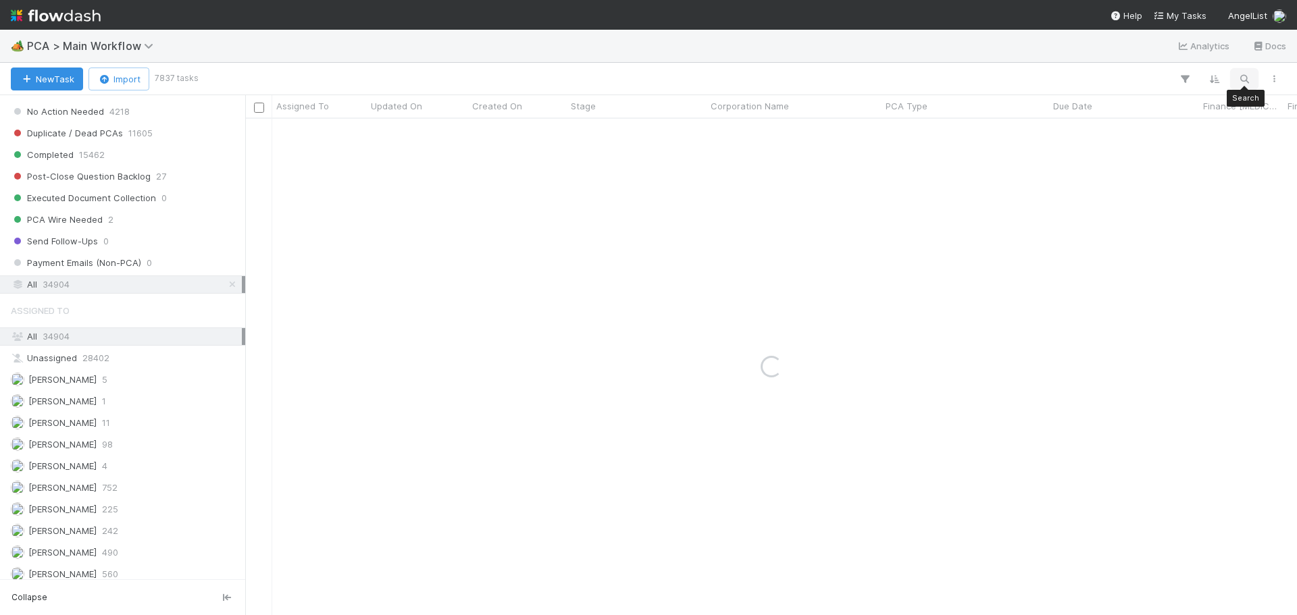
click at [1236, 78] on button "button" at bounding box center [1244, 79] width 24 height 18
type input "Eighty-Six"
click at [39, 82] on button "New Task" at bounding box center [47, 79] width 72 height 23
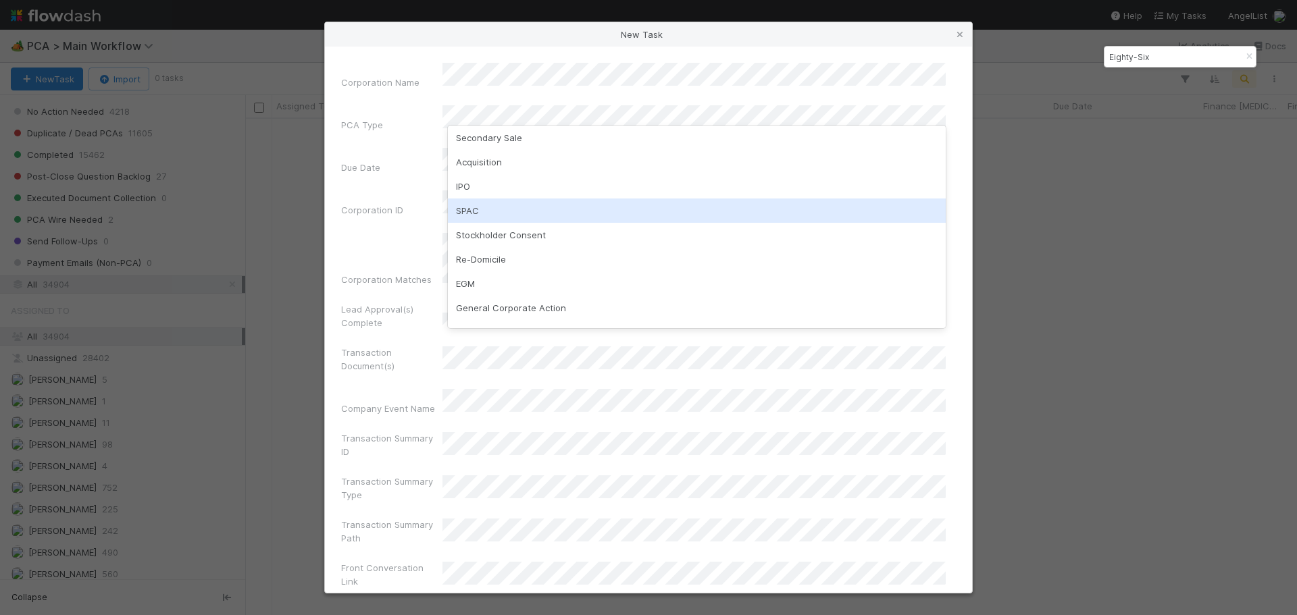
scroll to position [135, 0]
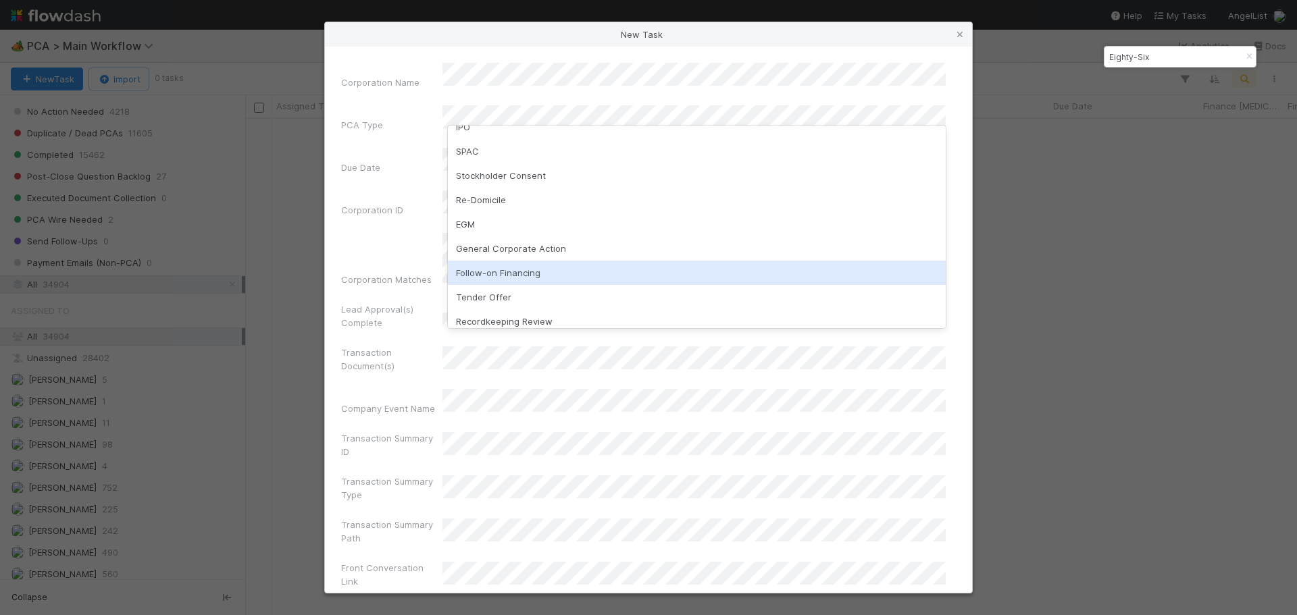
click at [524, 275] on div "Follow-on Financing" at bounding box center [697, 273] width 498 height 24
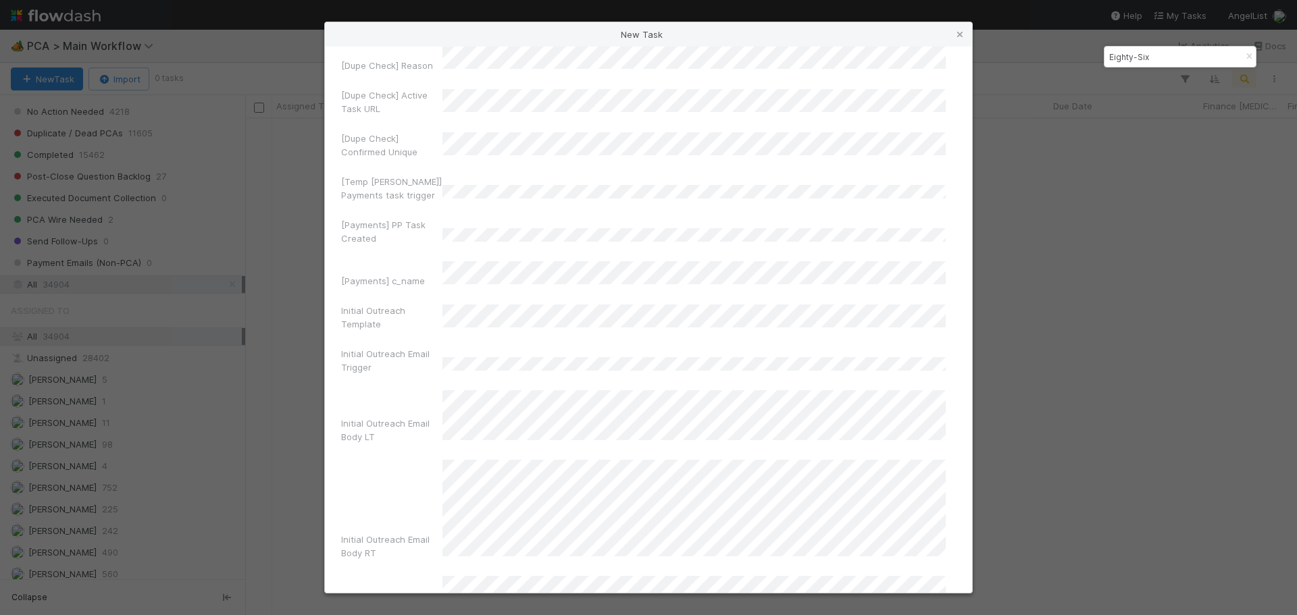
scroll to position [8947, 0]
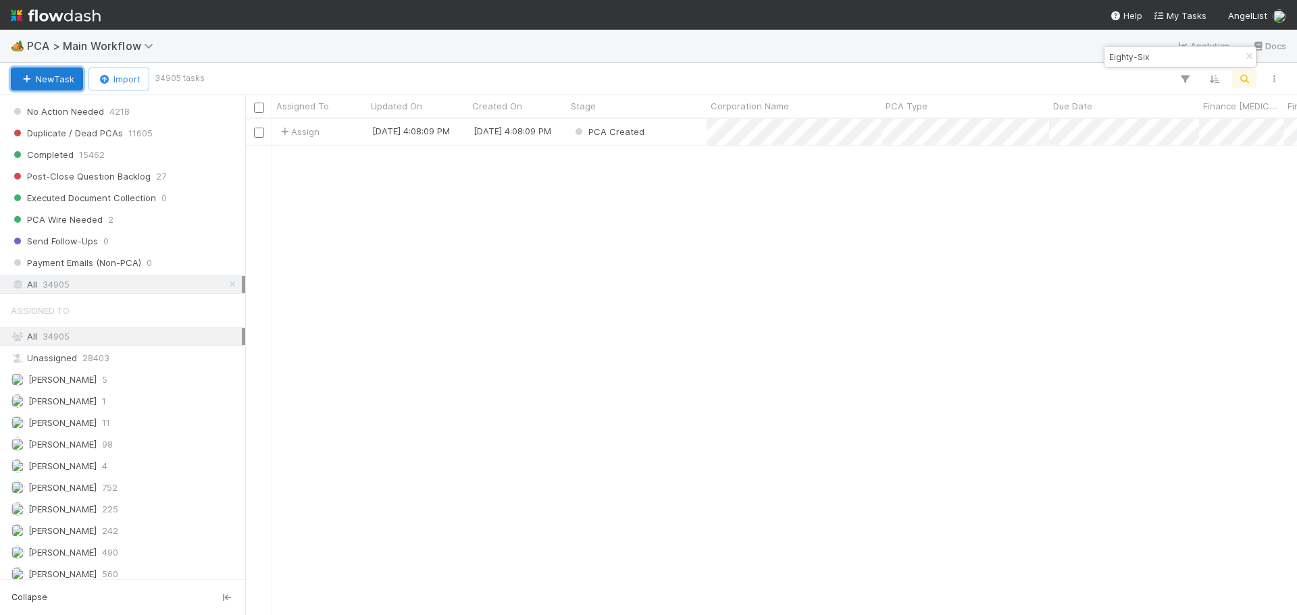
scroll to position [486, 1042]
click at [680, 137] on div "PCA Created" at bounding box center [637, 132] width 140 height 26
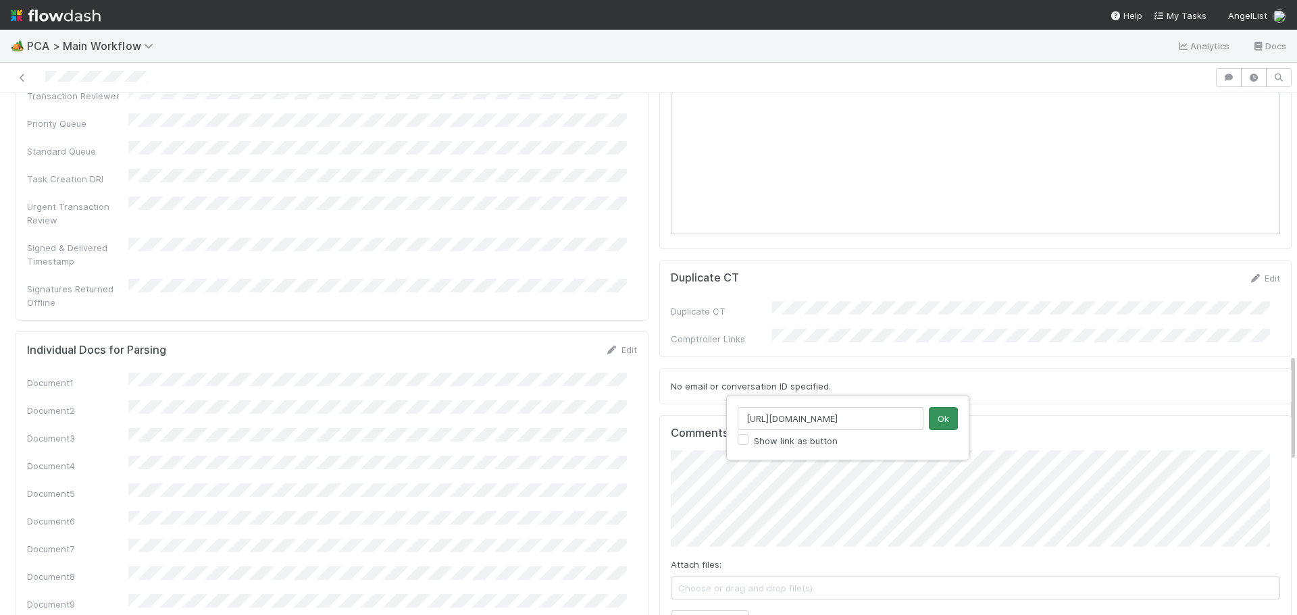
scroll to position [0, 151]
type input "https://comptroller.internal.angellist.com/v/valuation_update_requests/59305"
click at [937, 415] on button "Ok" at bounding box center [943, 418] width 29 height 23
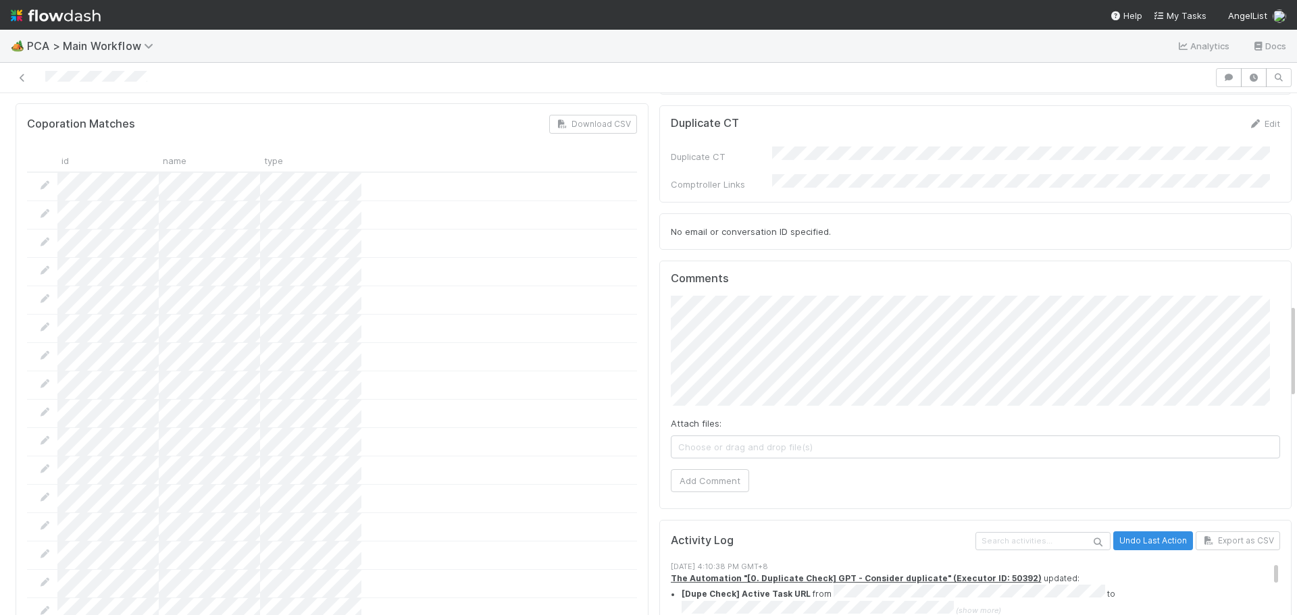
scroll to position [1161, 0]
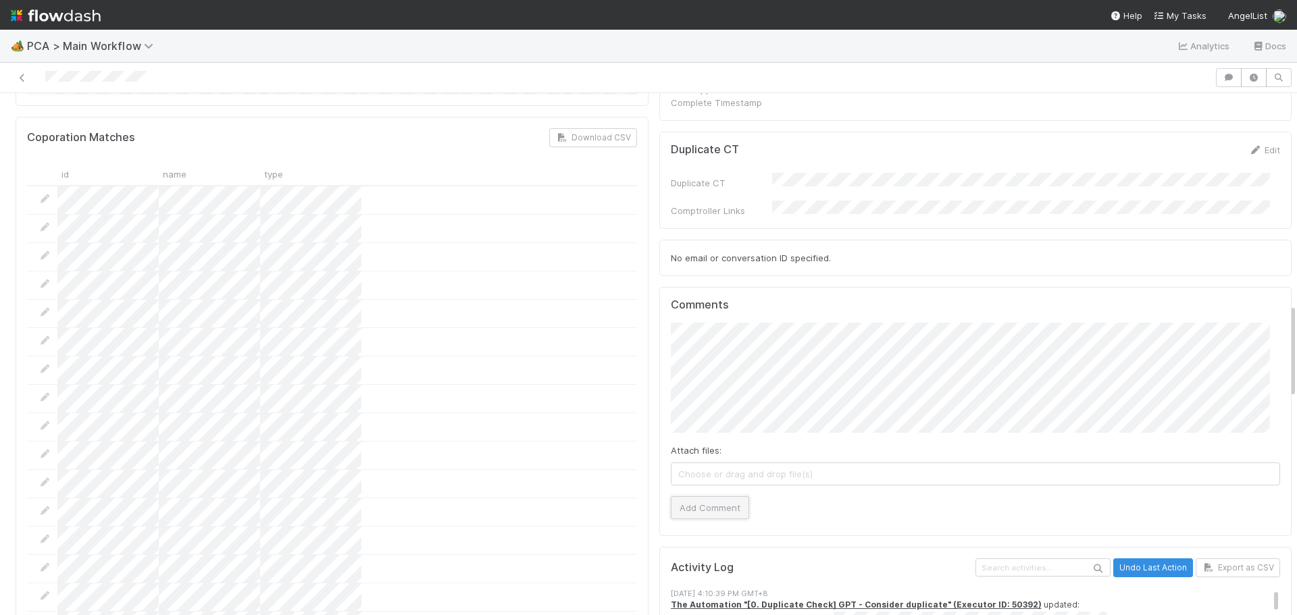
click at [695, 497] on button "Add Comment" at bounding box center [710, 508] width 78 height 23
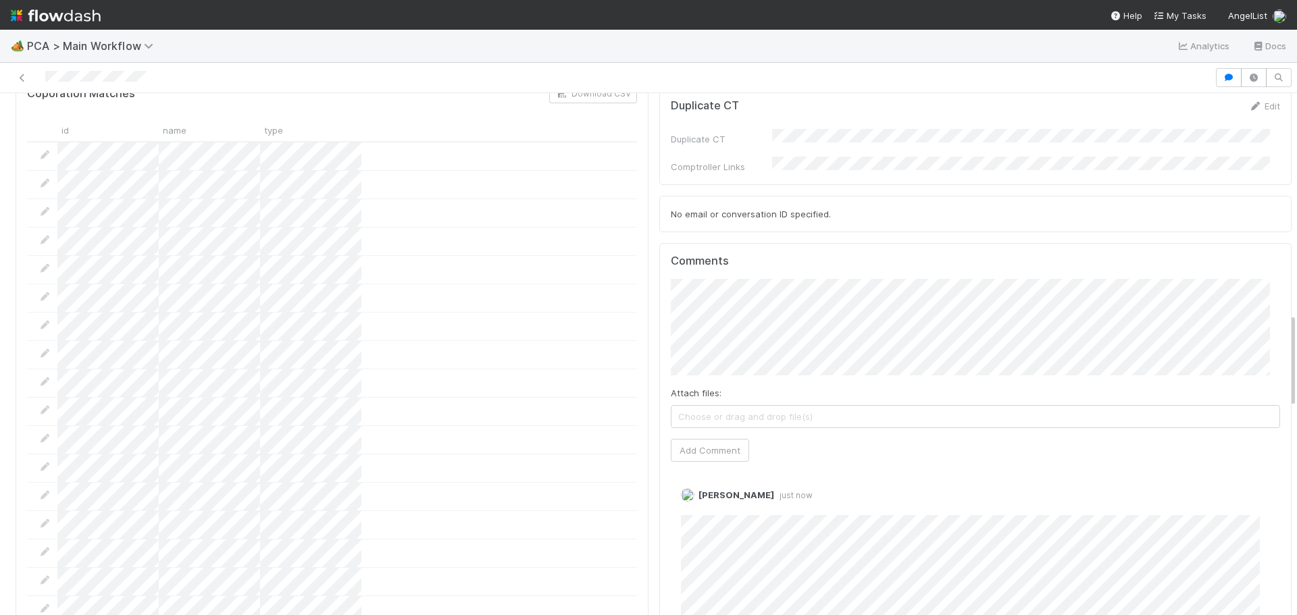
scroll to position [1229, 0]
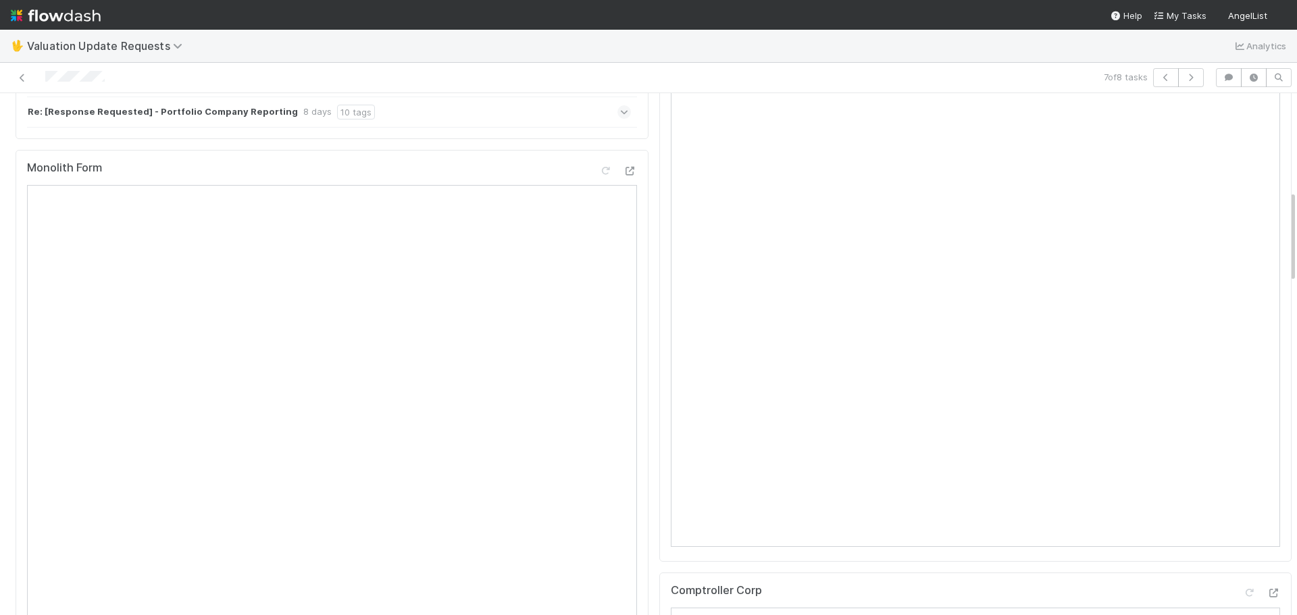
scroll to position [811, 0]
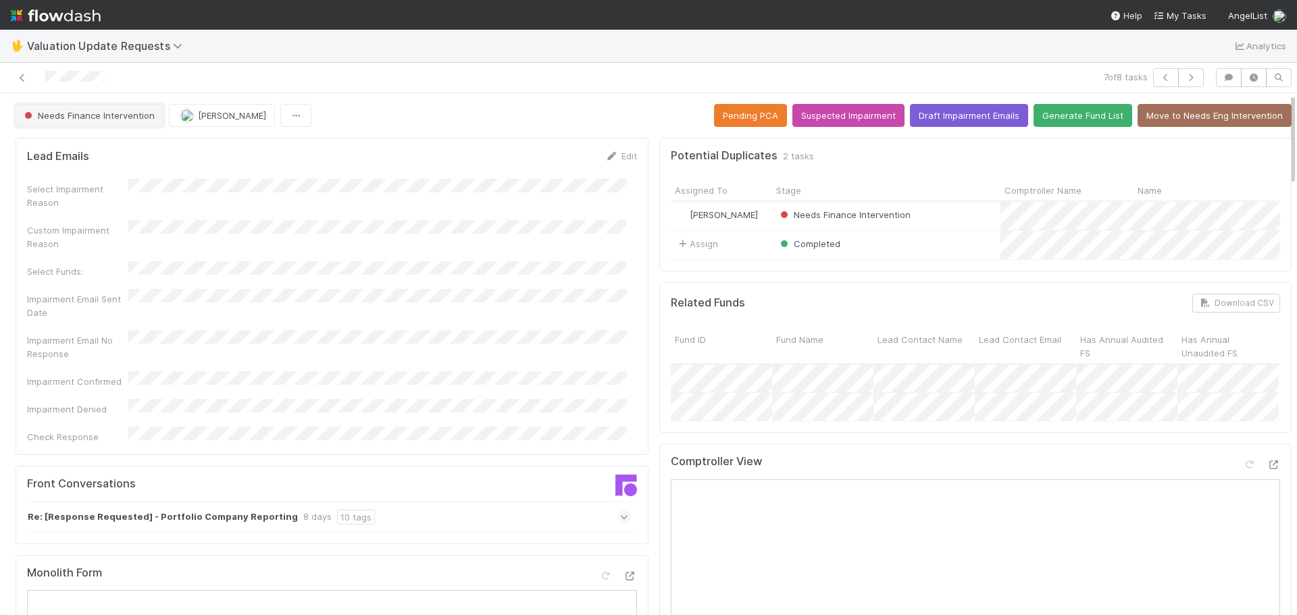
click at [138, 114] on span "Needs Finance Intervention" at bounding box center [88, 115] width 133 height 11
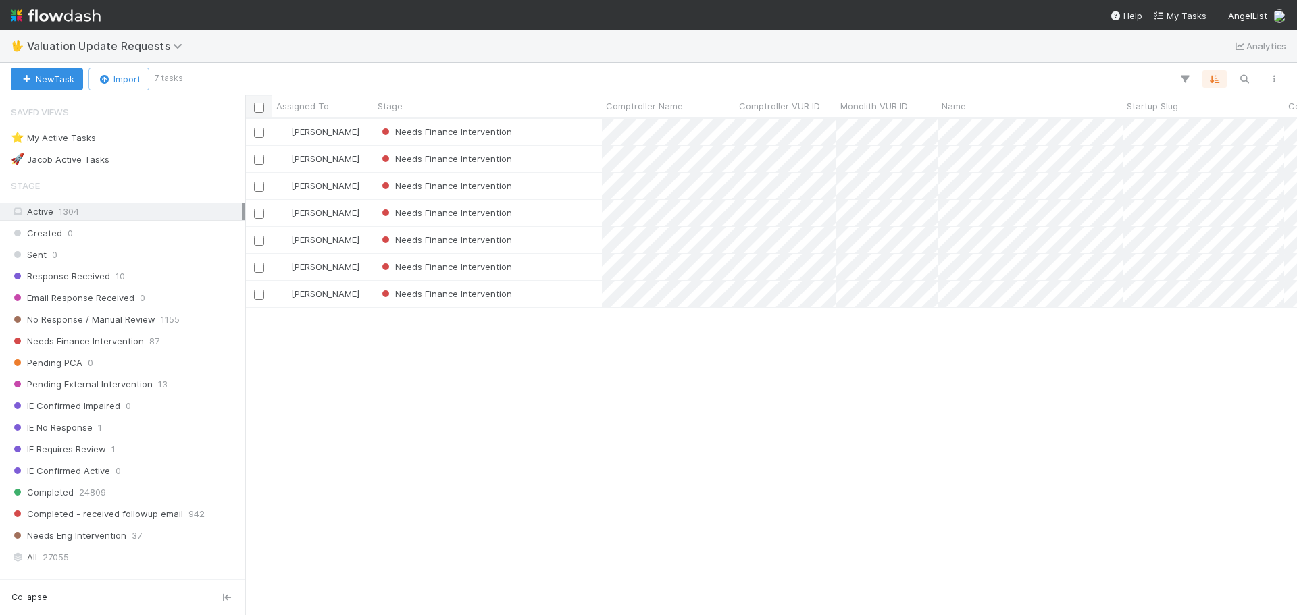
scroll to position [486, 1042]
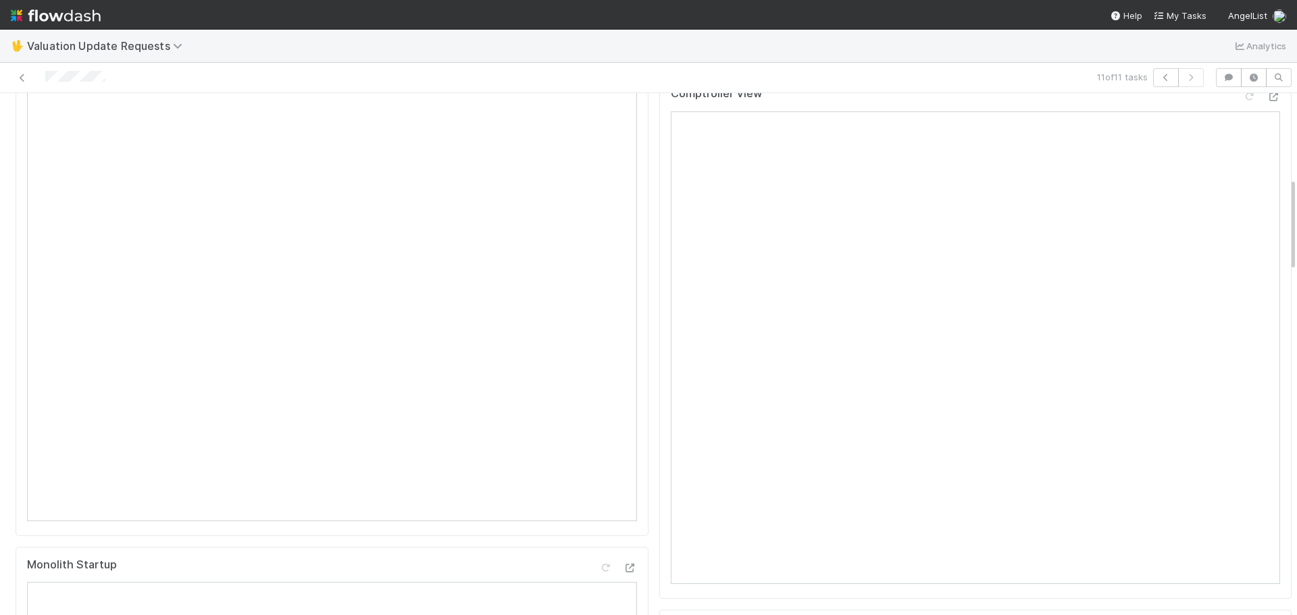
scroll to position [473, 0]
click at [1267, 82] on icon at bounding box center [1274, 77] width 14 height 9
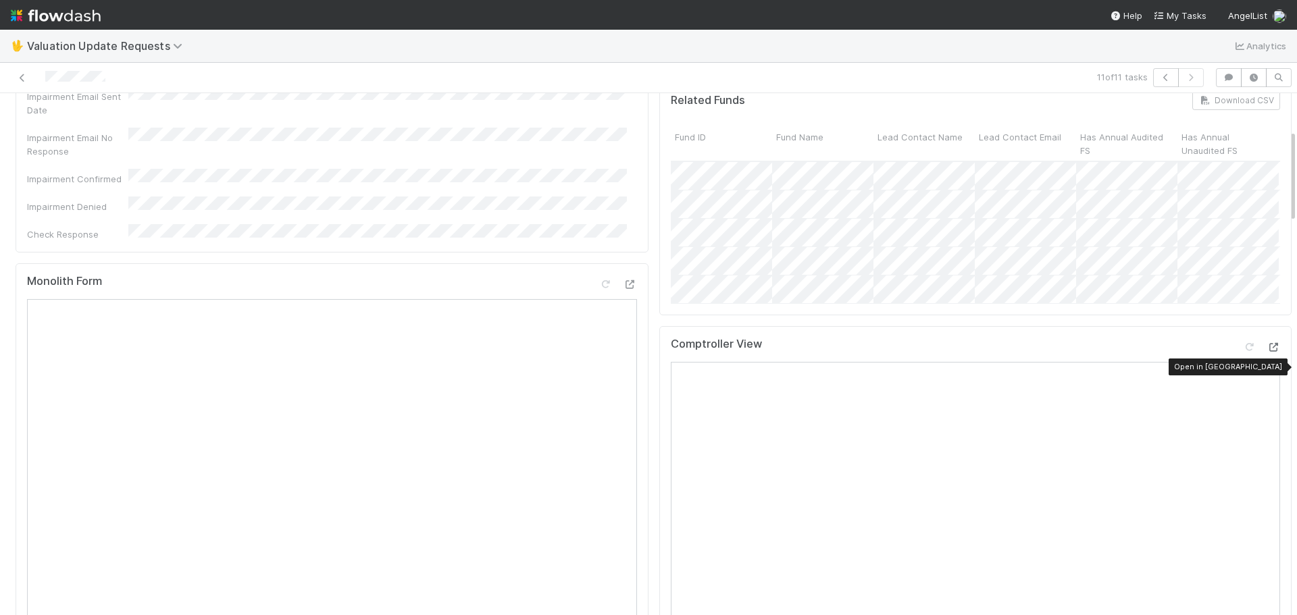
click at [1267, 352] on icon at bounding box center [1274, 347] width 14 height 9
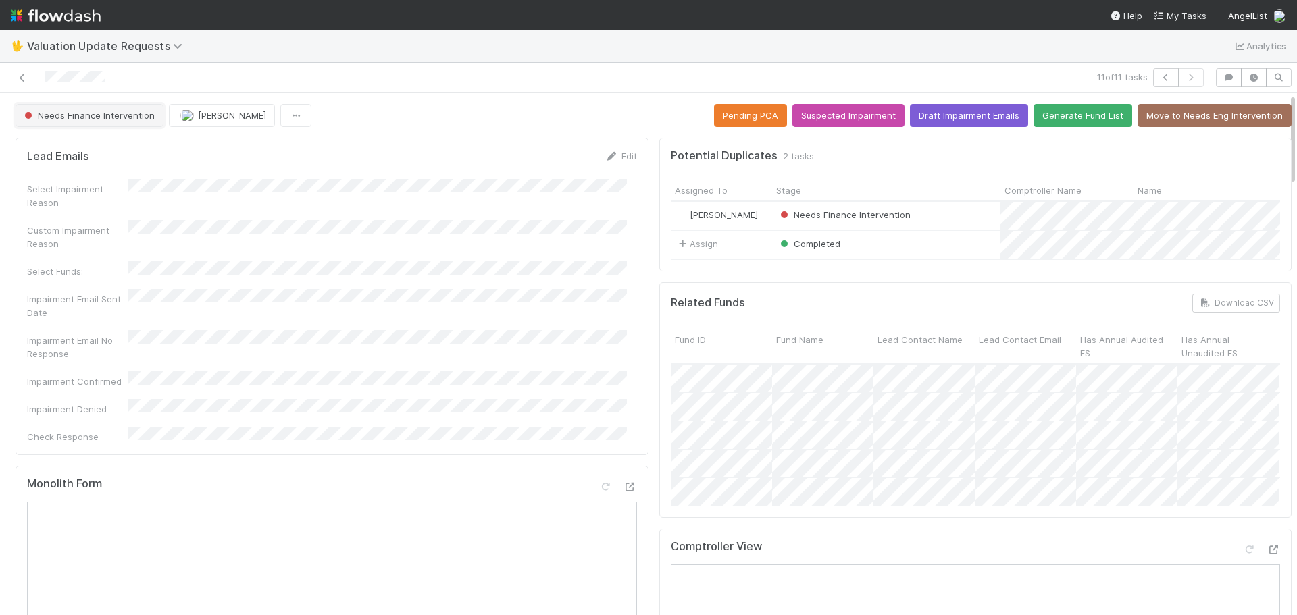
click at [109, 121] on button "Needs Finance Intervention" at bounding box center [90, 115] width 148 height 23
click at [98, 157] on div "Completed" at bounding box center [106, 149] width 191 height 24
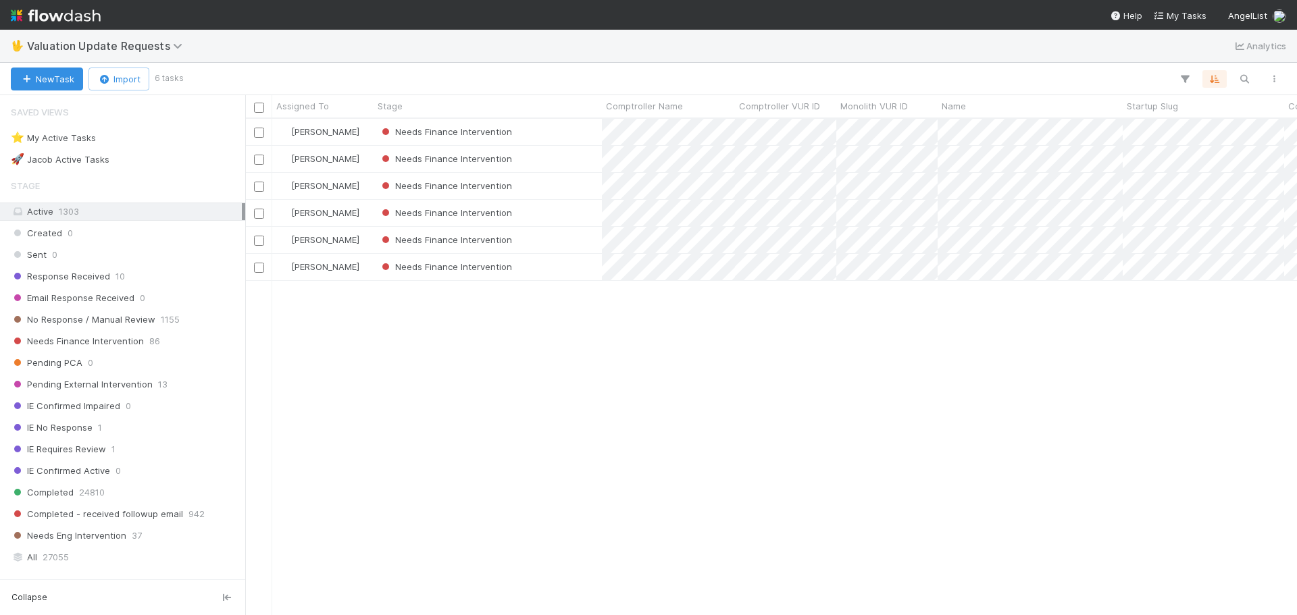
scroll to position [486, 1042]
click at [580, 159] on div "Needs Finance Intervention" at bounding box center [488, 159] width 228 height 26
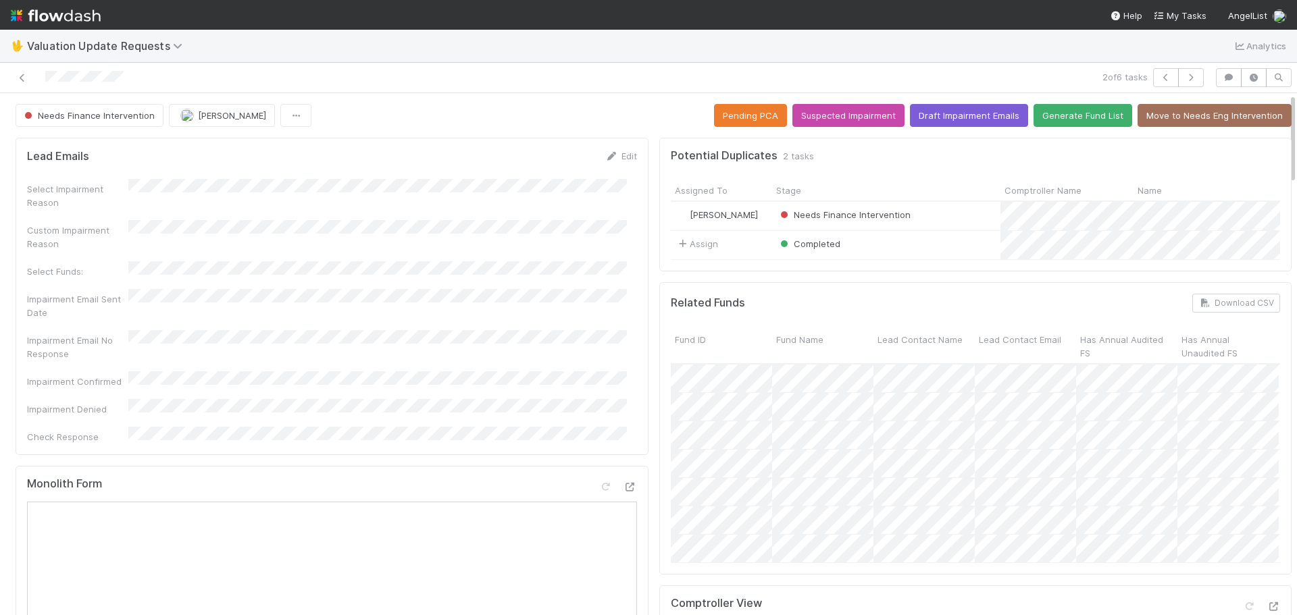
drag, startPoint x: 130, startPoint y: 81, endPoint x: 32, endPoint y: 82, distance: 98.0
click at [32, 82] on div at bounding box center [307, 77] width 605 height 19
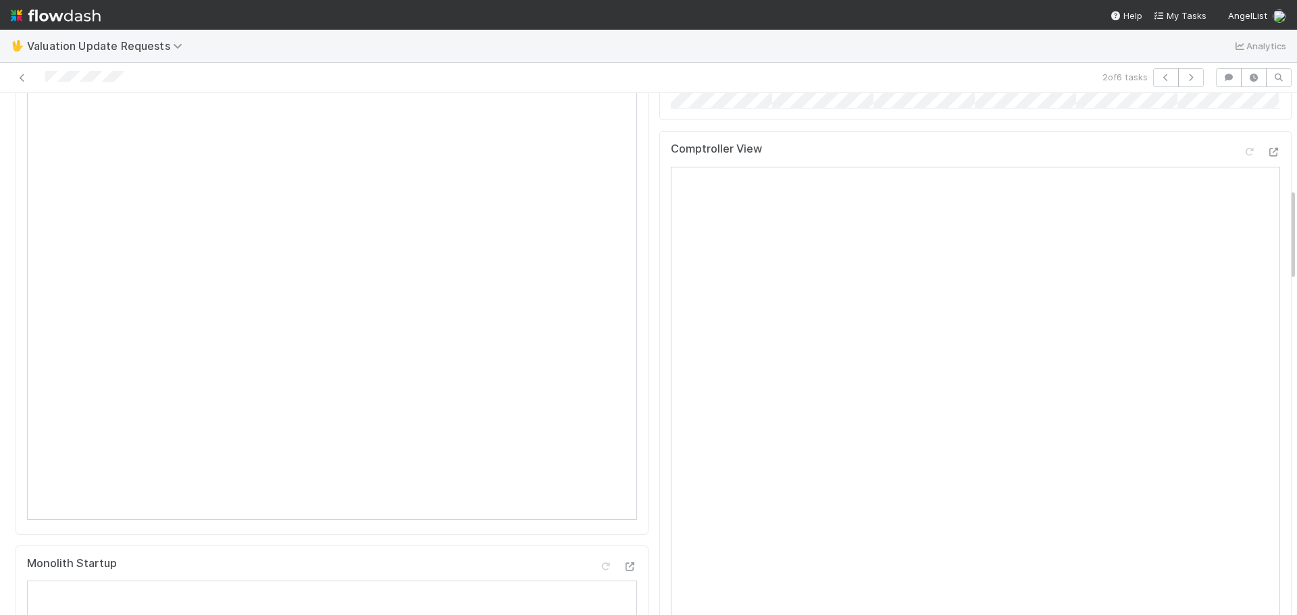
scroll to position [540, 0]
